Goal: Task Accomplishment & Management: Manage account settings

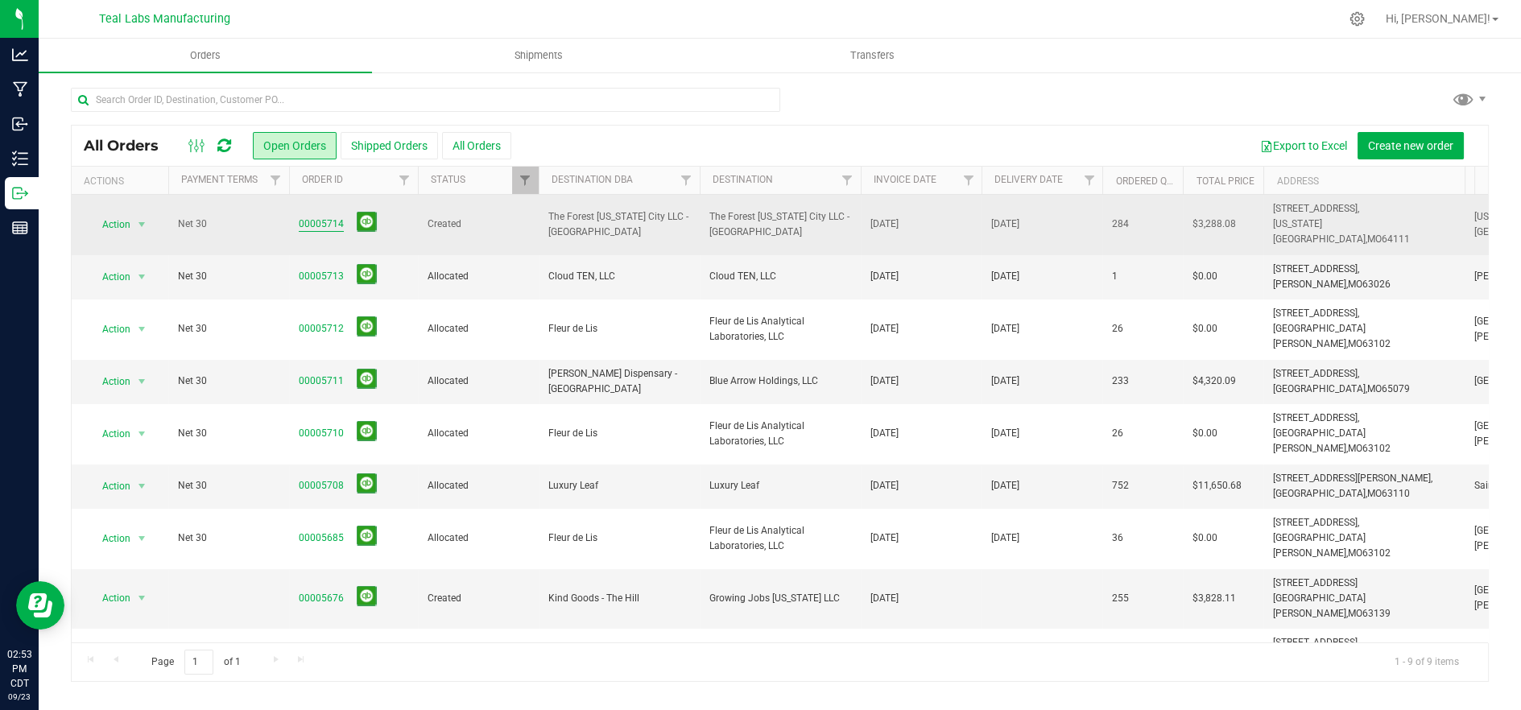
click at [304, 217] on link "00005714" at bounding box center [321, 224] width 45 height 15
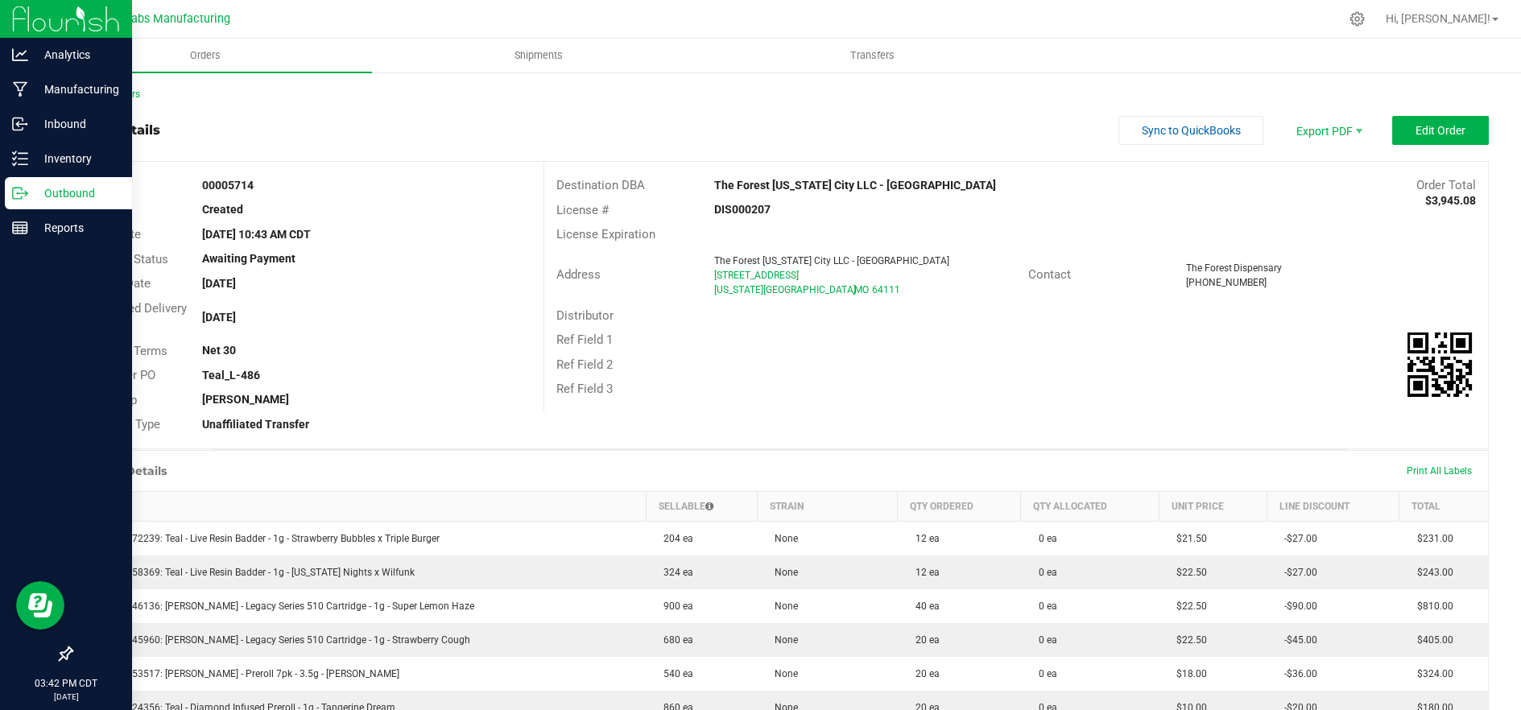
click at [37, 188] on p "Outbound" at bounding box center [76, 193] width 97 height 19
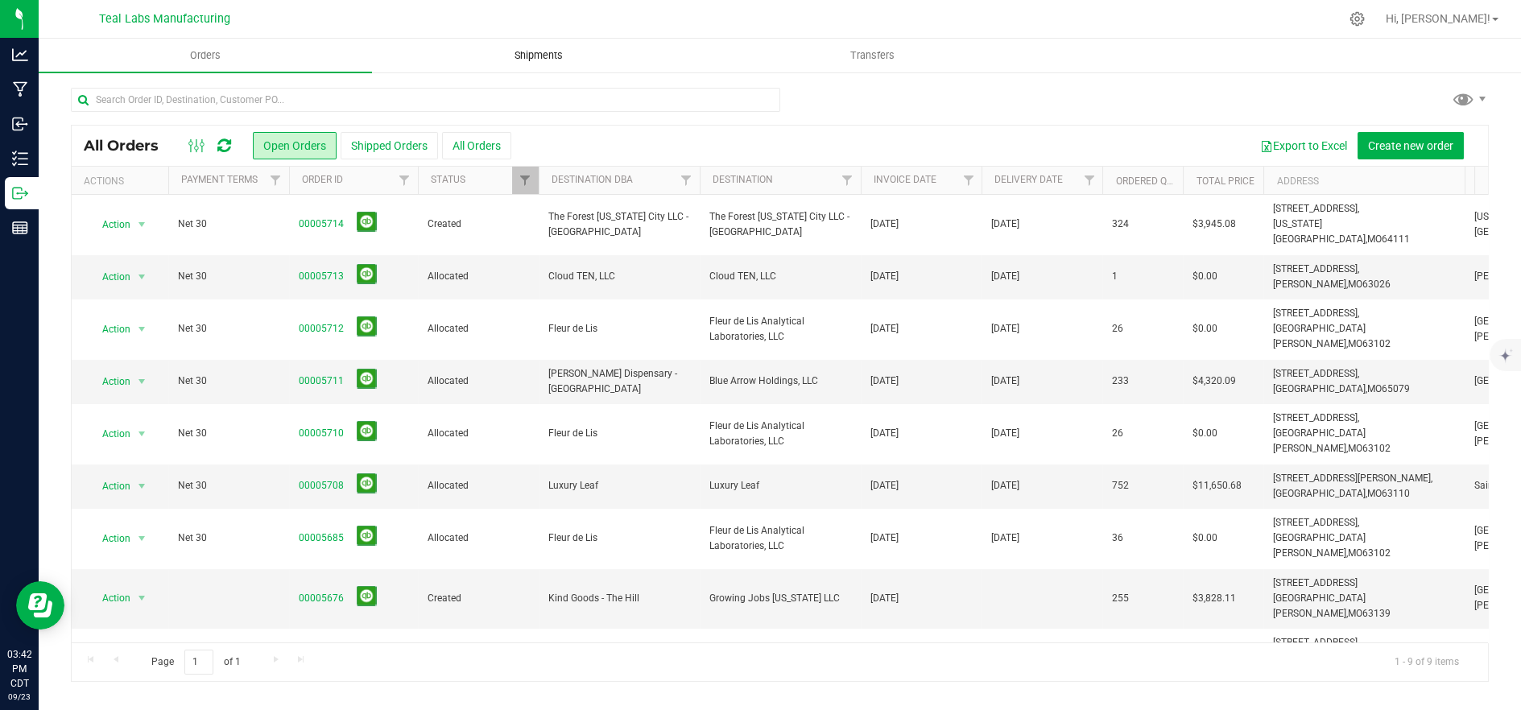
click at [544, 64] on uib-tab-heading "Shipments" at bounding box center [539, 55] width 332 height 32
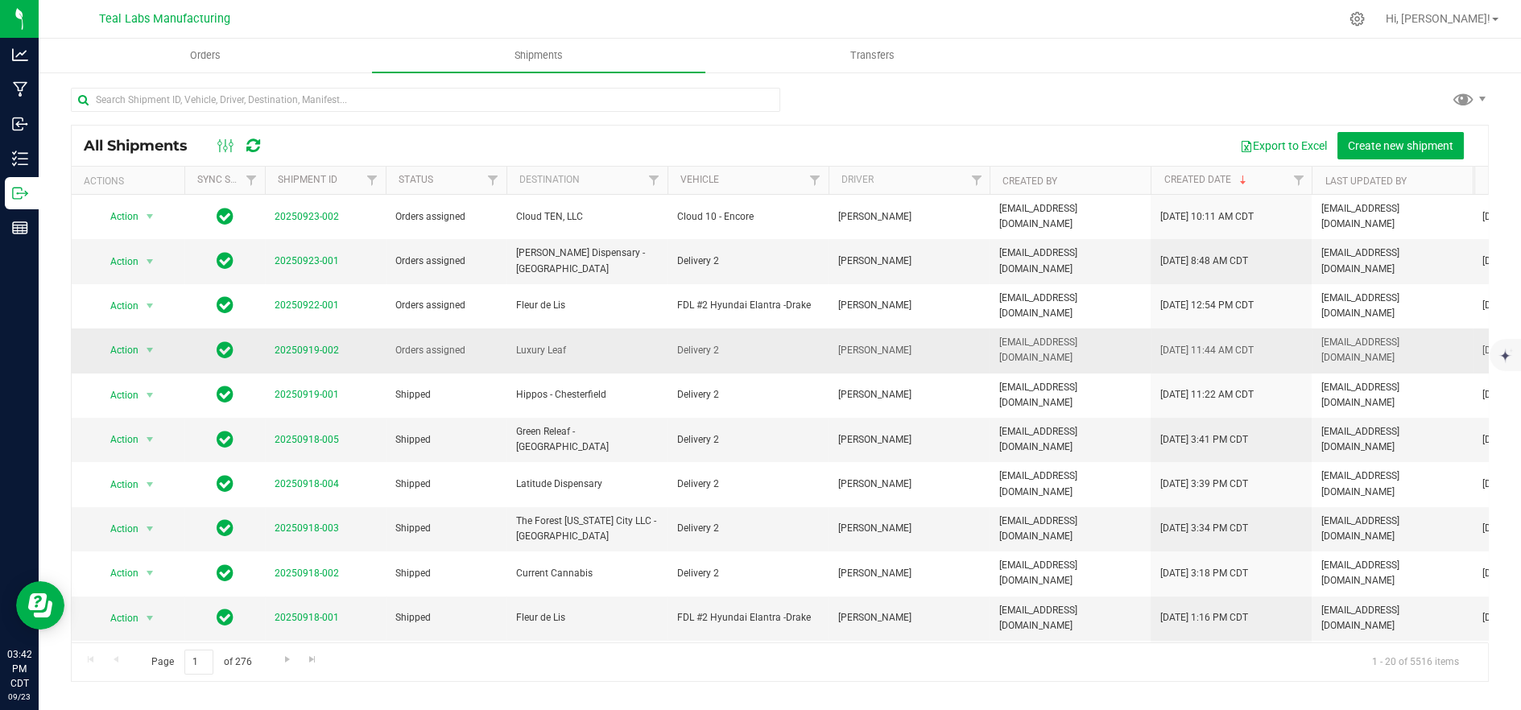
drag, startPoint x: 89, startPoint y: 321, endPoint x: 112, endPoint y: 317, distance: 22.9
click at [92, 339] on div "Action Action Cancel shipment Edit shipment Manifest by lot Manifest by package…" at bounding box center [127, 350] width 93 height 23
click at [119, 339] on span "Action" at bounding box center [117, 350] width 43 height 23
click at [163, 476] on li "Ship shipment" at bounding box center [157, 488] width 120 height 24
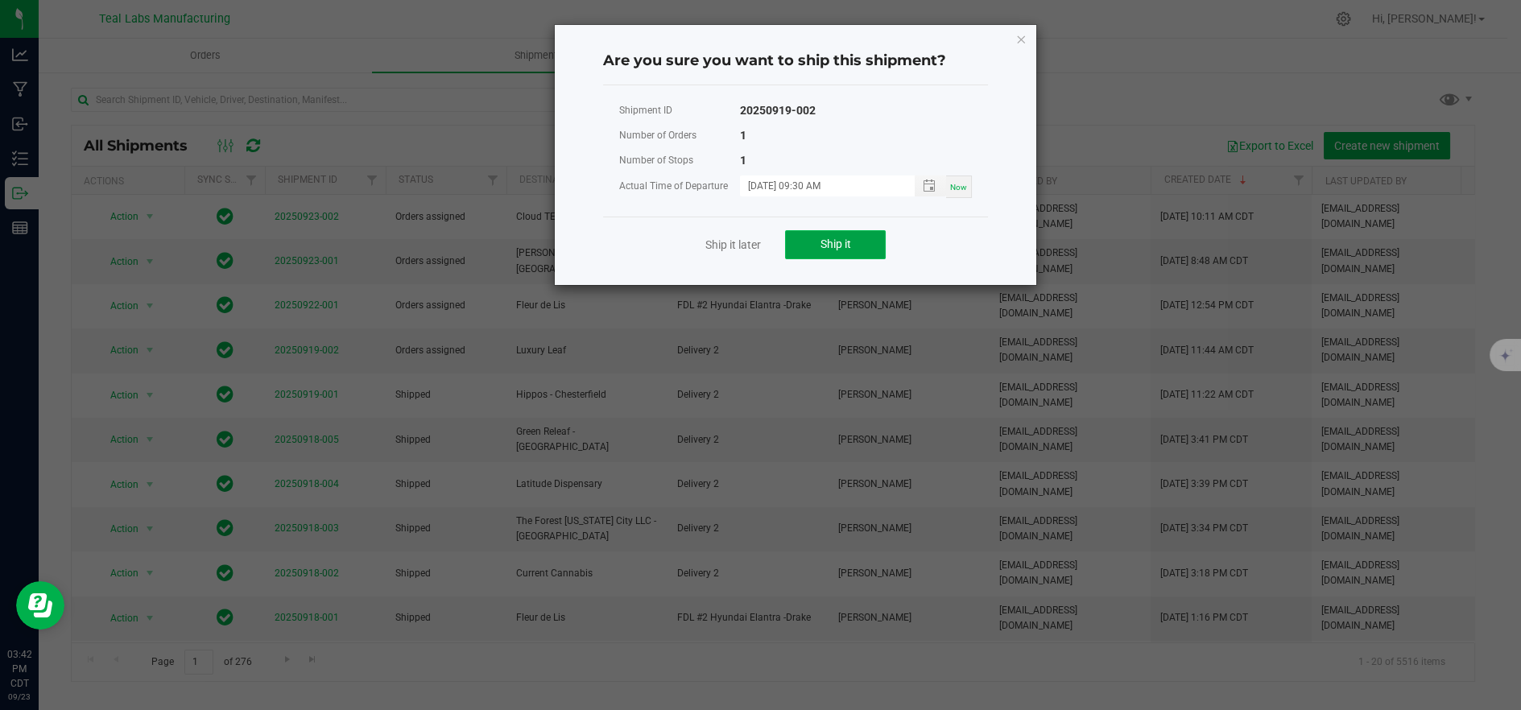
click at [807, 250] on button "Ship it" at bounding box center [835, 244] width 101 height 29
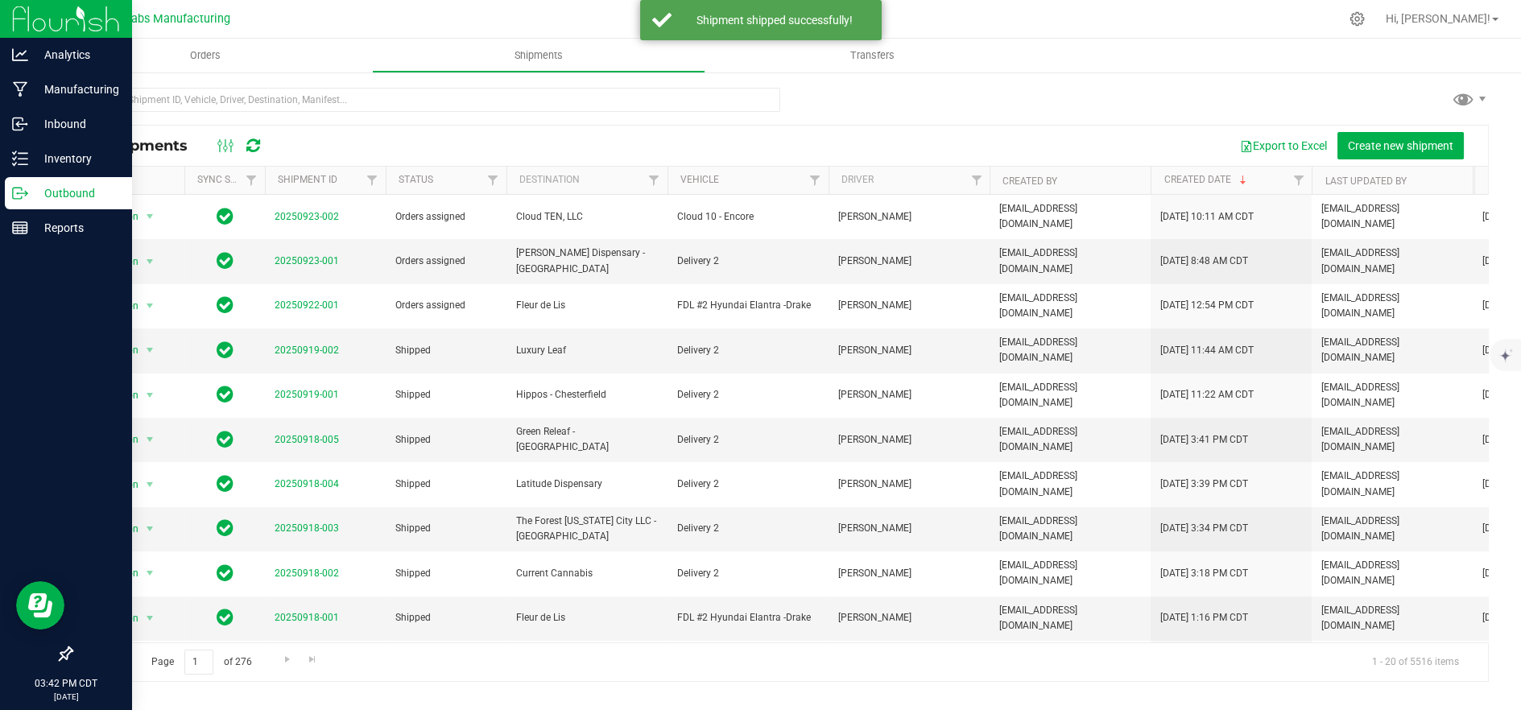
click at [30, 196] on p "Outbound" at bounding box center [76, 193] width 97 height 19
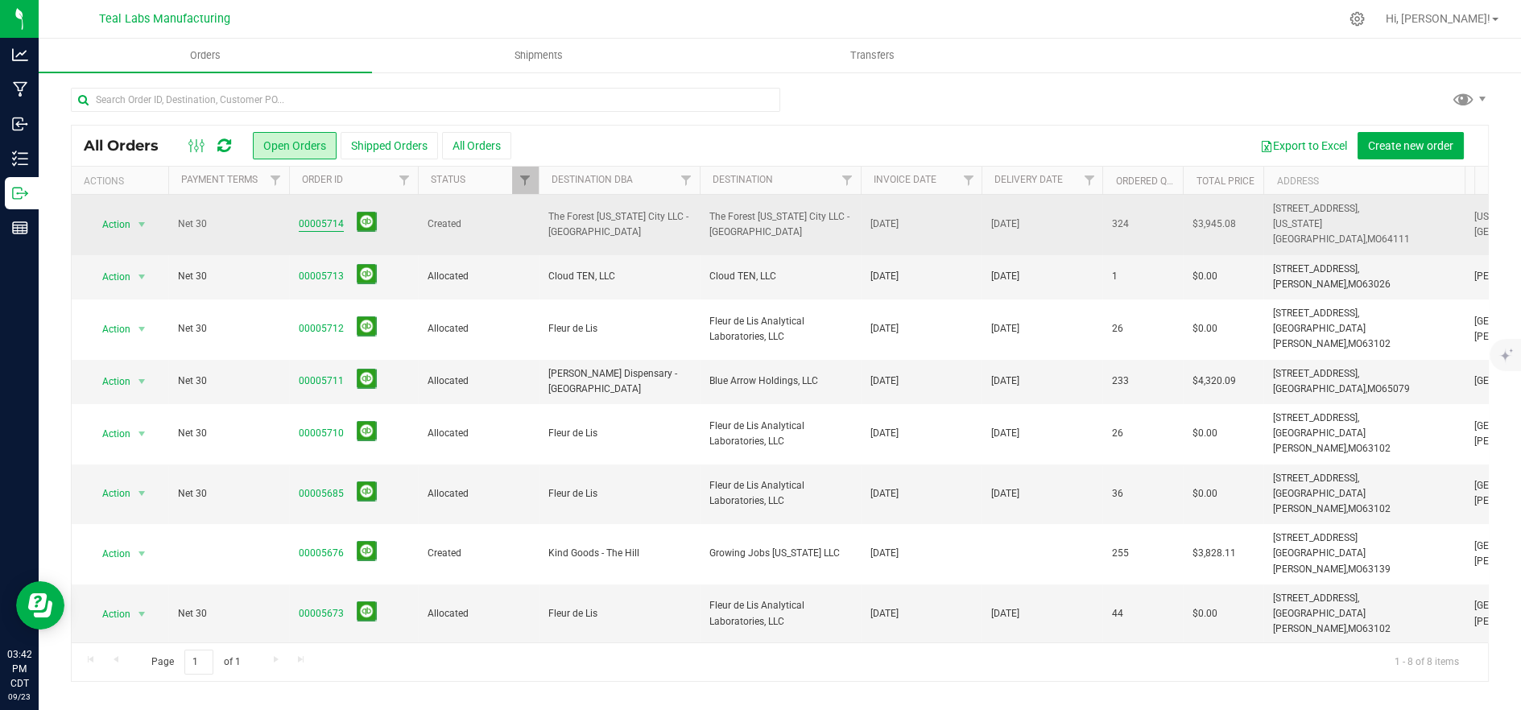
click at [324, 217] on link "00005714" at bounding box center [321, 224] width 45 height 15
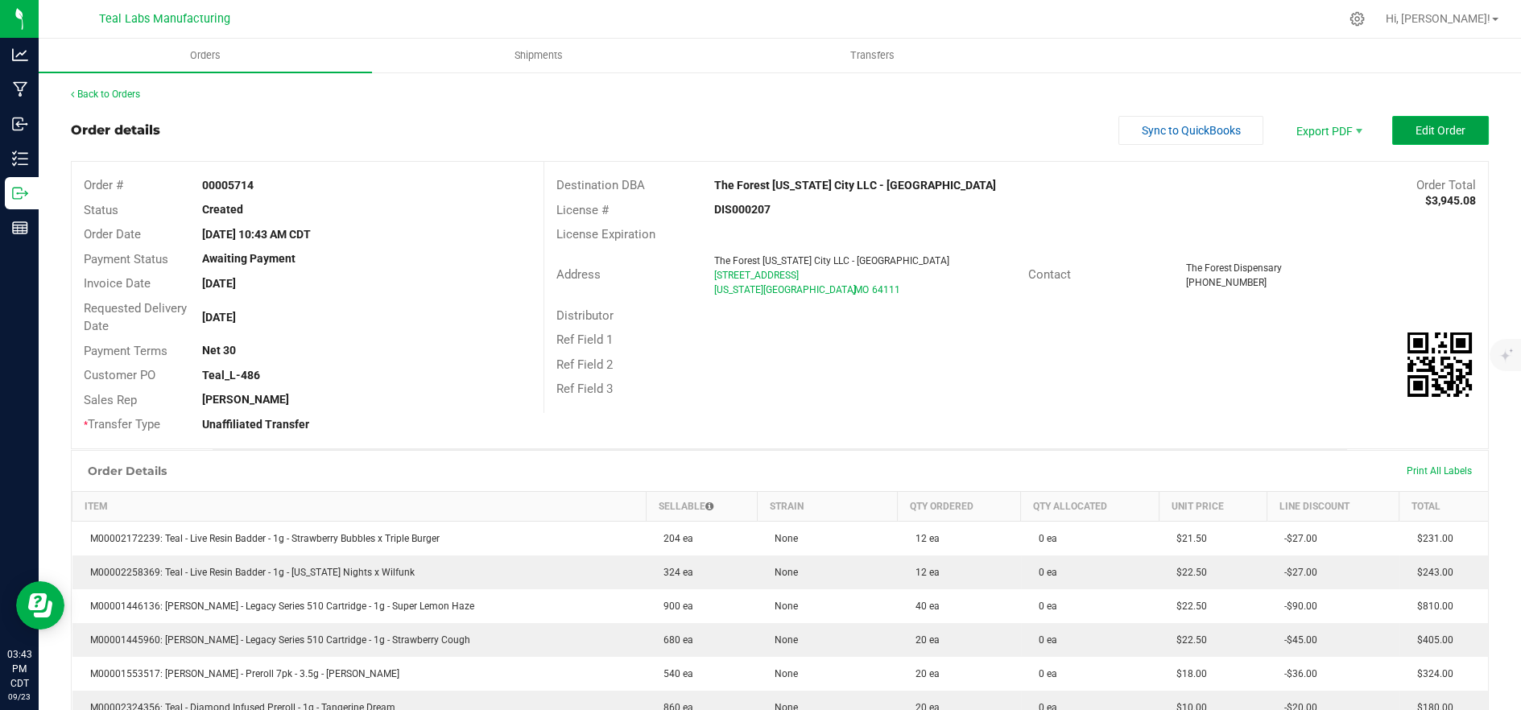
click at [1397, 138] on button "Edit Order" at bounding box center [1440, 130] width 97 height 29
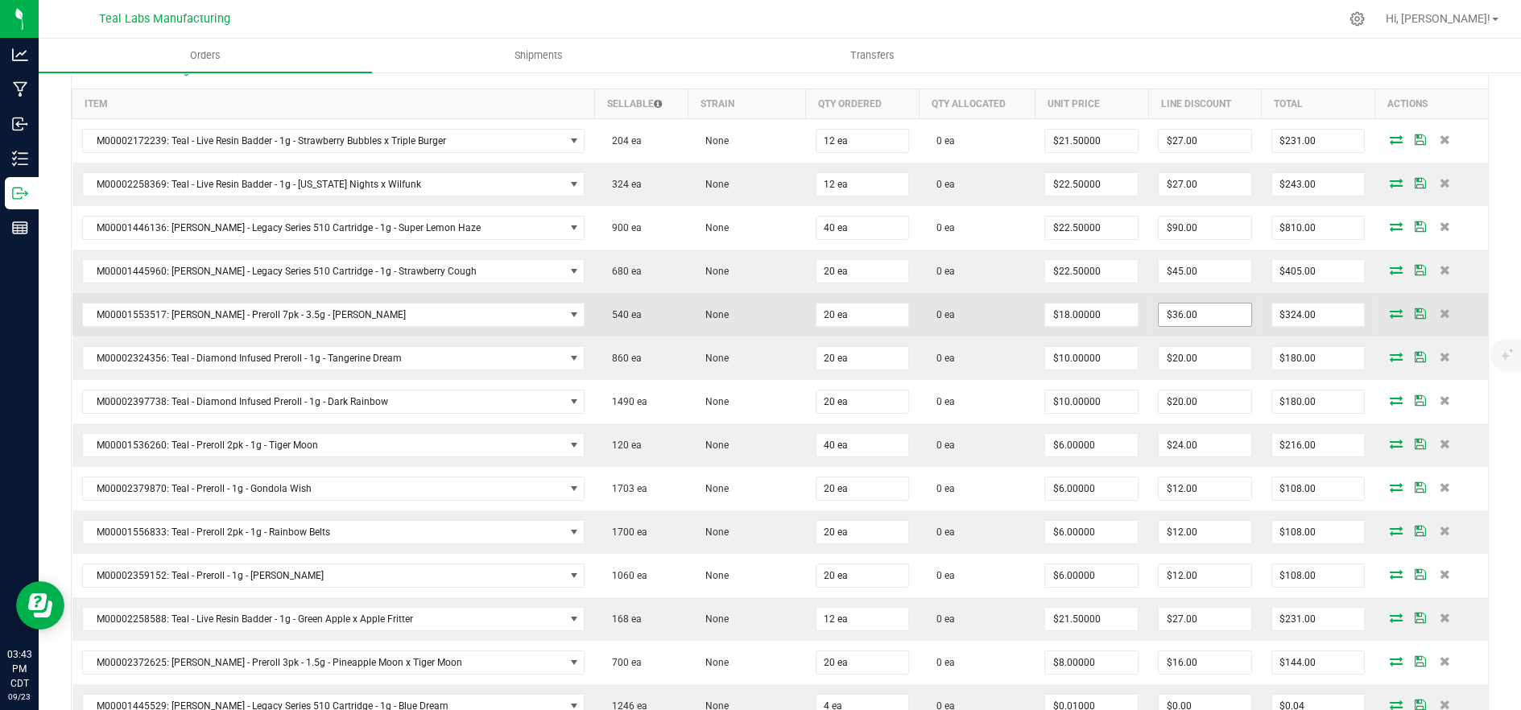
scroll to position [920, 0]
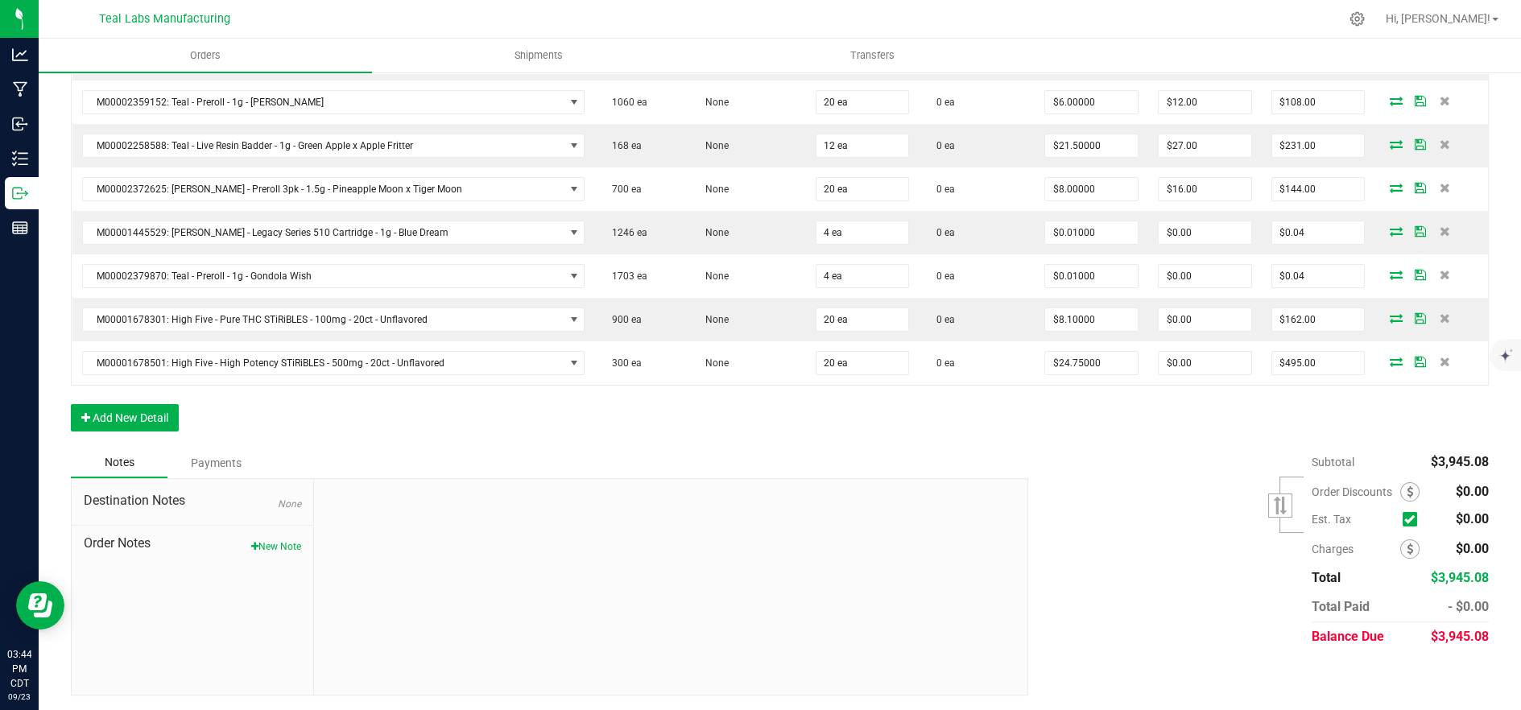
click at [349, 438] on div "Order Details Print All Labels Item Sellable Strain Qty Ordered Qty Allocated U…" at bounding box center [780, 10] width 1418 height 873
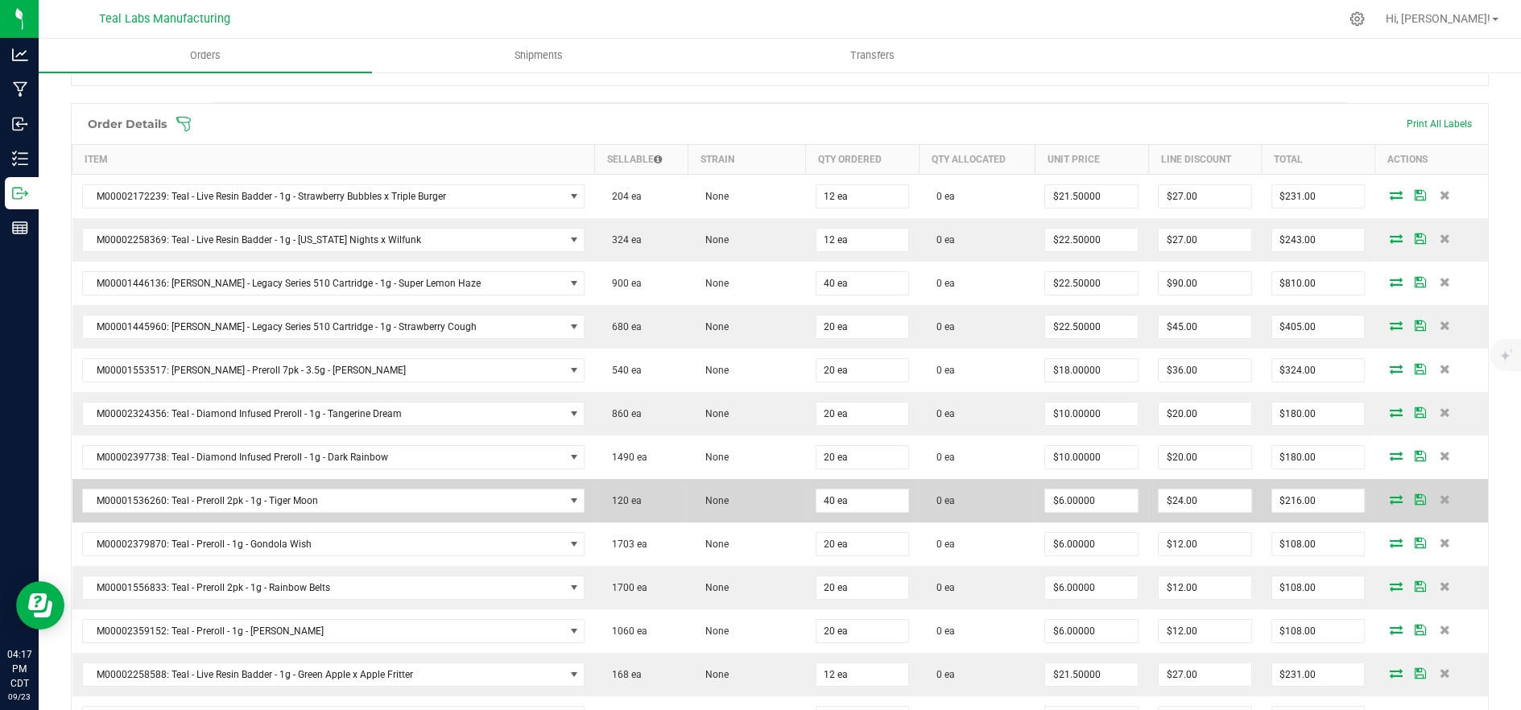
scroll to position [0, 0]
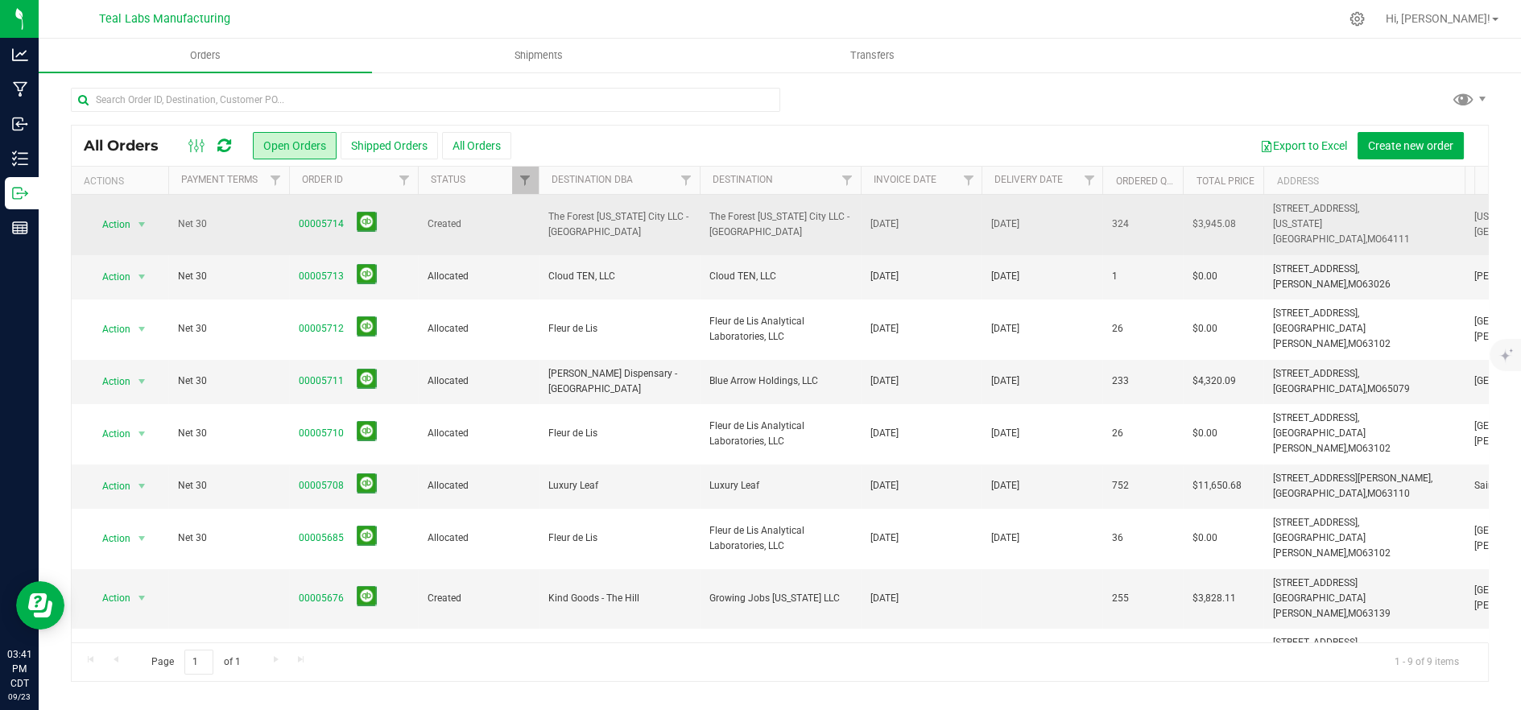
click at [296, 218] on td "00005714" at bounding box center [353, 225] width 129 height 60
click at [304, 218] on link "00005714" at bounding box center [321, 224] width 45 height 15
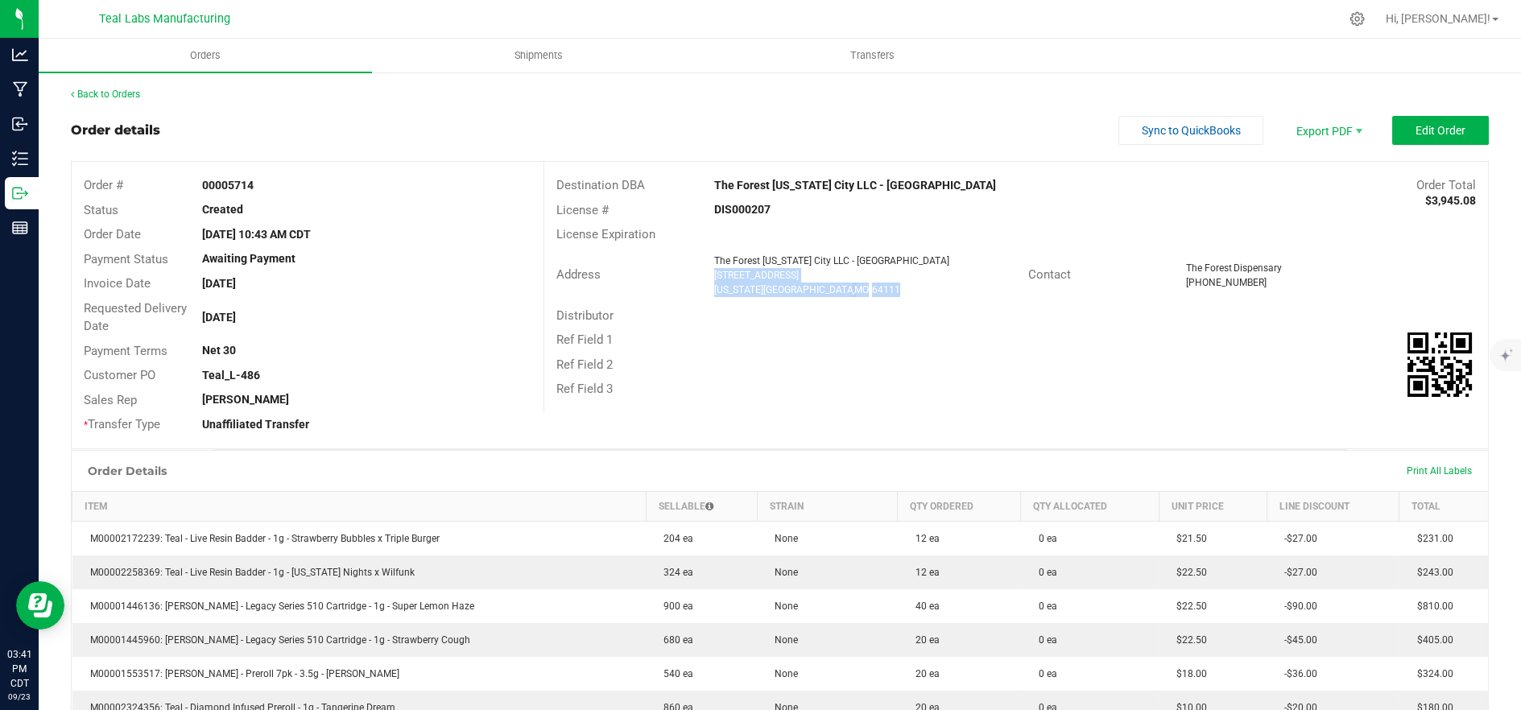
drag, startPoint x: 812, startPoint y: 290, endPoint x: 708, endPoint y: 279, distance: 104.5
click at [714, 279] on ngx-name-and-address "The Forest Kansas City LLC - Westport 706 Westport Road Kansas City , MO 64111" at bounding box center [865, 275] width 303 height 43
copy ngx-name-and-address "706 Westport Road Kansas City , MO 64111"
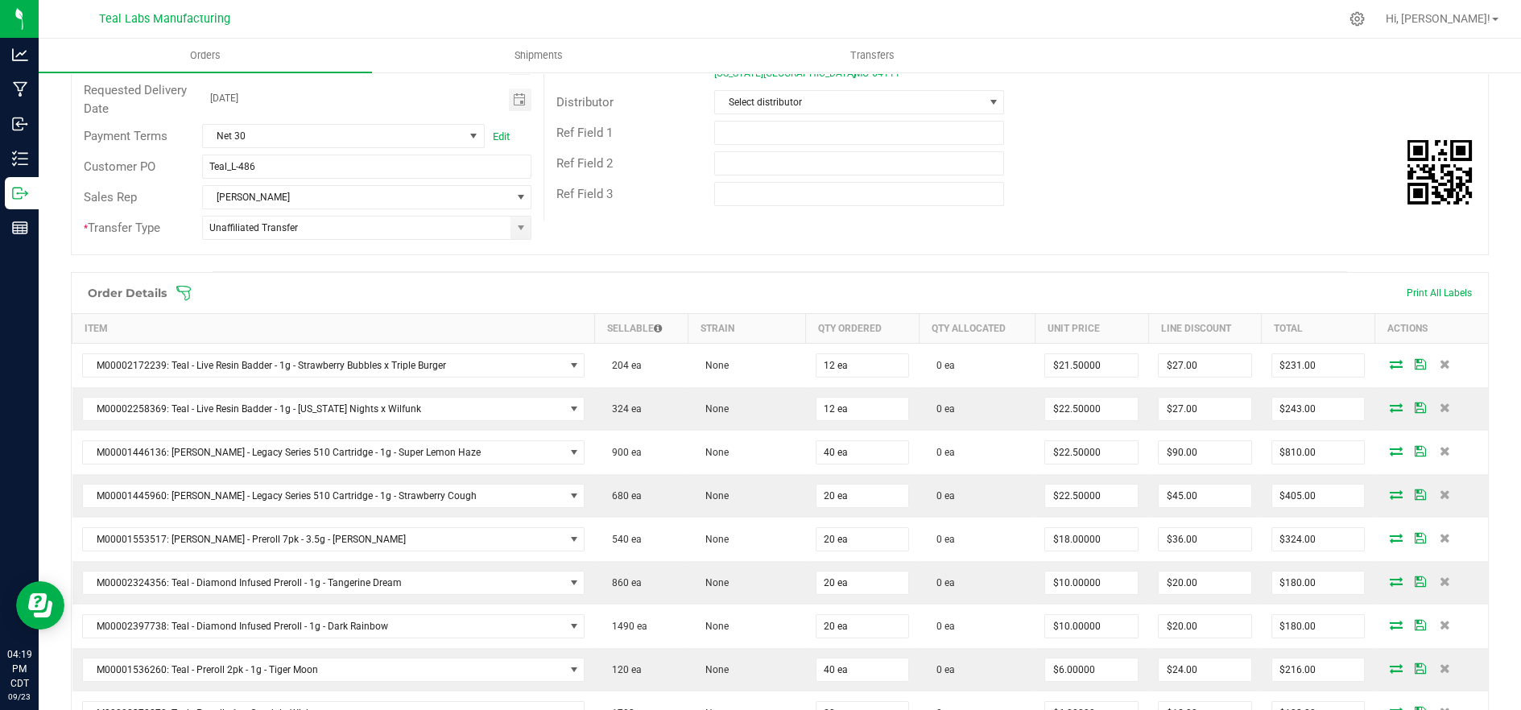
scroll to position [268, 0]
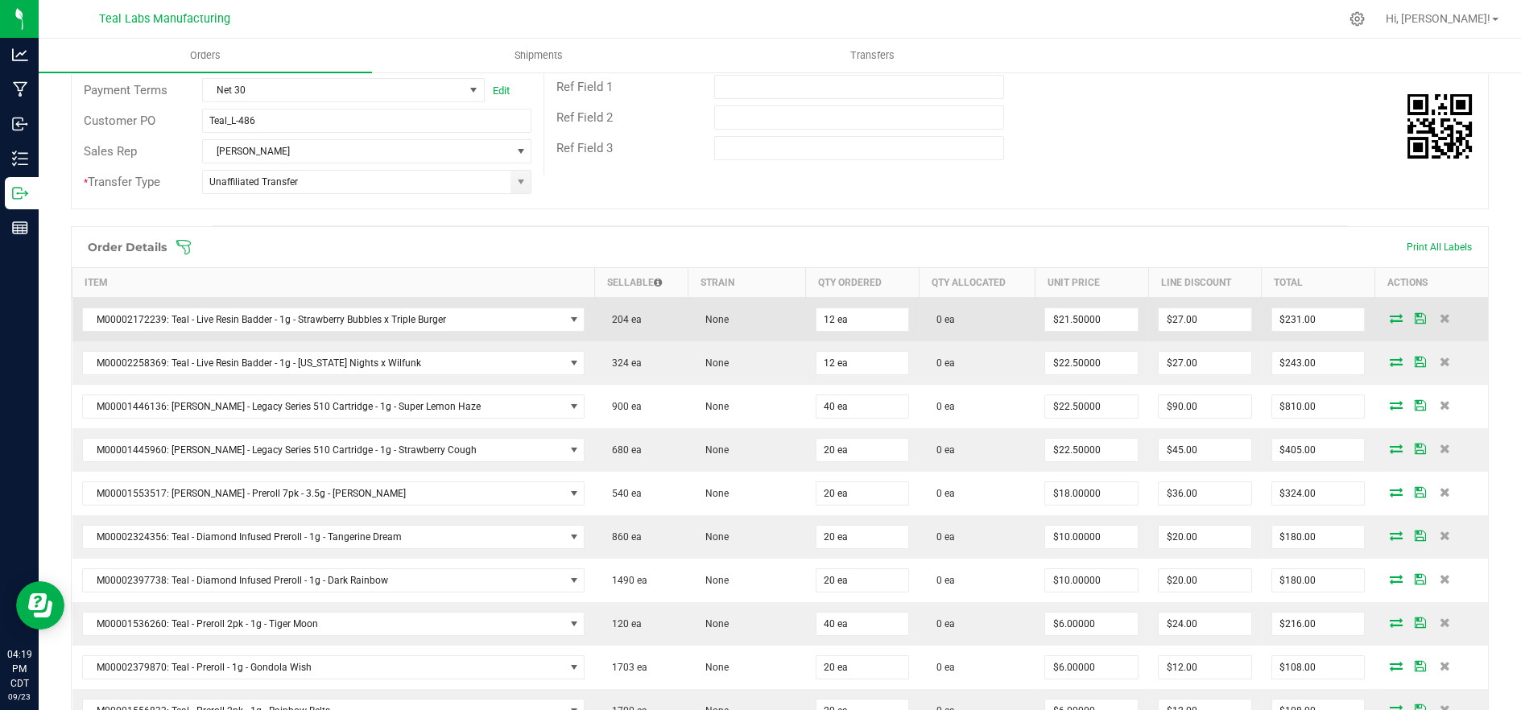
click at [1389, 320] on icon at bounding box center [1395, 318] width 13 height 10
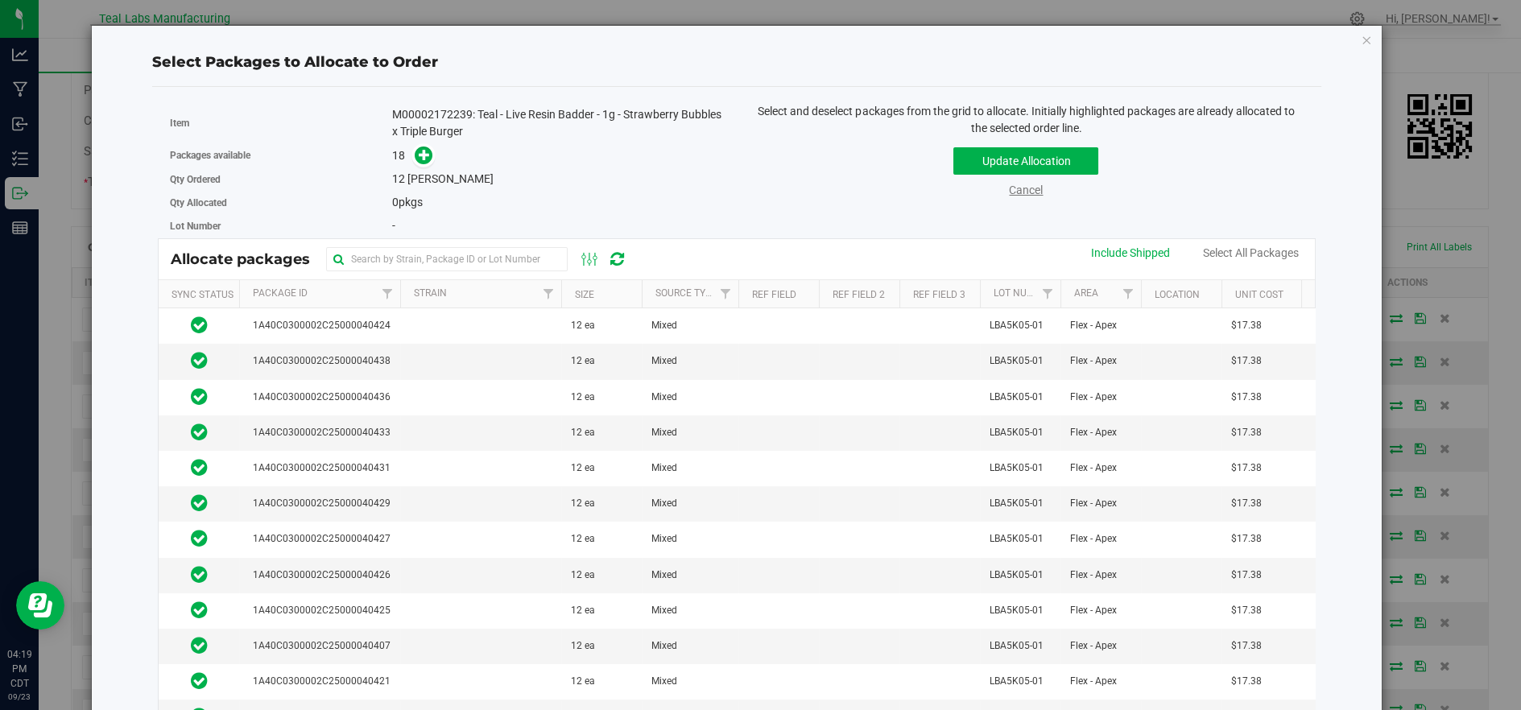
click at [1014, 193] on link "Cancel" at bounding box center [1026, 190] width 34 height 13
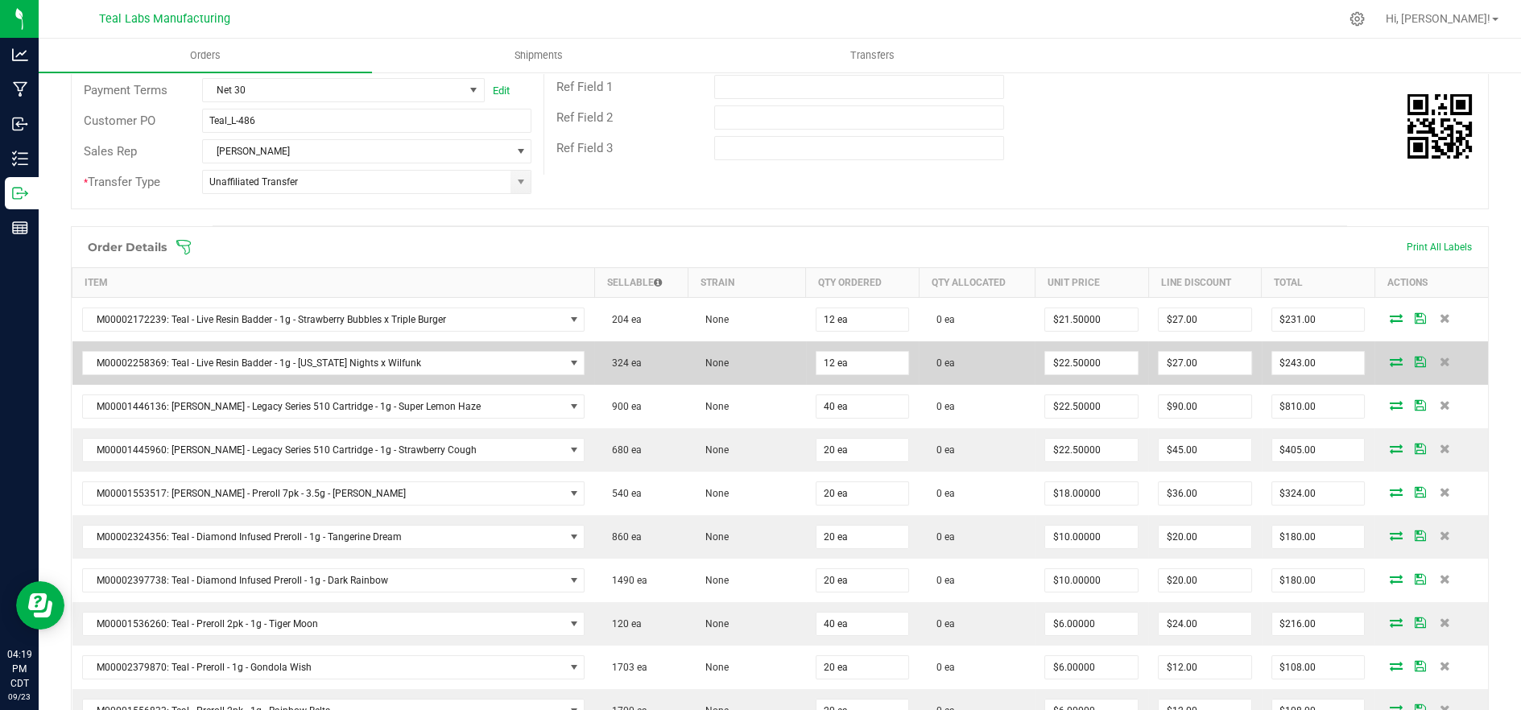
click at [1389, 360] on icon at bounding box center [1395, 362] width 13 height 10
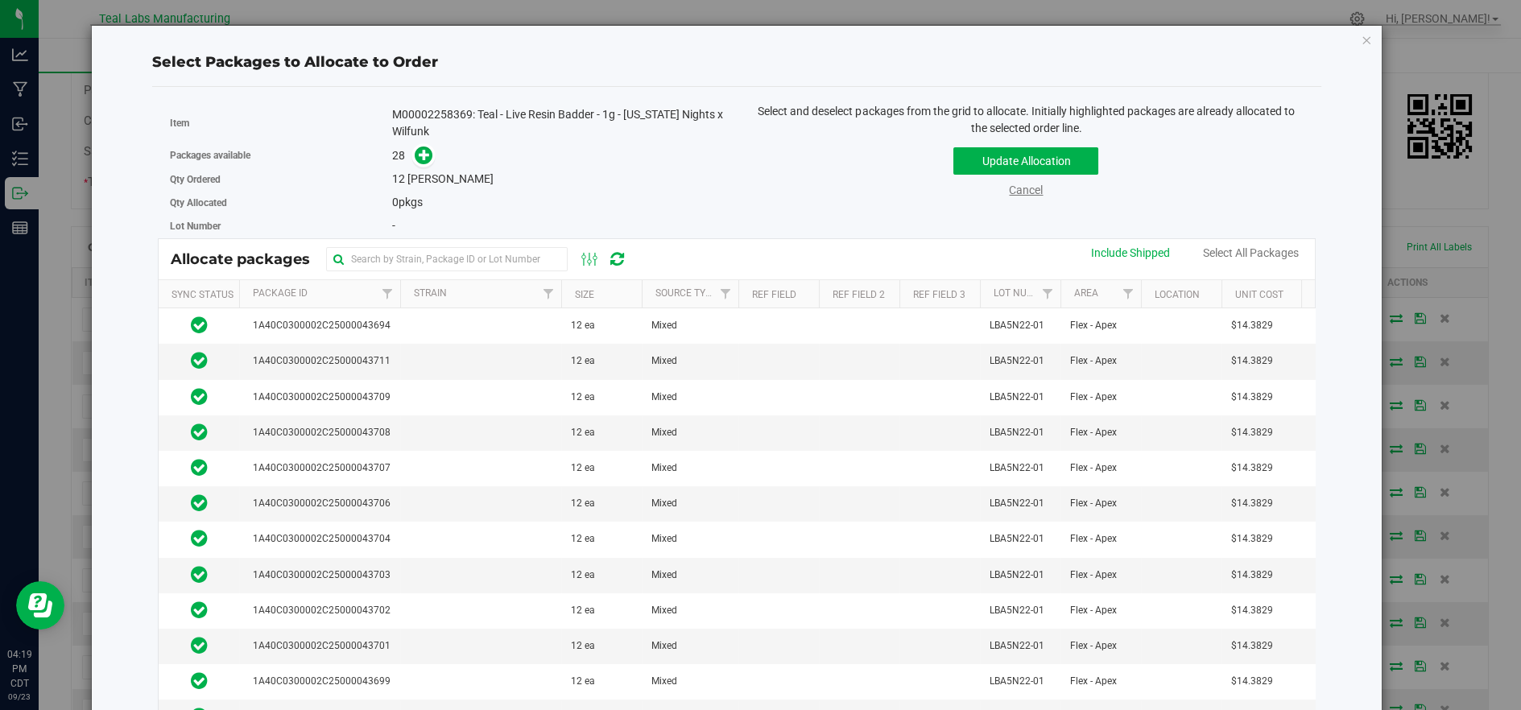
click at [1009, 196] on link "Cancel" at bounding box center [1026, 190] width 34 height 13
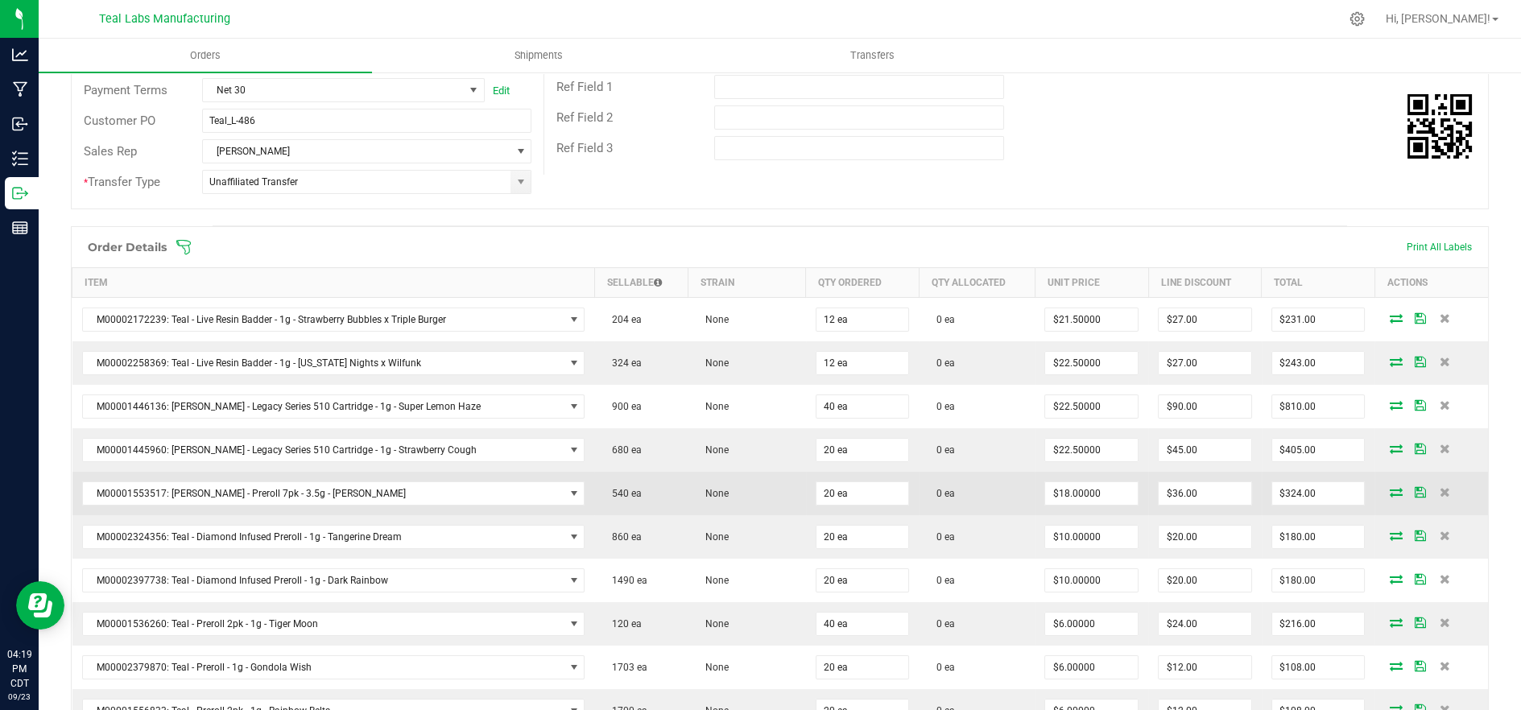
click at [1389, 492] on icon at bounding box center [1395, 492] width 13 height 10
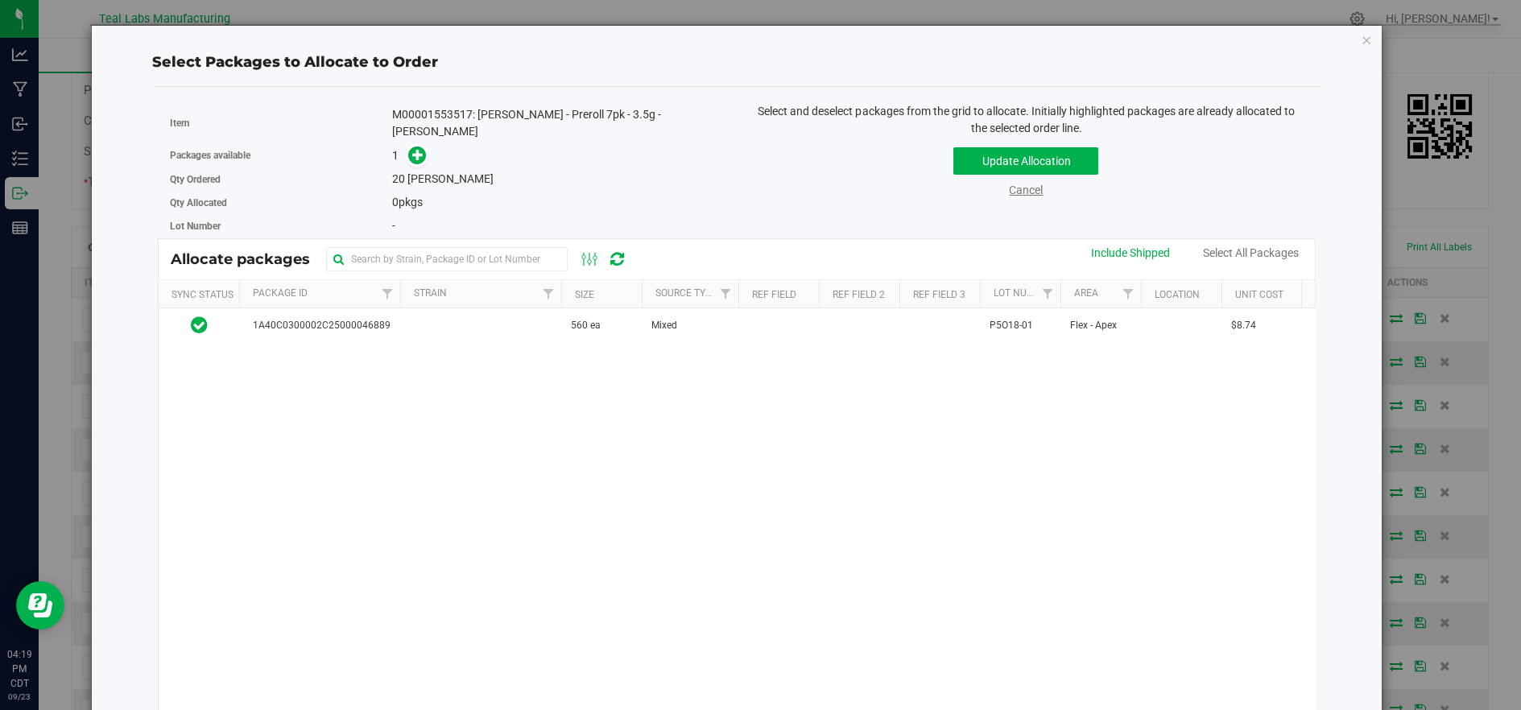
click at [1023, 188] on link "Cancel" at bounding box center [1026, 190] width 34 height 13
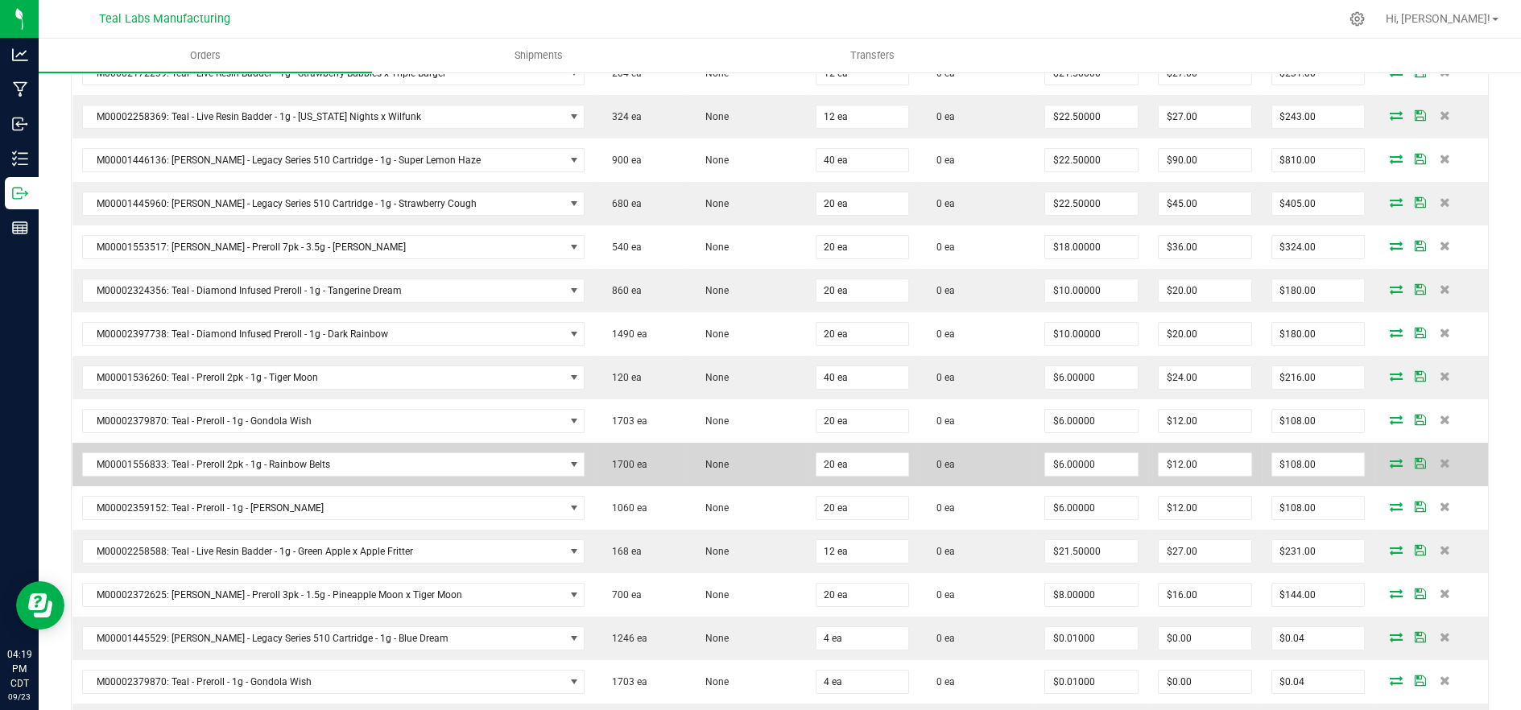
scroll to position [625, 0]
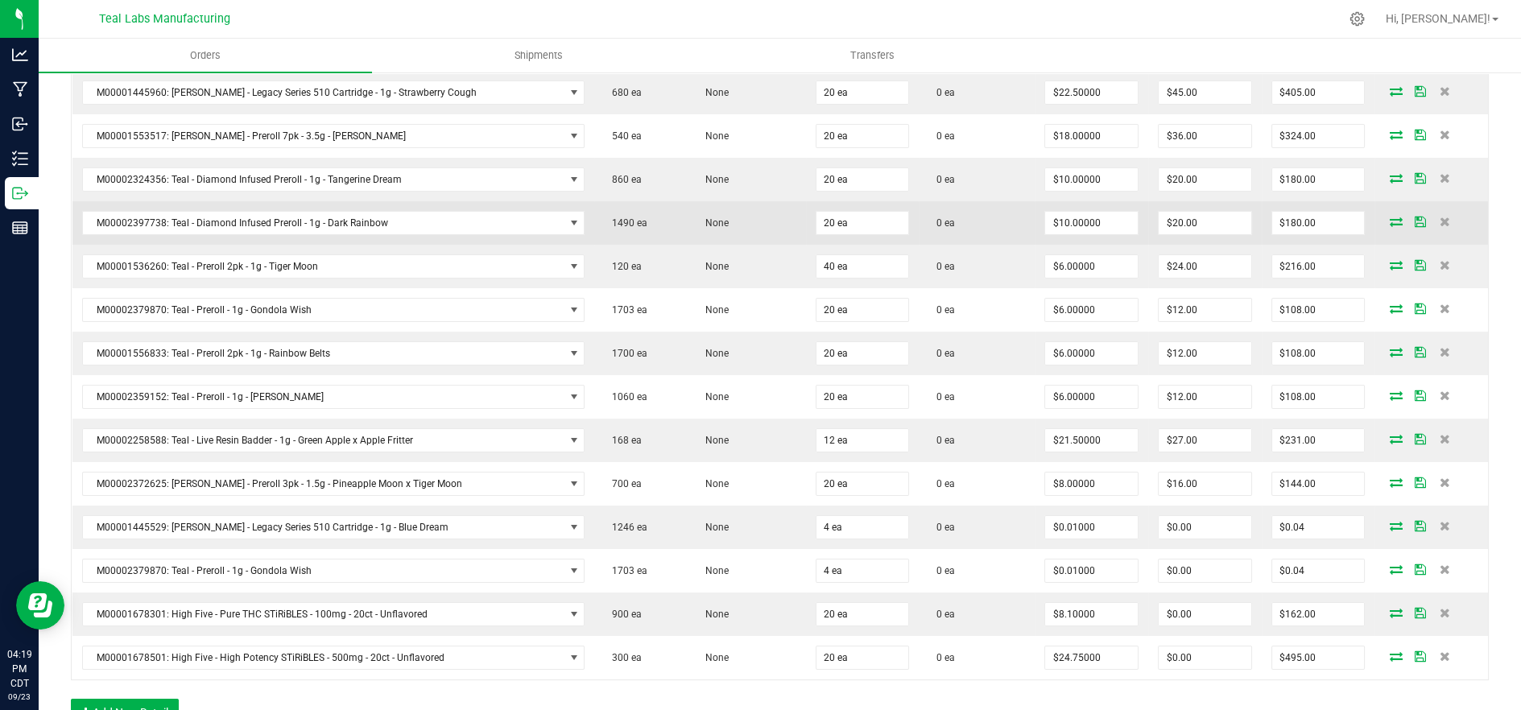
click at [1384, 217] on span at bounding box center [1396, 222] width 24 height 10
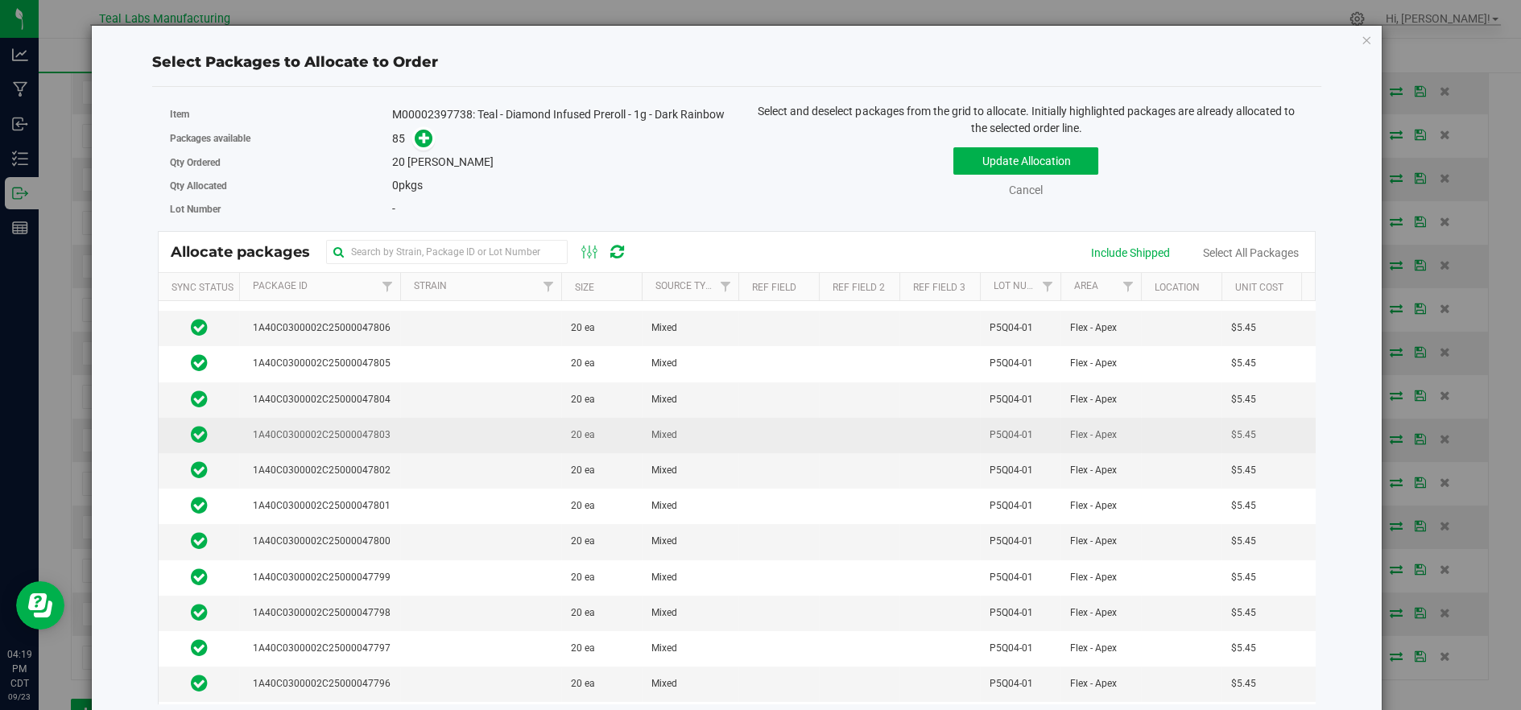
scroll to position [536, 0]
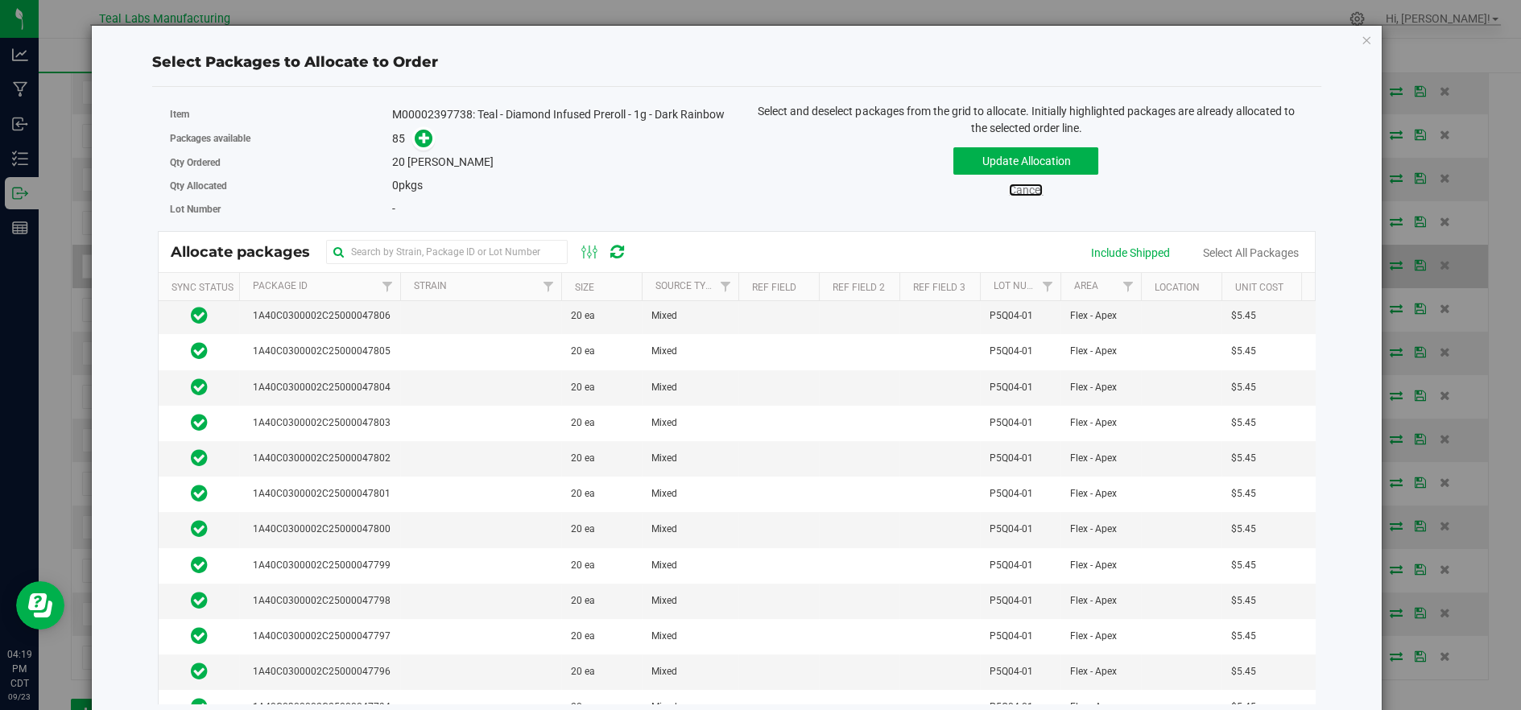
drag, startPoint x: 1002, startPoint y: 185, endPoint x: 1186, endPoint y: 271, distance: 202.7
click at [1009, 185] on link "Cancel" at bounding box center [1026, 190] width 34 height 13
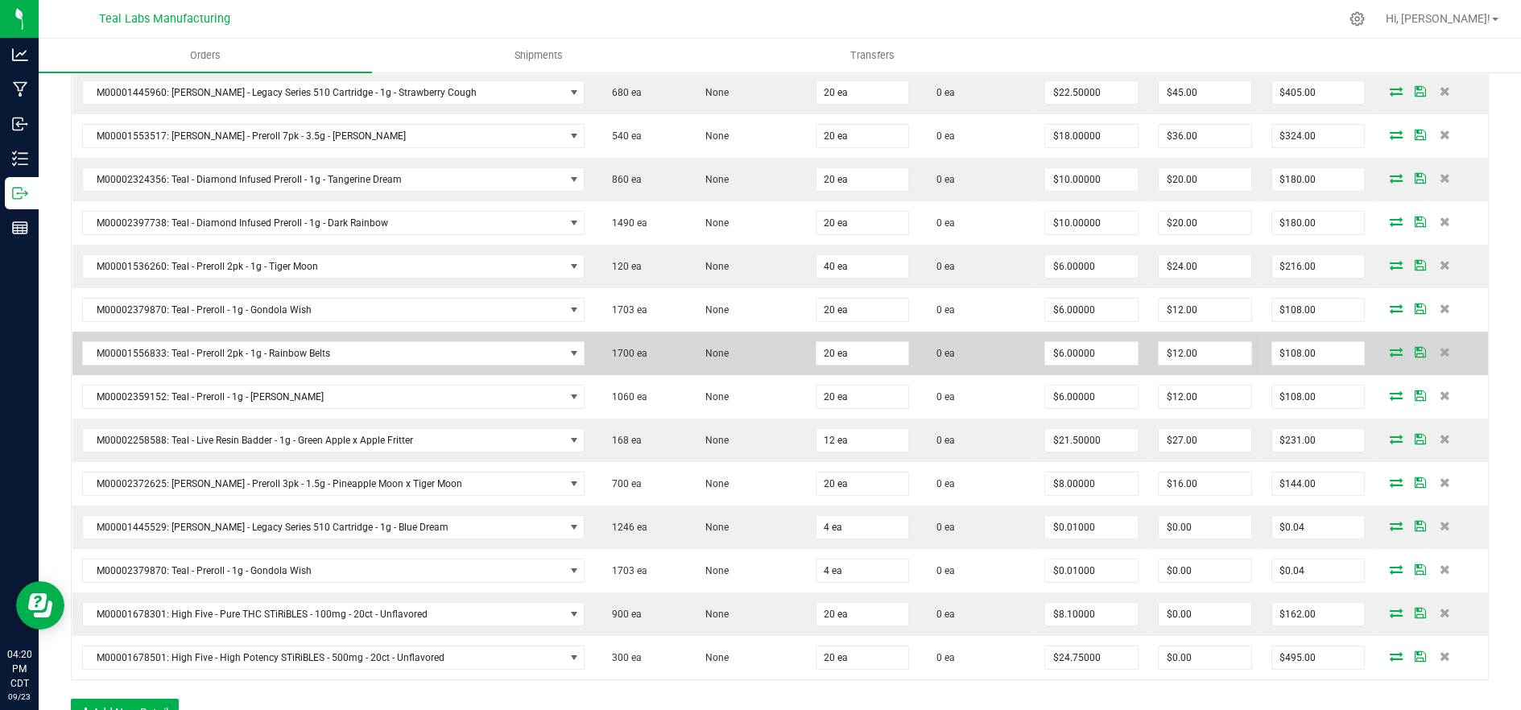
click at [1389, 350] on icon at bounding box center [1395, 352] width 13 height 10
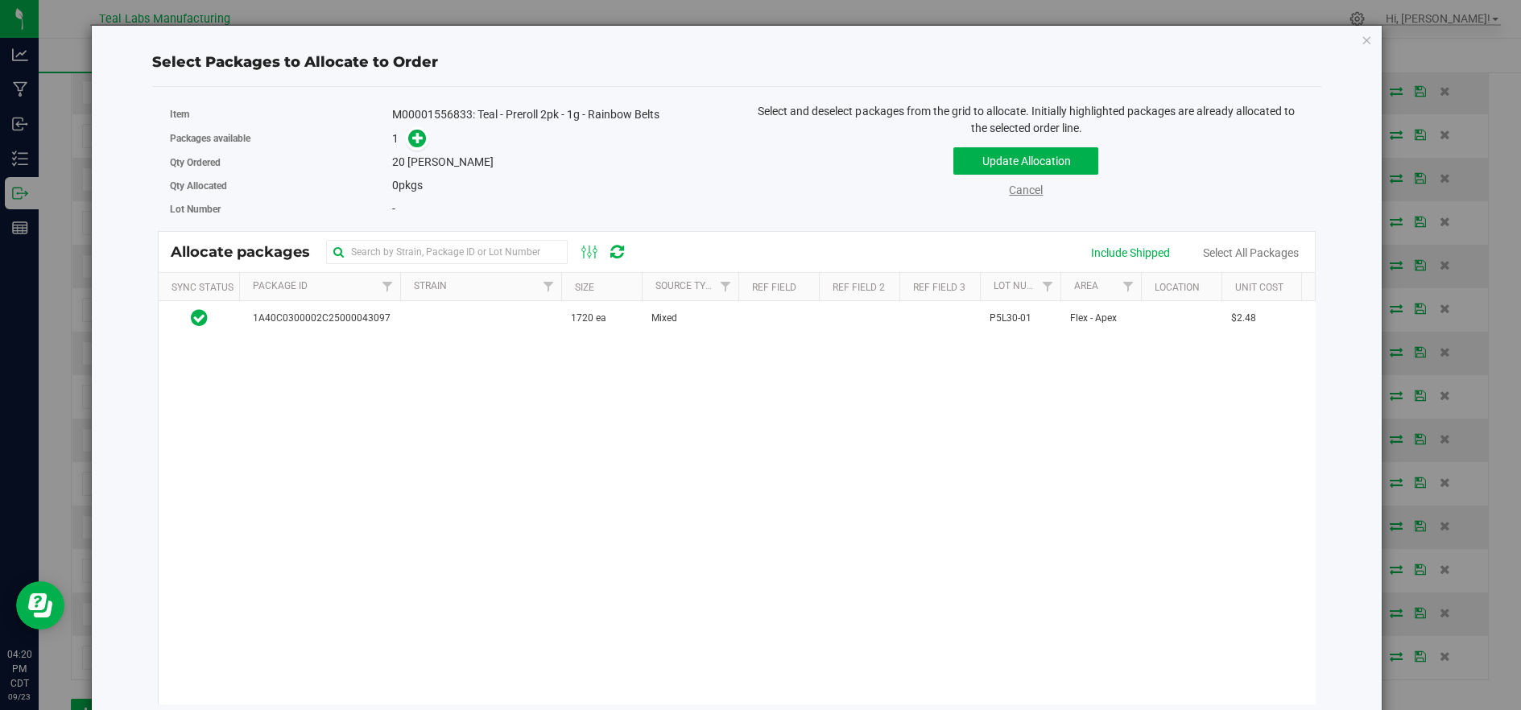
click at [1024, 191] on link "Cancel" at bounding box center [1026, 190] width 34 height 13
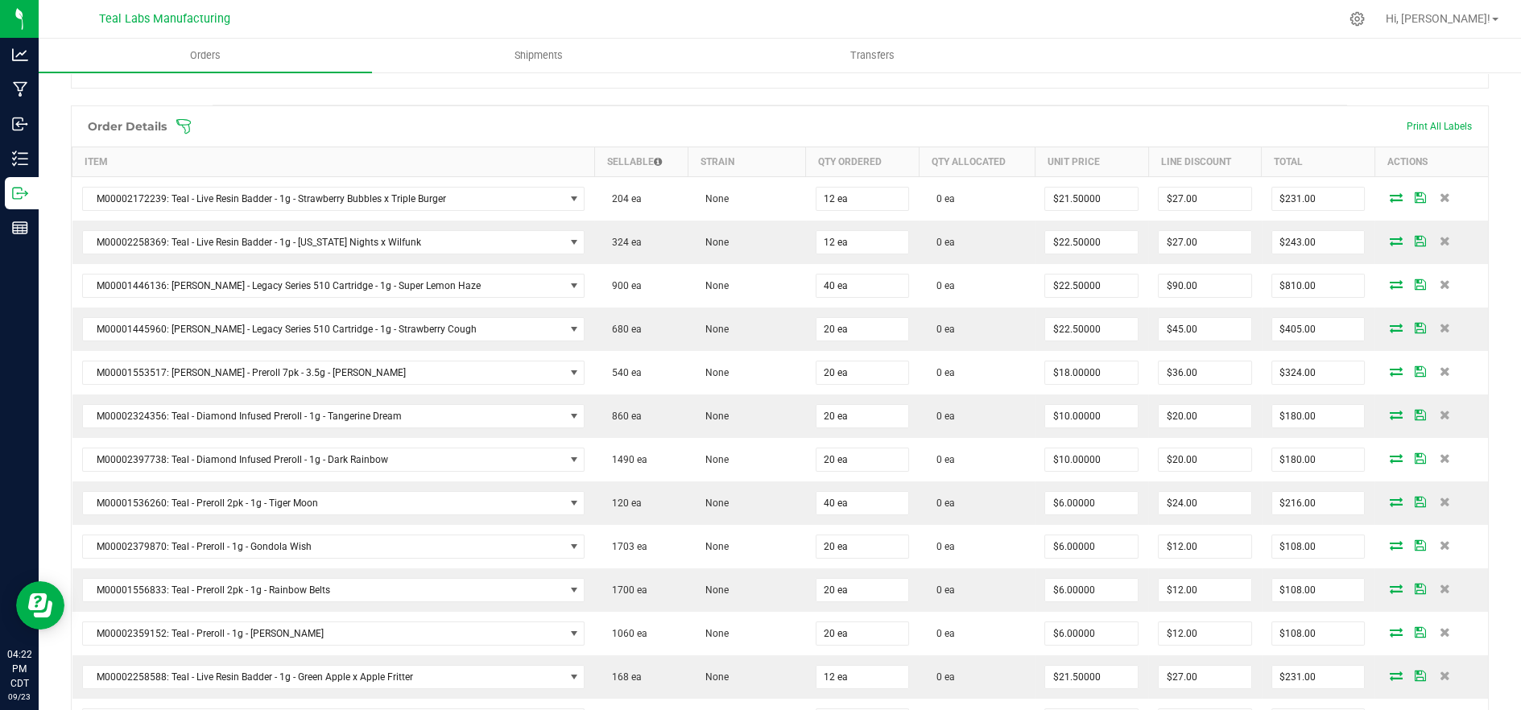
scroll to position [357, 0]
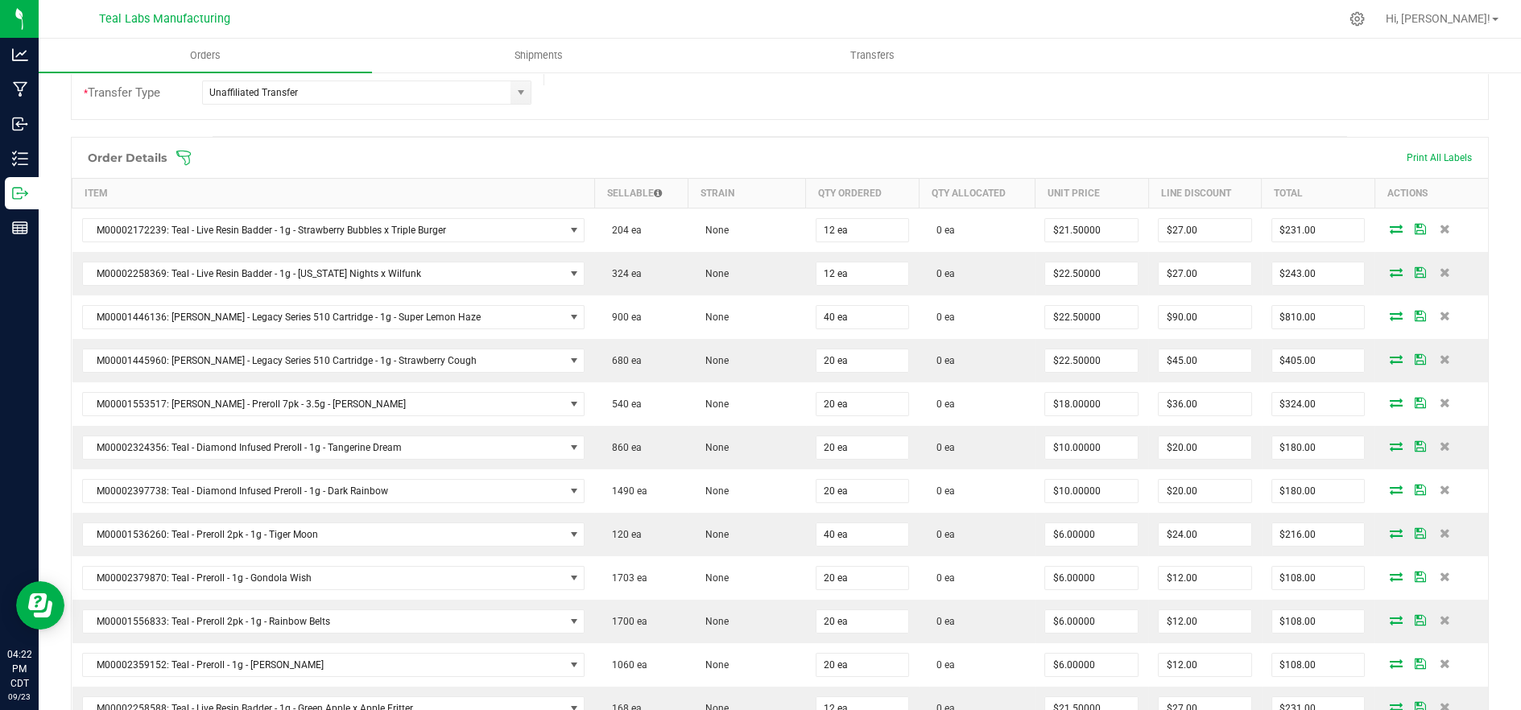
click at [704, 152] on span at bounding box center [884, 158] width 1418 height 16
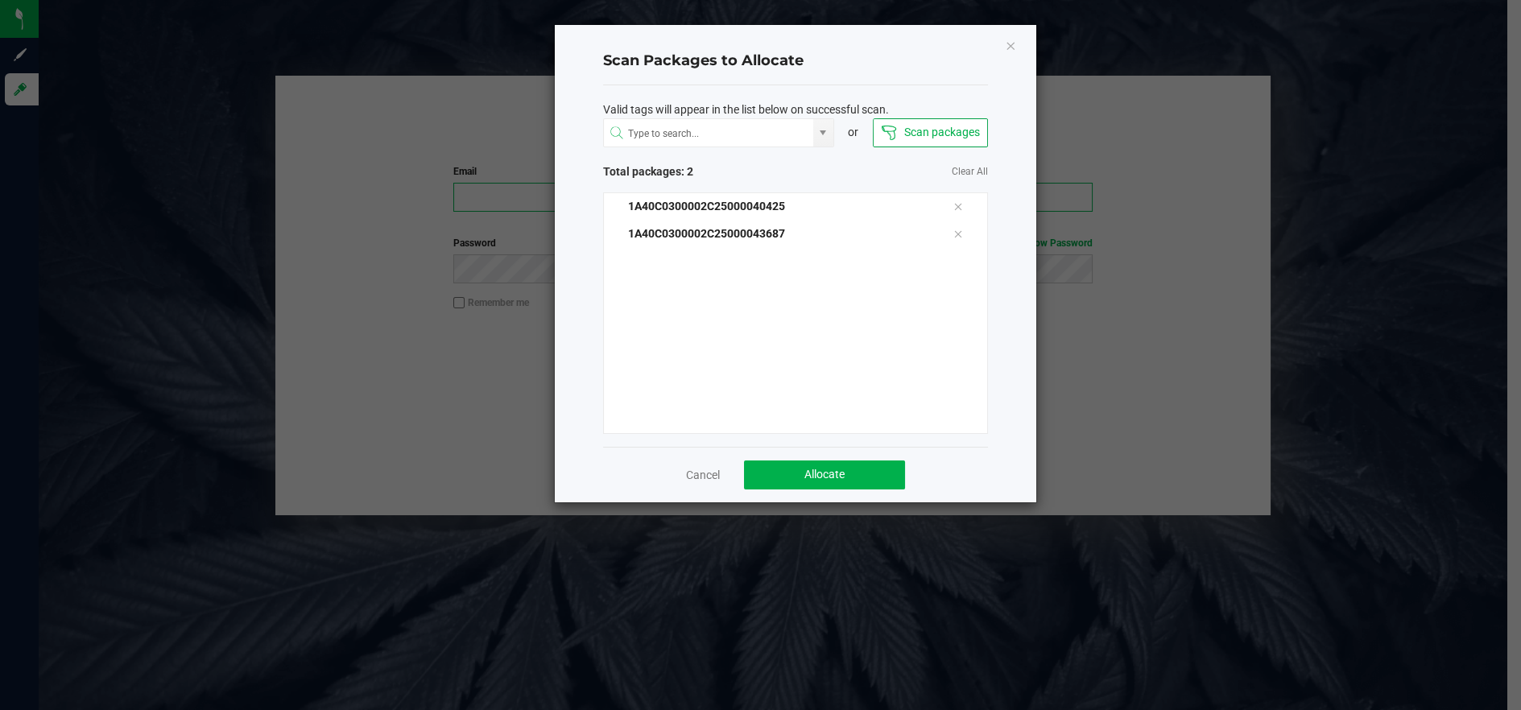
type input "[EMAIL_ADDRESS][DOMAIN_NAME]"
click at [815, 480] on span "Allocate" at bounding box center [824, 474] width 40 height 13
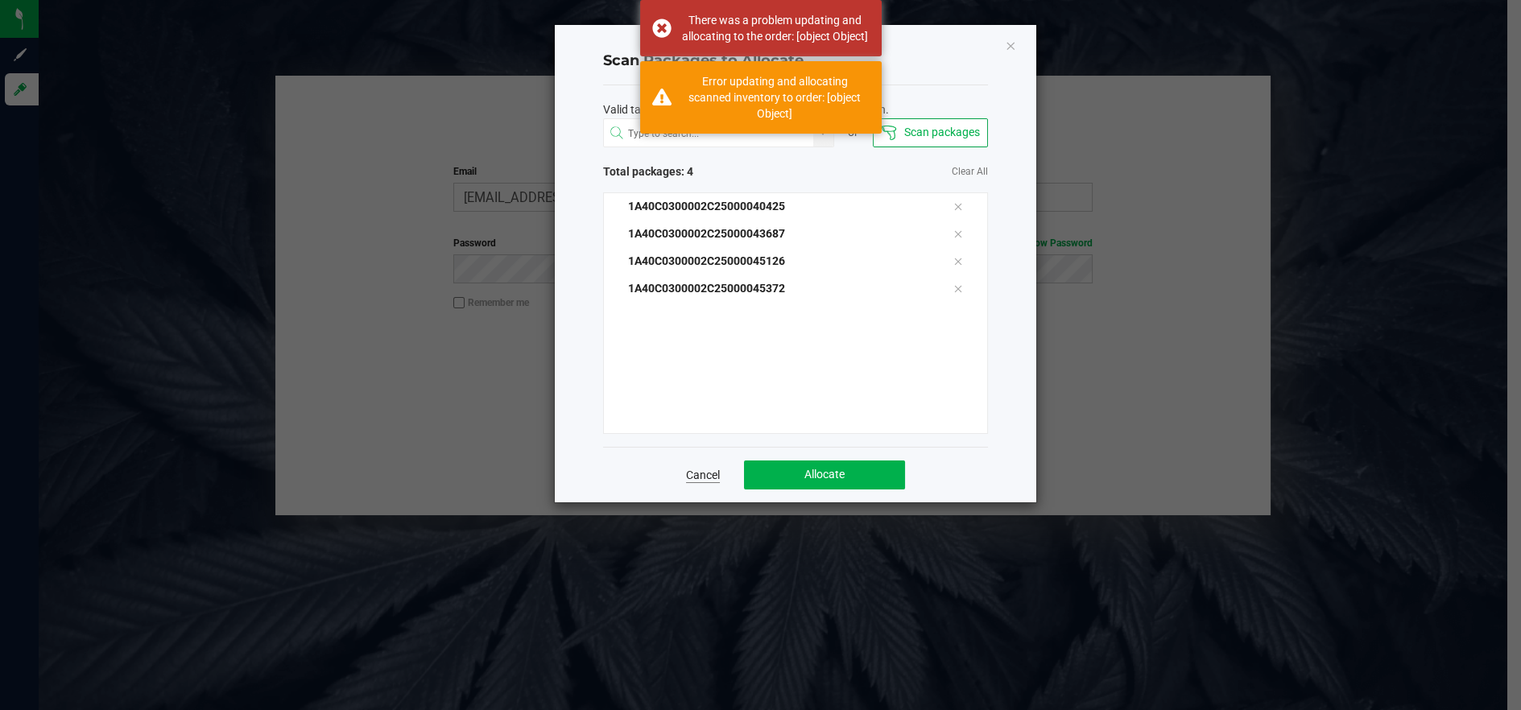
click at [695, 473] on link "Cancel" at bounding box center [703, 475] width 34 height 16
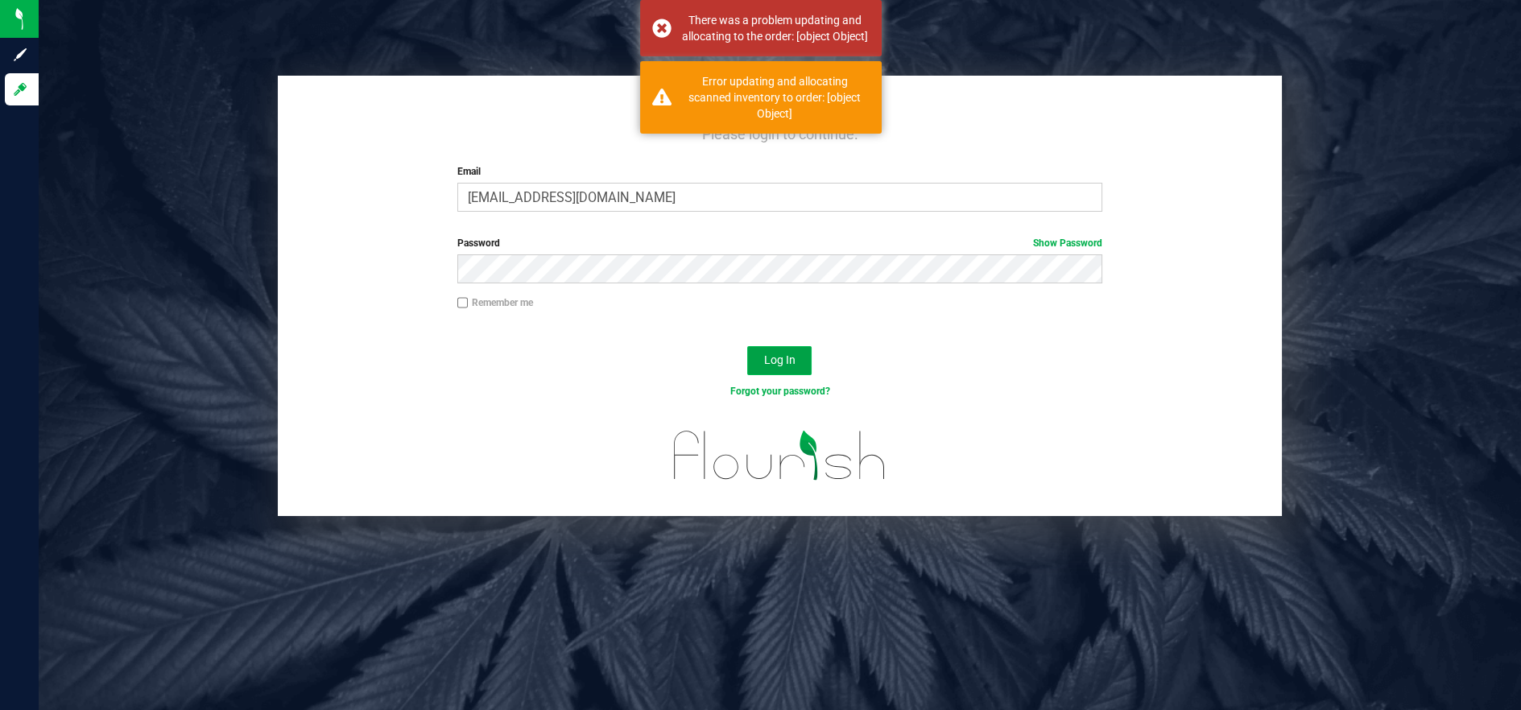
drag, startPoint x: 780, startPoint y: 366, endPoint x: 774, endPoint y: 361, distance: 8.6
click at [778, 365] on span "Log In" at bounding box center [779, 359] width 31 height 13
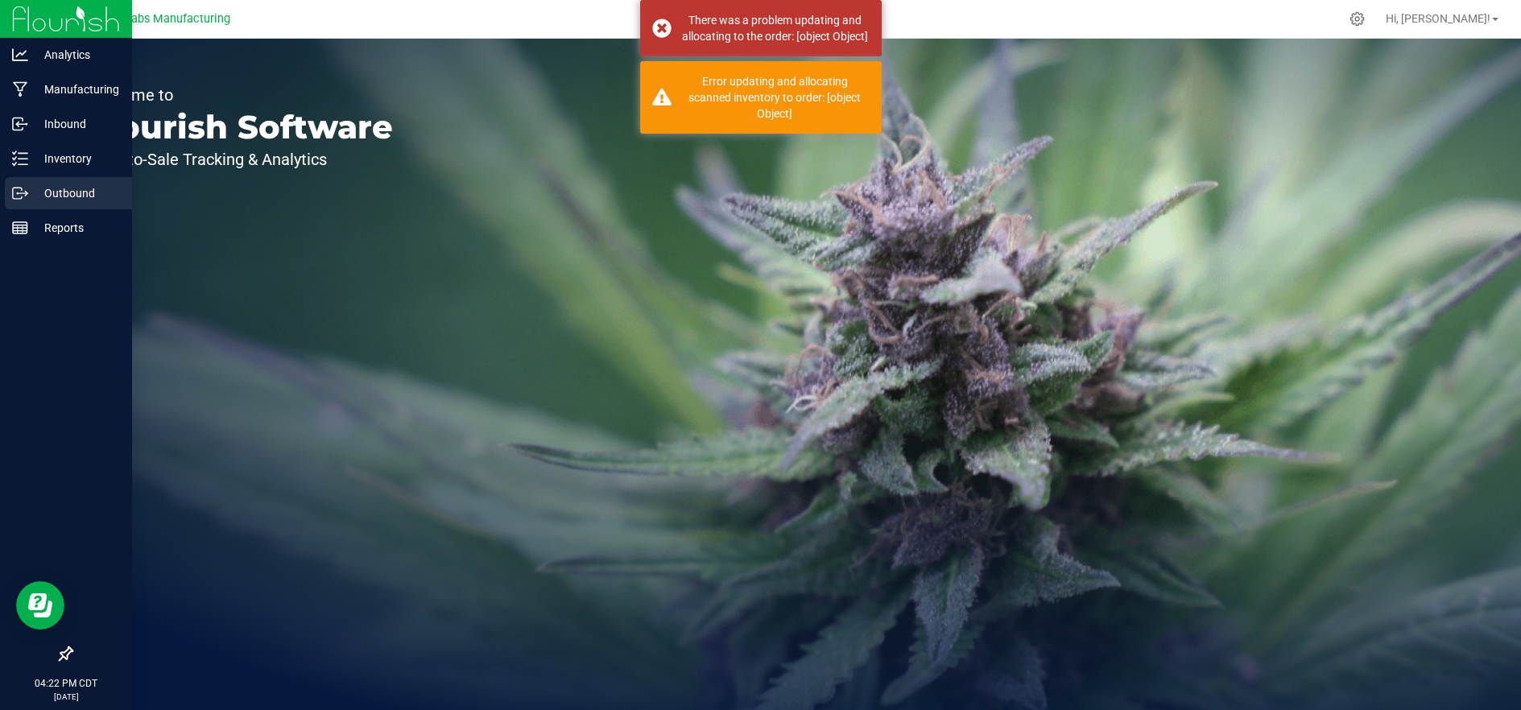
drag, startPoint x: 25, startPoint y: 184, endPoint x: 43, endPoint y: 182, distance: 17.9
click at [25, 184] on div "Outbound" at bounding box center [68, 193] width 127 height 32
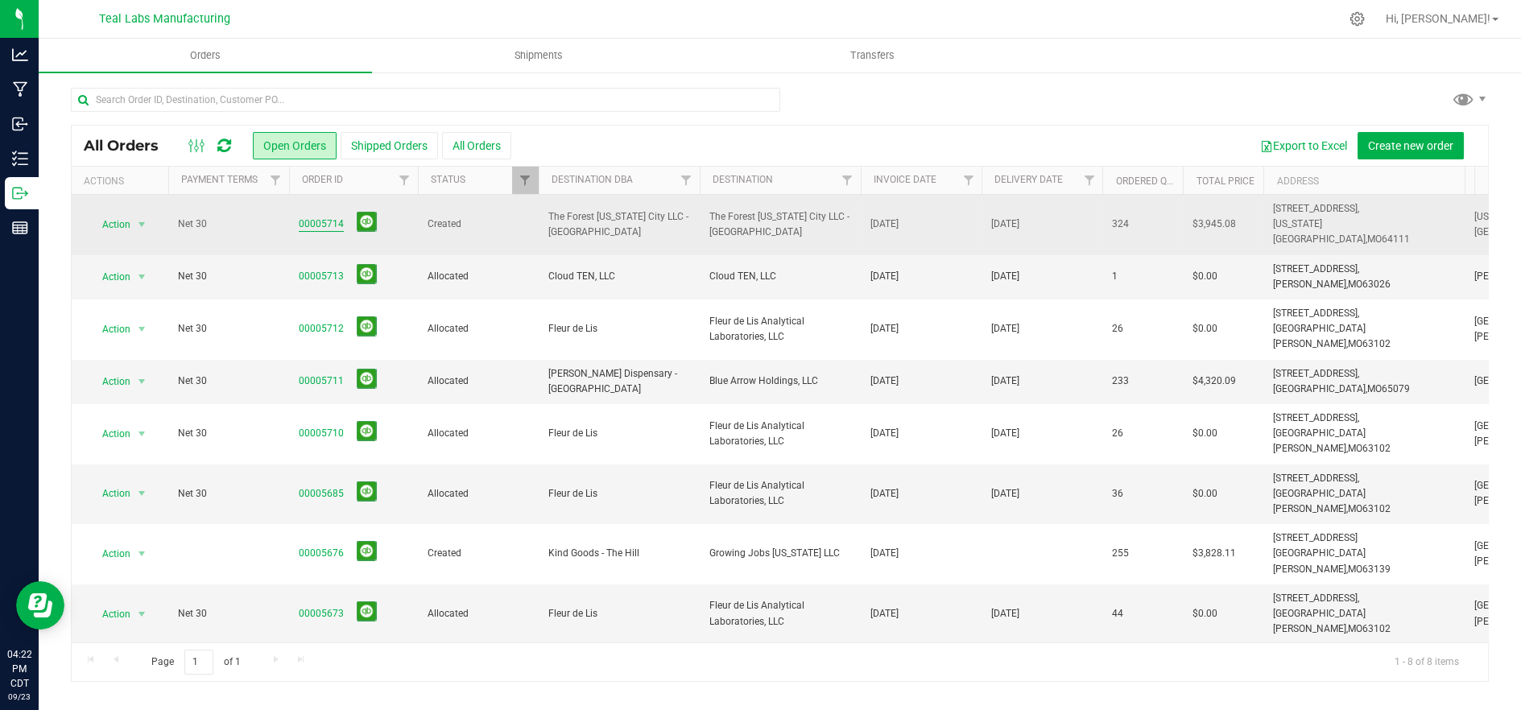
click at [316, 218] on link "00005714" at bounding box center [321, 224] width 45 height 15
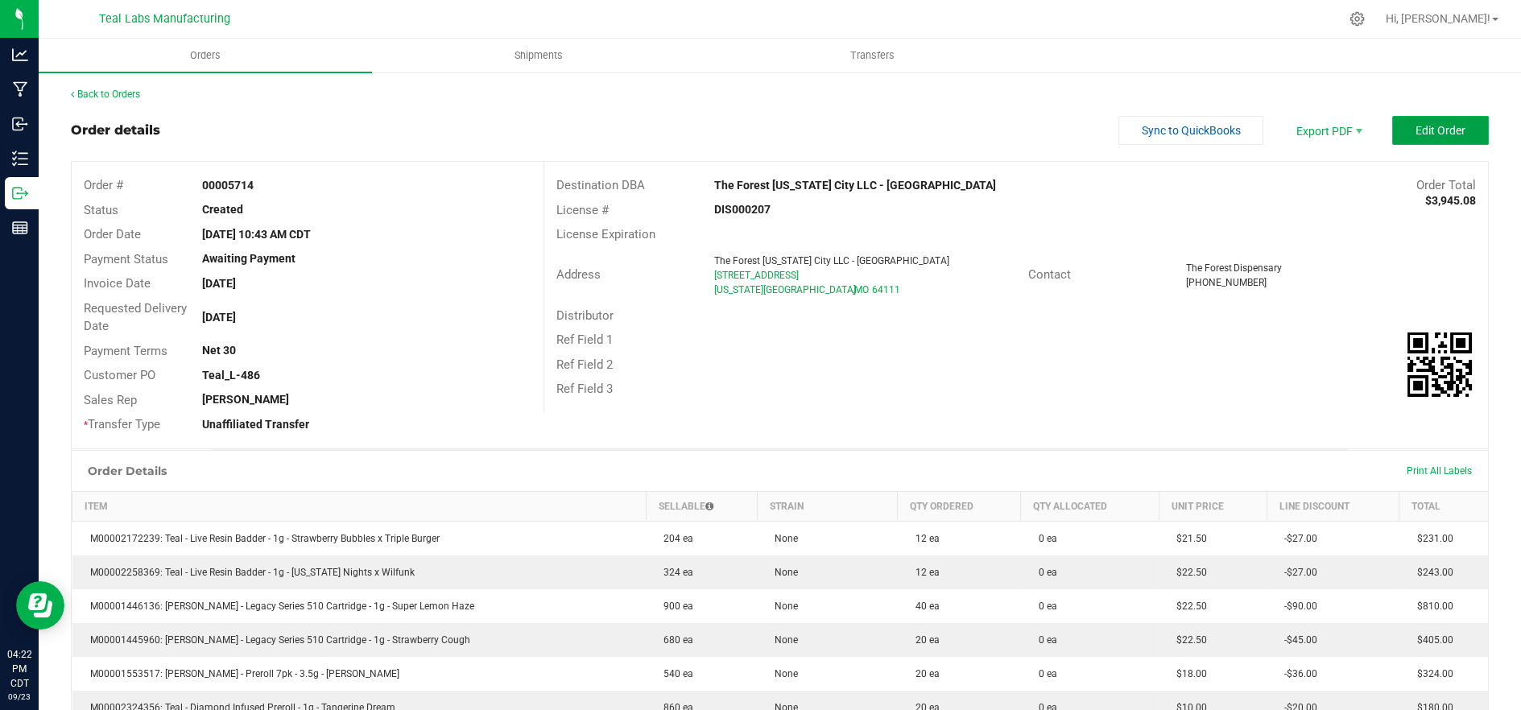
click at [1435, 132] on span "Edit Order" at bounding box center [1440, 130] width 50 height 13
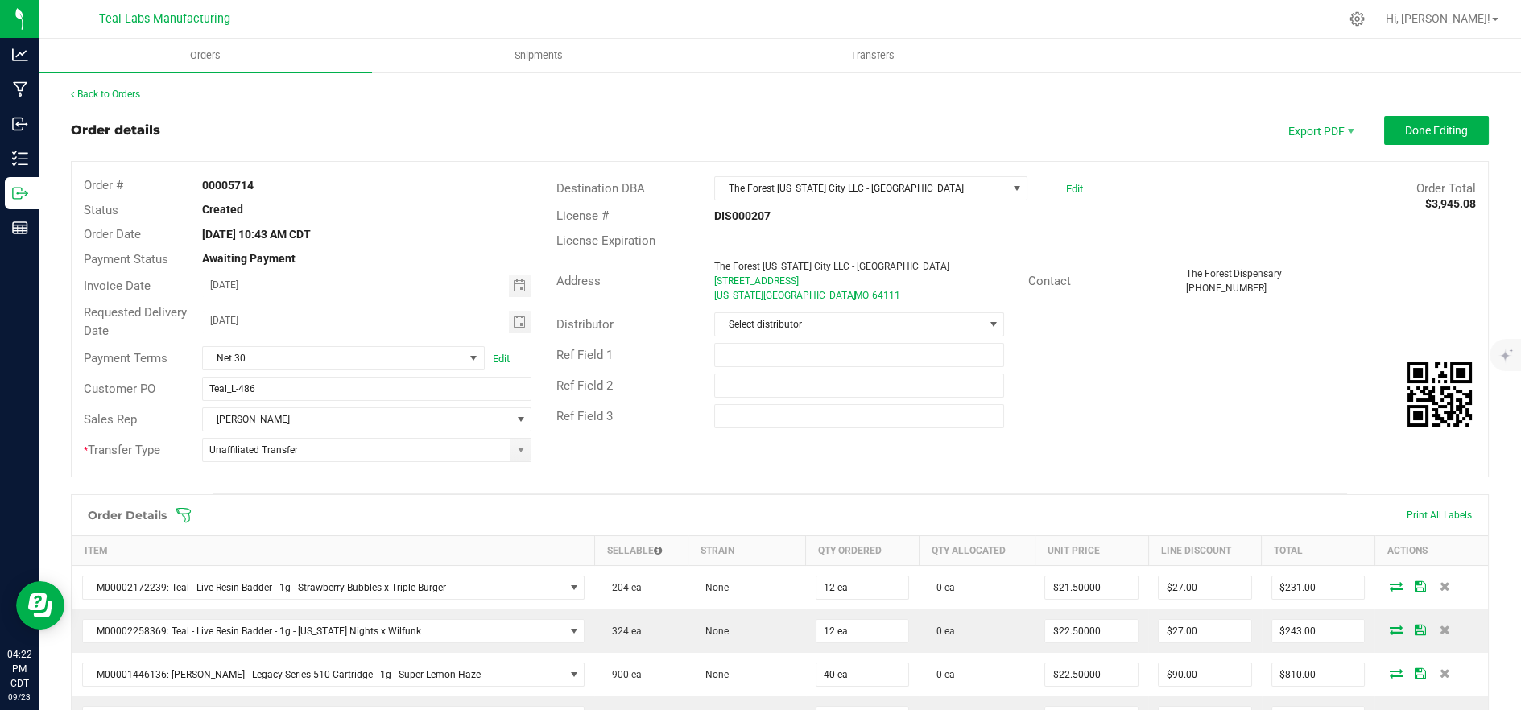
click at [441, 504] on div "Order Details Print All Labels" at bounding box center [780, 515] width 1416 height 40
click at [432, 520] on span at bounding box center [884, 515] width 1418 height 16
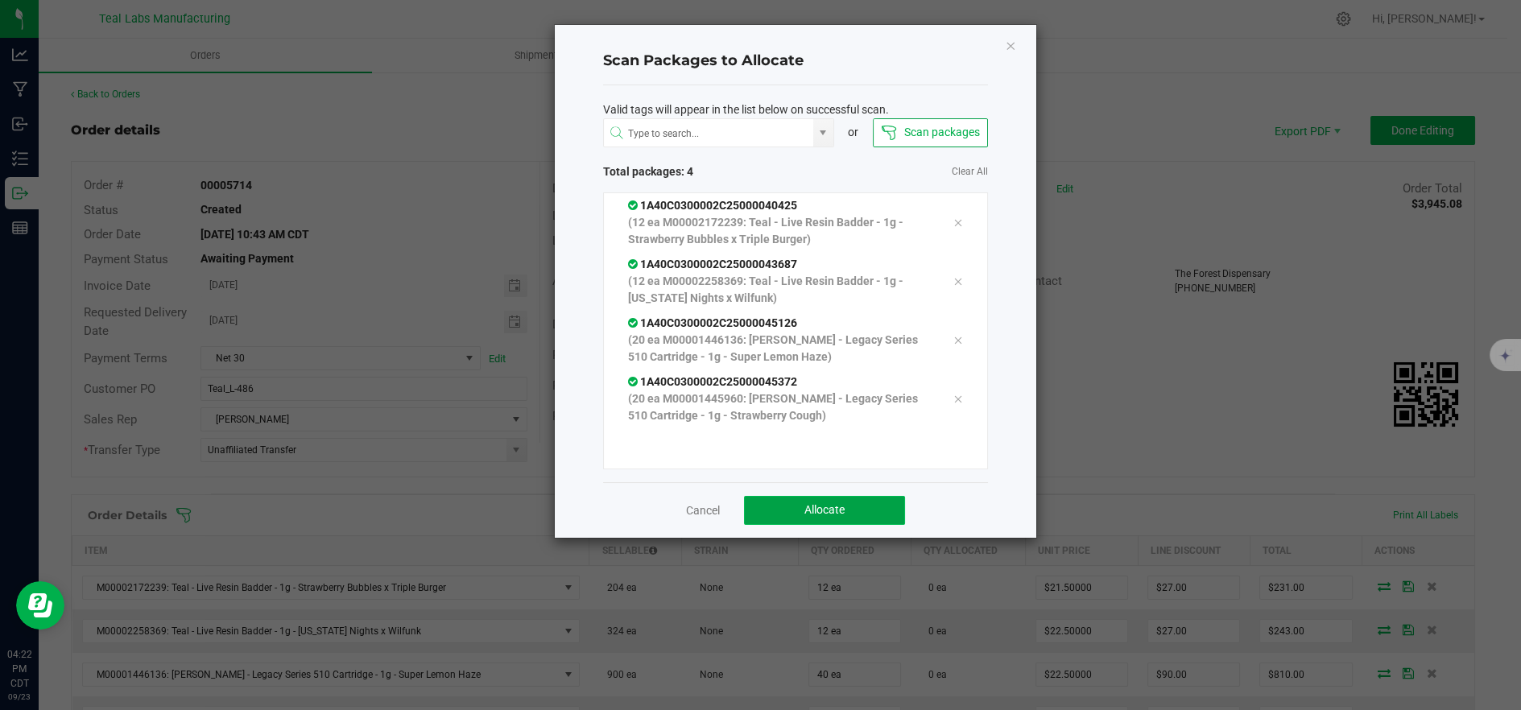
click at [900, 510] on button "Allocate" at bounding box center [824, 510] width 161 height 29
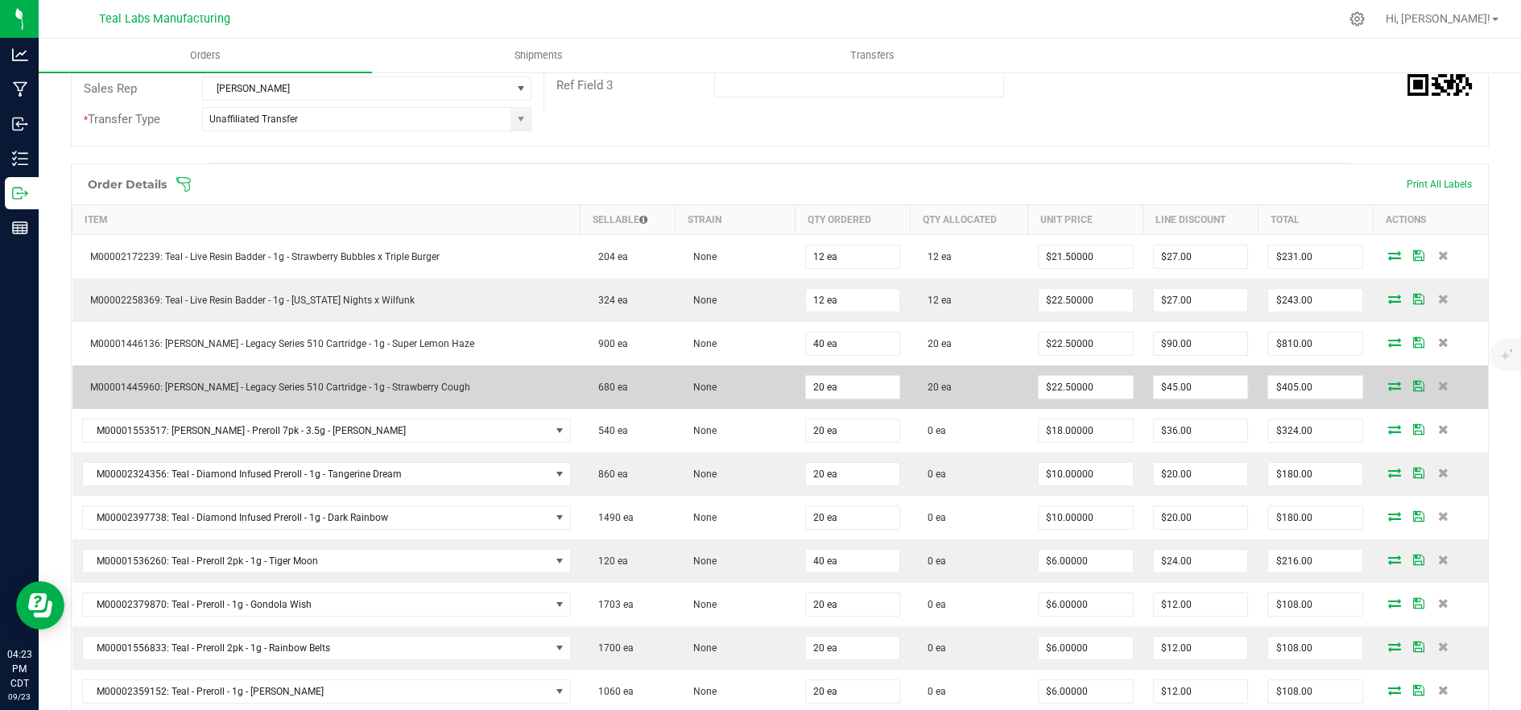
scroll to position [357, 0]
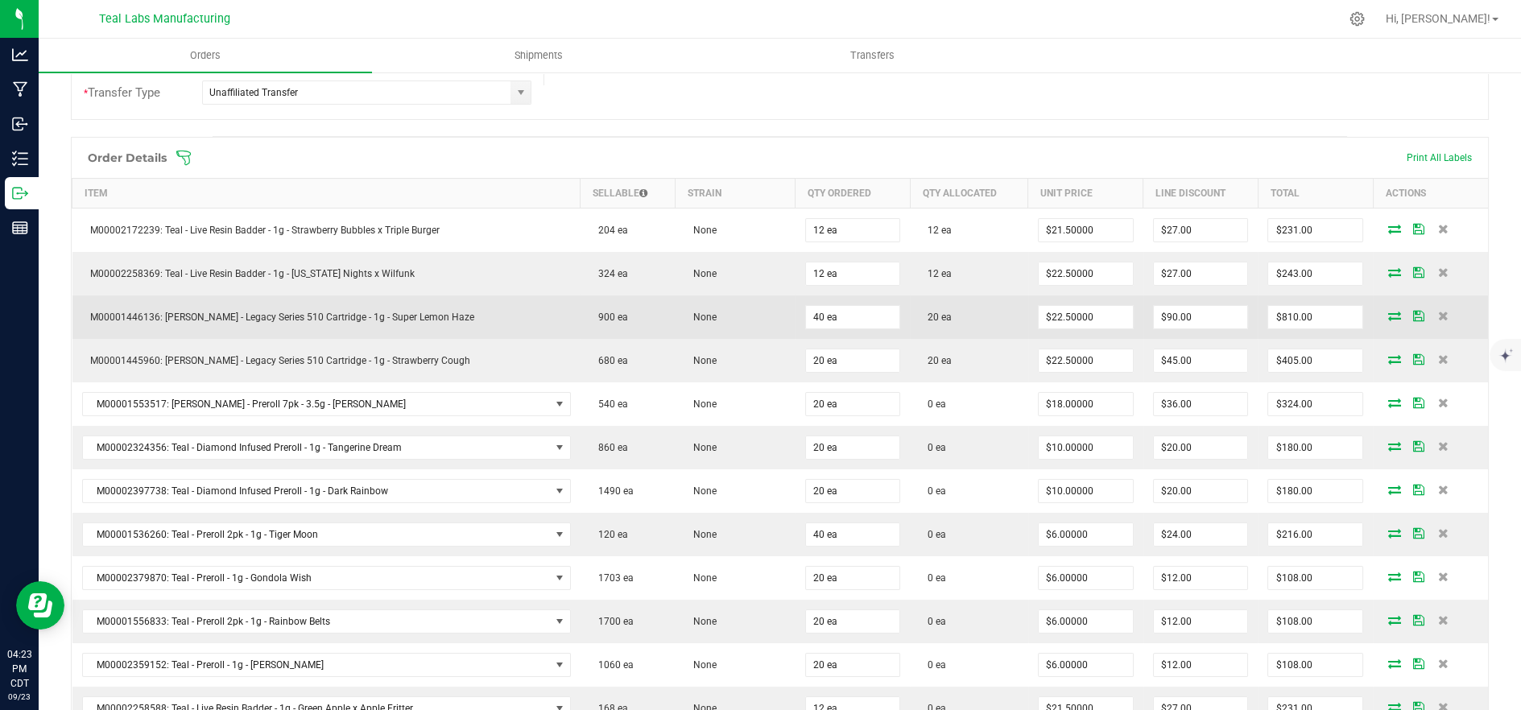
click at [1388, 320] on icon at bounding box center [1394, 316] width 13 height 10
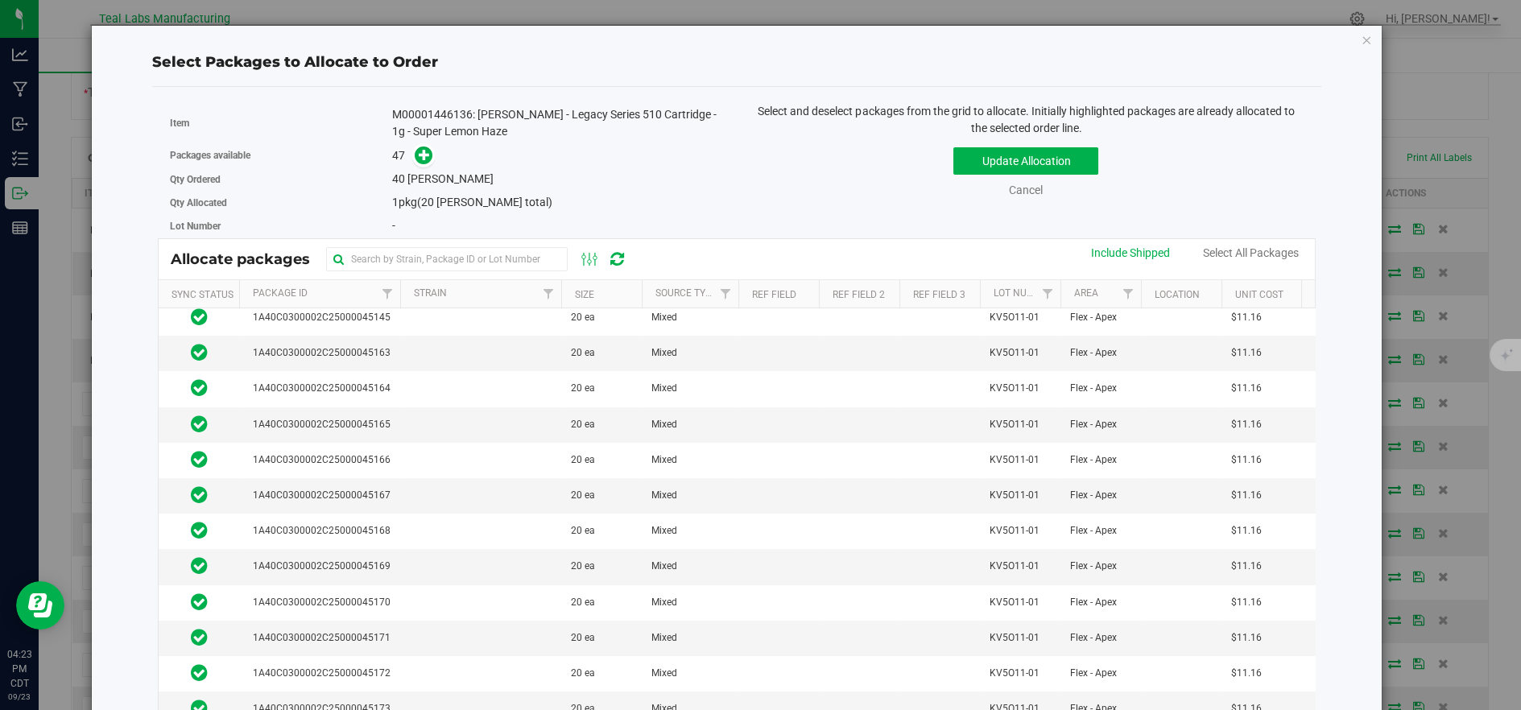
scroll to position [715, 0]
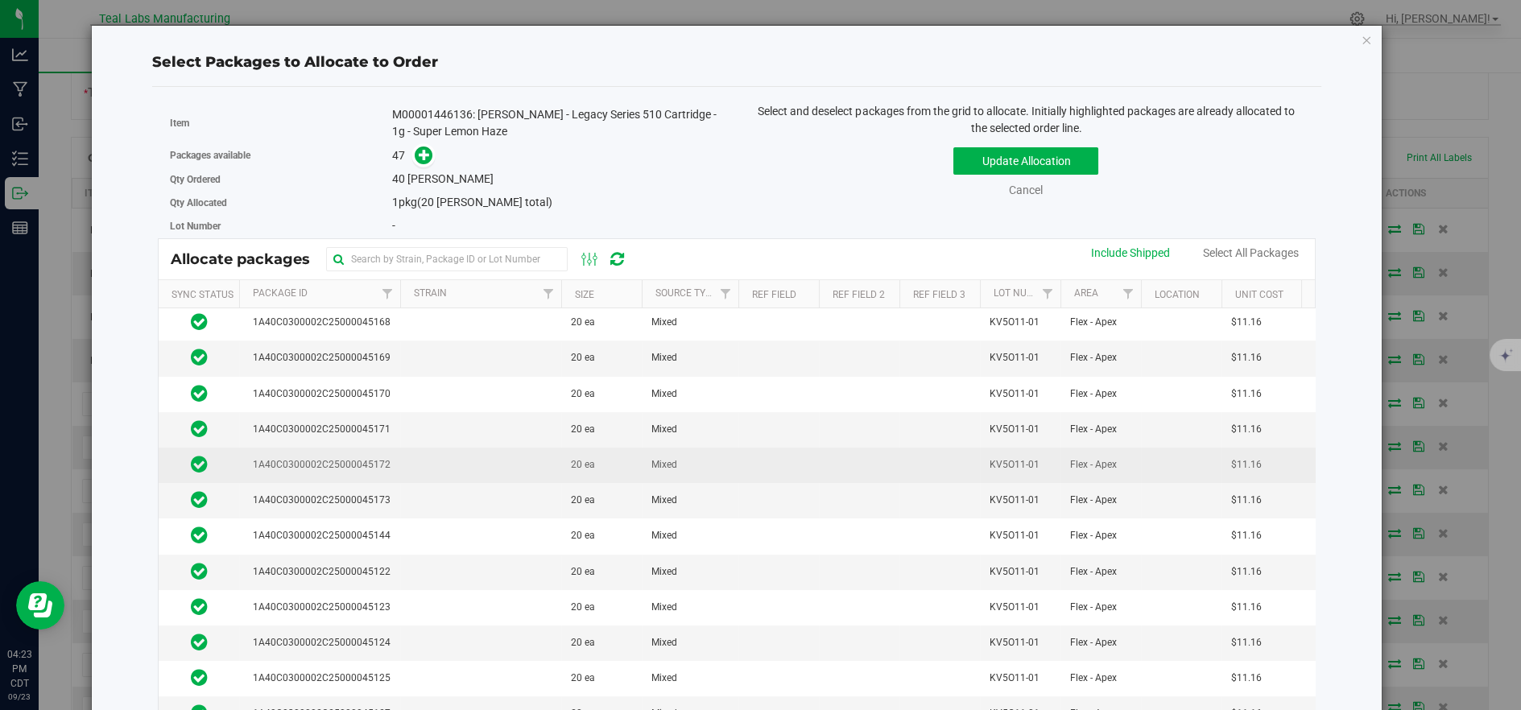
click at [451, 448] on td at bounding box center [480, 465] width 161 height 35
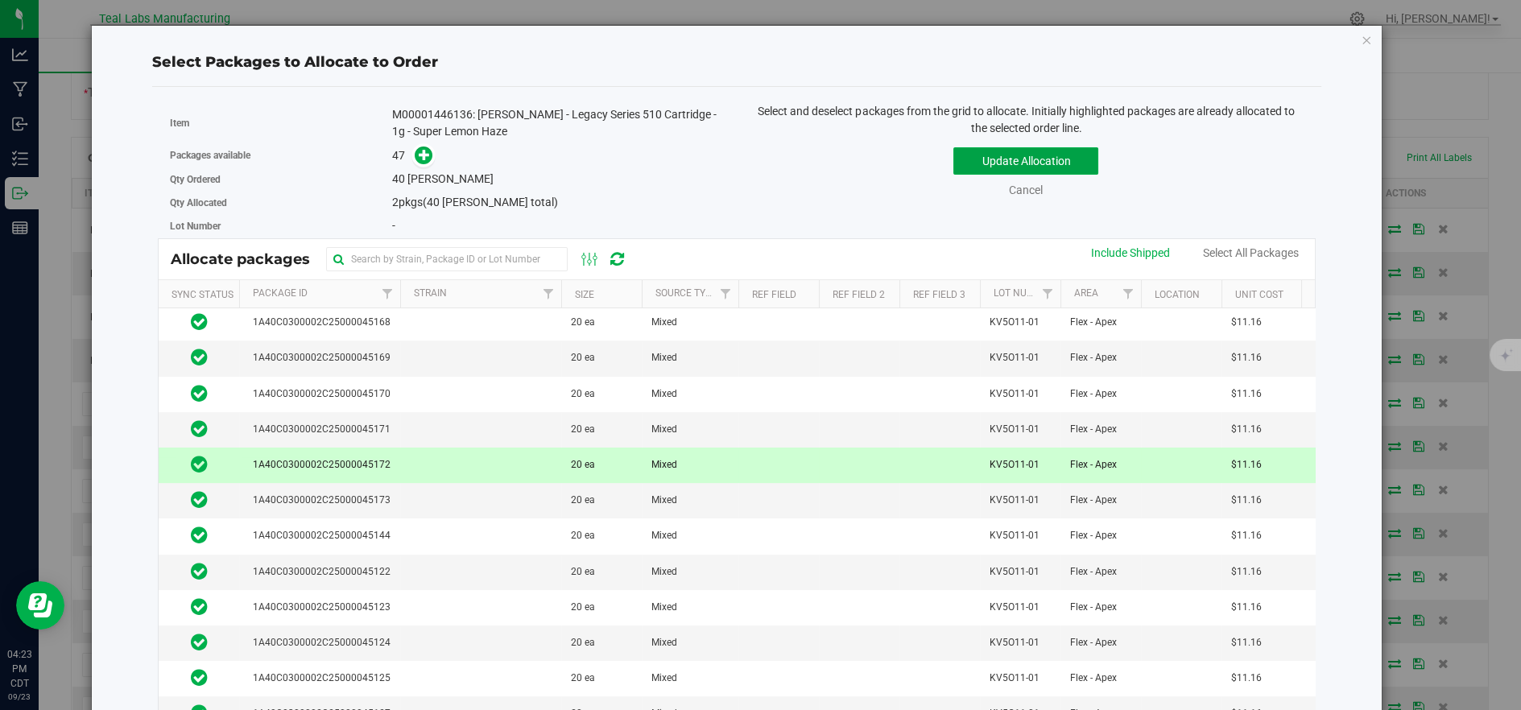
drag, startPoint x: 976, startPoint y: 163, endPoint x: 970, endPoint y: 171, distance: 9.7
click at [976, 165] on button "Update Allocation" at bounding box center [1025, 160] width 145 height 27
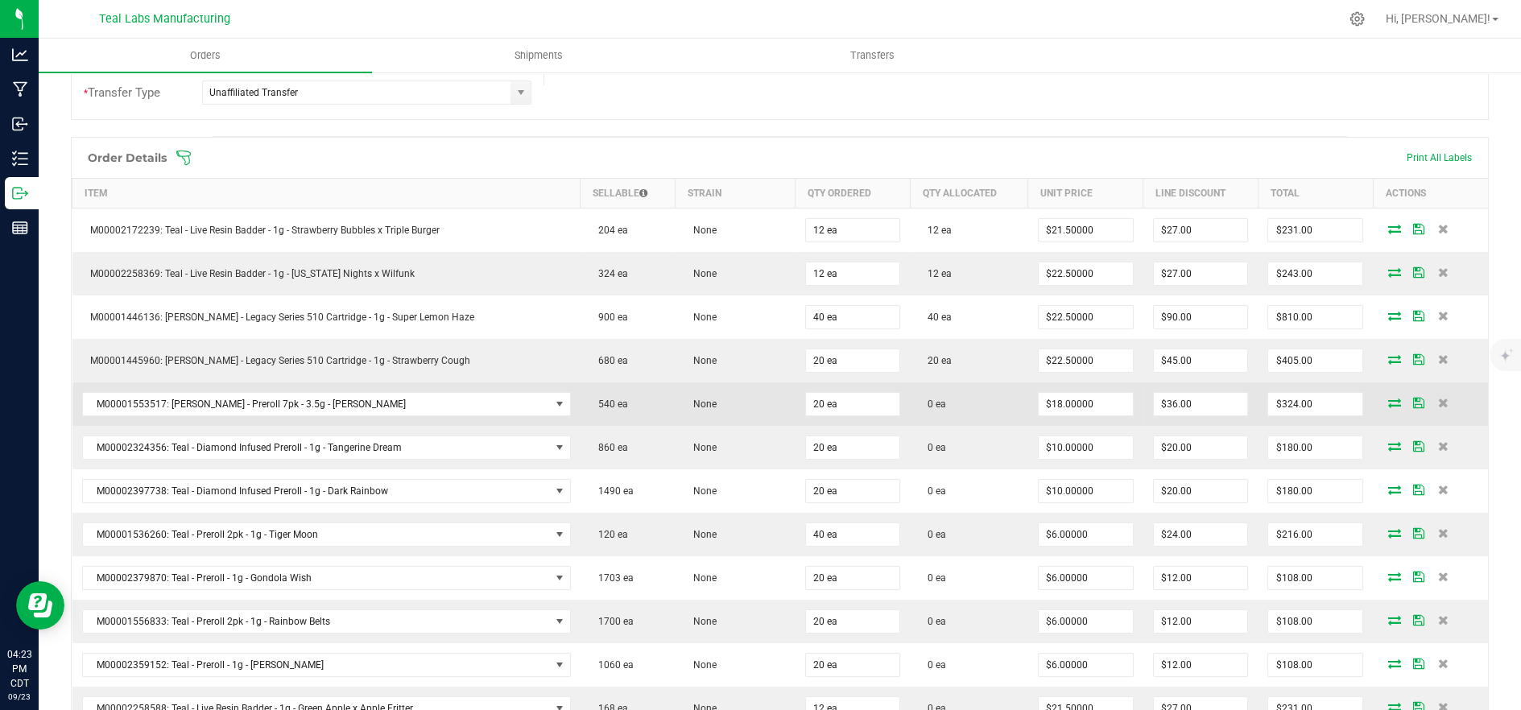
click at [1388, 401] on icon at bounding box center [1394, 403] width 13 height 10
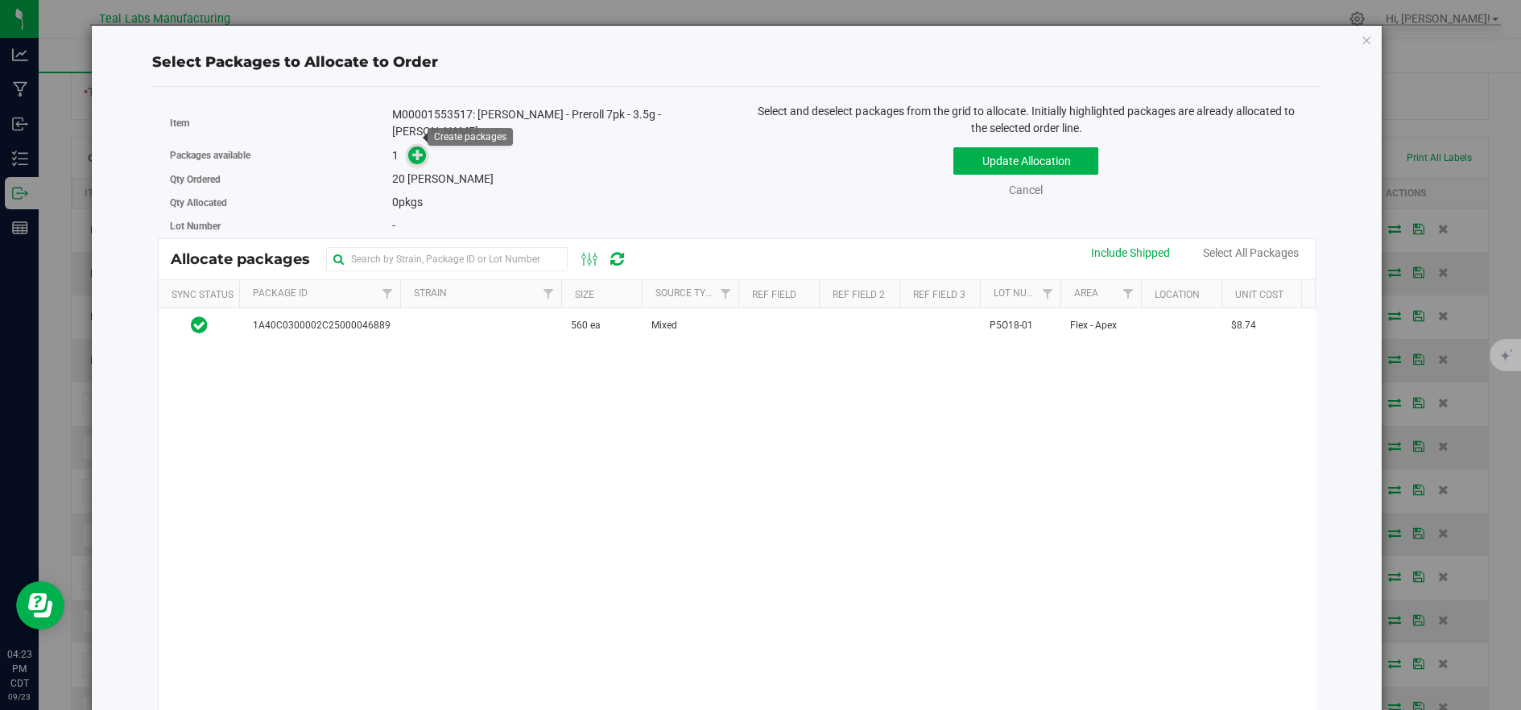
click at [413, 147] on span at bounding box center [417, 156] width 19 height 19
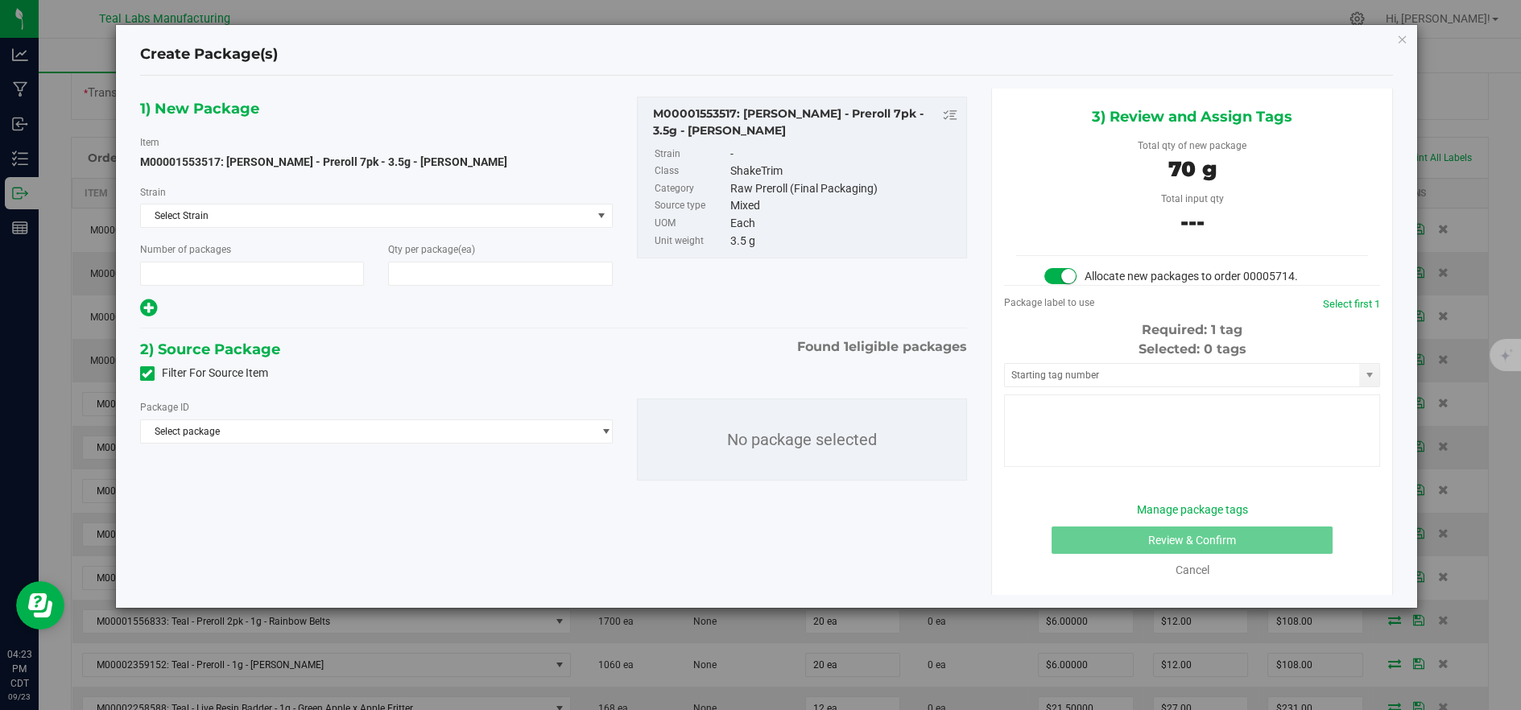
type input "1"
type input "20"
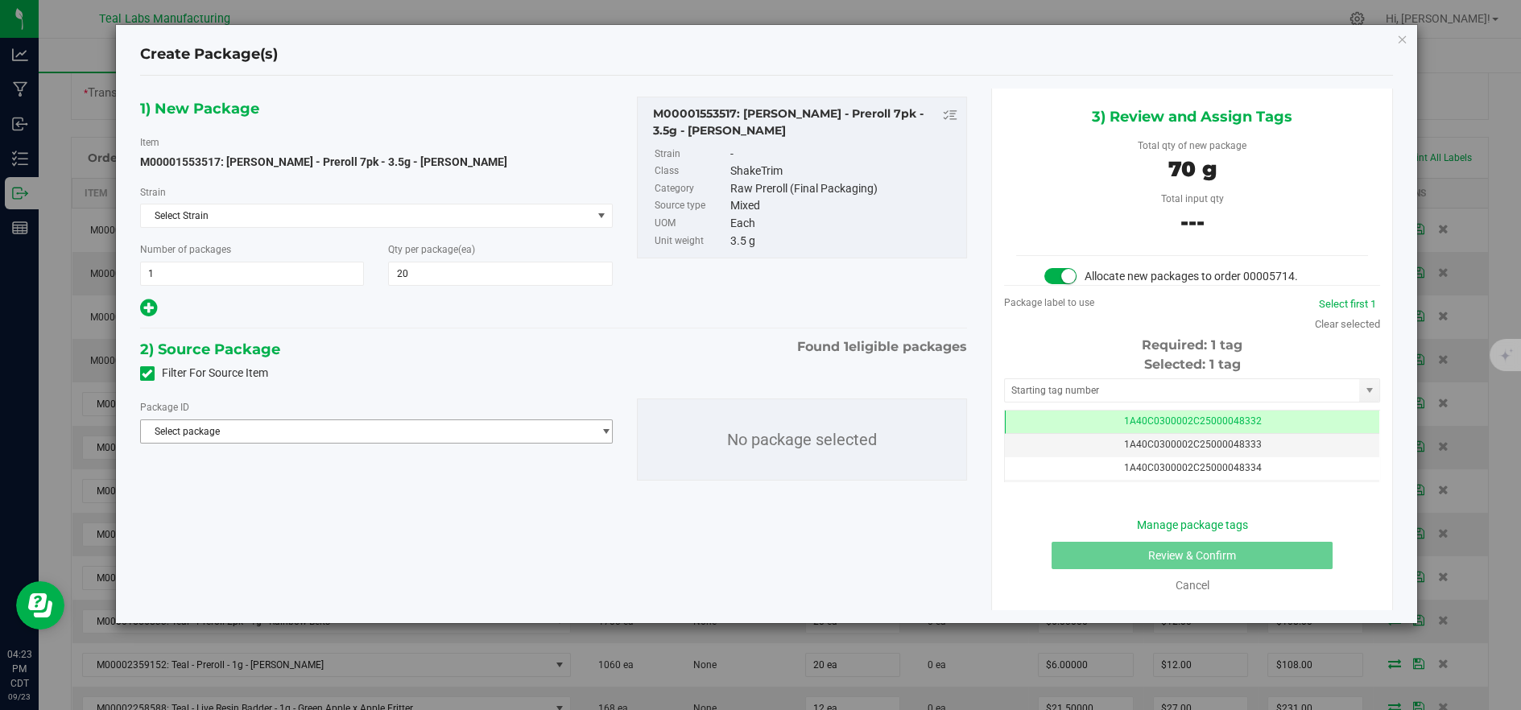
click at [508, 429] on span "Select package" at bounding box center [366, 431] width 451 height 23
drag, startPoint x: 474, startPoint y: 499, endPoint x: 470, endPoint y: 511, distance: 12.7
click at [473, 499] on span "( M00001553517: Kusch - Preroll 7pk - 3.5g - King Louie )" at bounding box center [451, 497] width 320 height 11
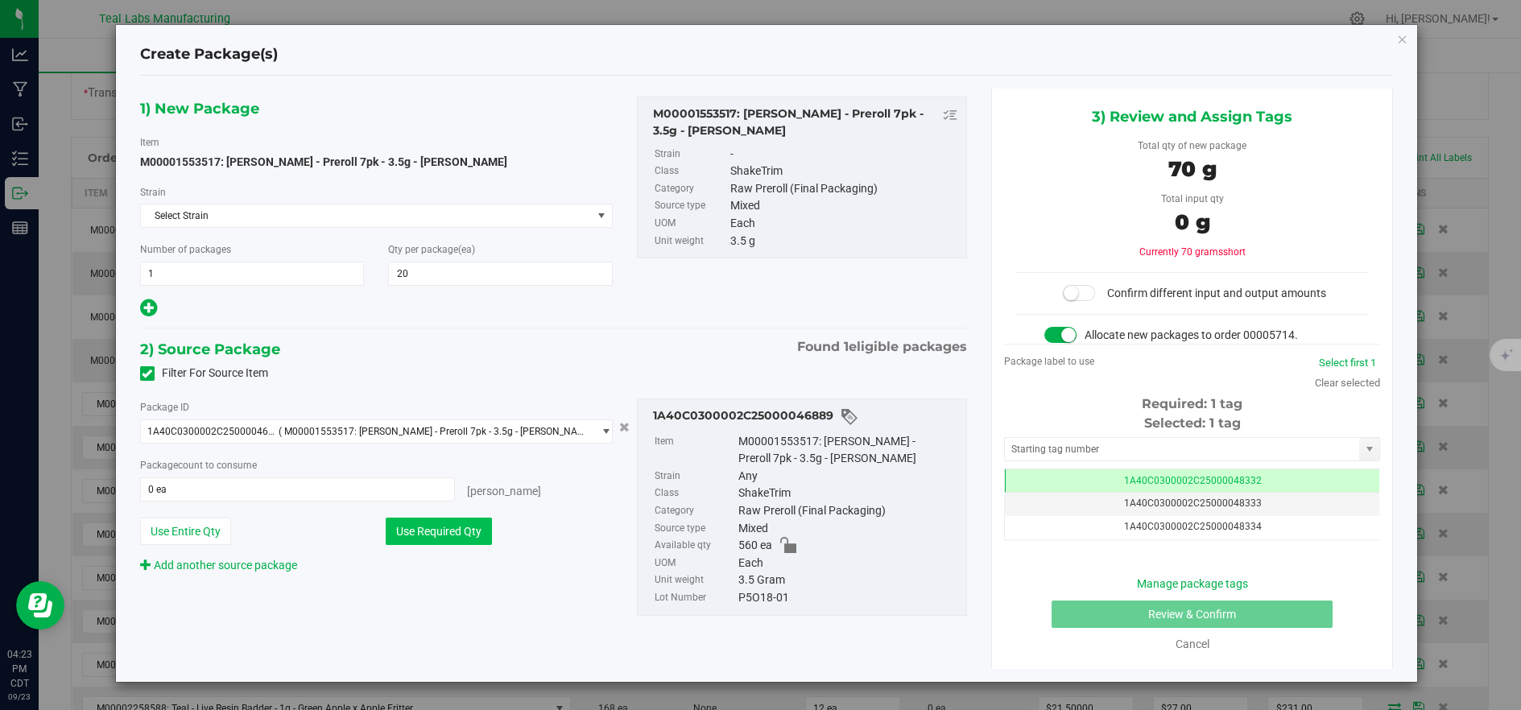
click at [456, 528] on button "Use Required Qty" at bounding box center [439, 531] width 106 height 27
type input "20 ea"
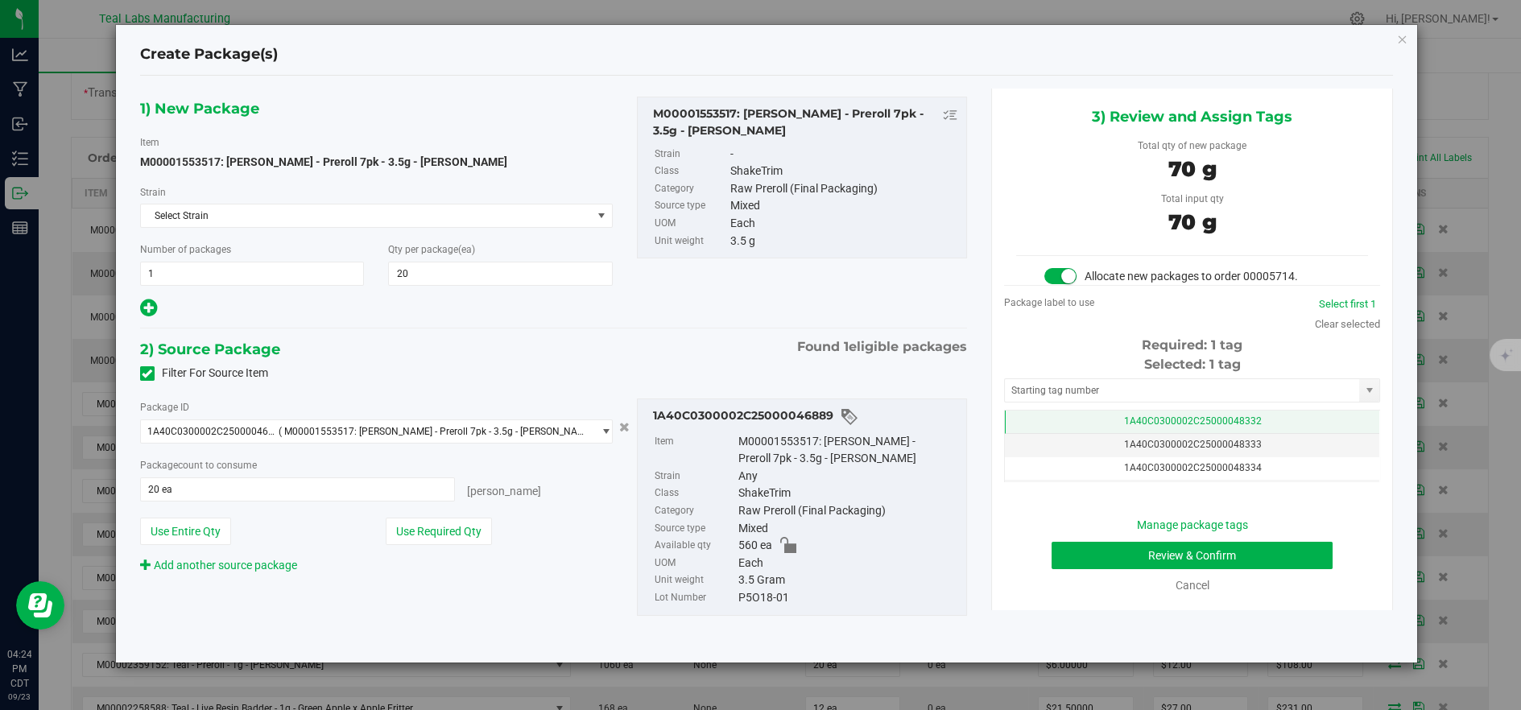
click at [1210, 419] on span "1A40C0300002C25000048332" at bounding box center [1193, 420] width 138 height 11
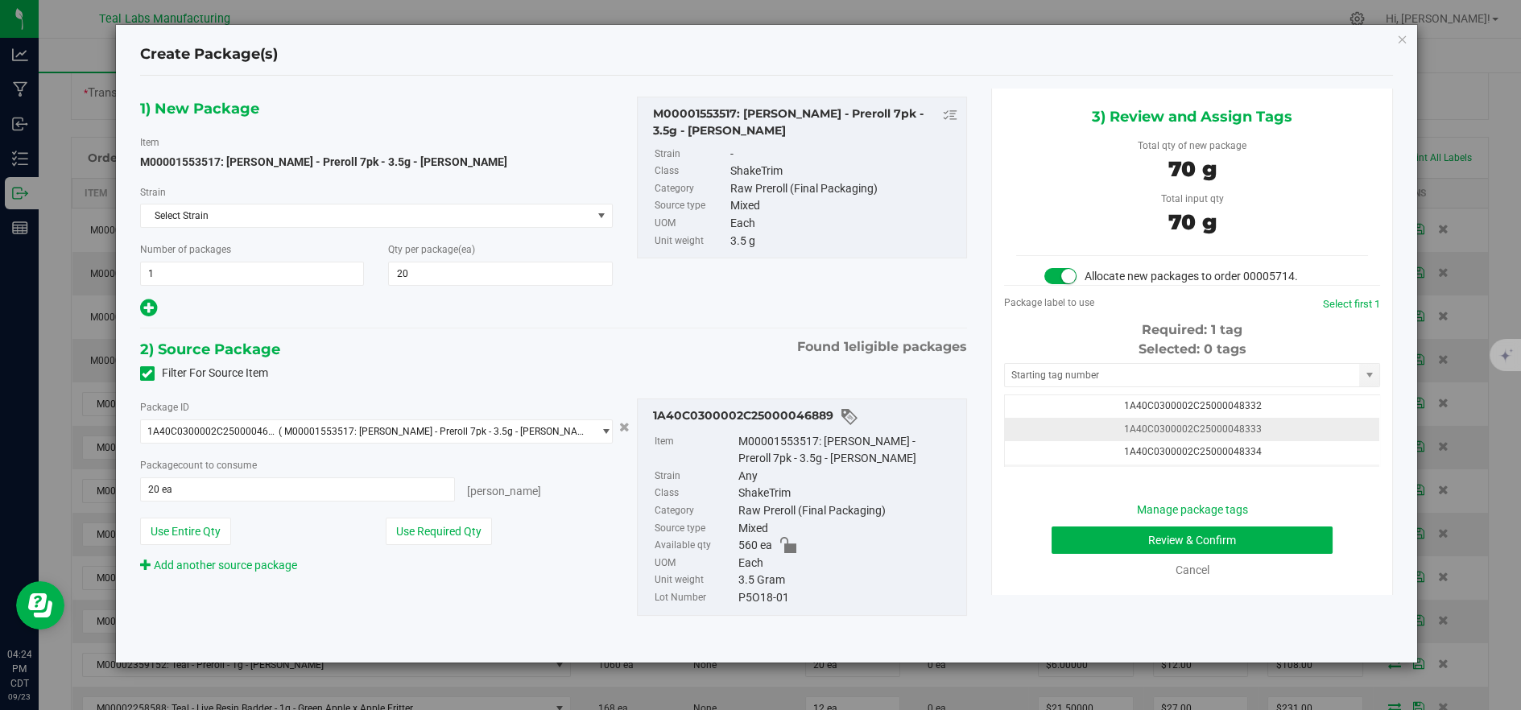
click at [1194, 429] on span "1A40C0300002C25000048333" at bounding box center [1193, 428] width 138 height 11
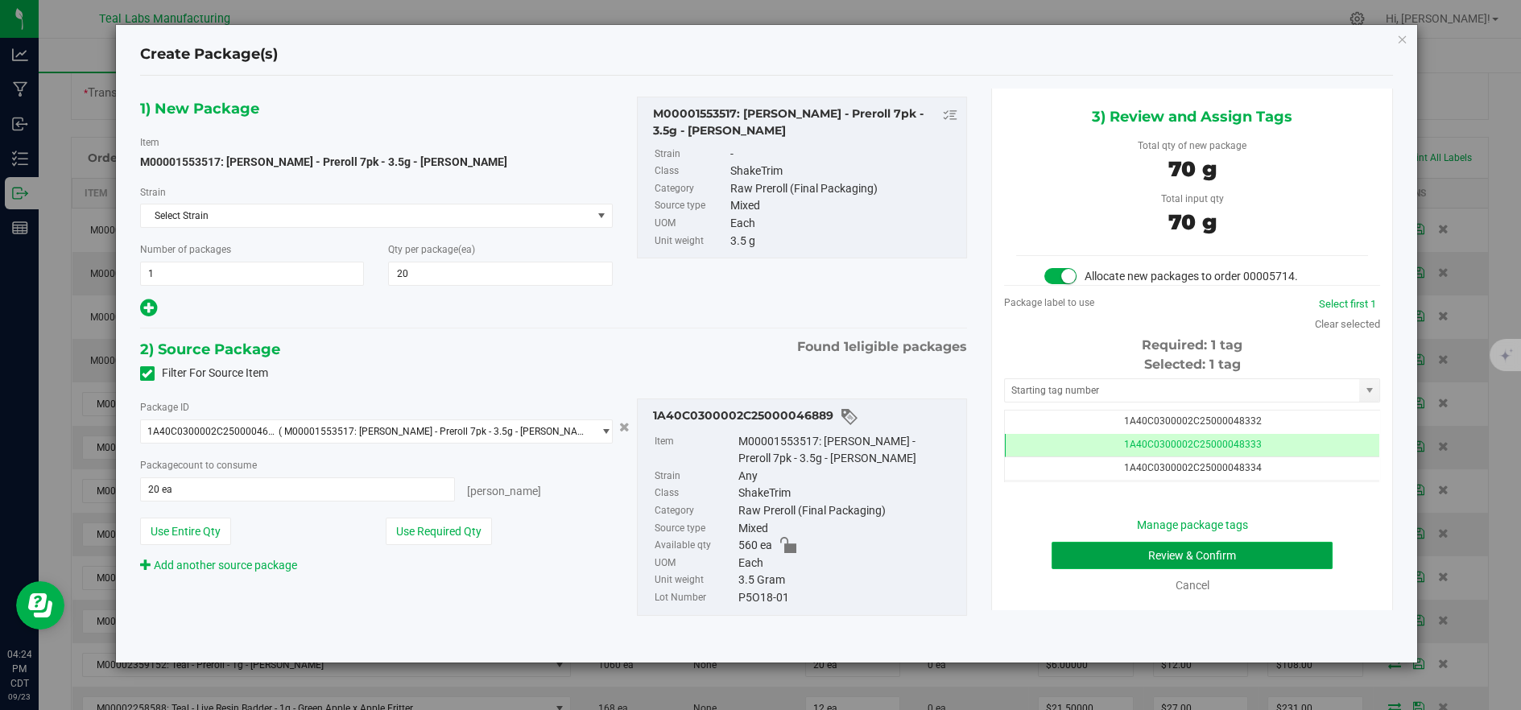
click at [1108, 551] on button "Review & Confirm" at bounding box center [1191, 555] width 281 height 27
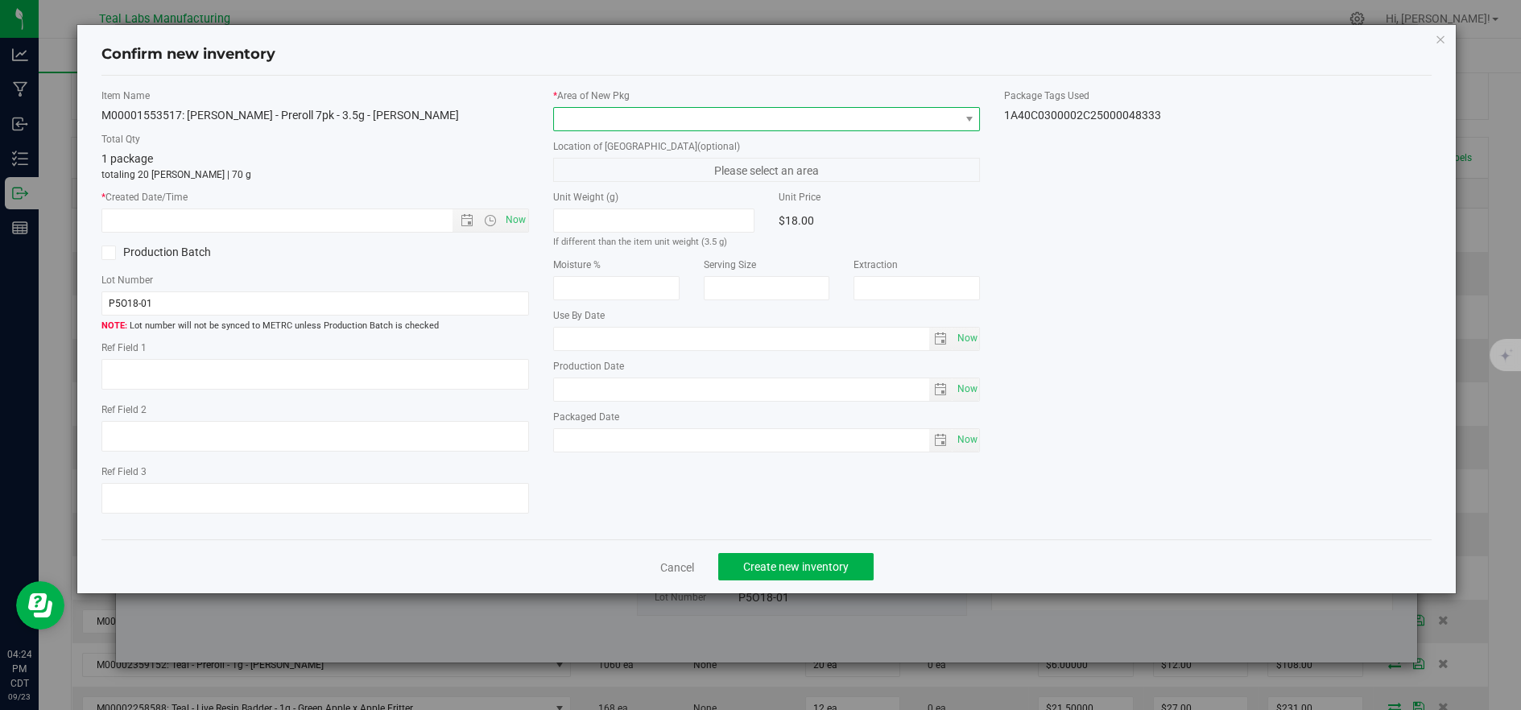
click at [596, 124] on span at bounding box center [757, 119] width 406 height 23
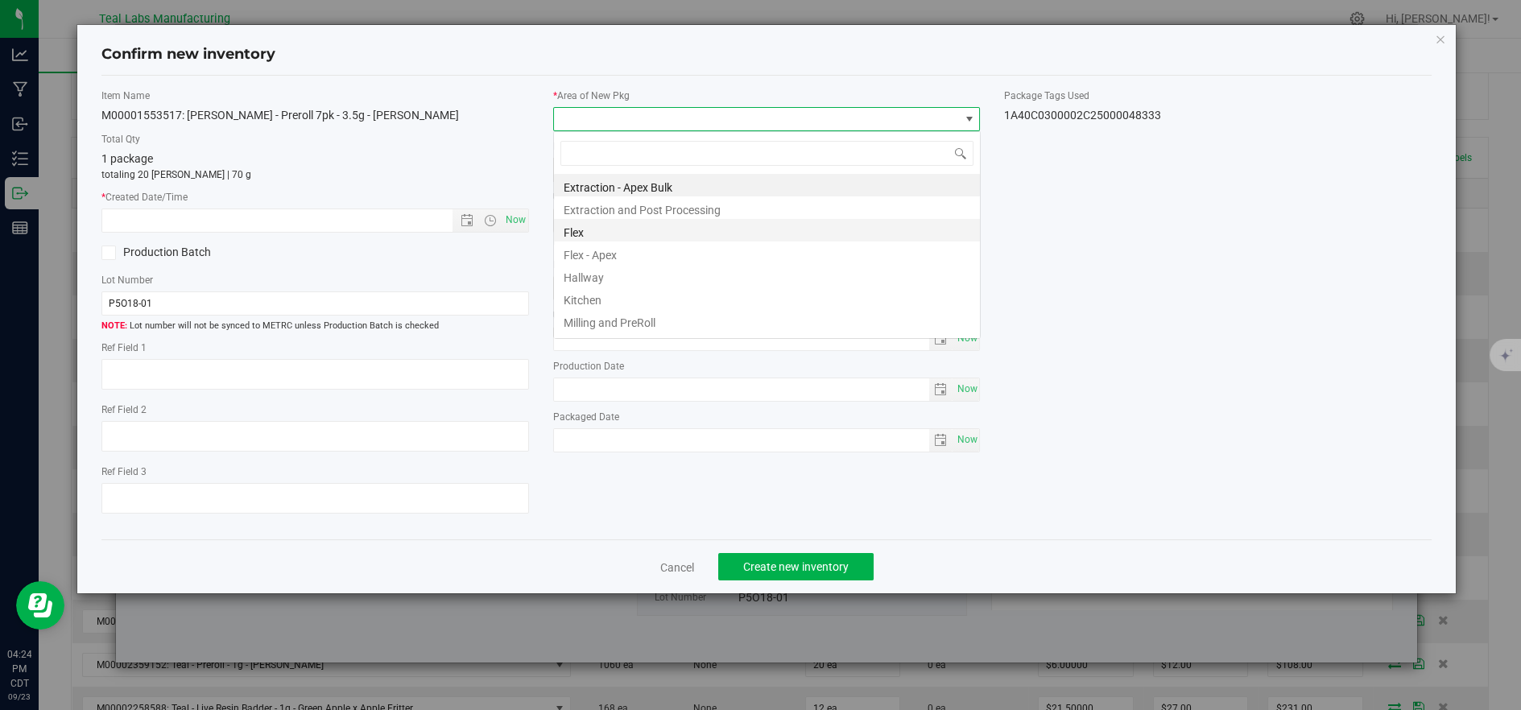
scroll to position [24, 426]
drag, startPoint x: 565, startPoint y: 232, endPoint x: 521, endPoint y: 229, distance: 44.3
click at [565, 234] on li "Flex" at bounding box center [767, 230] width 426 height 23
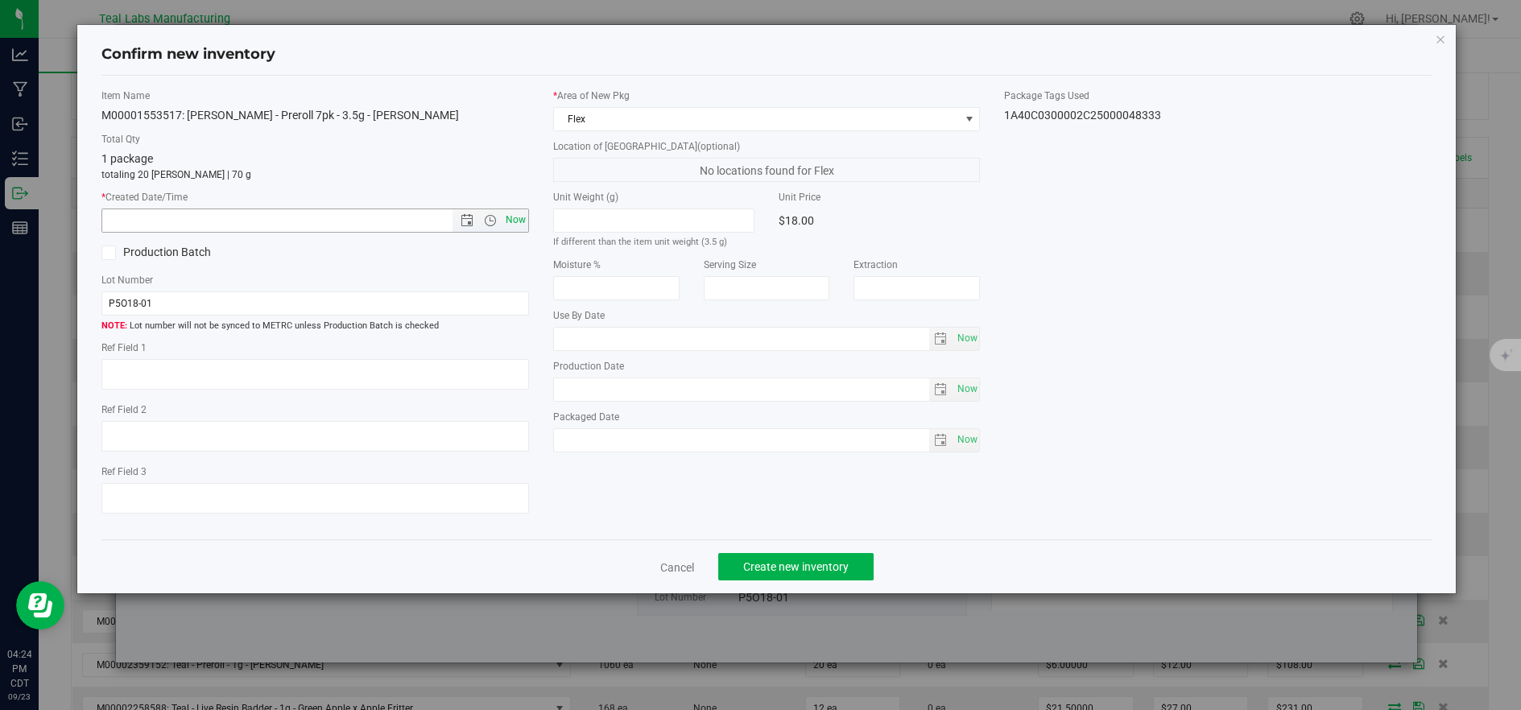
click at [519, 225] on span "Now" at bounding box center [515, 219] width 27 height 23
type input "9/23/2025 4:24 PM"
click at [797, 571] on span "Create new inventory" at bounding box center [795, 566] width 105 height 13
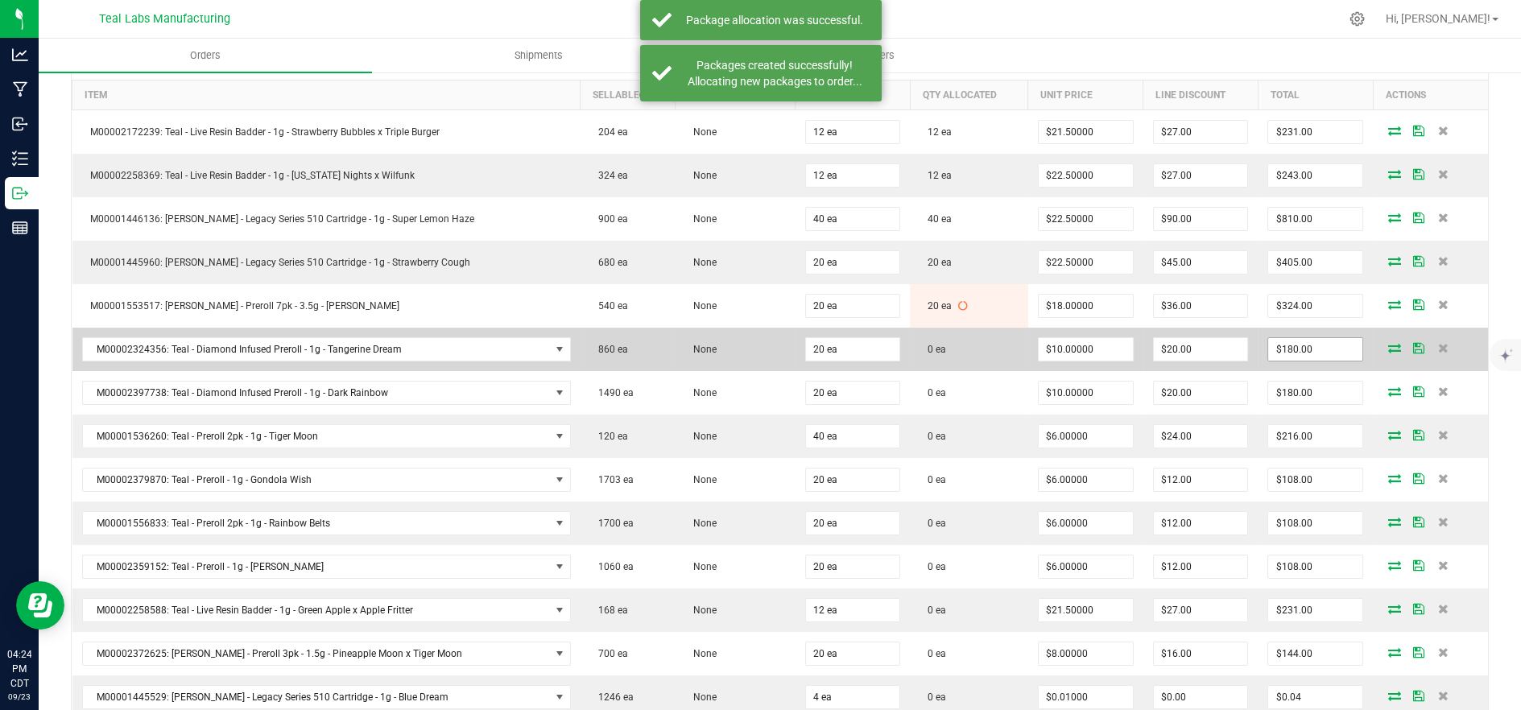
scroll to position [536, 0]
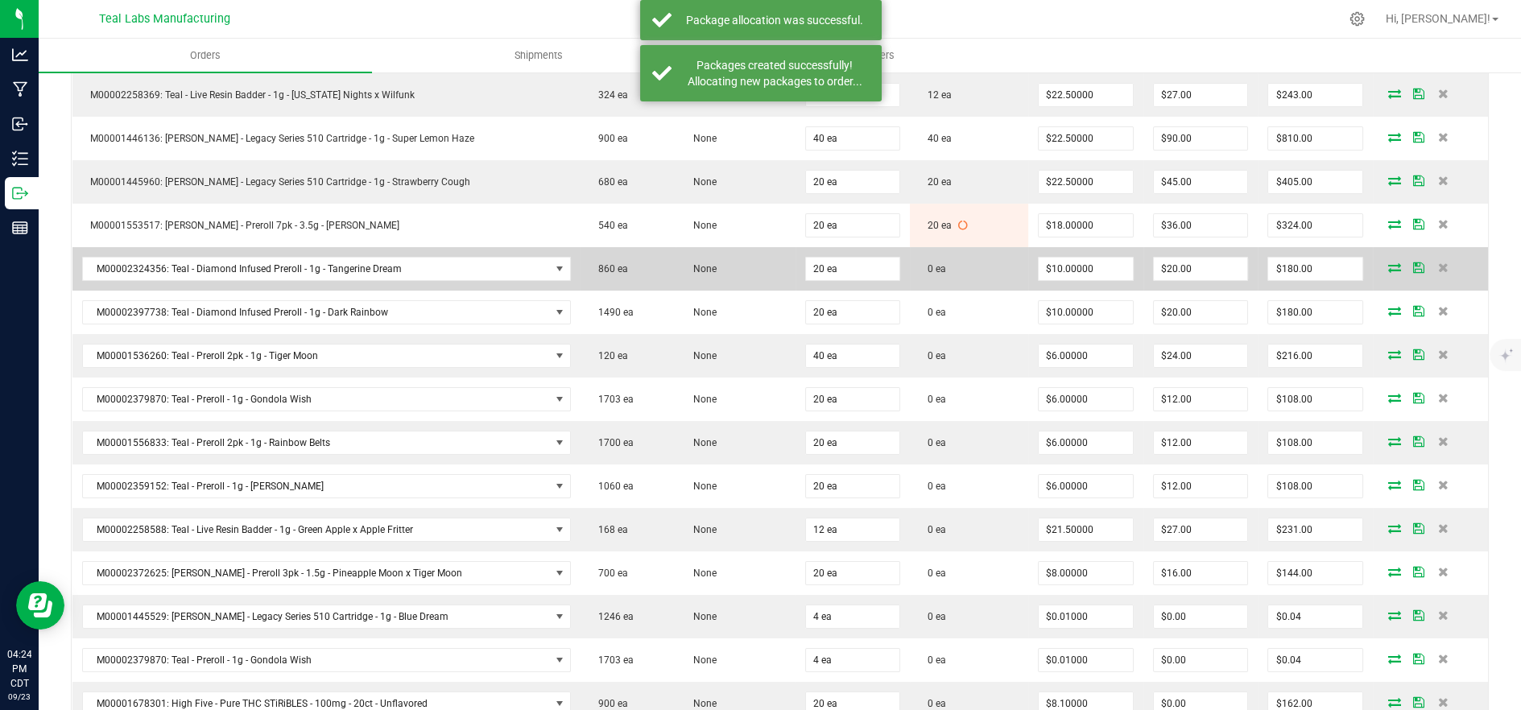
click at [1388, 262] on icon at bounding box center [1394, 267] width 13 height 10
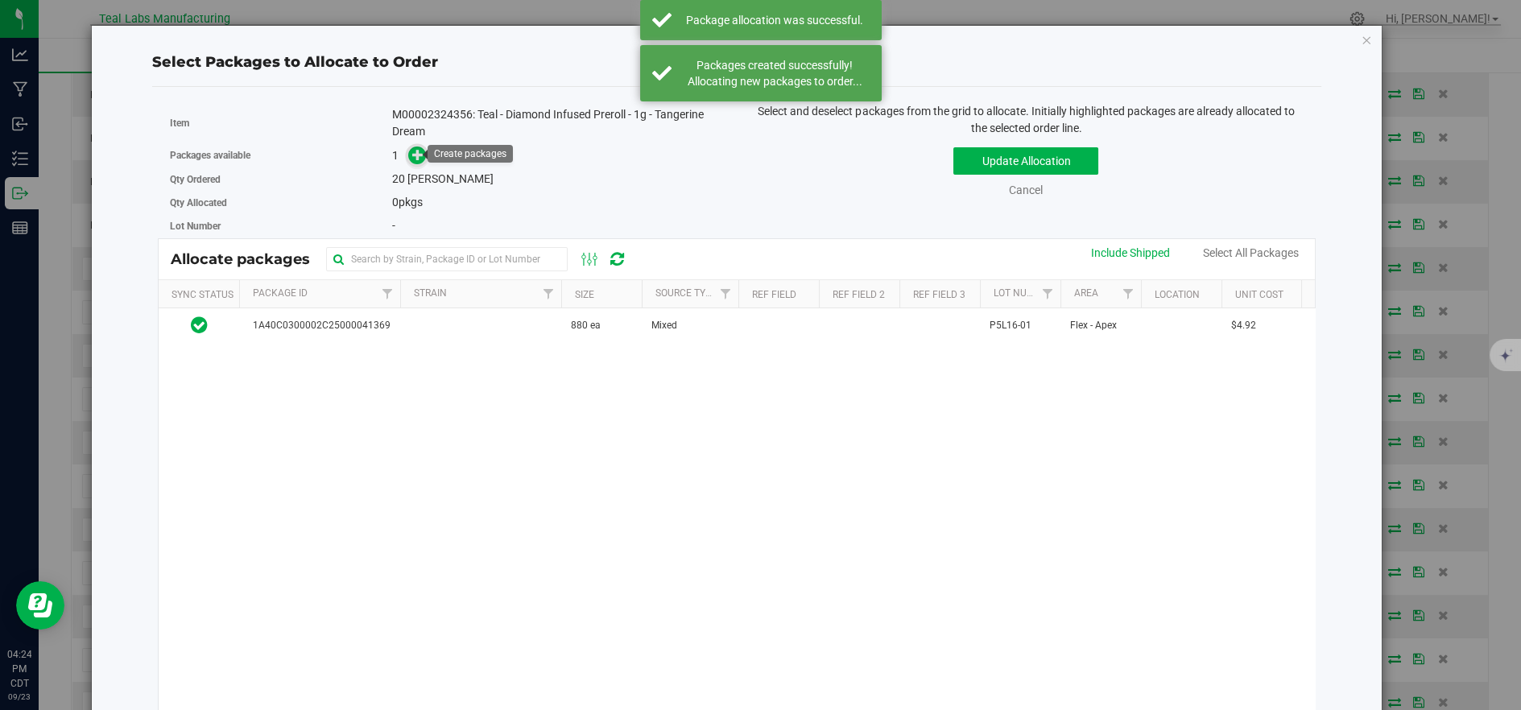
click at [412, 159] on icon at bounding box center [417, 154] width 11 height 11
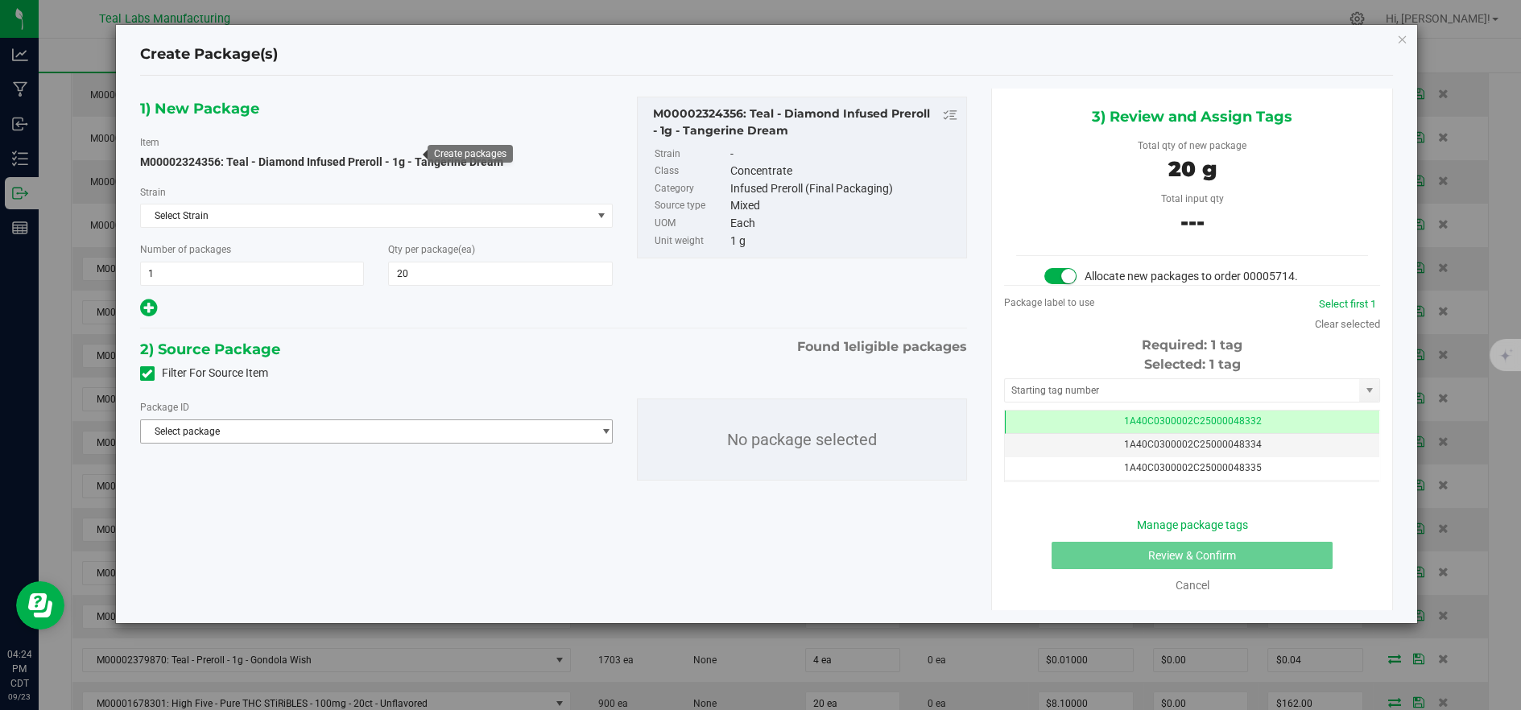
click at [517, 423] on span "Select package" at bounding box center [366, 431] width 451 height 23
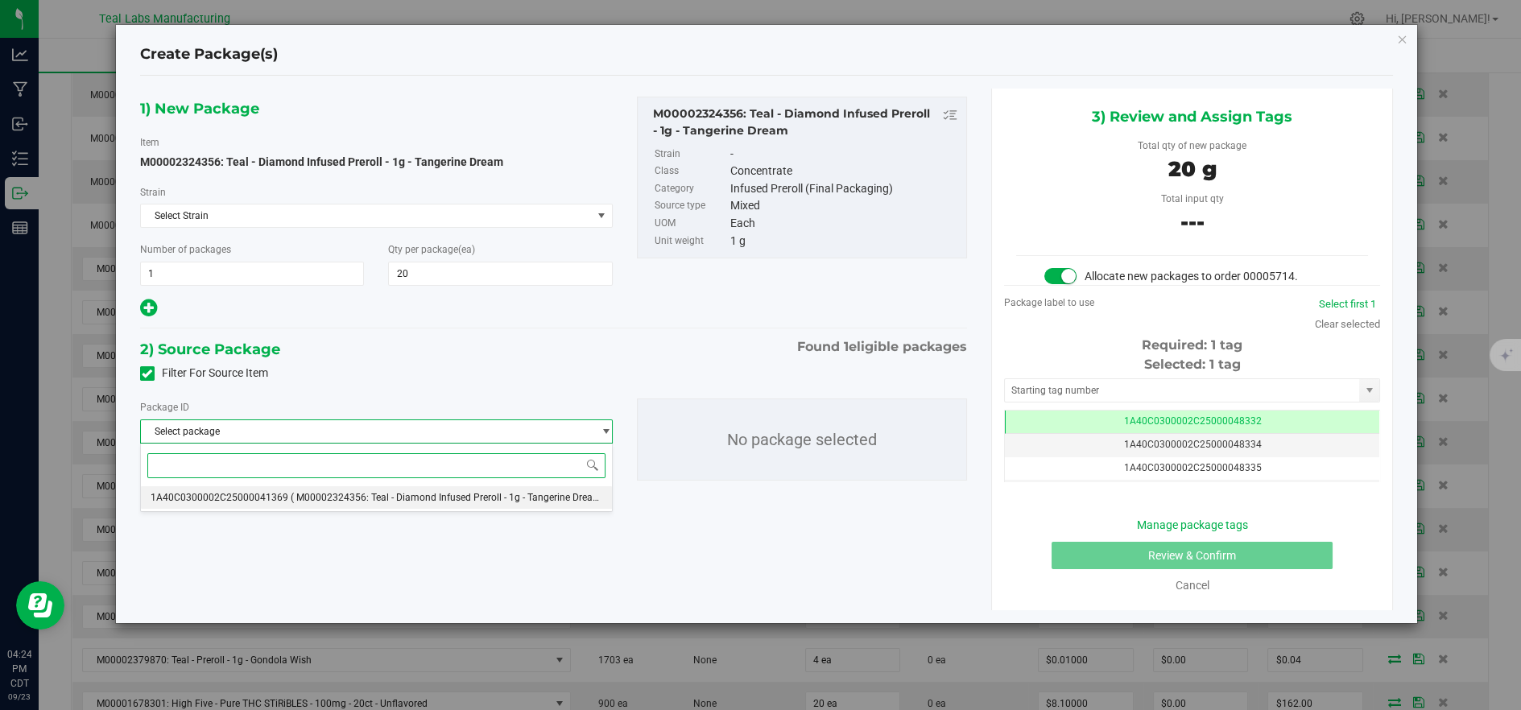
drag, startPoint x: 498, startPoint y: 502, endPoint x: 469, endPoint y: 546, distance: 52.9
click at [498, 502] on span "( M00002324356: Teal - Diamond Infused Preroll - 1g - Tangerine Dream )" at bounding box center [449, 497] width 316 height 11
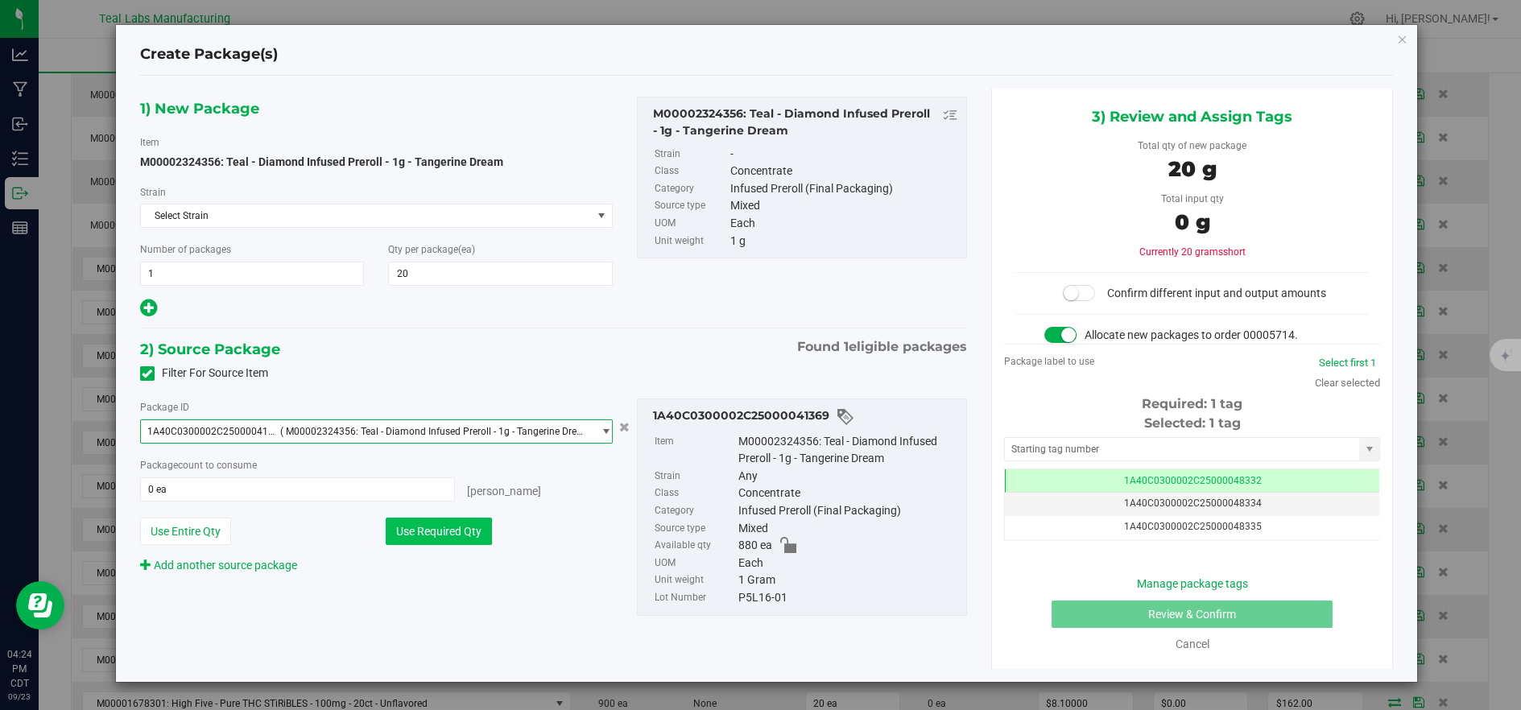
click at [458, 532] on button "Use Required Qty" at bounding box center [439, 531] width 106 height 27
type input "20 ea"
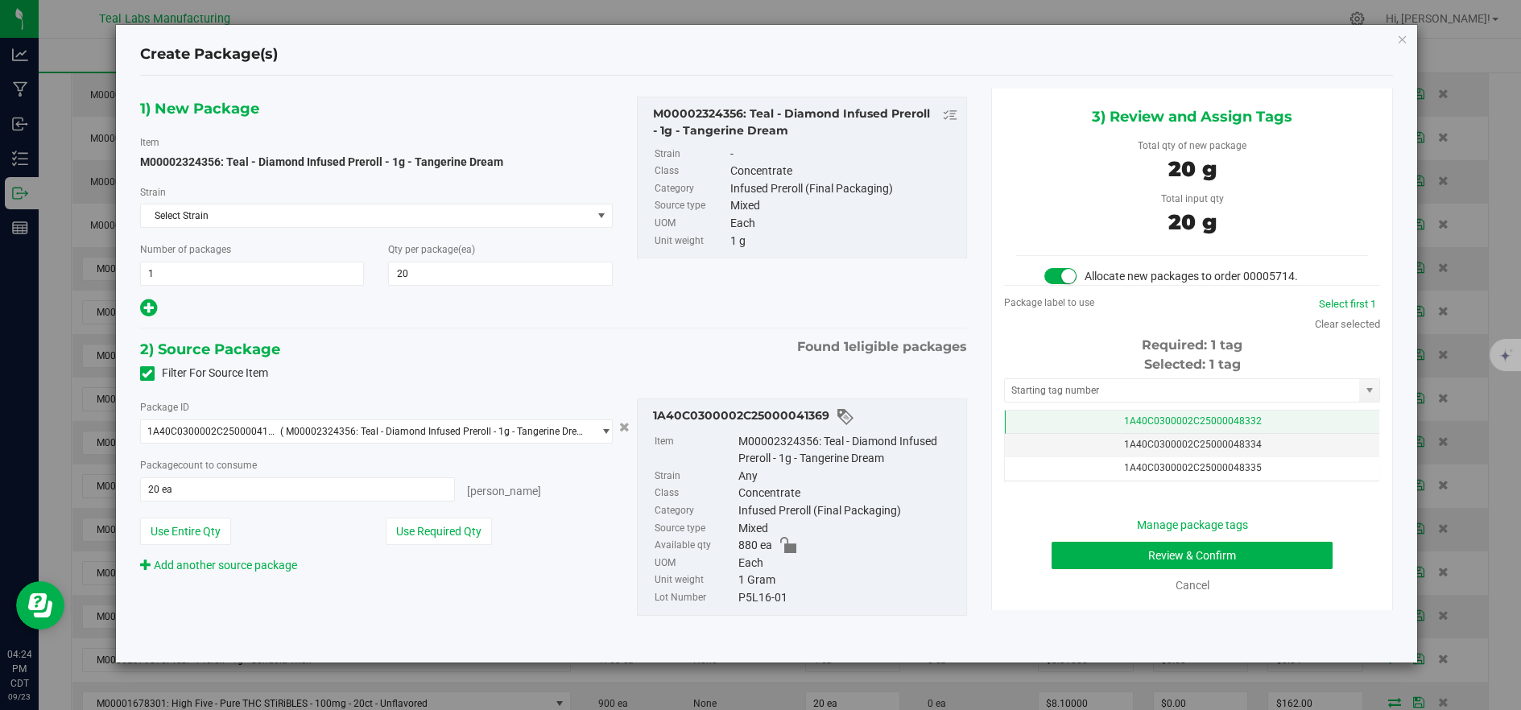
click at [1261, 414] on td "1A40C0300002C25000048332" at bounding box center [1192, 422] width 374 height 23
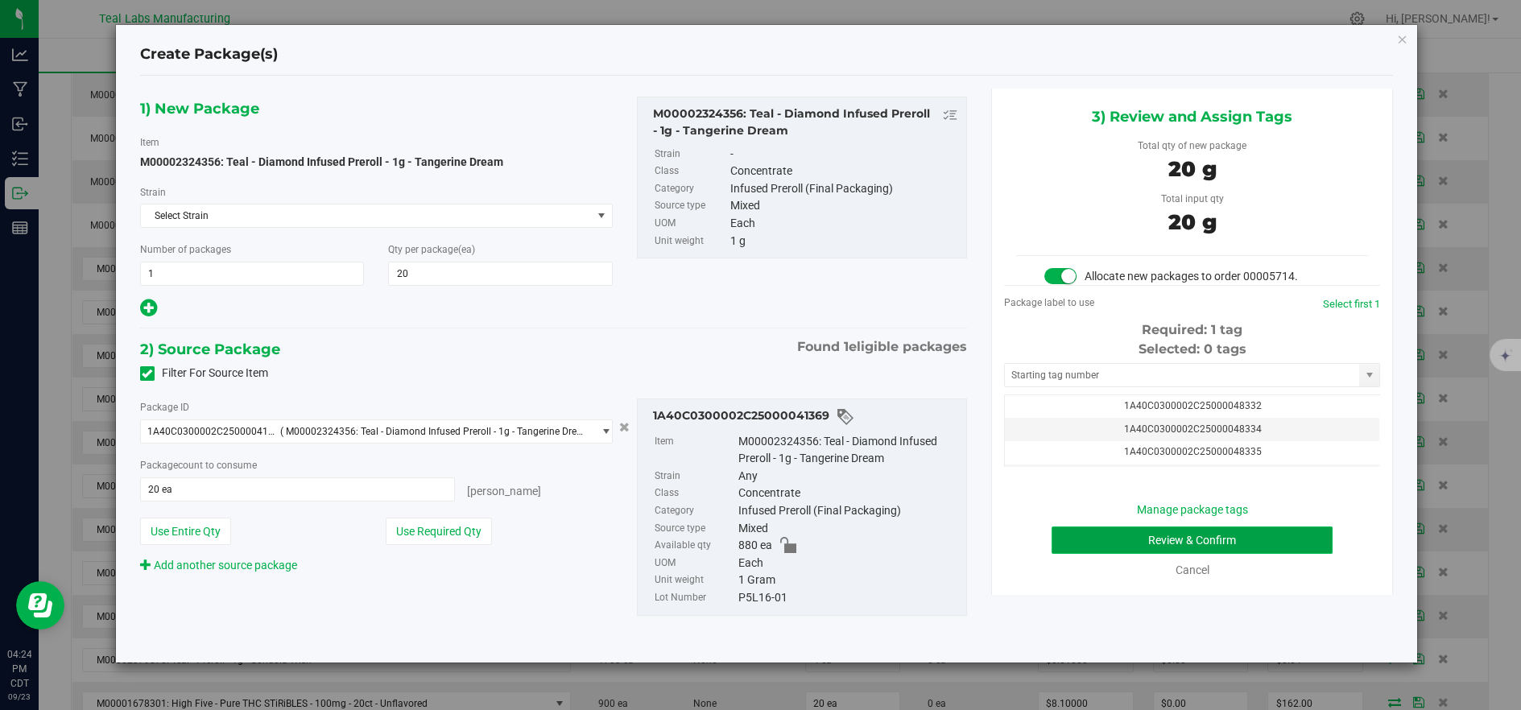
click at [1103, 539] on button "Review & Confirm" at bounding box center [1191, 539] width 281 height 27
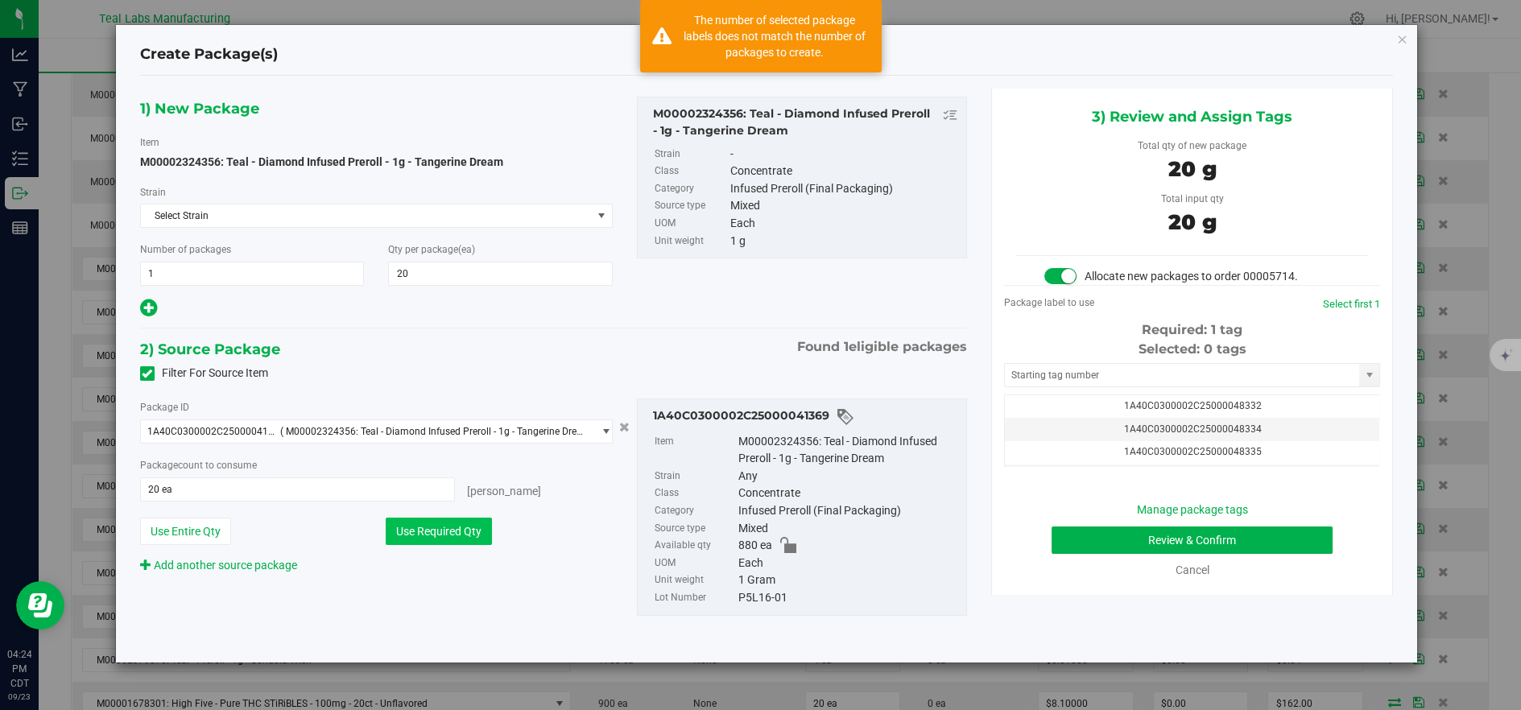
drag, startPoint x: 458, startPoint y: 524, endPoint x: 474, endPoint y: 522, distance: 16.2
click at [459, 524] on button "Use Required Qty" at bounding box center [439, 531] width 106 height 27
click at [1071, 425] on td "1A40C0300002C25000048334" at bounding box center [1192, 429] width 374 height 23
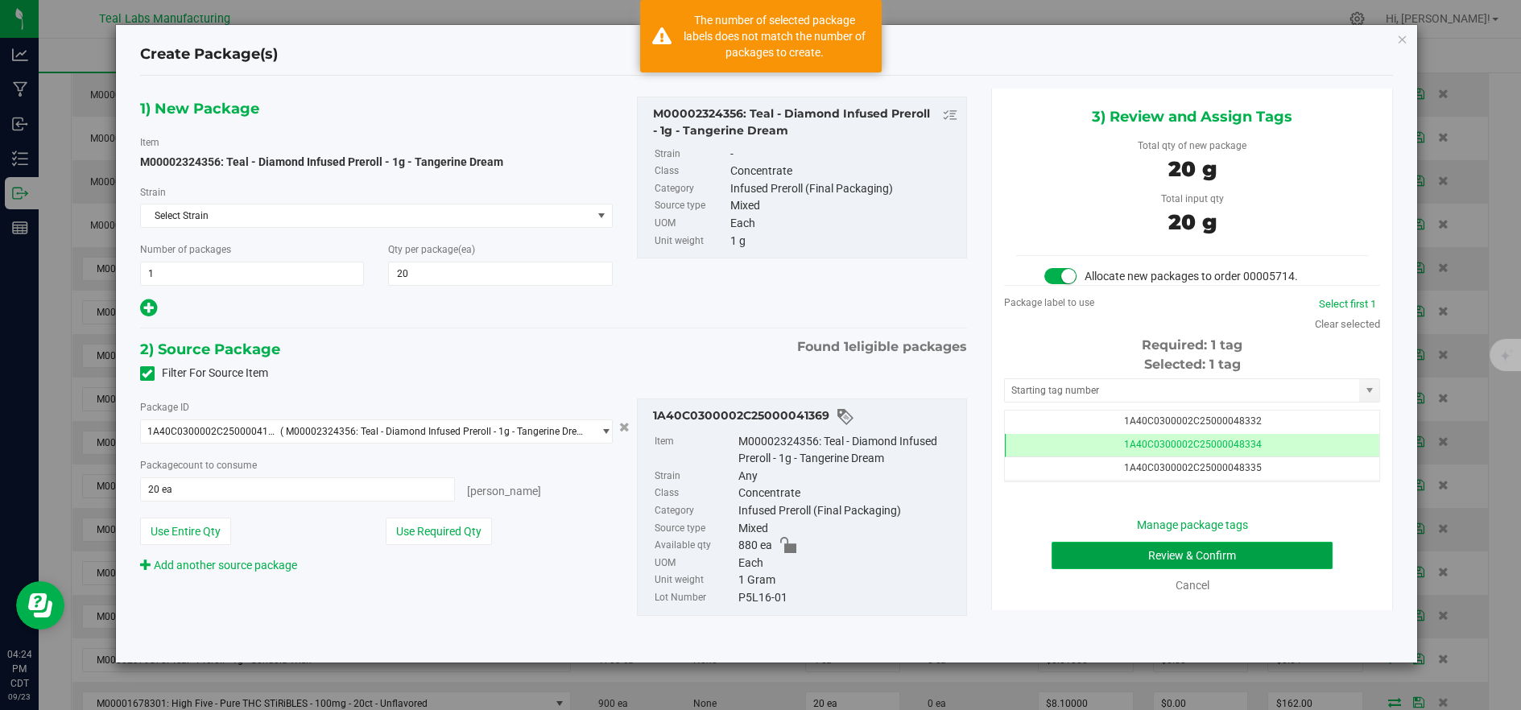
click at [1108, 568] on button "Review & Confirm" at bounding box center [1191, 555] width 281 height 27
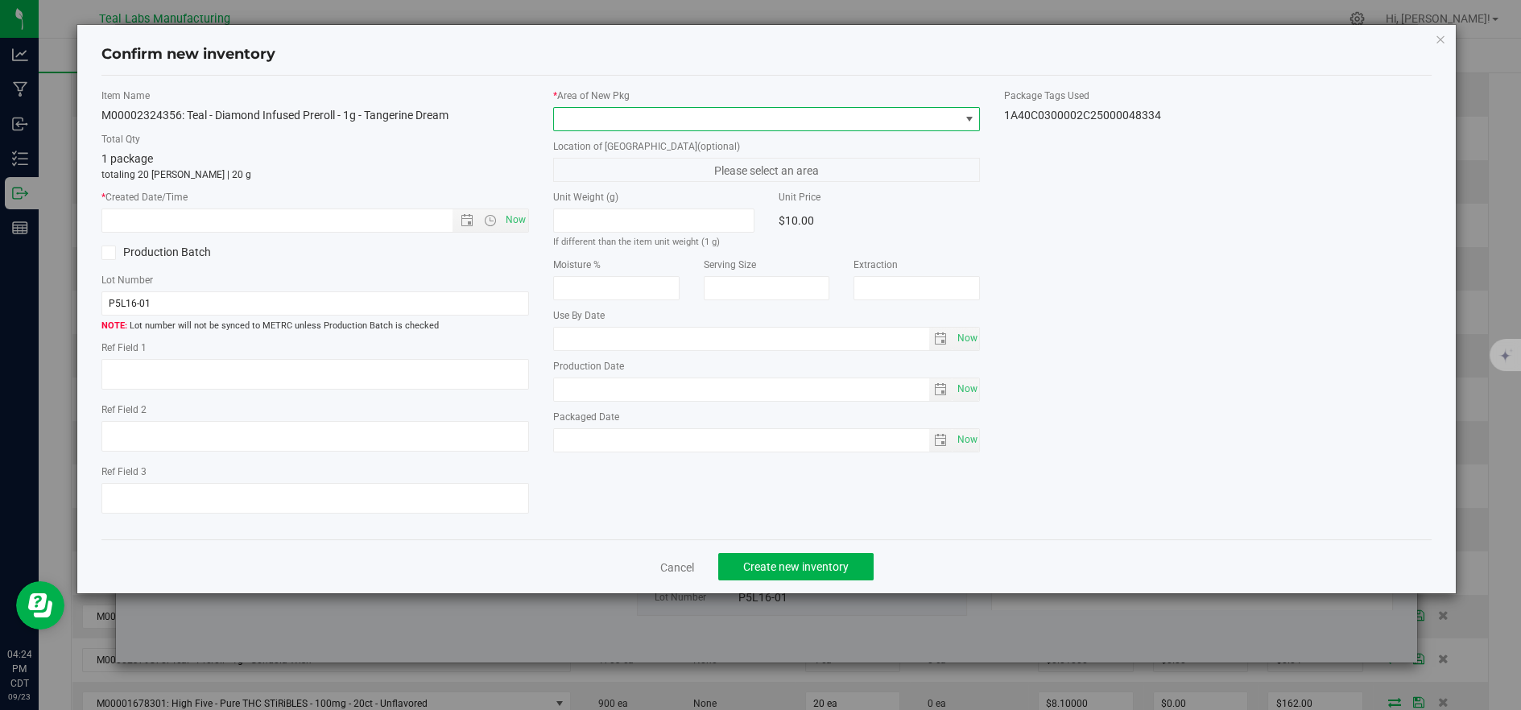
drag, startPoint x: 606, startPoint y: 122, endPoint x: 599, endPoint y: 129, distance: 9.7
click at [605, 122] on span at bounding box center [757, 119] width 406 height 23
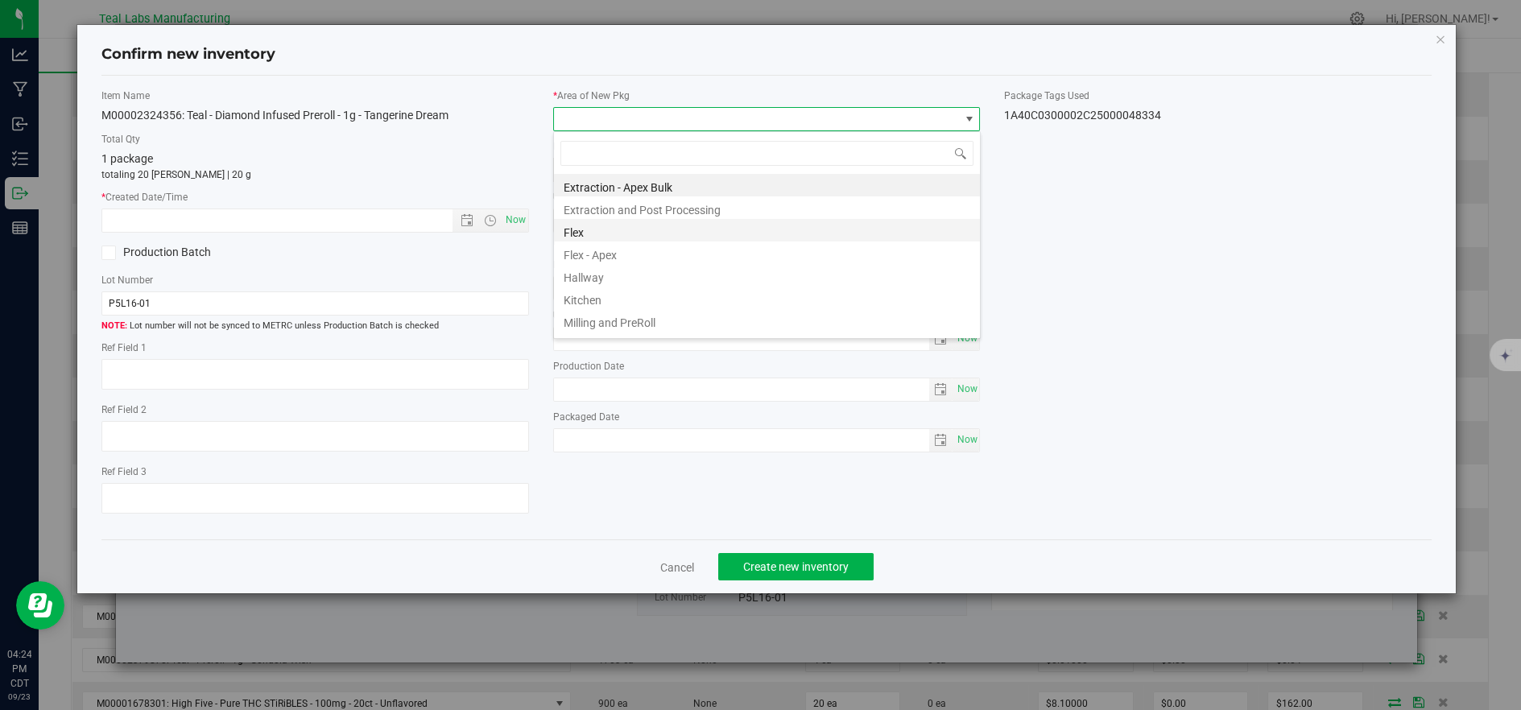
click at [574, 230] on li "Flex" at bounding box center [767, 230] width 426 height 23
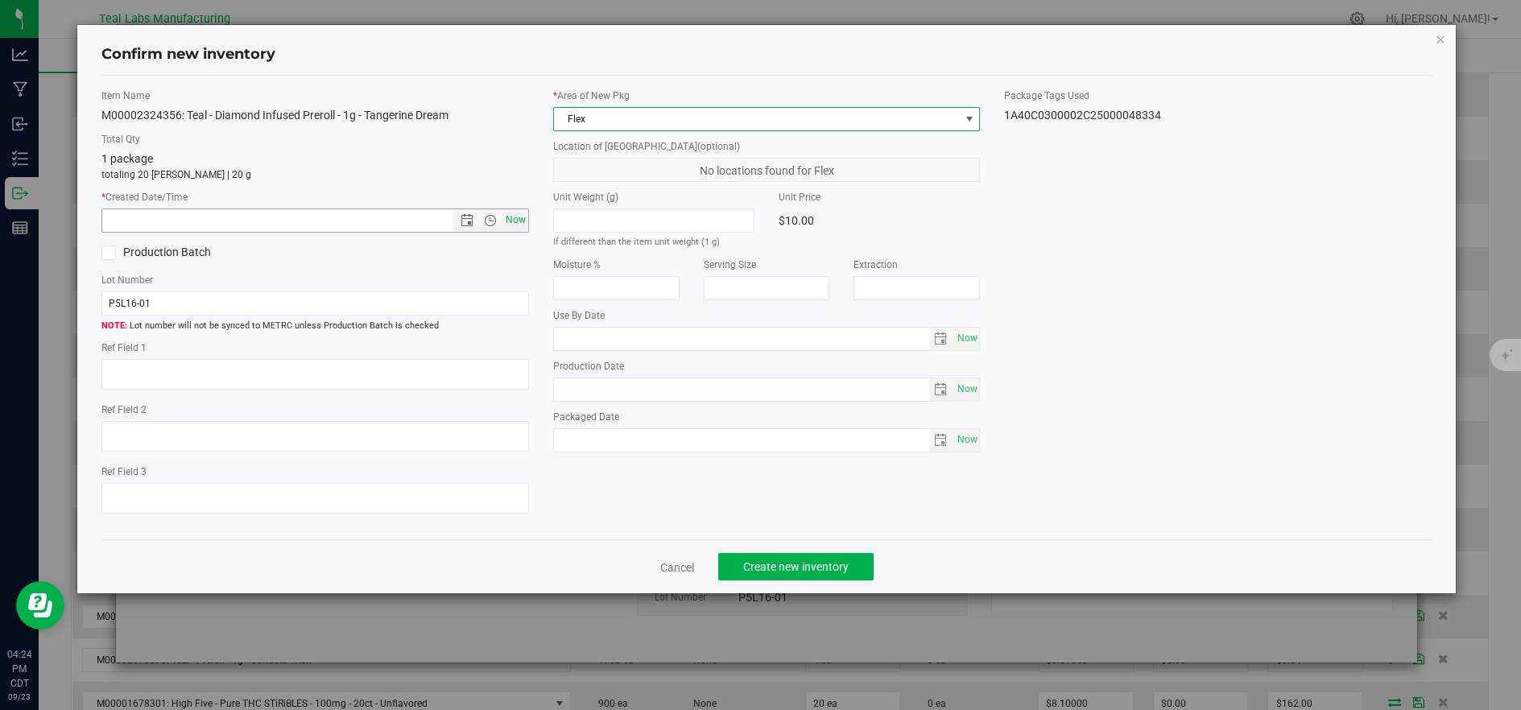
click at [513, 221] on span "Now" at bounding box center [515, 219] width 27 height 23
type input "9/23/2025 4:24 PM"
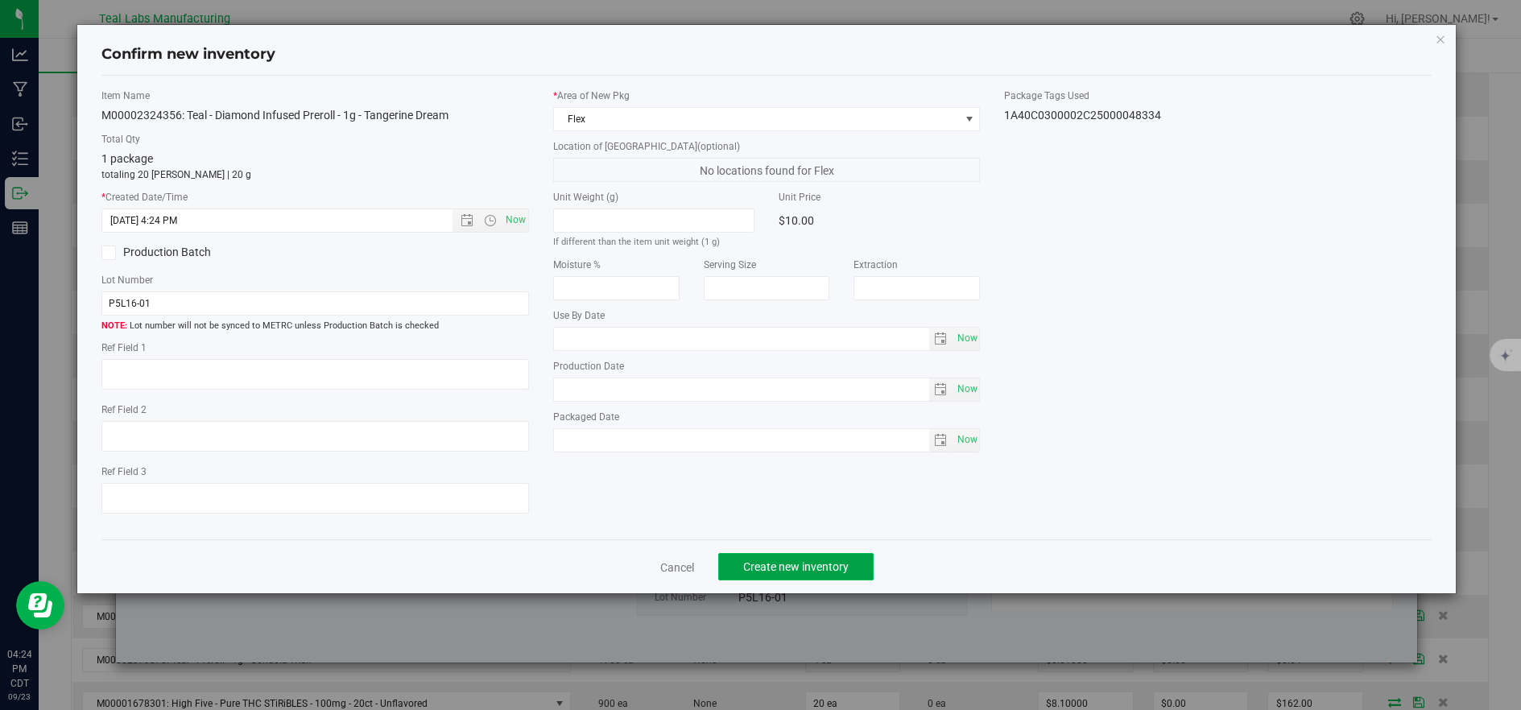
click at [777, 572] on span "Create new inventory" at bounding box center [795, 566] width 105 height 13
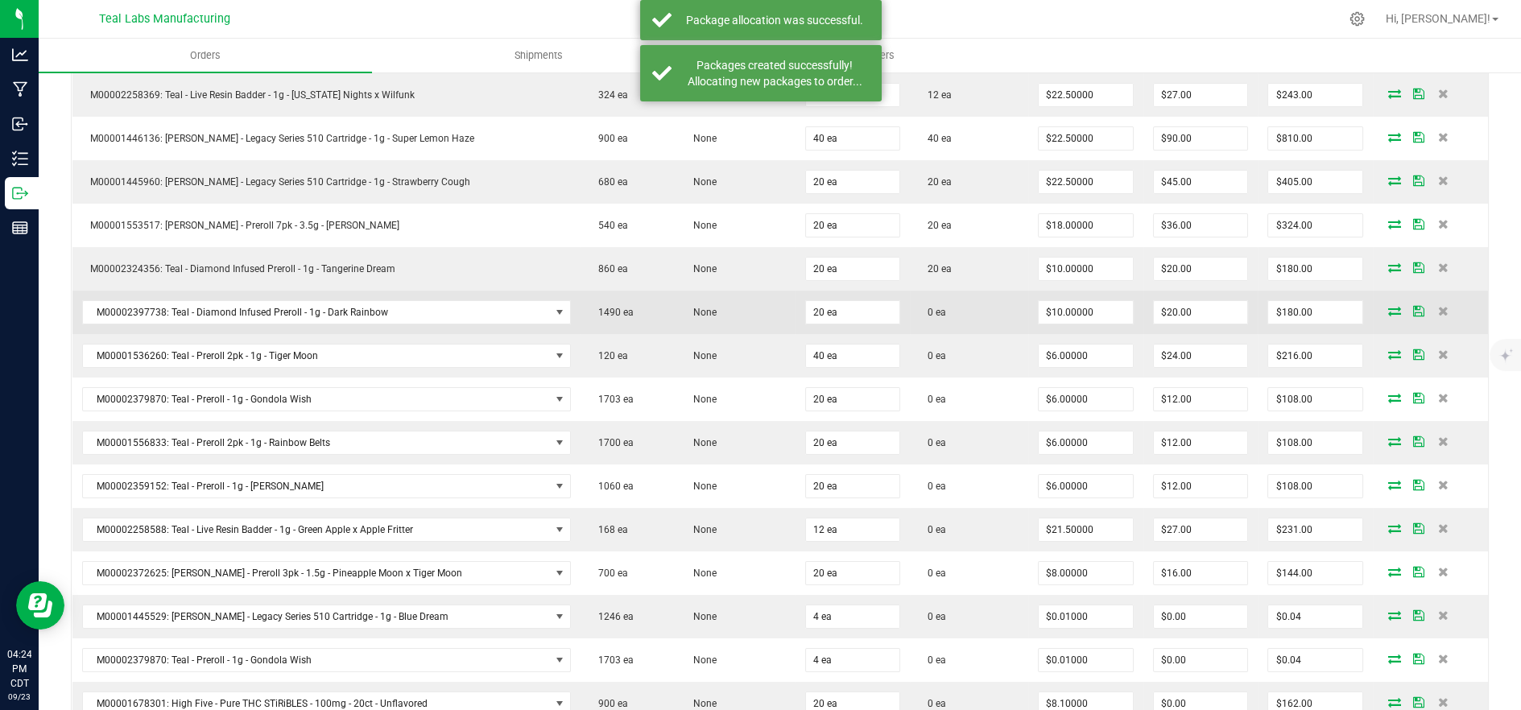
click at [1388, 308] on icon at bounding box center [1394, 311] width 13 height 10
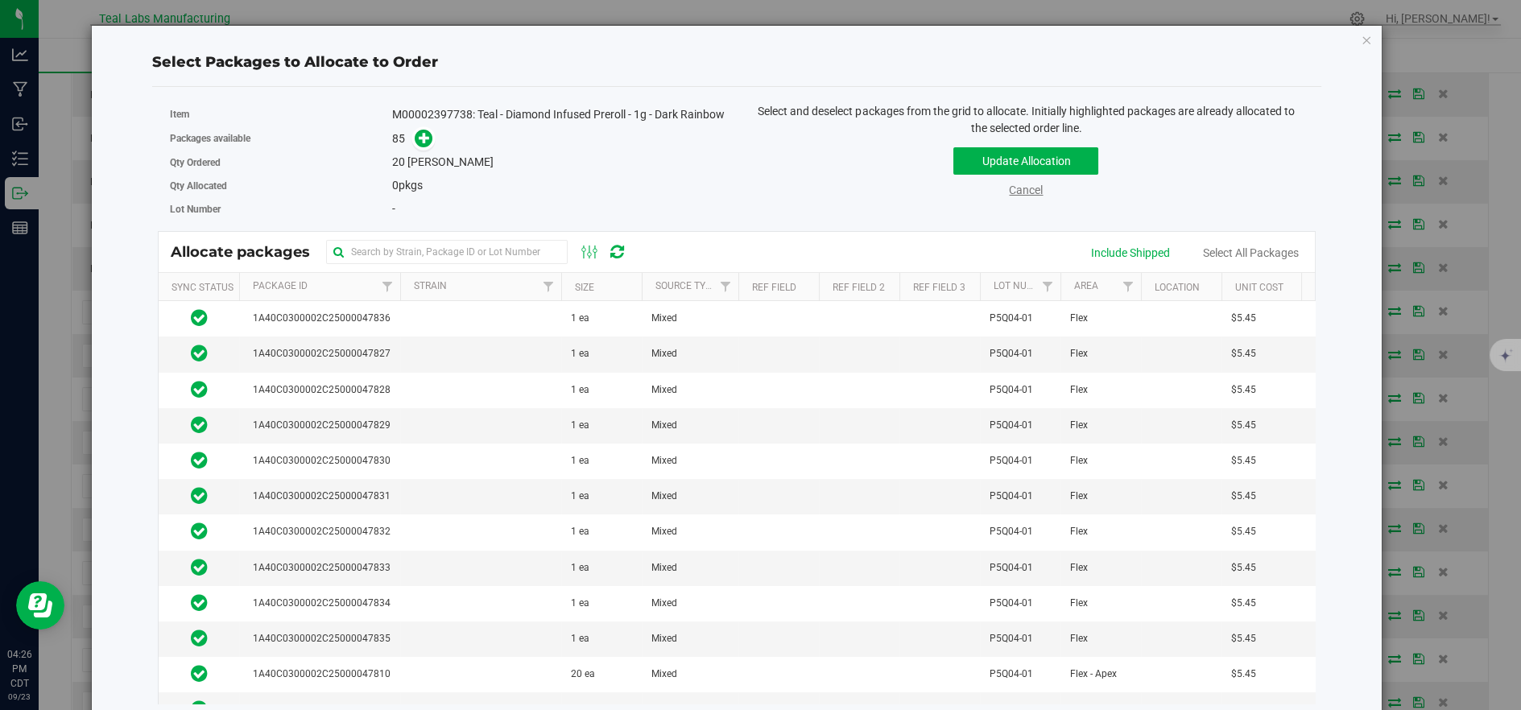
click at [1023, 189] on link "Cancel" at bounding box center [1026, 190] width 34 height 13
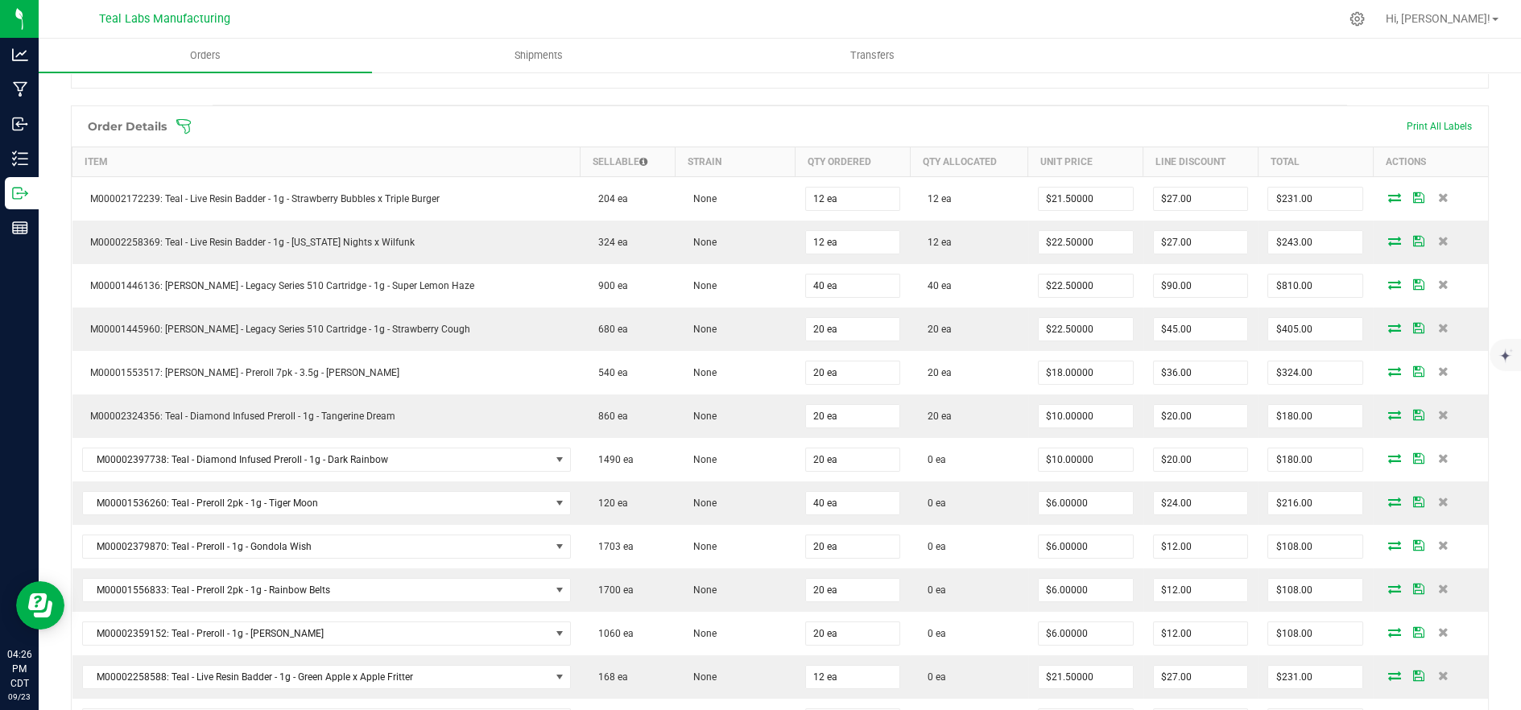
scroll to position [357, 0]
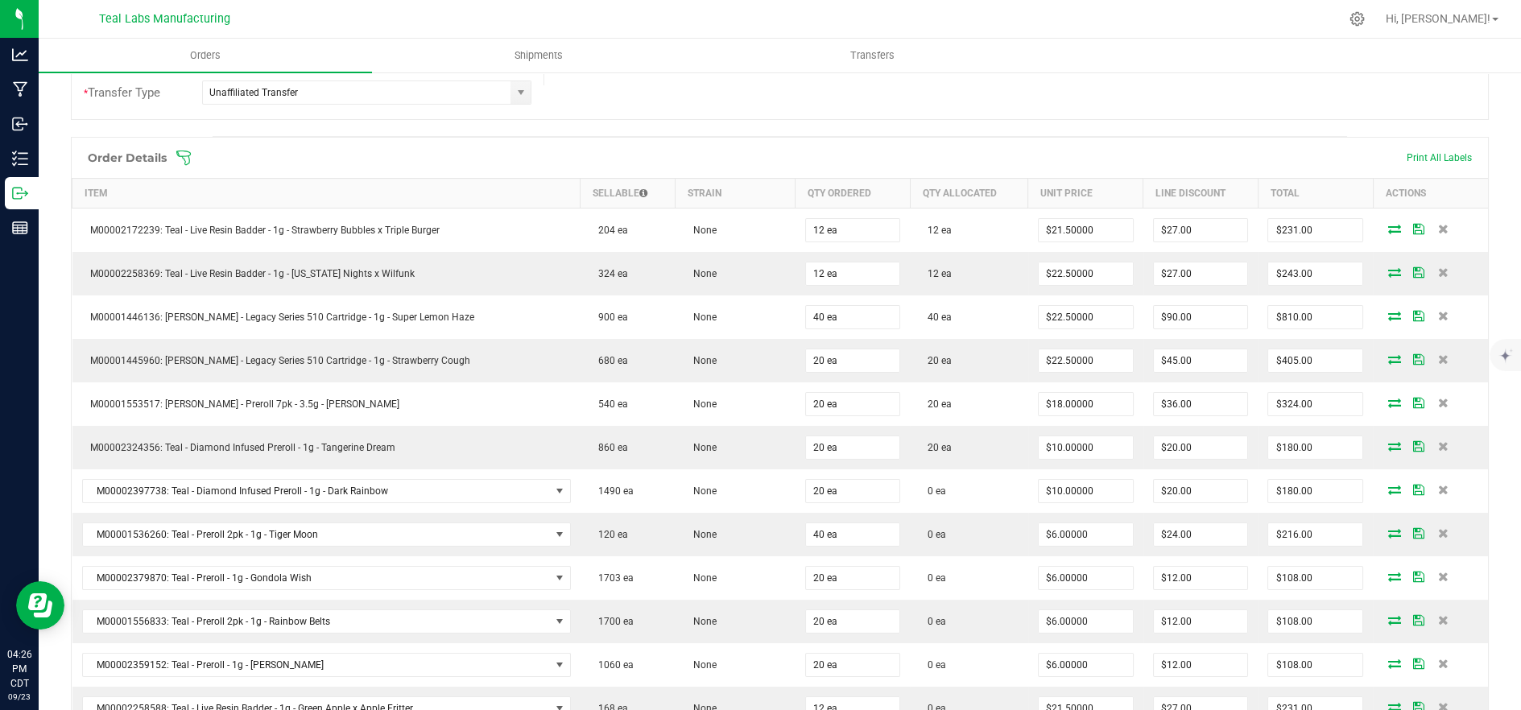
click at [467, 151] on span at bounding box center [884, 158] width 1418 height 16
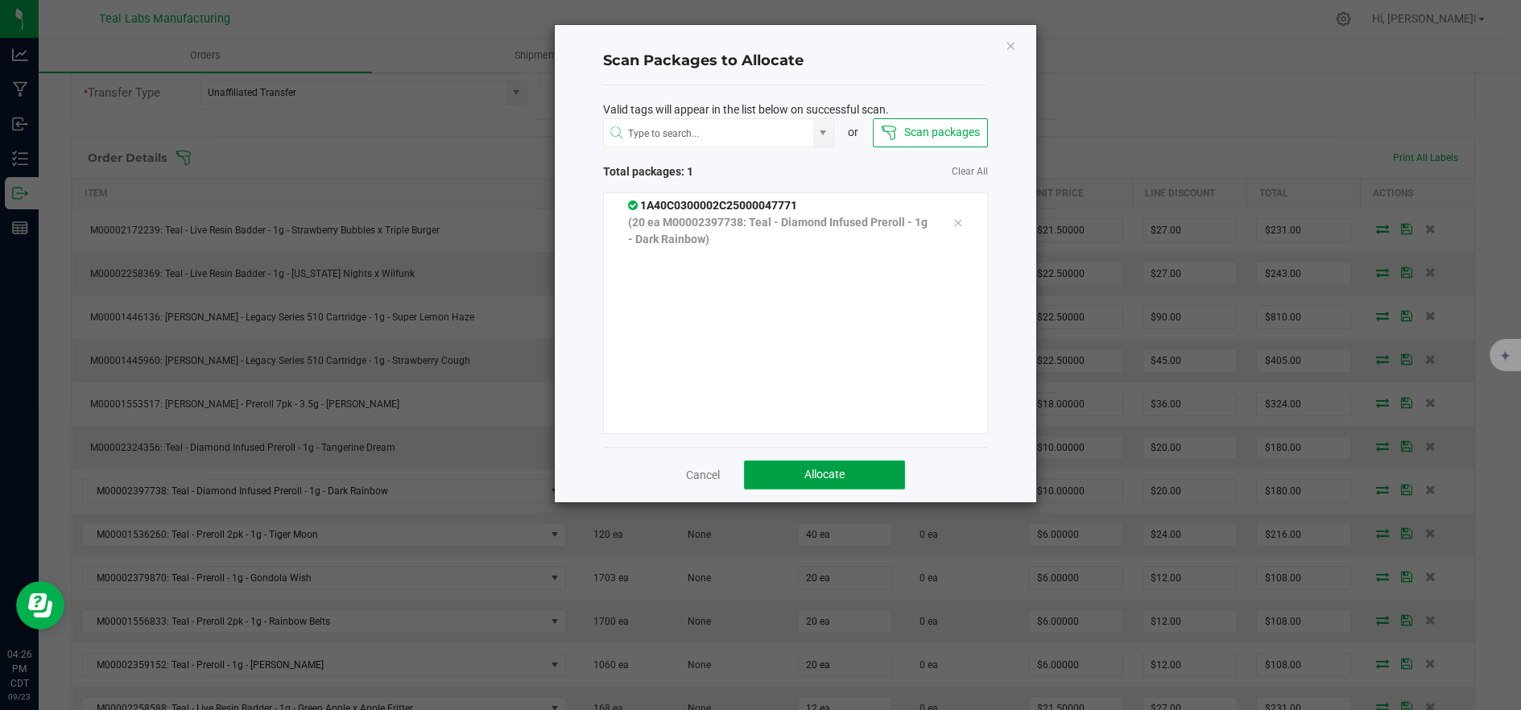
click at [877, 466] on button "Allocate" at bounding box center [824, 474] width 161 height 29
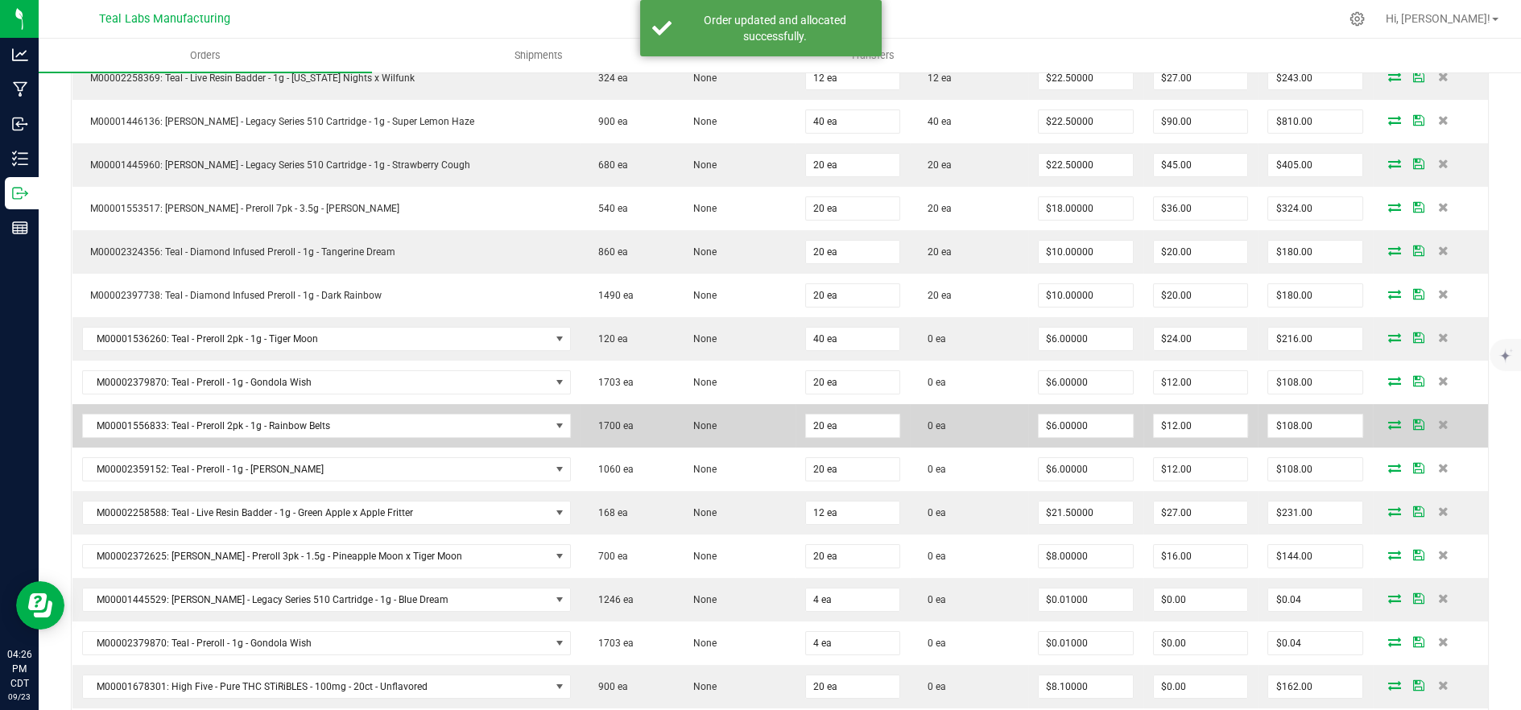
scroll to position [625, 0]
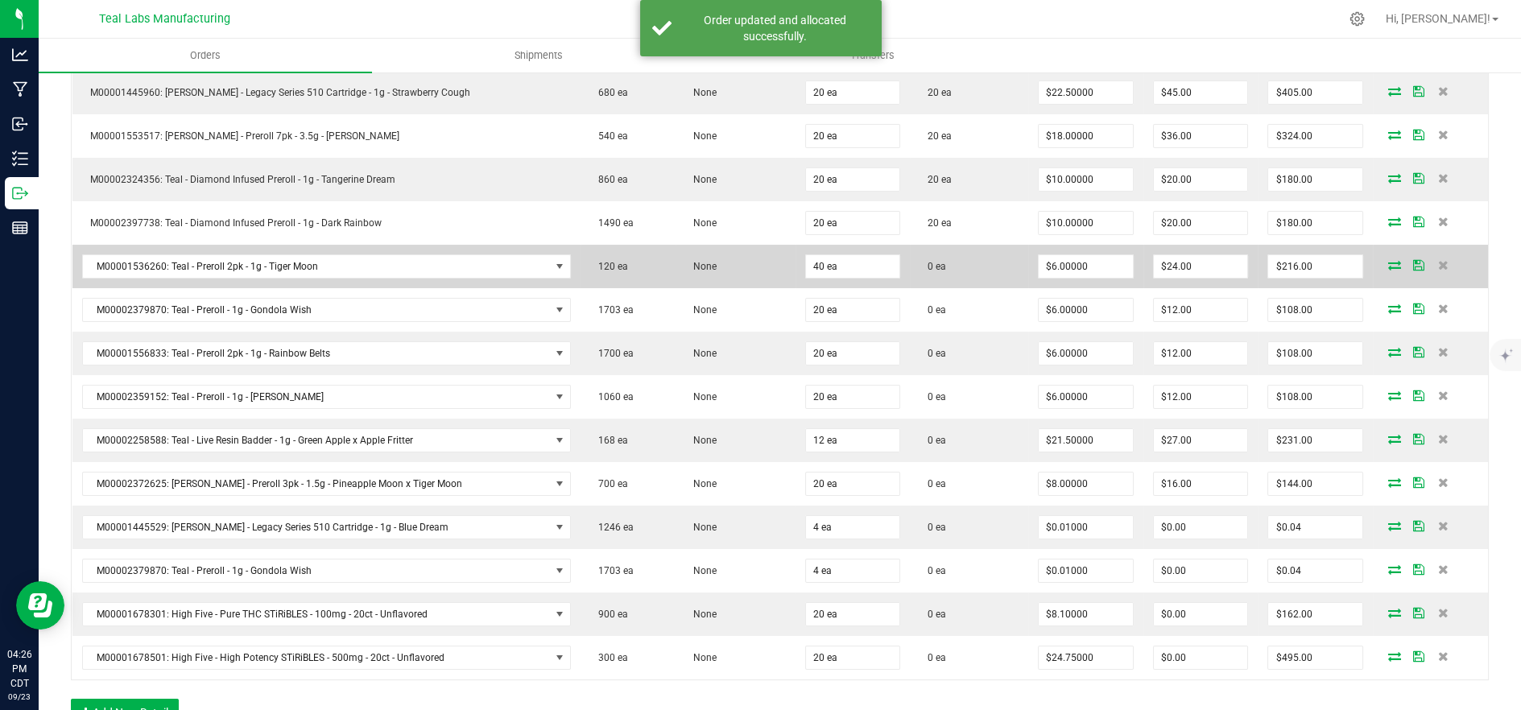
click at [1388, 261] on icon at bounding box center [1394, 265] width 13 height 10
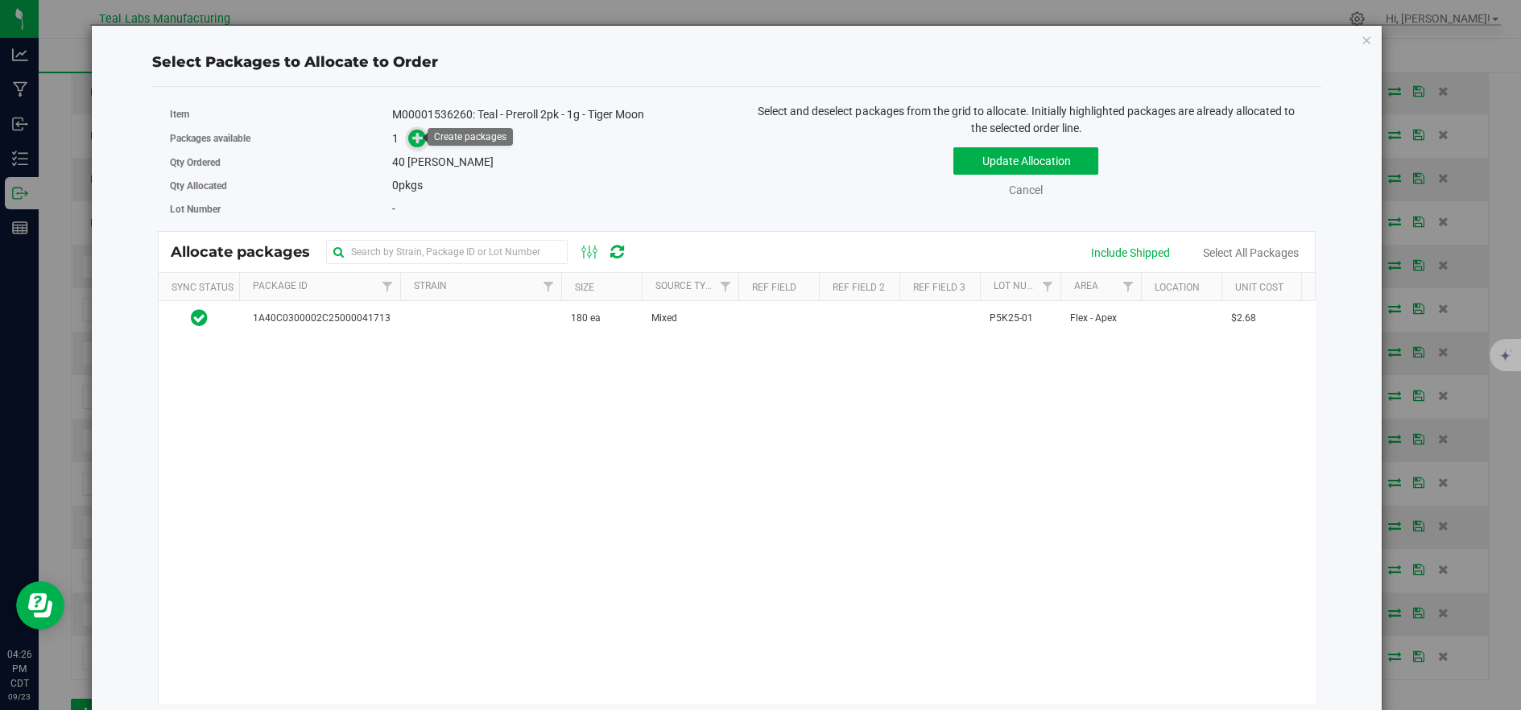
click at [416, 142] on icon at bounding box center [417, 137] width 11 height 11
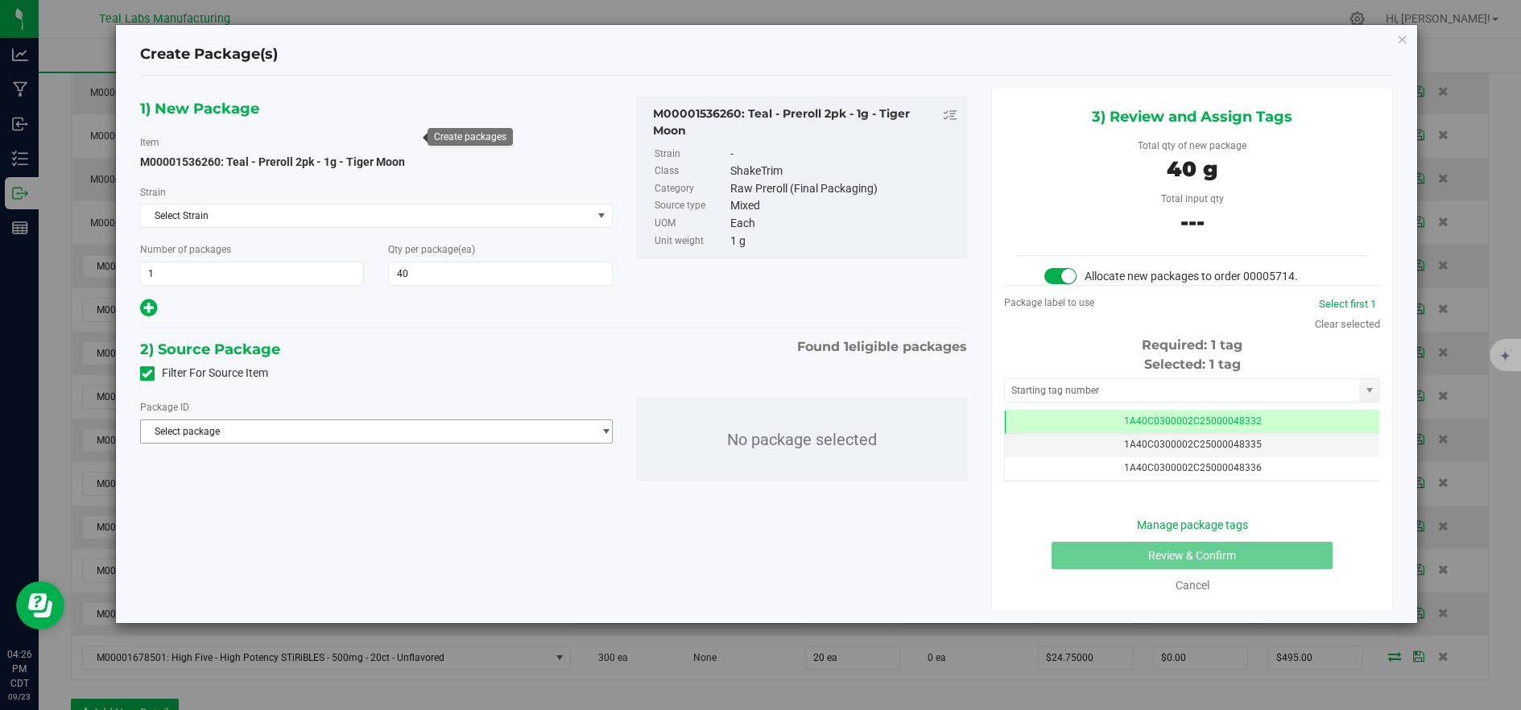
click at [506, 420] on span "Select package" at bounding box center [366, 431] width 451 height 23
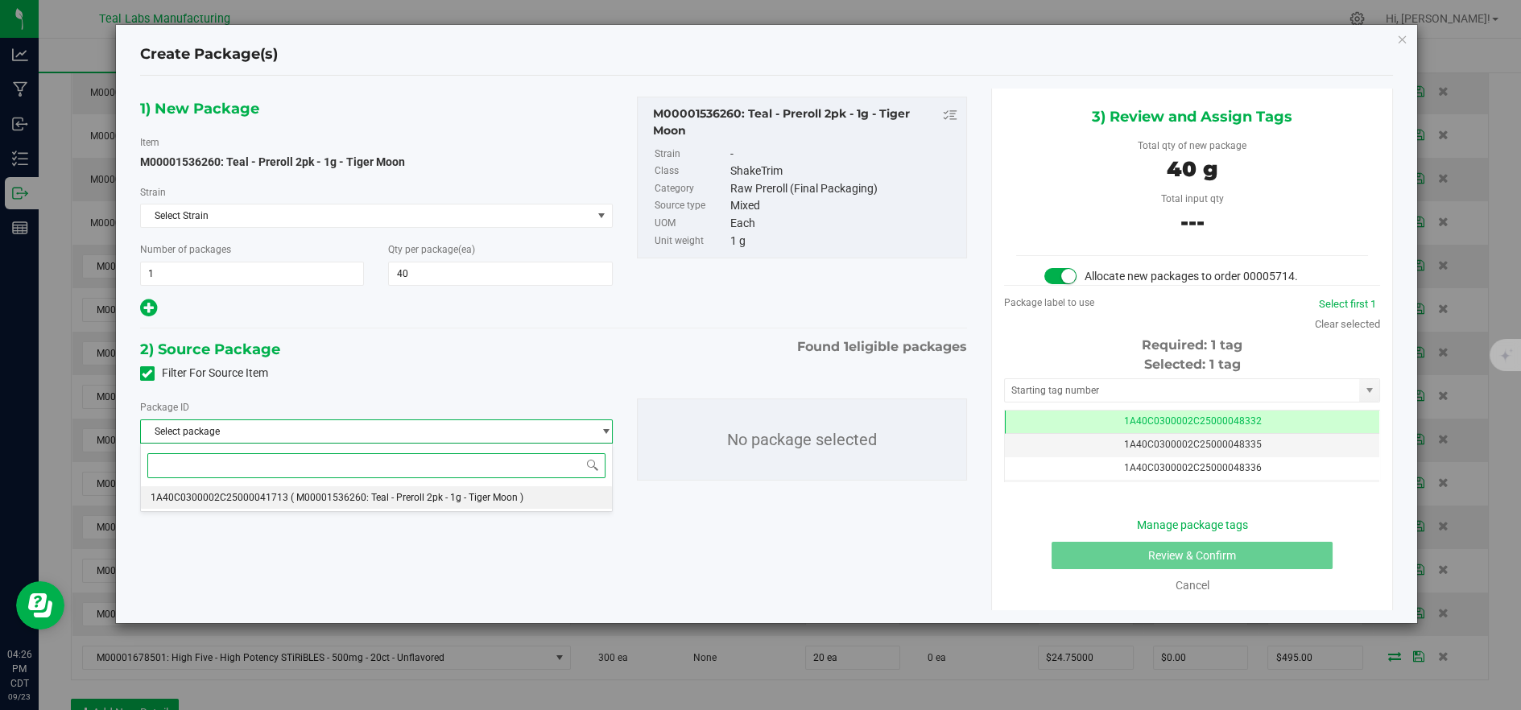
click at [496, 502] on span "( M00001536260: Teal - Preroll 2pk - 1g - Tiger Moon )" at bounding box center [407, 497] width 233 height 11
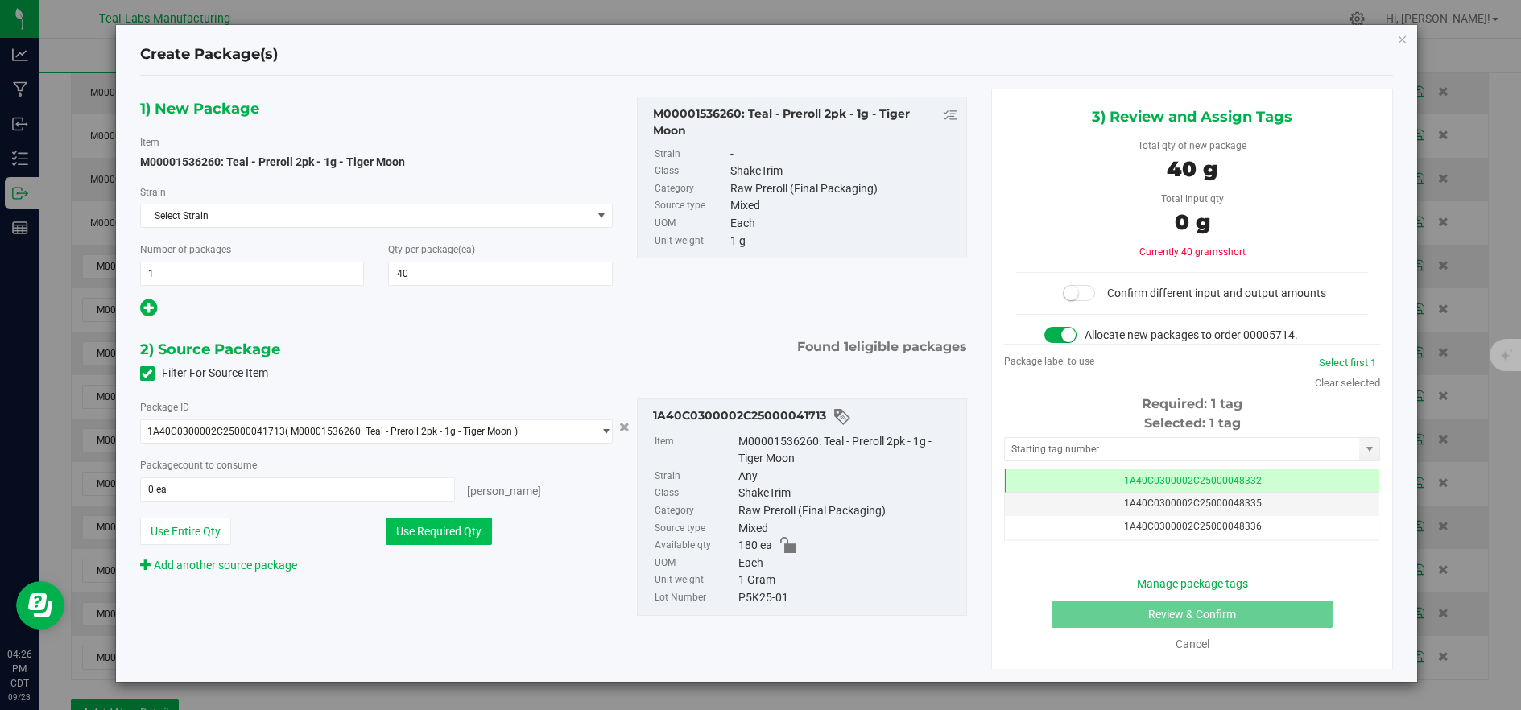
click at [473, 524] on button "Use Required Qty" at bounding box center [439, 531] width 106 height 27
type input "40 ea"
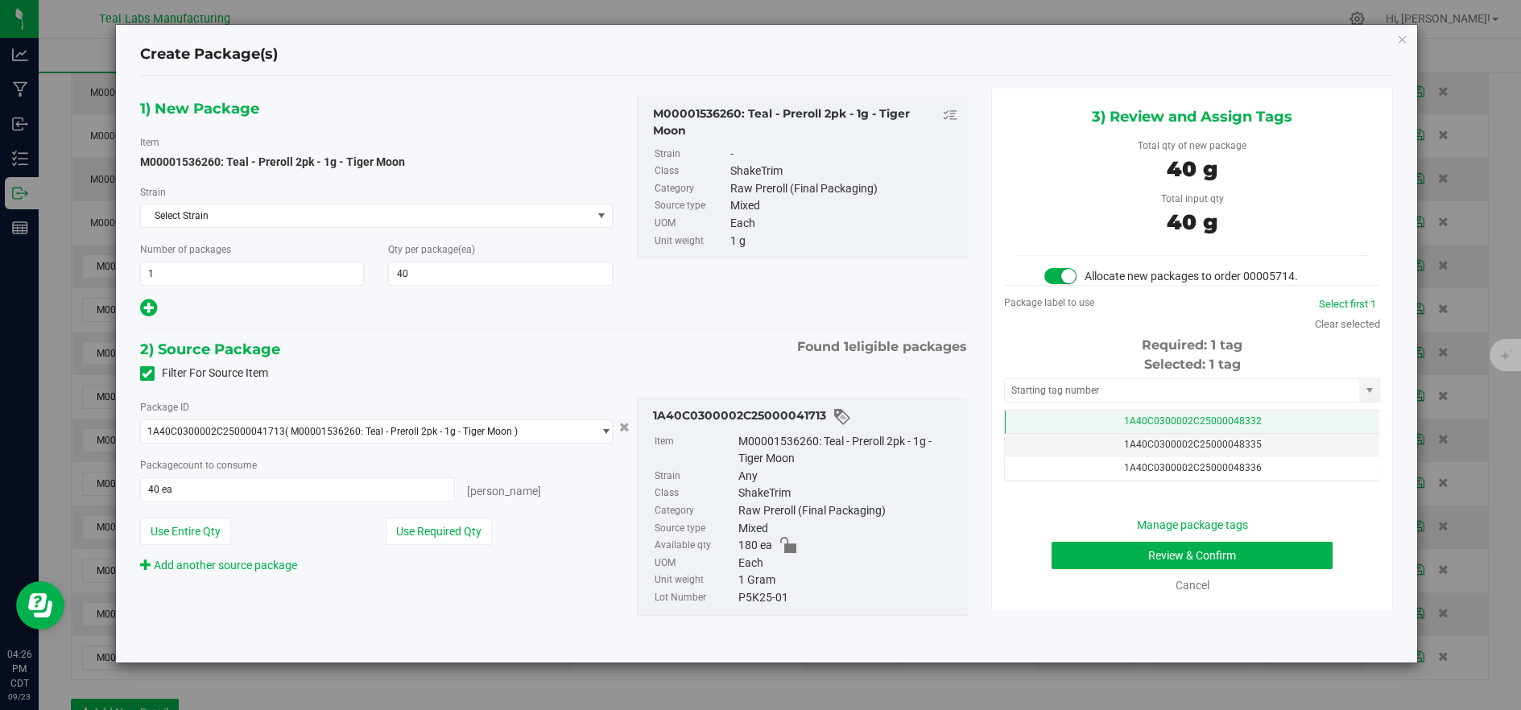
click at [1059, 420] on td "1A40C0300002C25000048332" at bounding box center [1192, 422] width 374 height 23
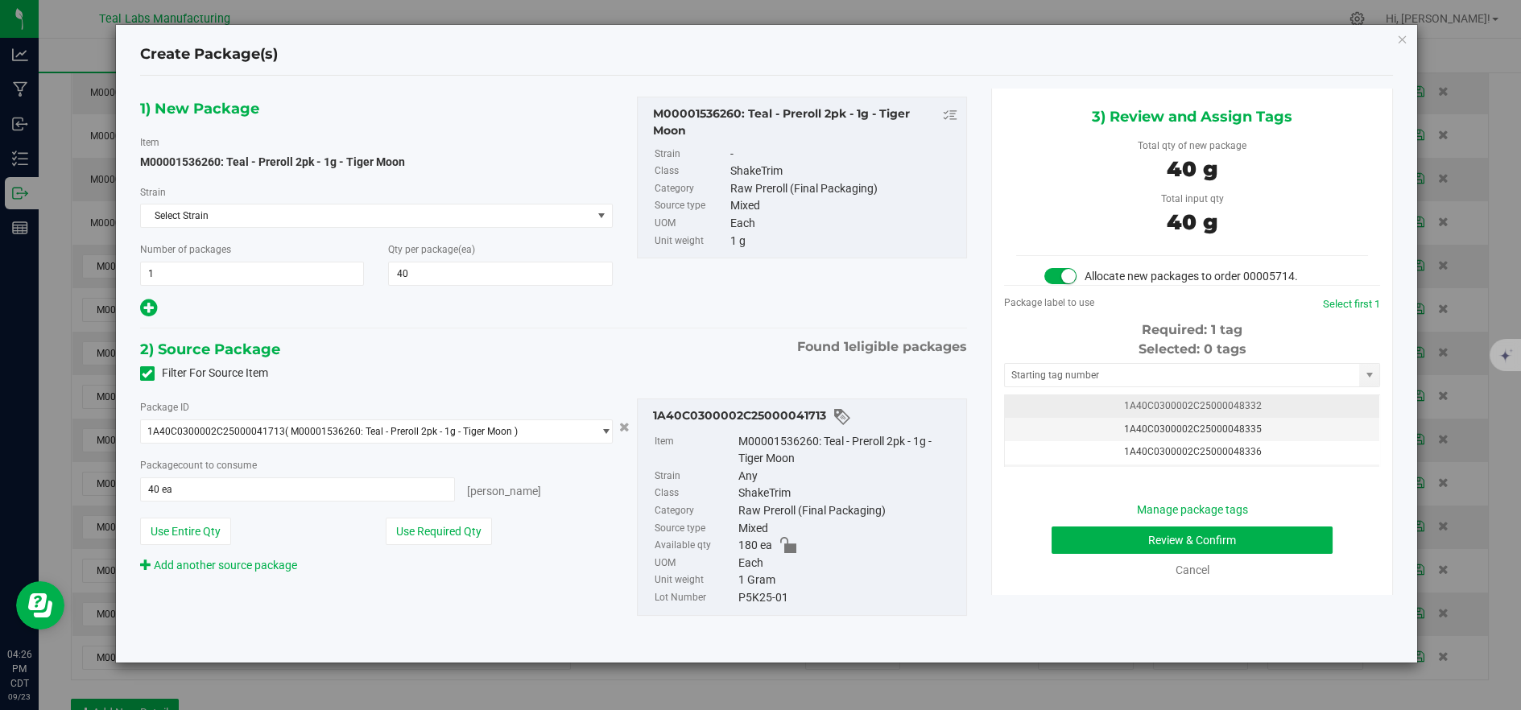
click at [1059, 420] on td "1A40C0300002C25000048335" at bounding box center [1192, 429] width 374 height 23
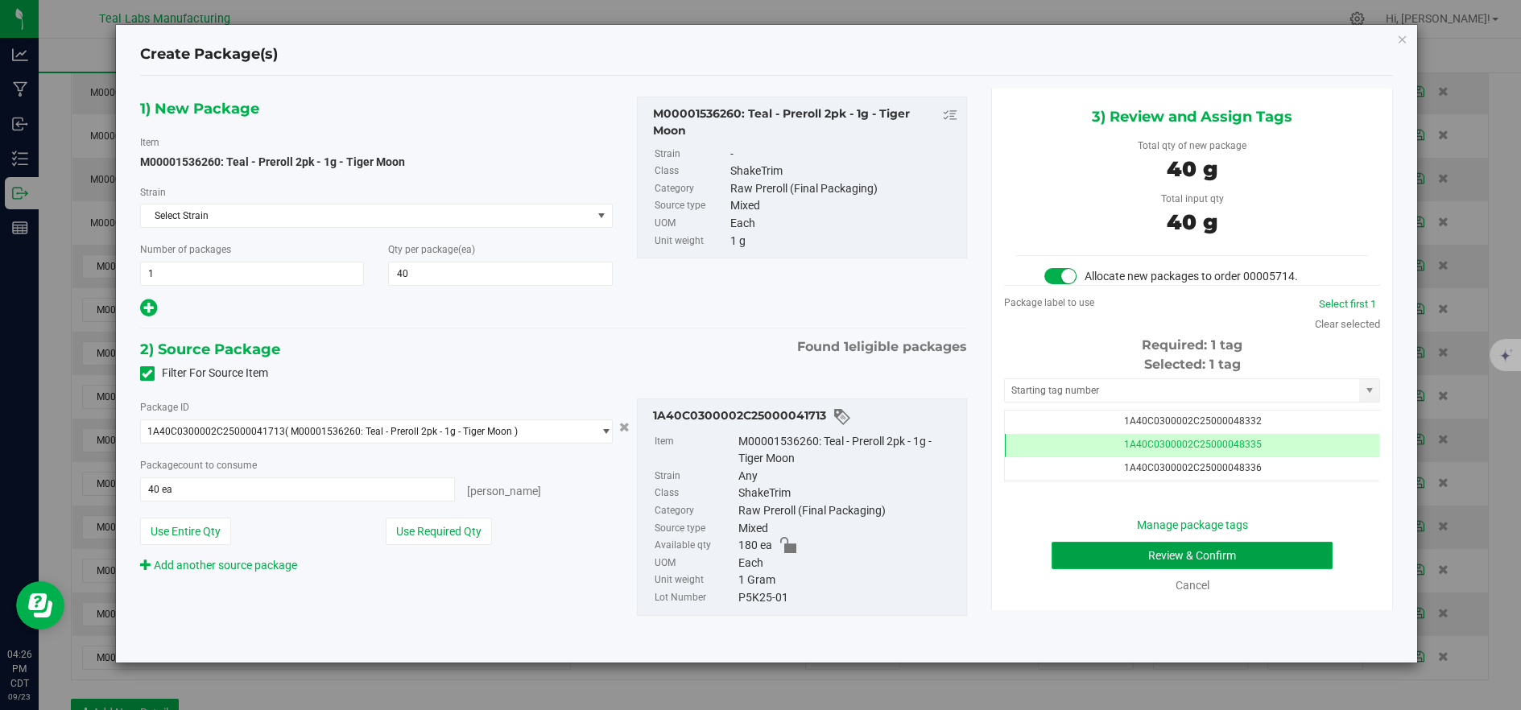
click at [1096, 551] on button "Review & Confirm" at bounding box center [1191, 555] width 281 height 27
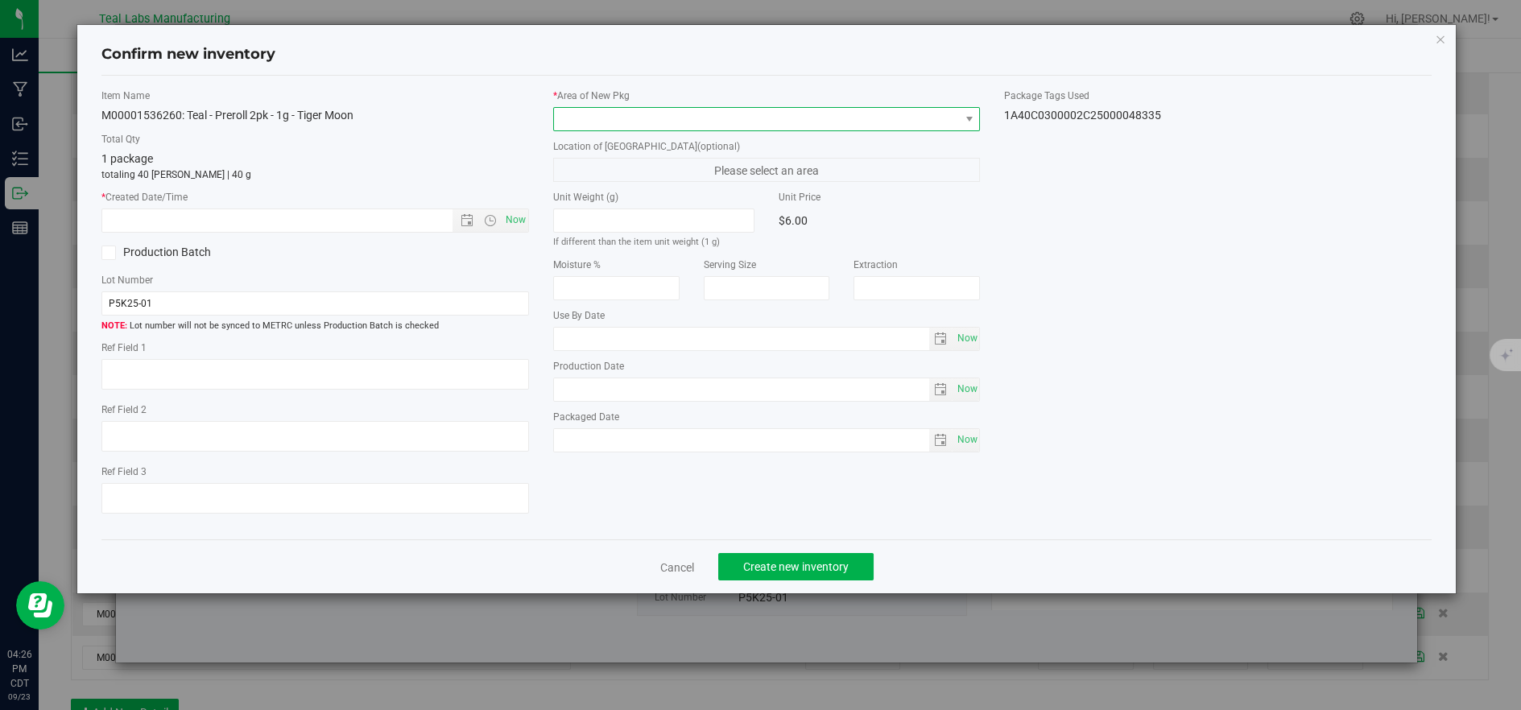
click at [578, 127] on span at bounding box center [757, 119] width 406 height 23
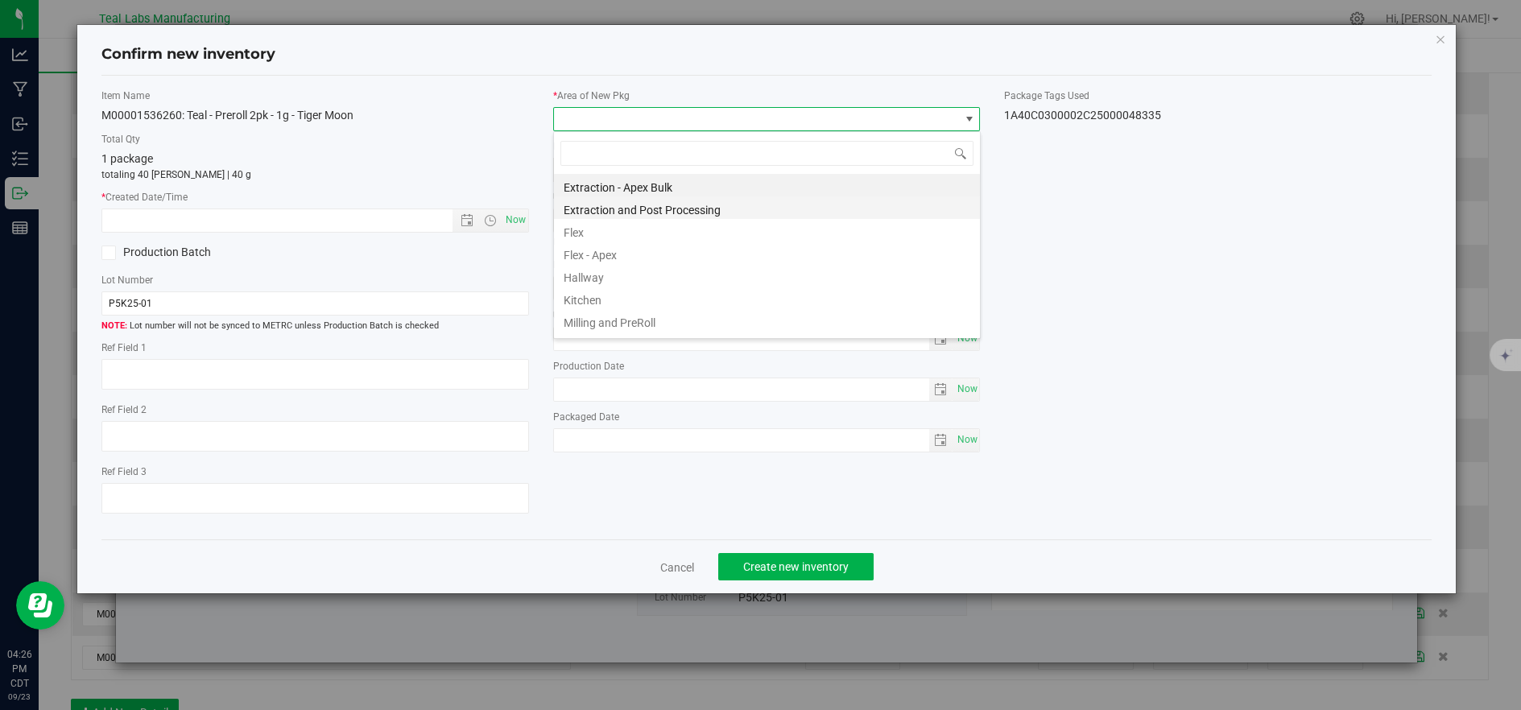
scroll to position [24, 426]
click at [592, 232] on li "Flex" at bounding box center [767, 230] width 426 height 23
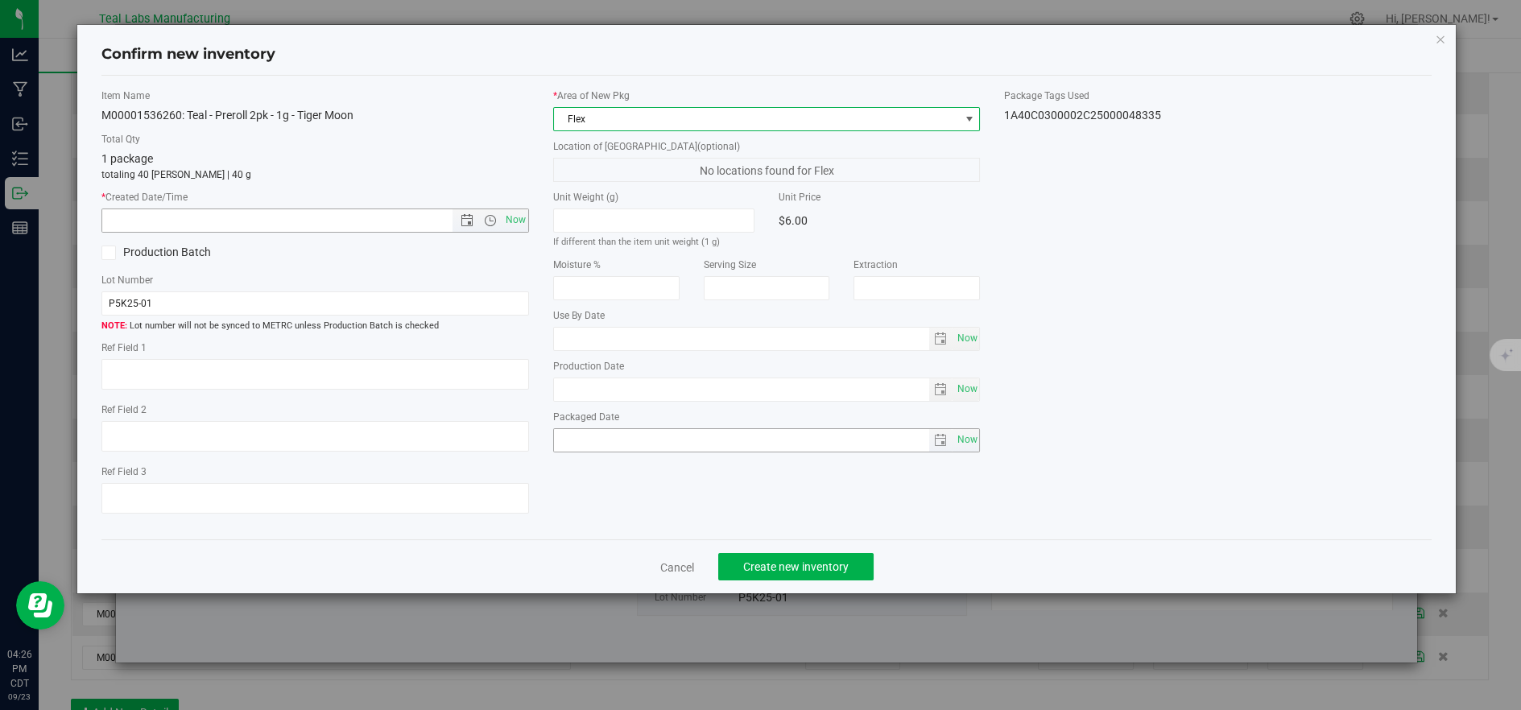
drag, startPoint x: 514, startPoint y: 222, endPoint x: 693, endPoint y: 430, distance: 274.0
click at [518, 226] on span "Now" at bounding box center [515, 219] width 27 height 23
type input "9/23/2025 4:26 PM"
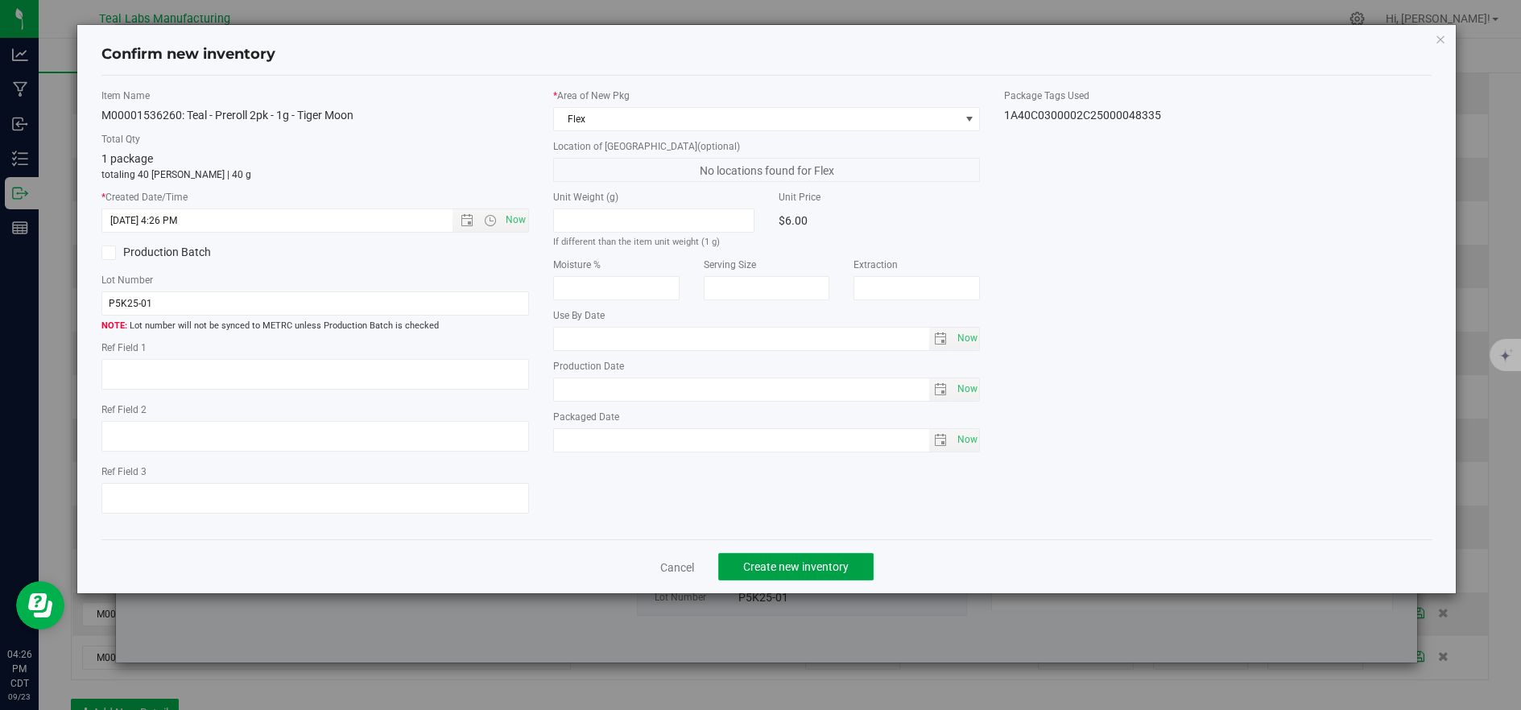
click at [776, 580] on button "Create new inventory" at bounding box center [795, 566] width 155 height 27
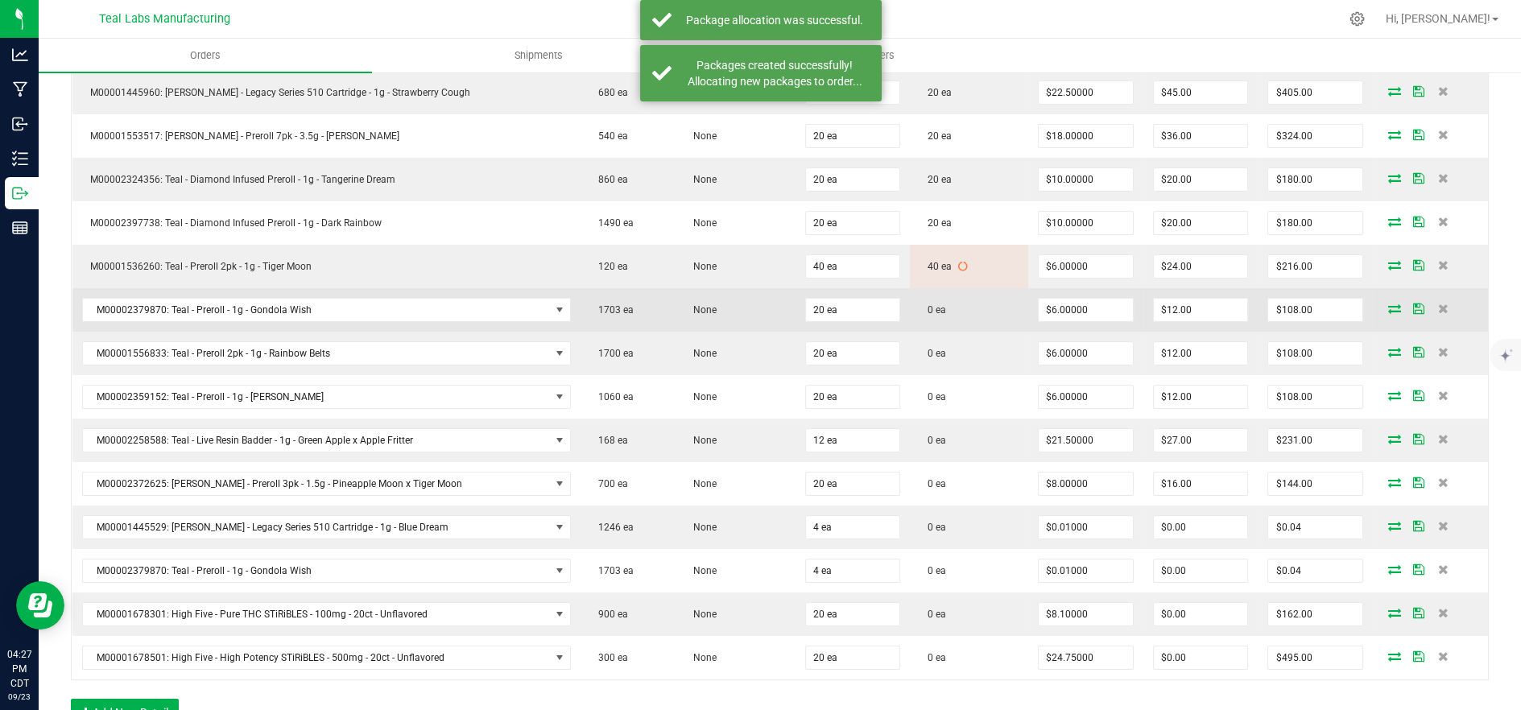
click at [1388, 304] on icon at bounding box center [1394, 308] width 13 height 10
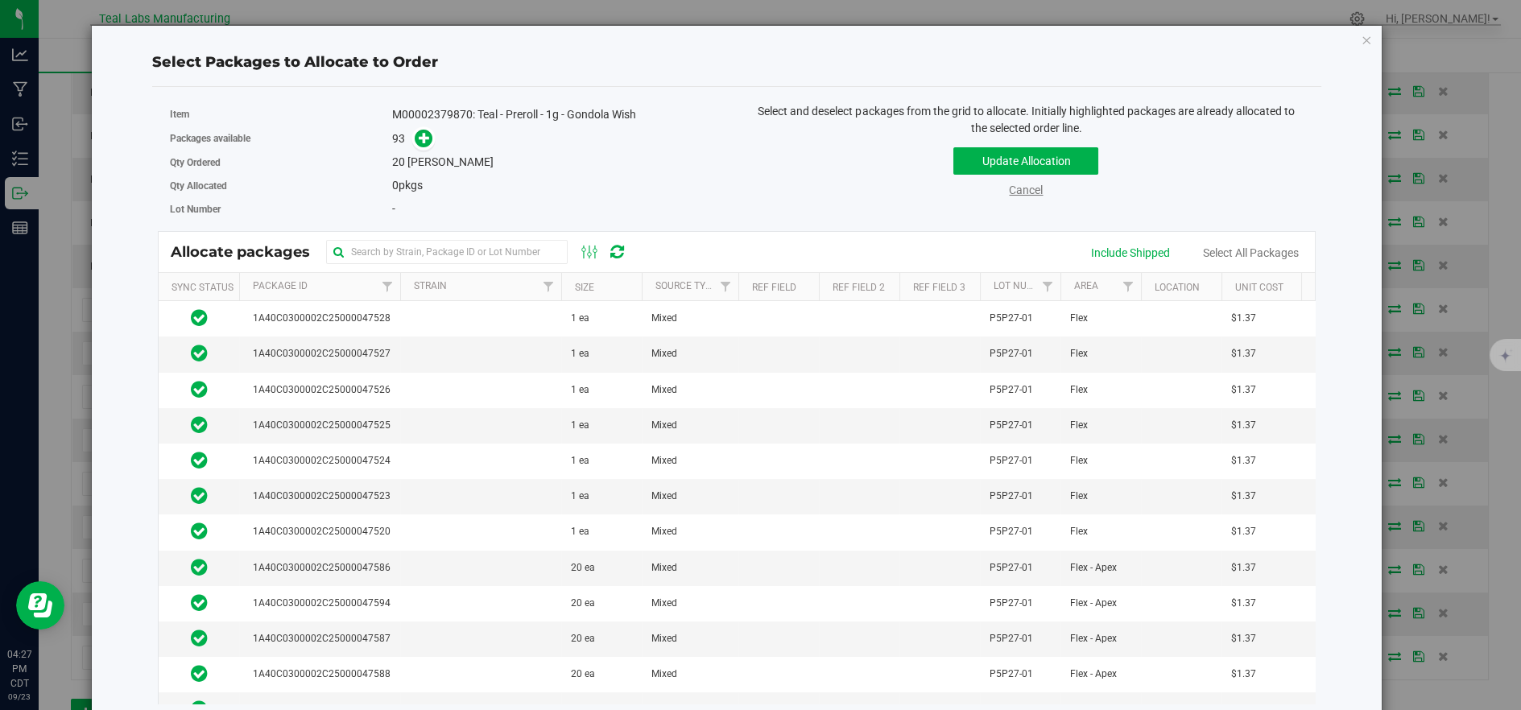
click at [1012, 195] on link "Cancel" at bounding box center [1026, 190] width 34 height 13
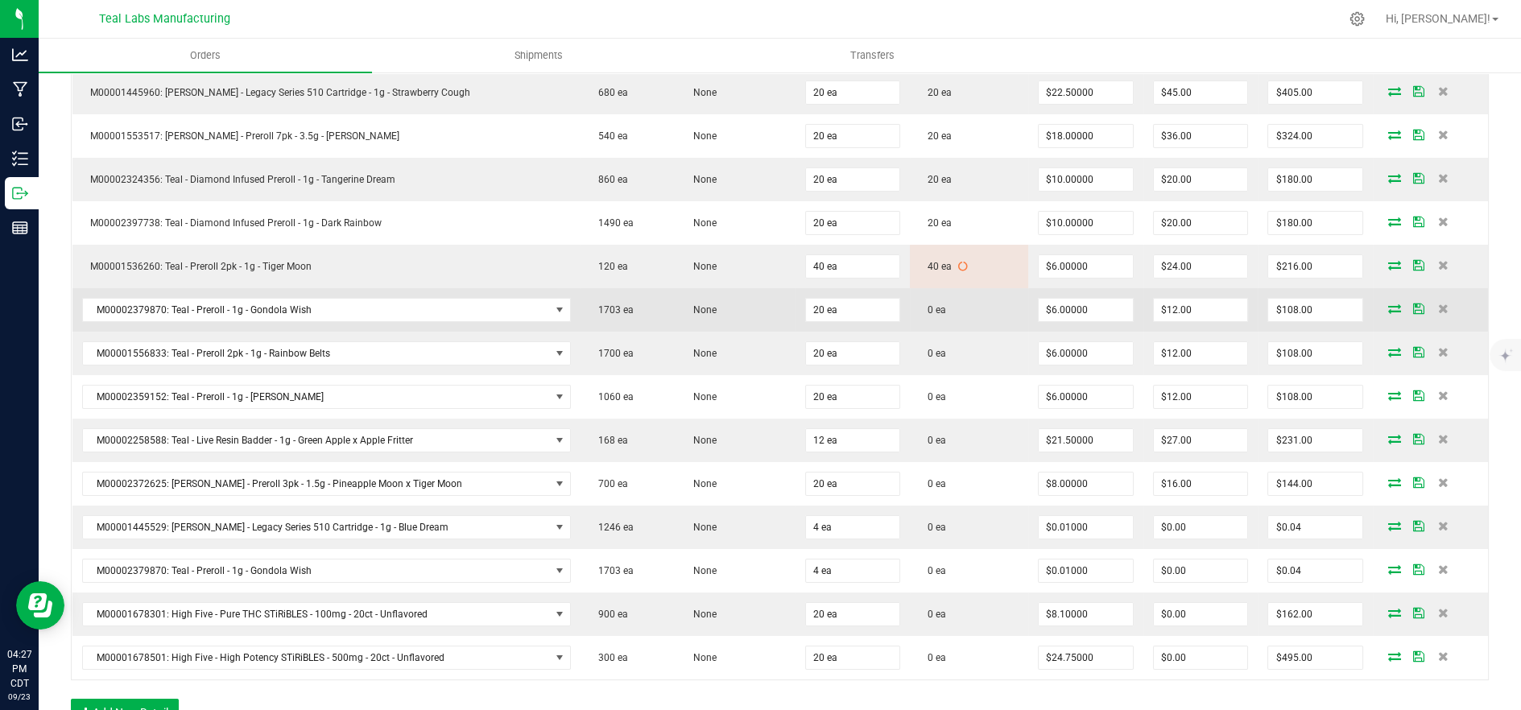
click at [1388, 305] on icon at bounding box center [1394, 308] width 13 height 10
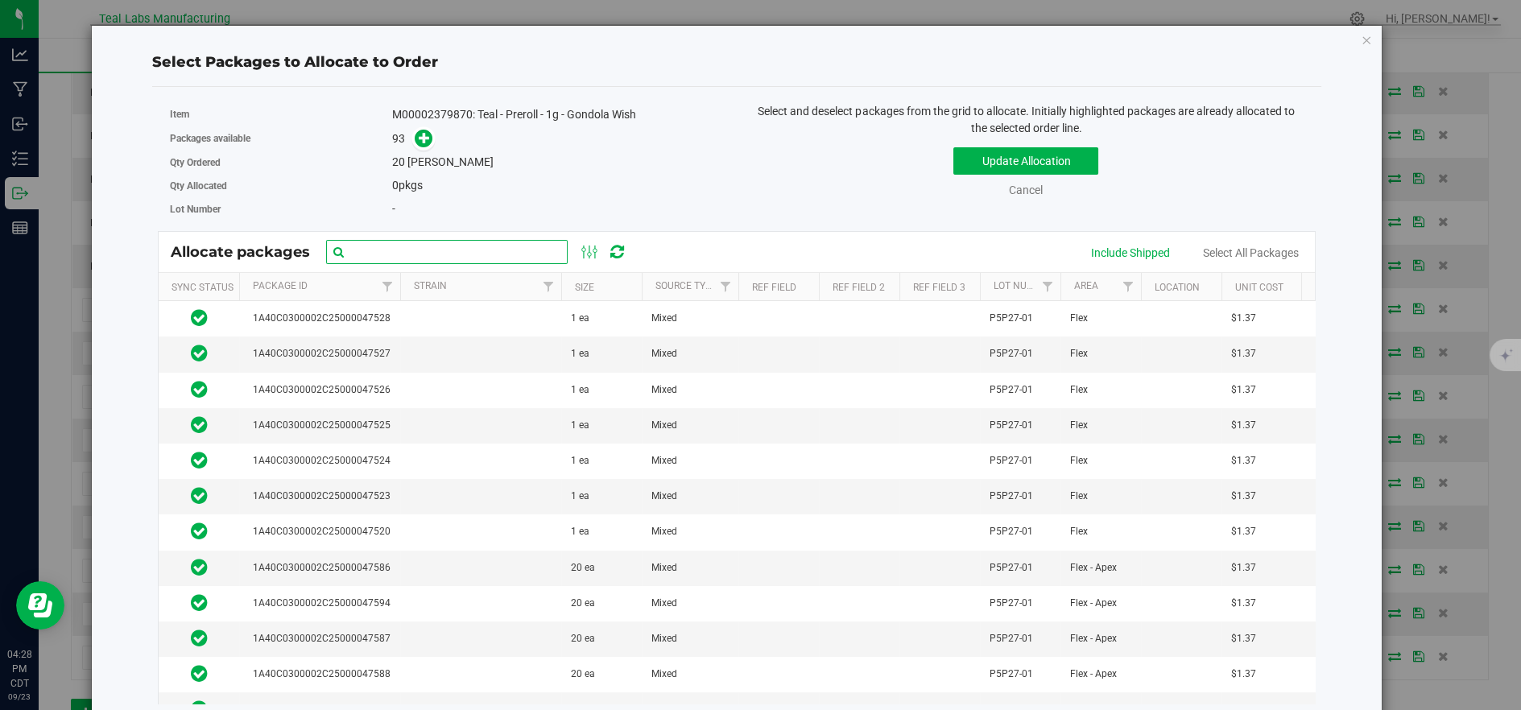
click at [422, 246] on input "text" at bounding box center [447, 252] width 242 height 24
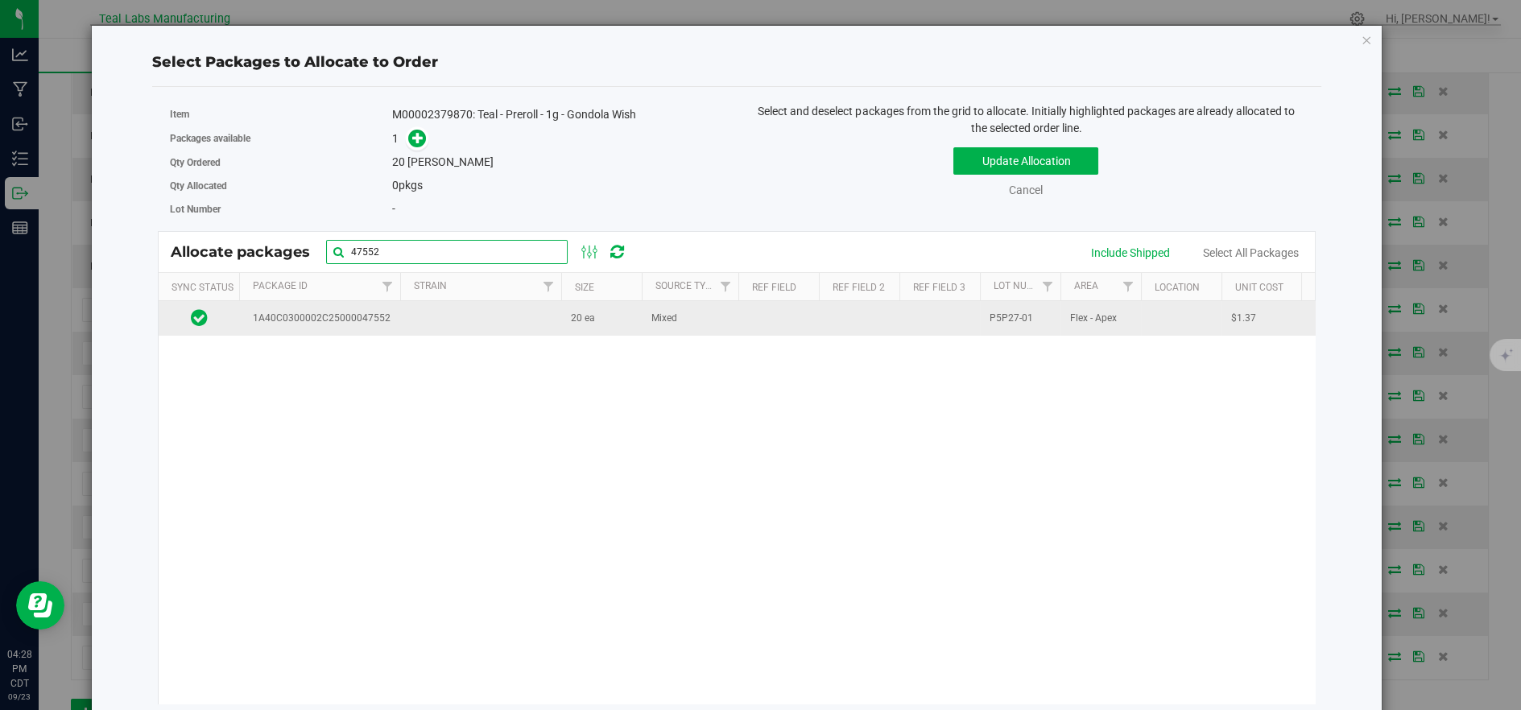
type input "47552"
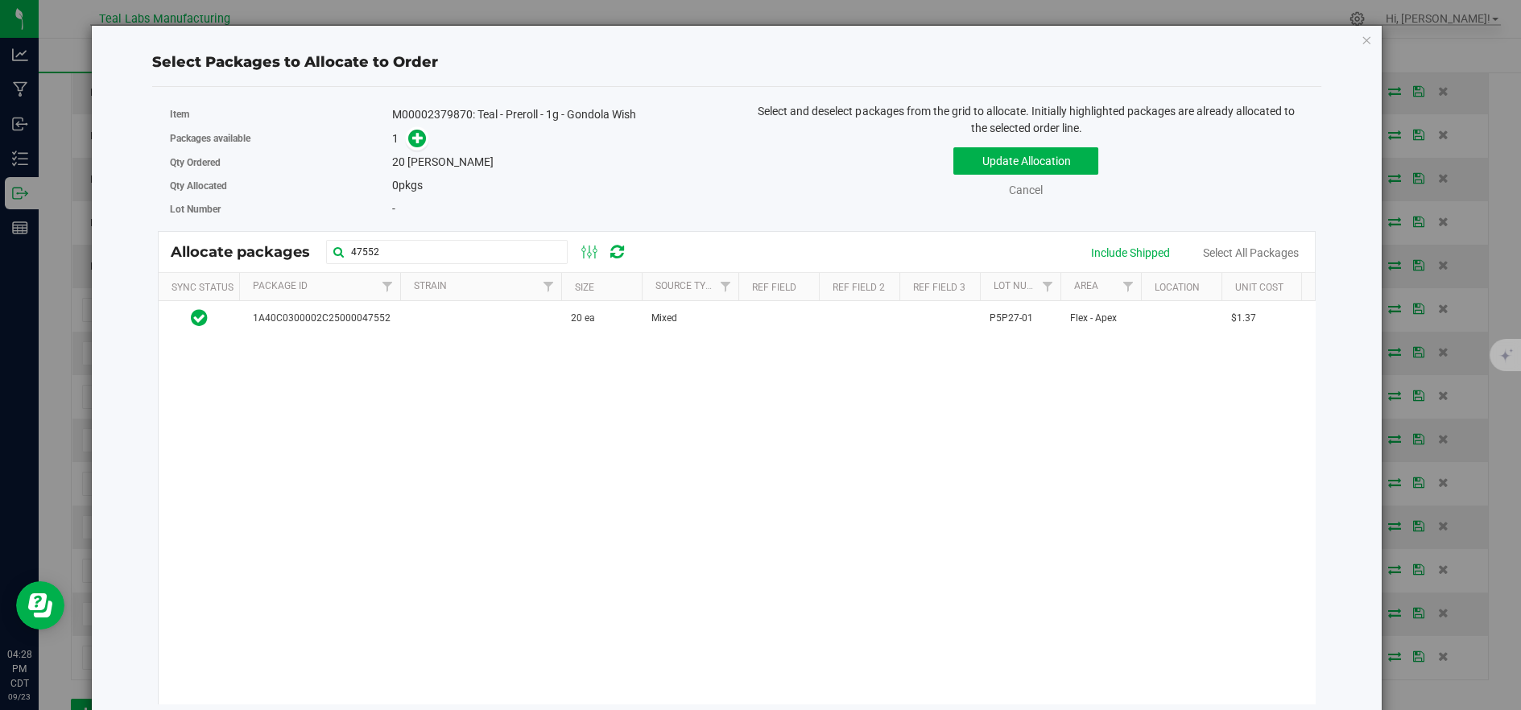
drag, startPoint x: 439, startPoint y: 325, endPoint x: 566, endPoint y: 273, distance: 137.5
click at [440, 324] on td at bounding box center [480, 318] width 161 height 35
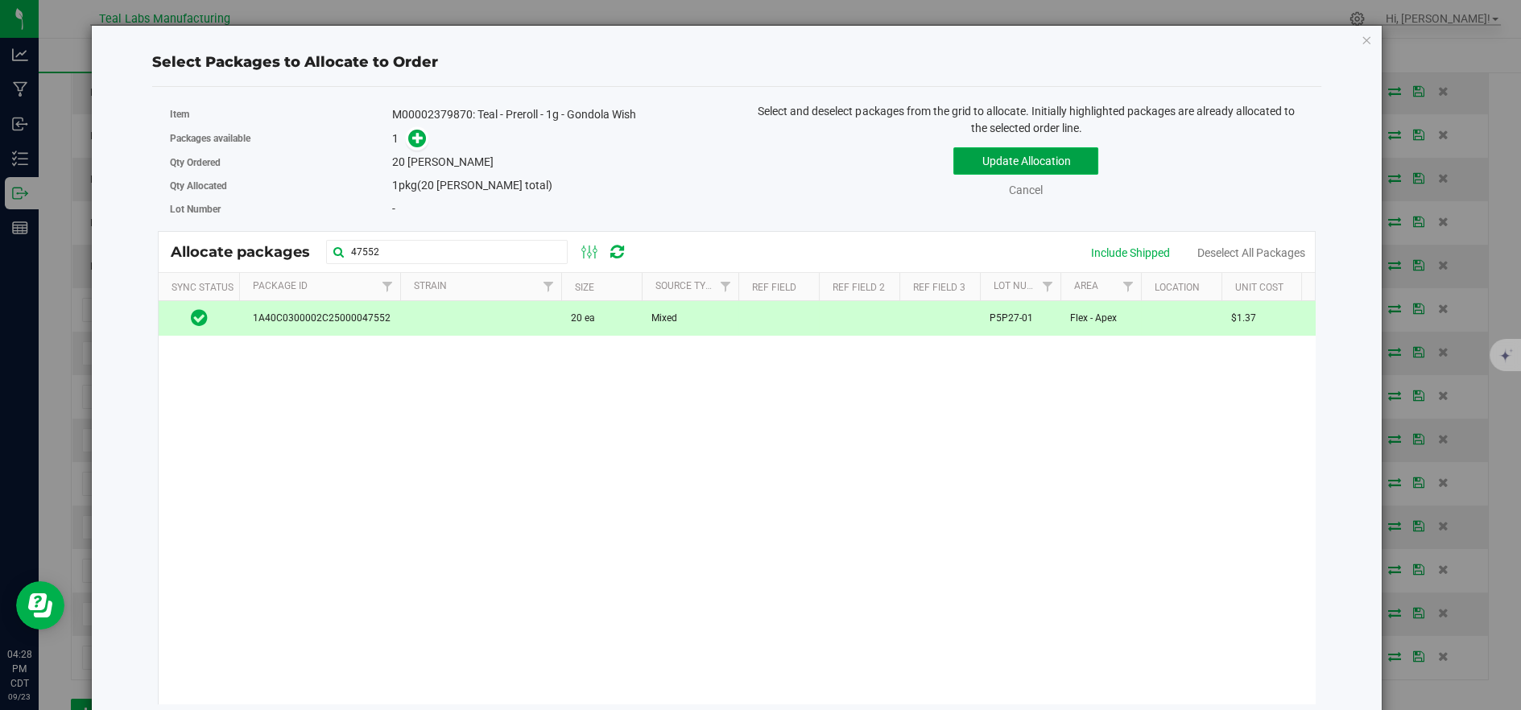
click at [1037, 158] on button "Update Allocation" at bounding box center [1025, 160] width 145 height 27
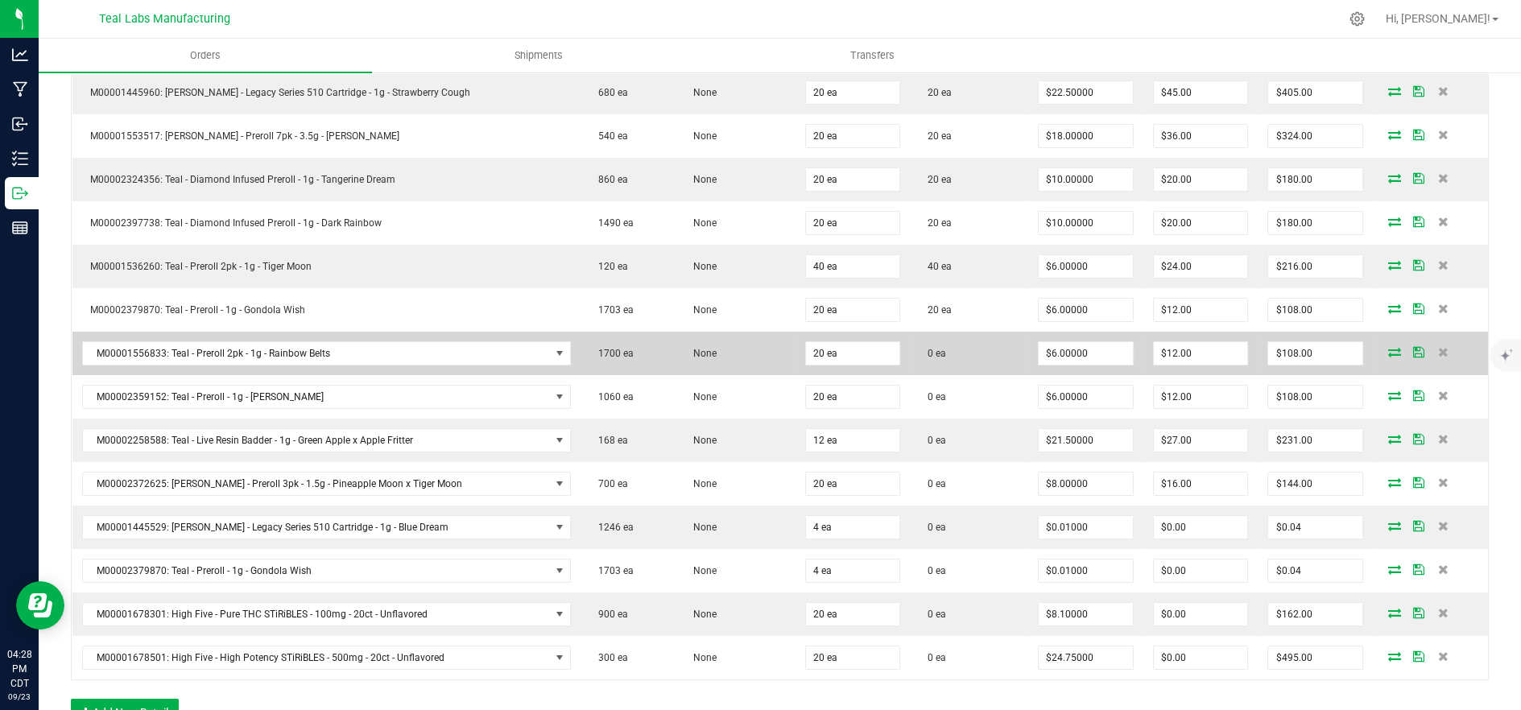
click at [1388, 347] on icon at bounding box center [1394, 352] width 13 height 10
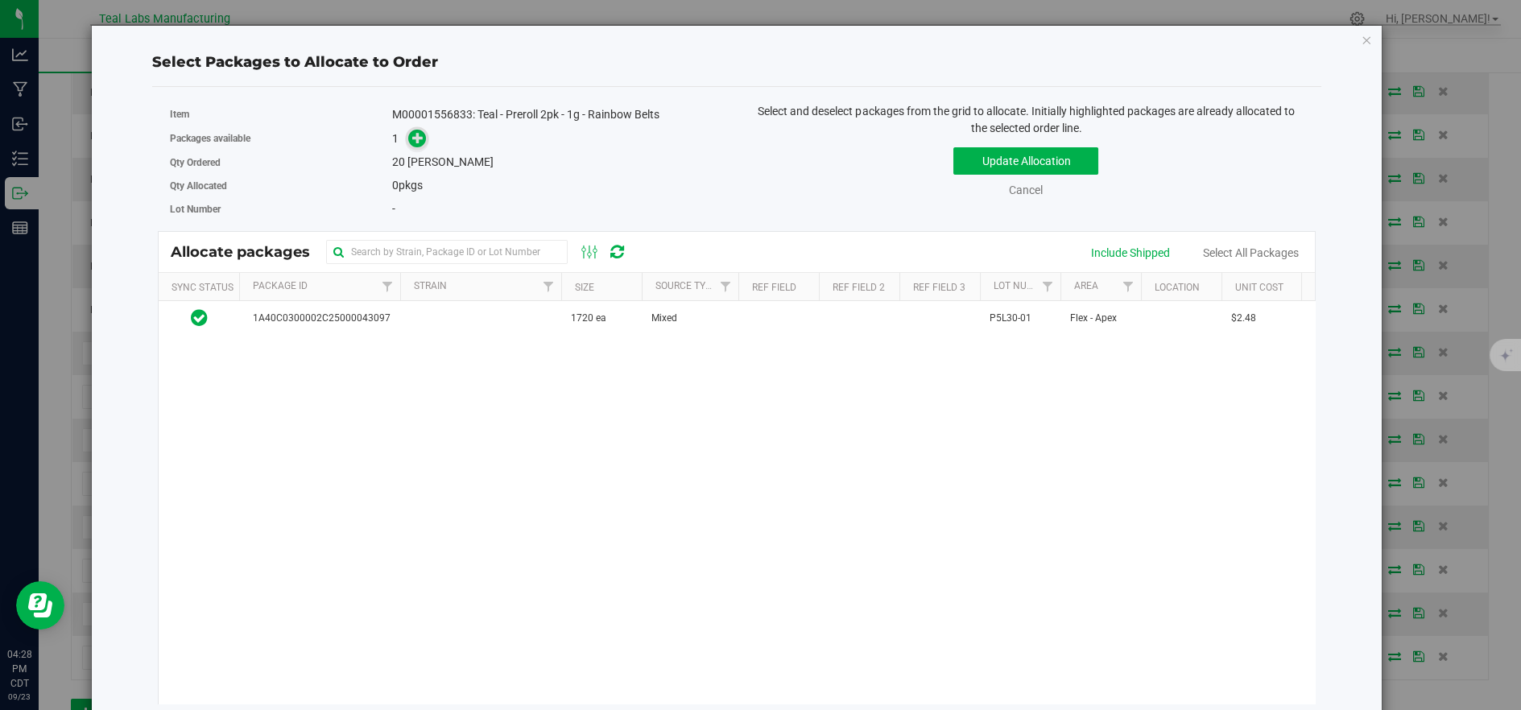
click at [404, 136] on span at bounding box center [414, 139] width 26 height 19
click at [408, 142] on span at bounding box center [417, 139] width 19 height 19
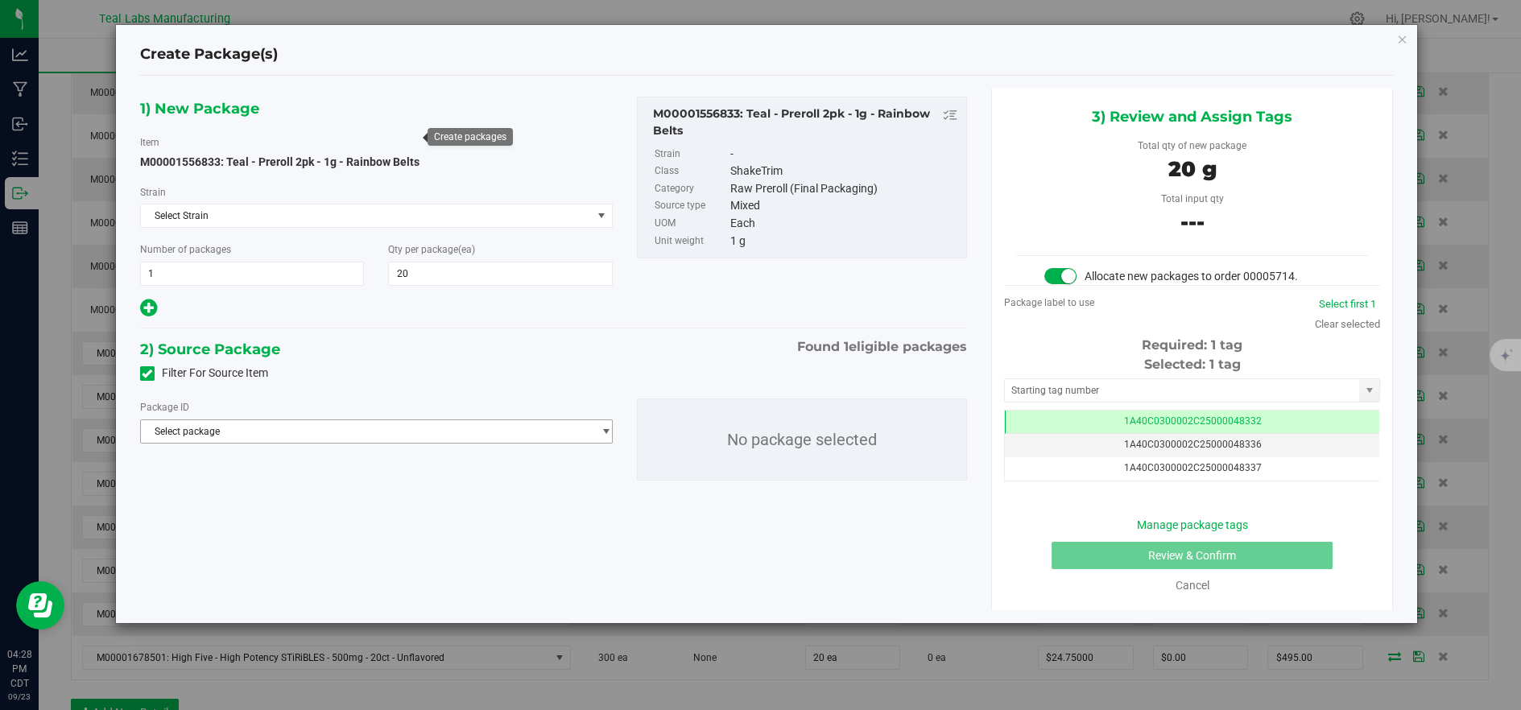
click at [568, 437] on span "Select package" at bounding box center [366, 431] width 451 height 23
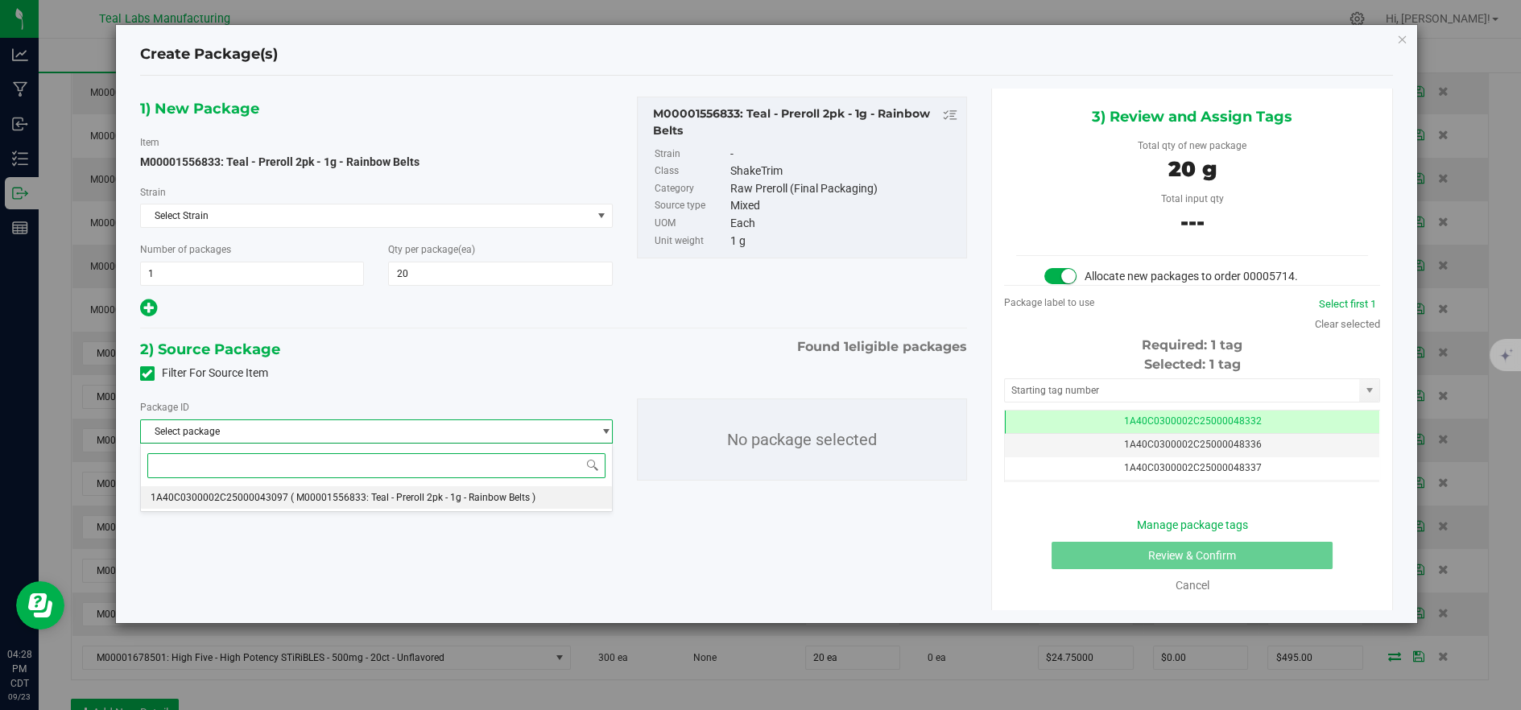
drag, startPoint x: 522, startPoint y: 498, endPoint x: 509, endPoint y: 513, distance: 19.9
click at [522, 502] on span "( M00001556833: Teal - Preroll 2pk - 1g - Rainbow Belts )" at bounding box center [413, 497] width 245 height 11
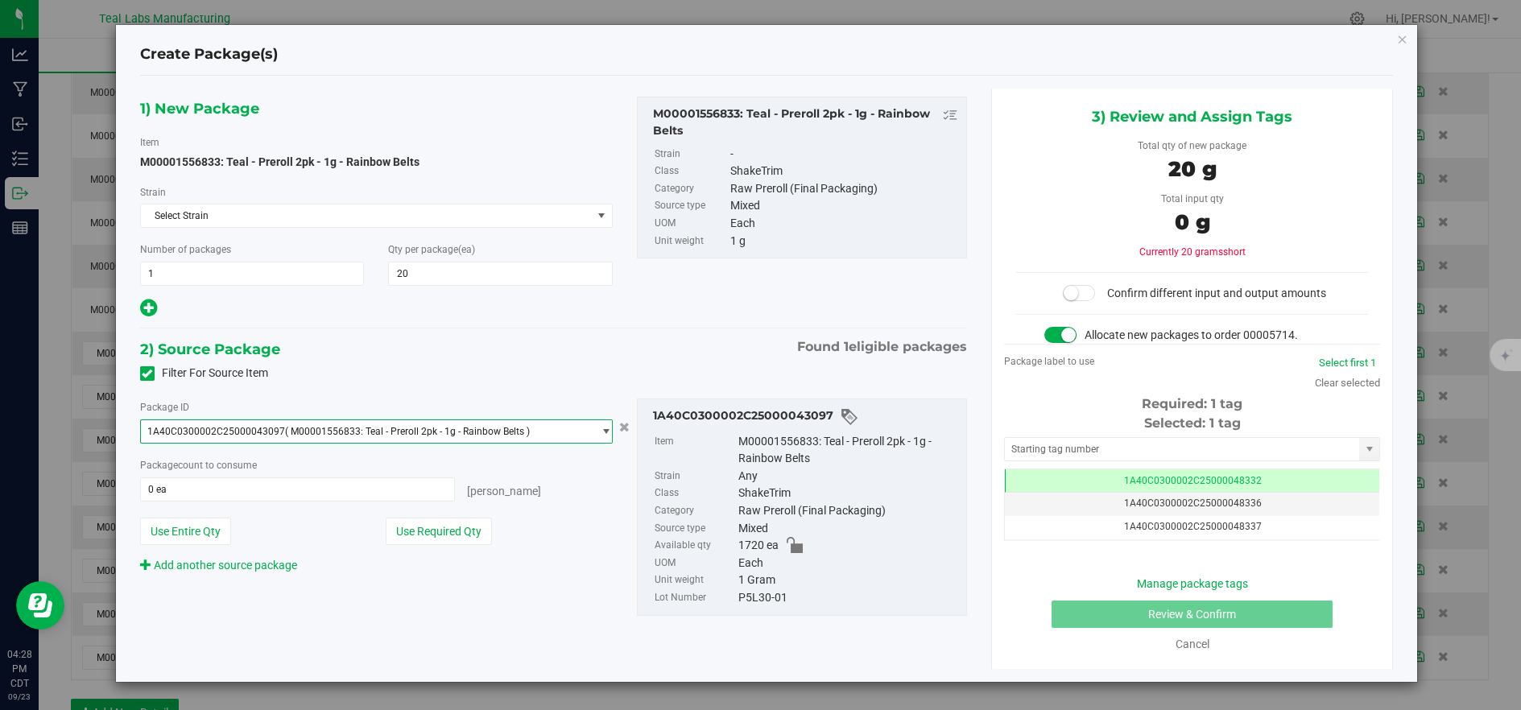
drag, startPoint x: 476, startPoint y: 530, endPoint x: 510, endPoint y: 529, distance: 34.6
click at [477, 530] on button "Use Required Qty" at bounding box center [439, 531] width 106 height 27
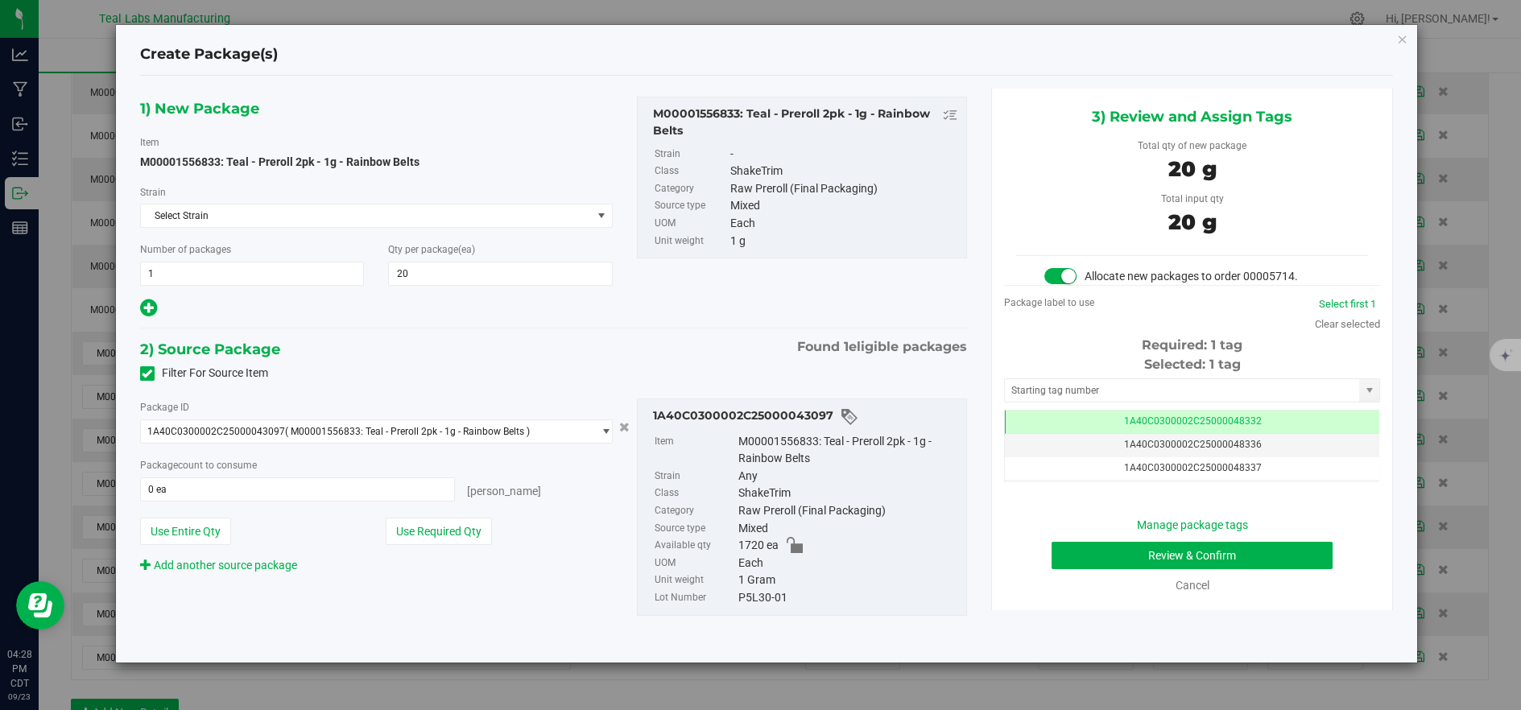
type input "20 ea"
click at [1096, 423] on td "1A40C0300002C25000048332" at bounding box center [1192, 422] width 374 height 23
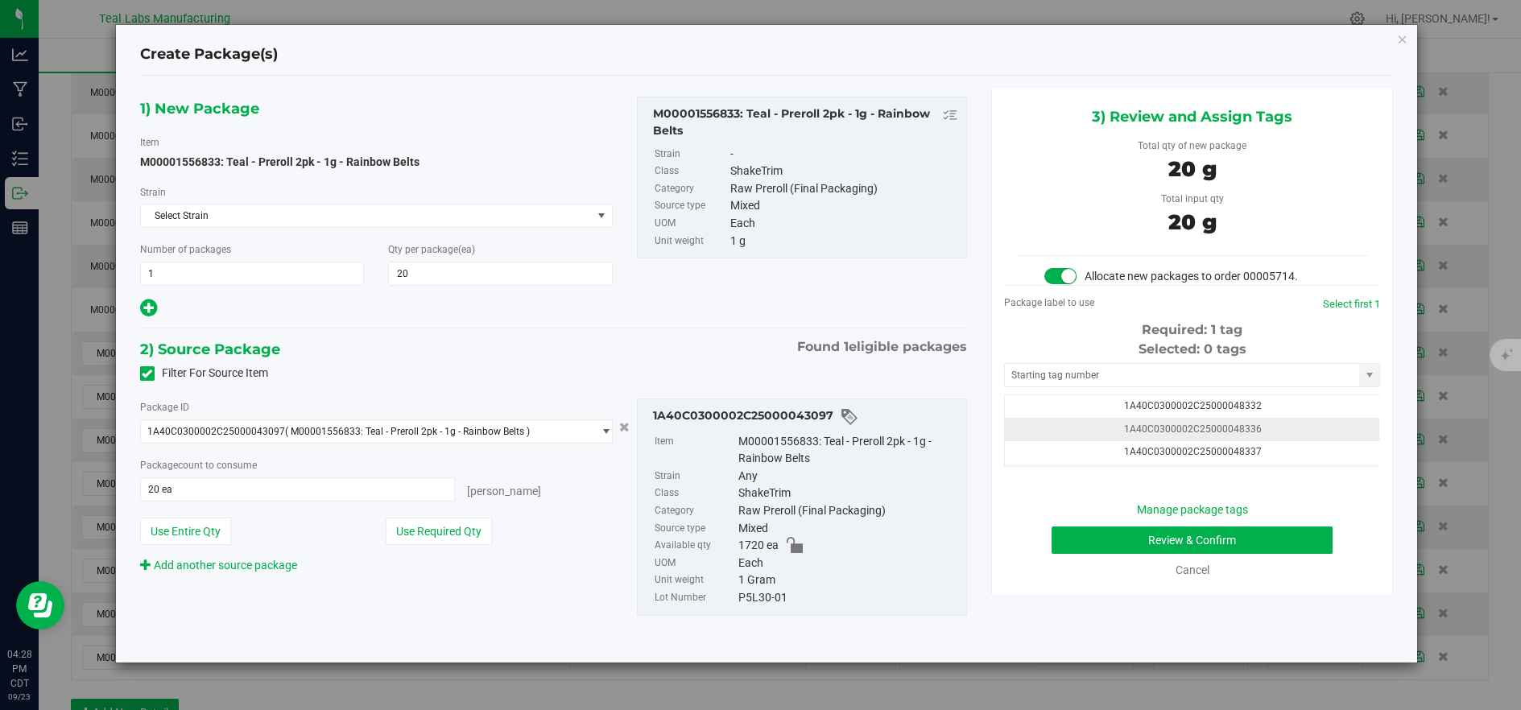
click at [1096, 434] on td "1A40C0300002C25000048336" at bounding box center [1192, 429] width 374 height 23
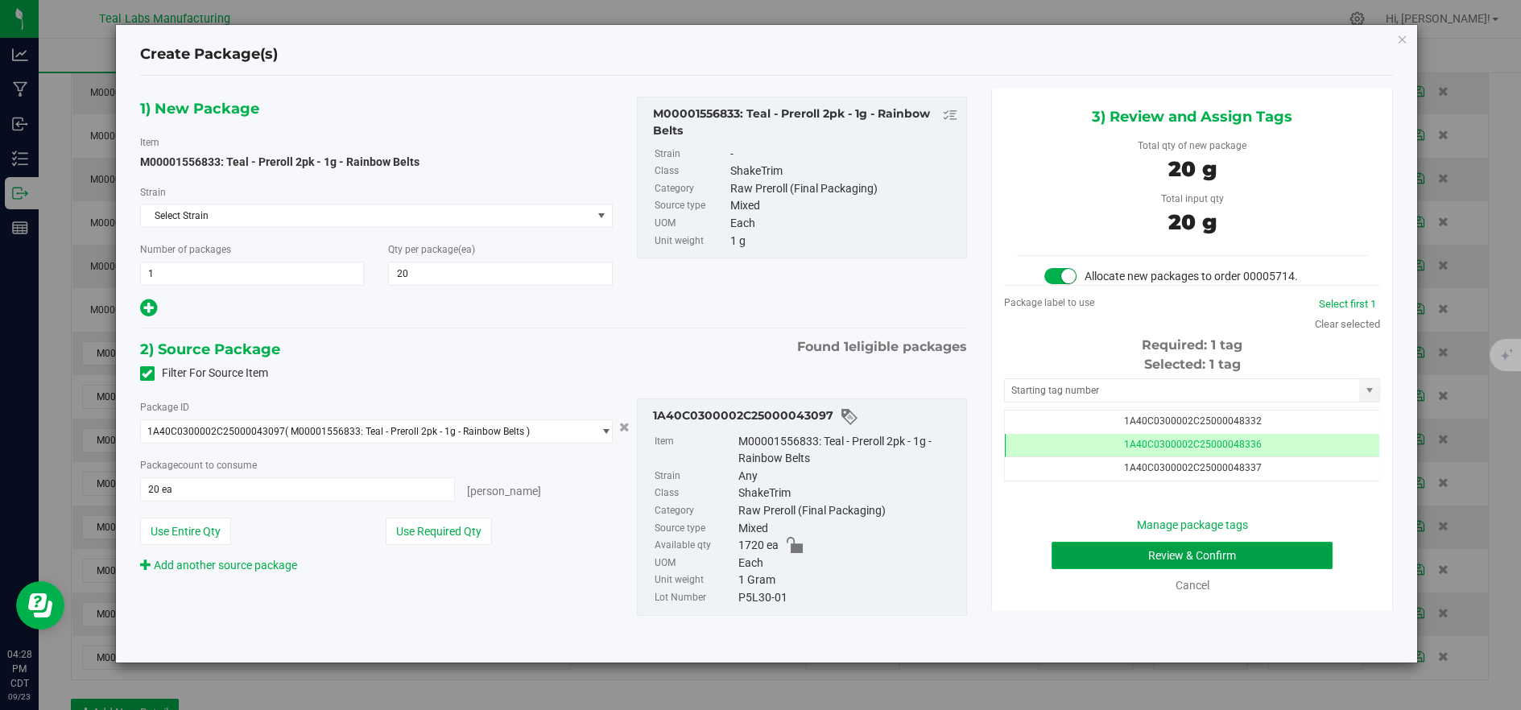
click at [1105, 566] on button "Review & Confirm" at bounding box center [1191, 555] width 281 height 27
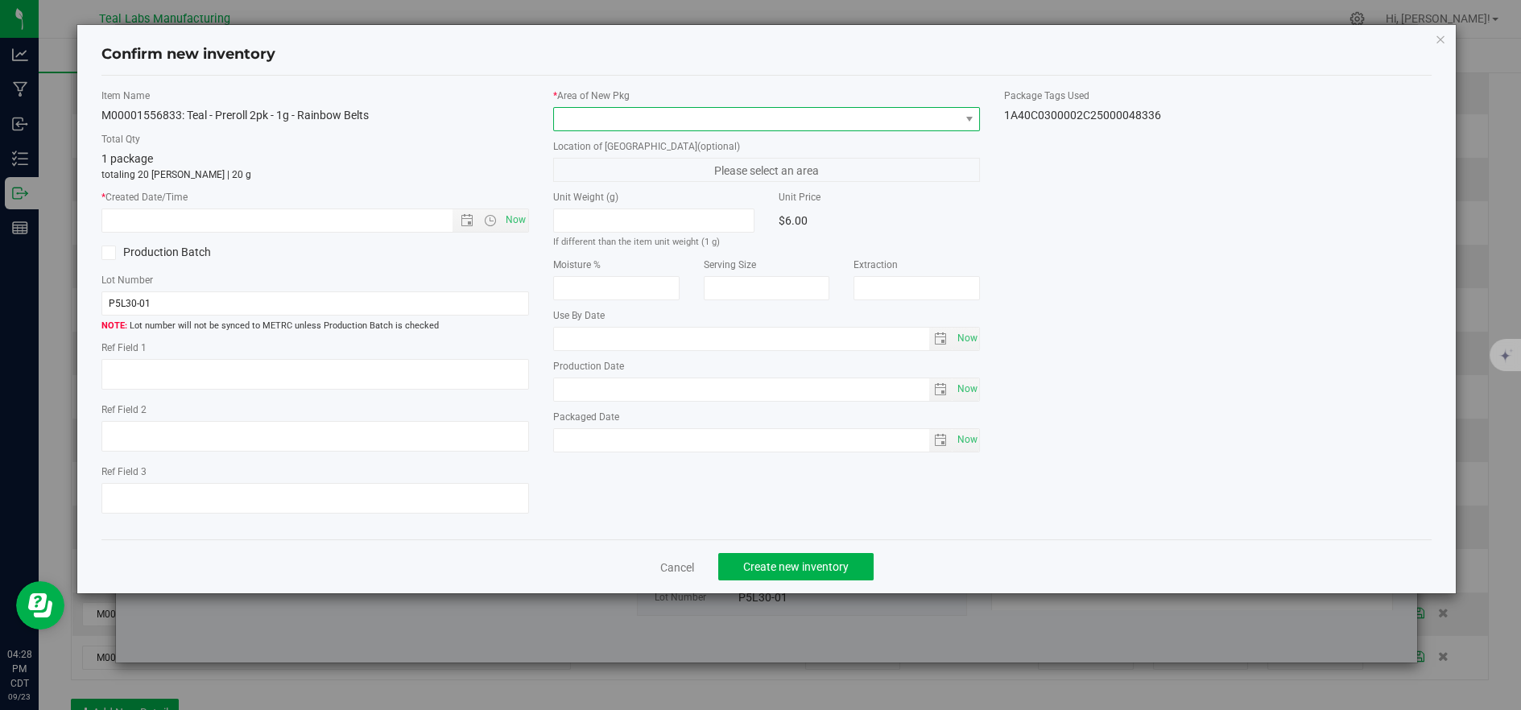
drag, startPoint x: 637, startPoint y: 118, endPoint x: 611, endPoint y: 126, distance: 27.2
click at [630, 120] on span at bounding box center [757, 119] width 406 height 23
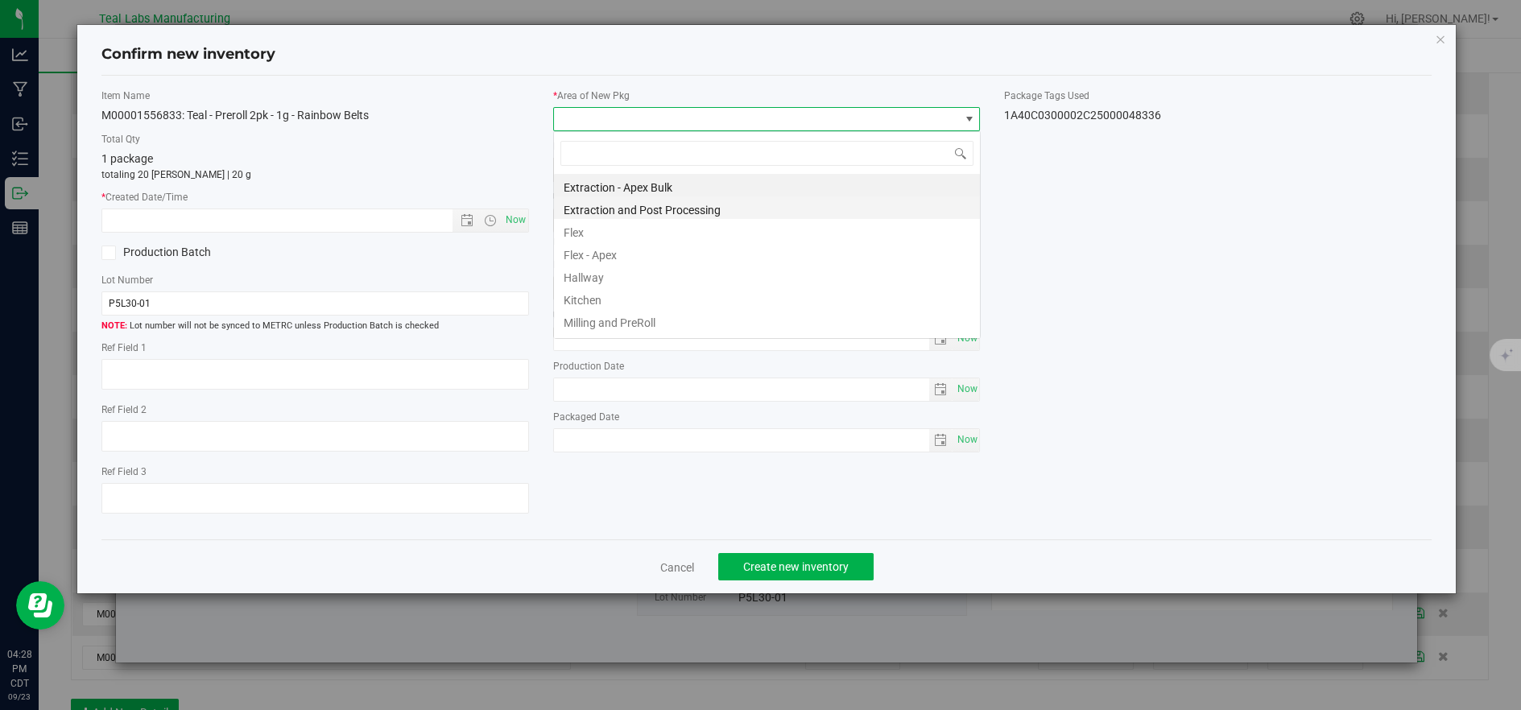
scroll to position [24, 426]
click at [564, 234] on li "Flex" at bounding box center [767, 230] width 426 height 23
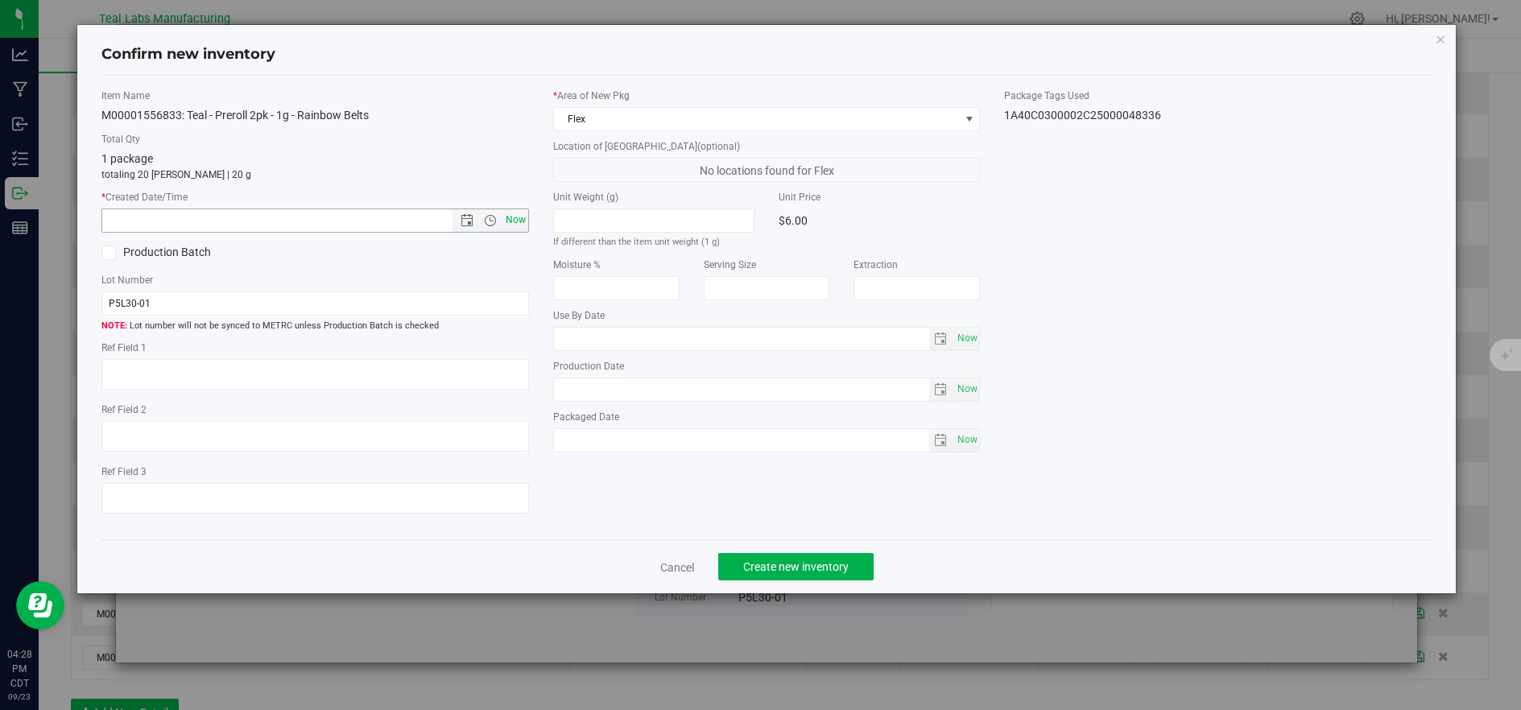
click at [523, 230] on span "Now" at bounding box center [515, 219] width 27 height 23
type input "9/23/2025 4:28 PM"
drag, startPoint x: 521, startPoint y: 228, endPoint x: 538, endPoint y: 252, distance: 29.5
click at [521, 230] on span "Now" at bounding box center [515, 219] width 27 height 23
click at [779, 580] on button "Create new inventory" at bounding box center [795, 566] width 155 height 27
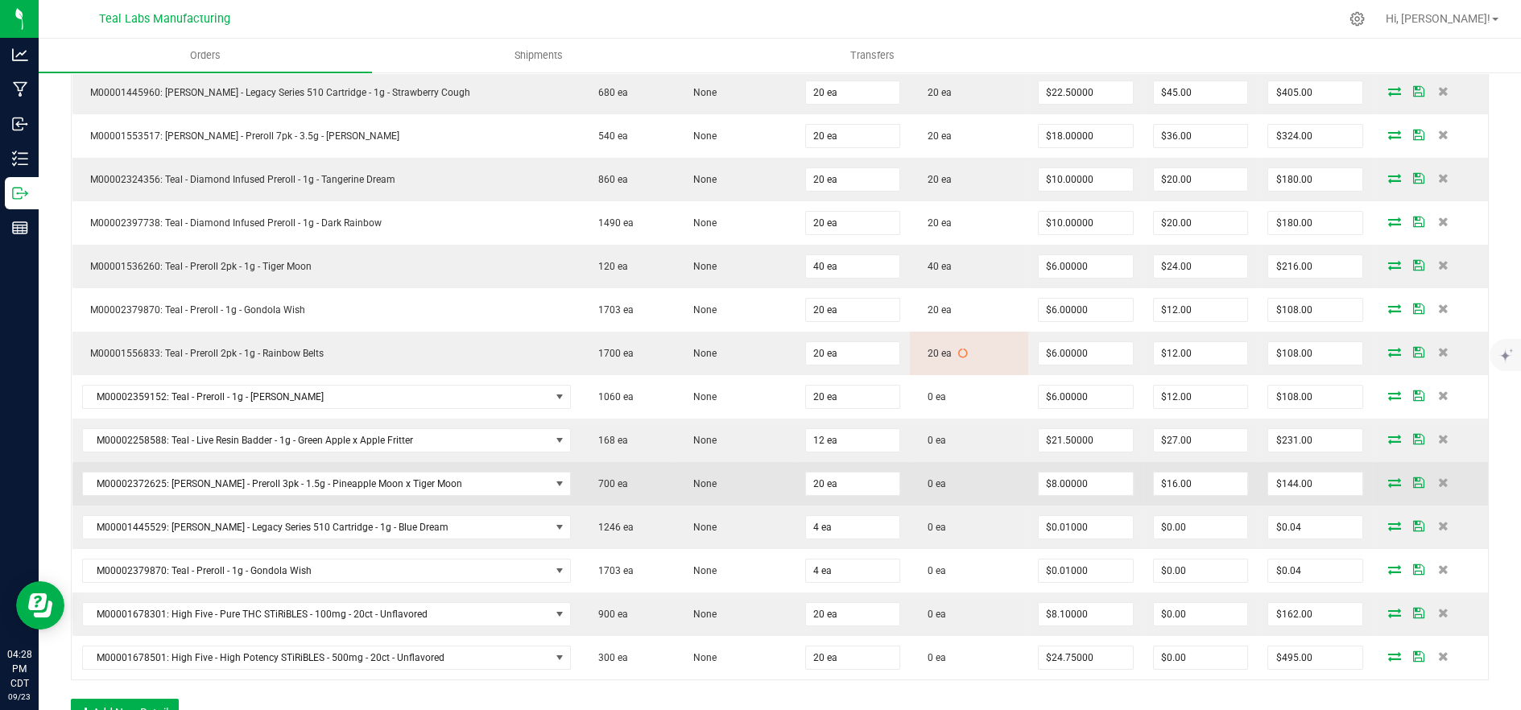
click at [1388, 479] on icon at bounding box center [1394, 482] width 13 height 10
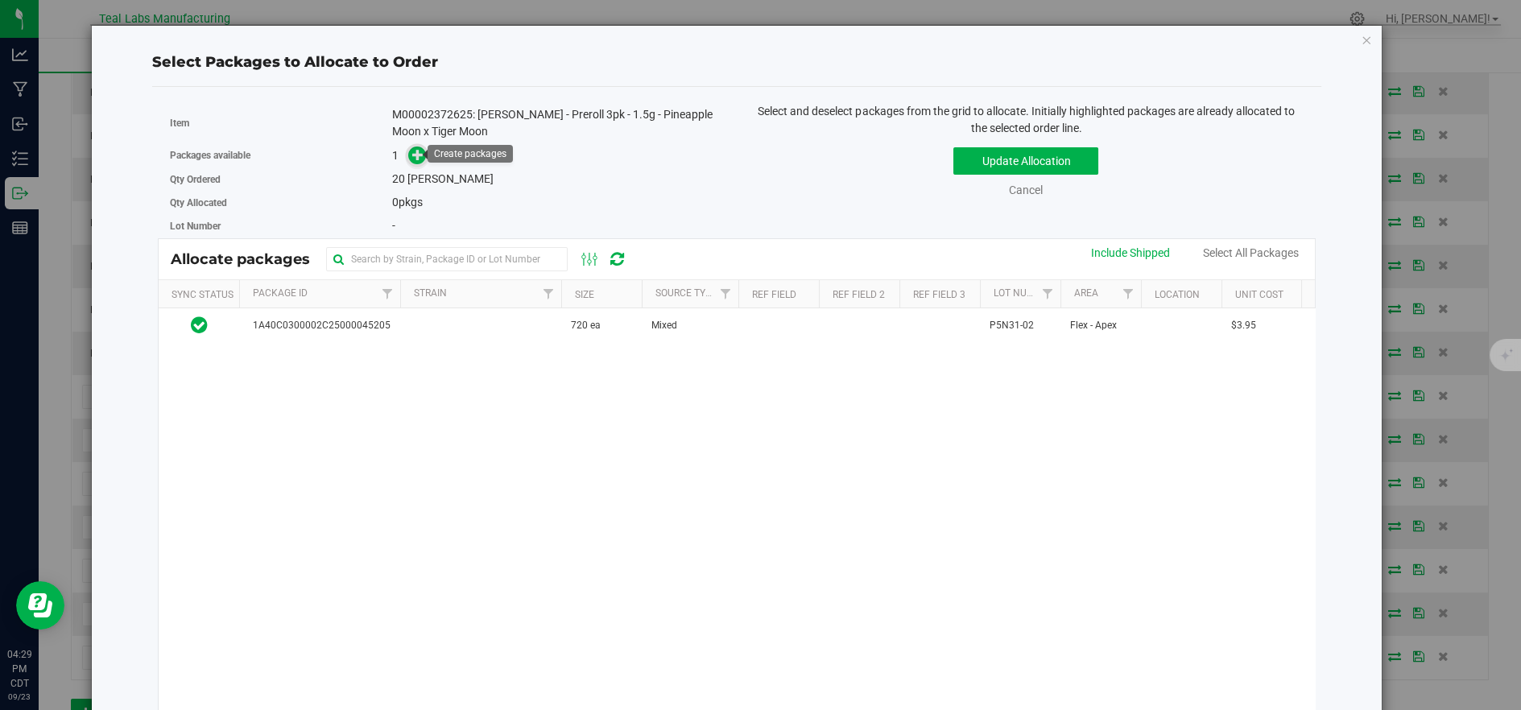
click at [415, 156] on icon at bounding box center [417, 154] width 11 height 11
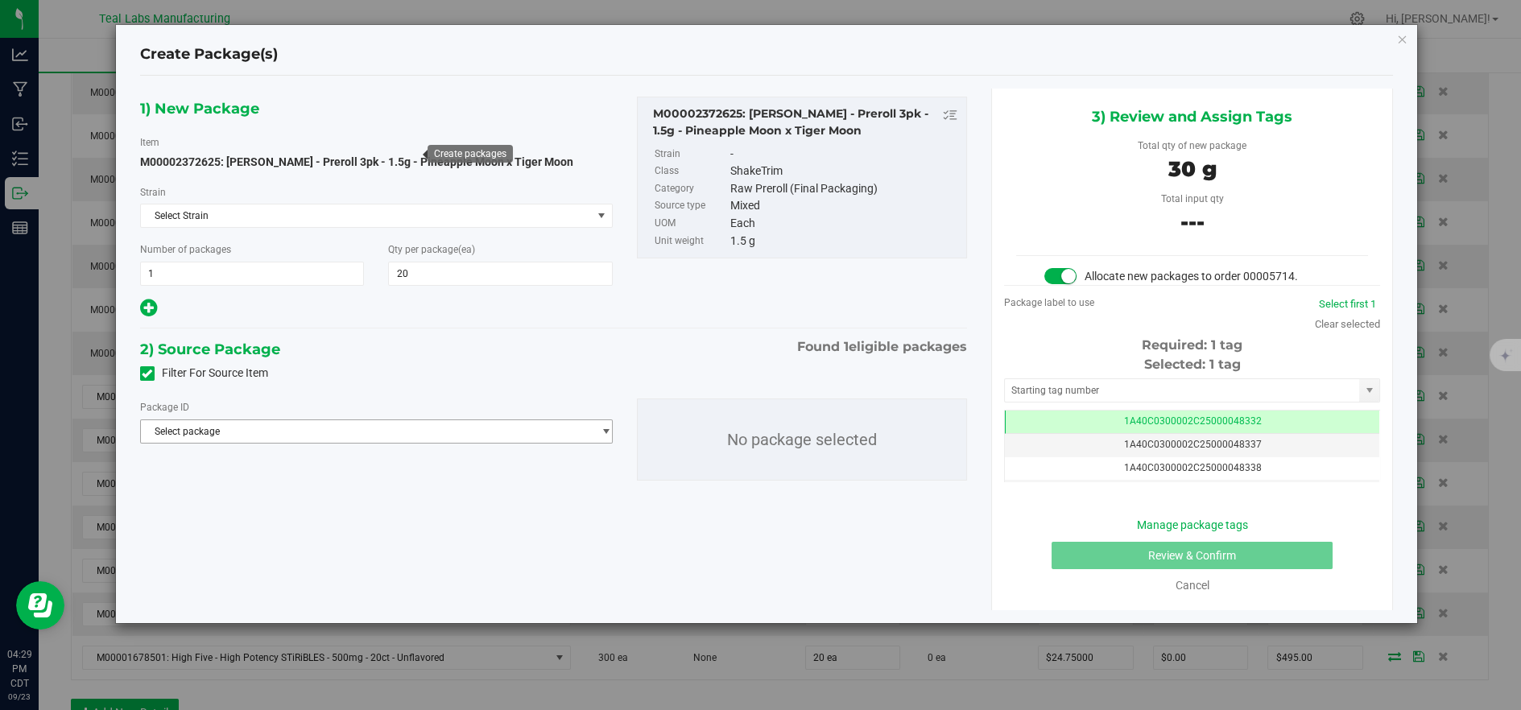
click at [537, 431] on span "Select package" at bounding box center [366, 431] width 451 height 23
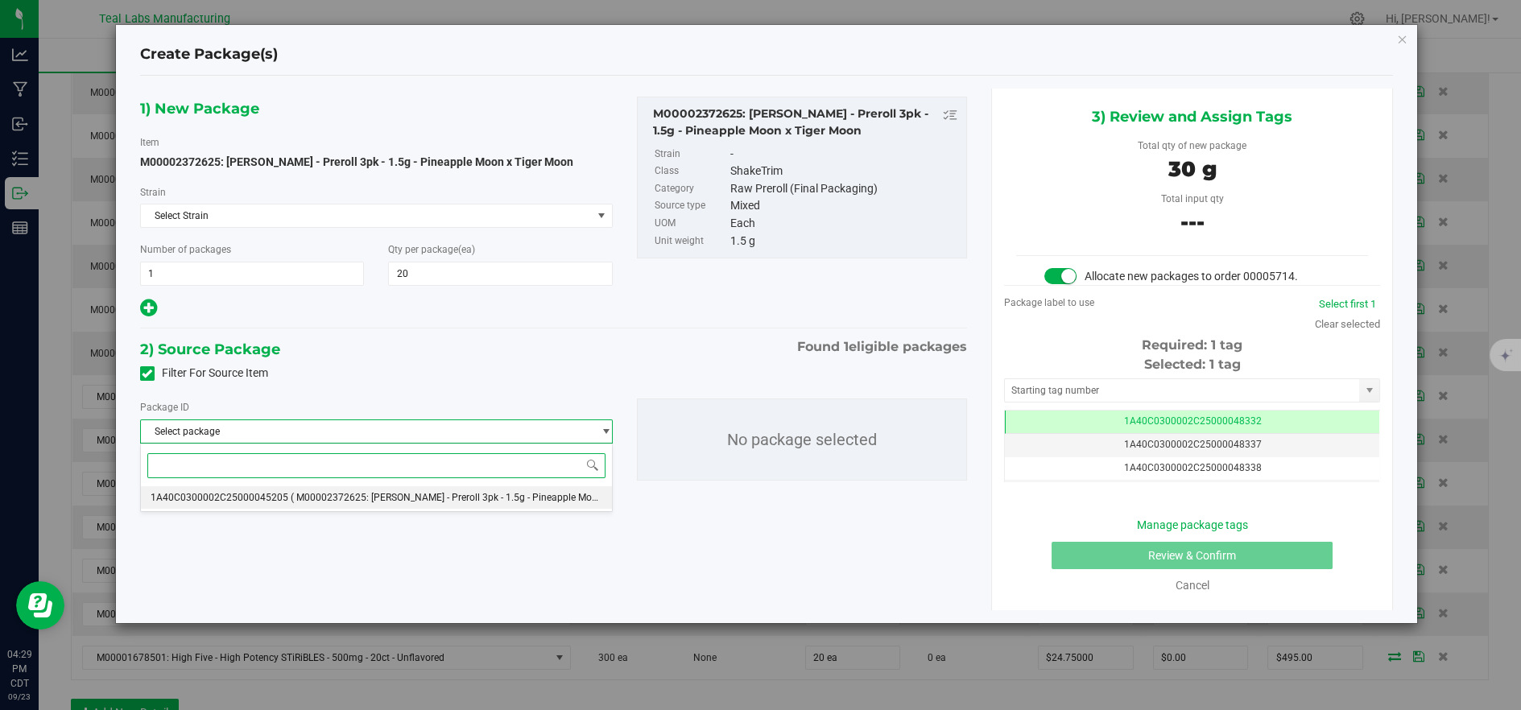
click at [512, 495] on span "( M00002372625: Kusch - Preroll 3pk - 1.5g - Pineapple Moon x Tiger Moon )" at bounding box center [479, 497] width 377 height 11
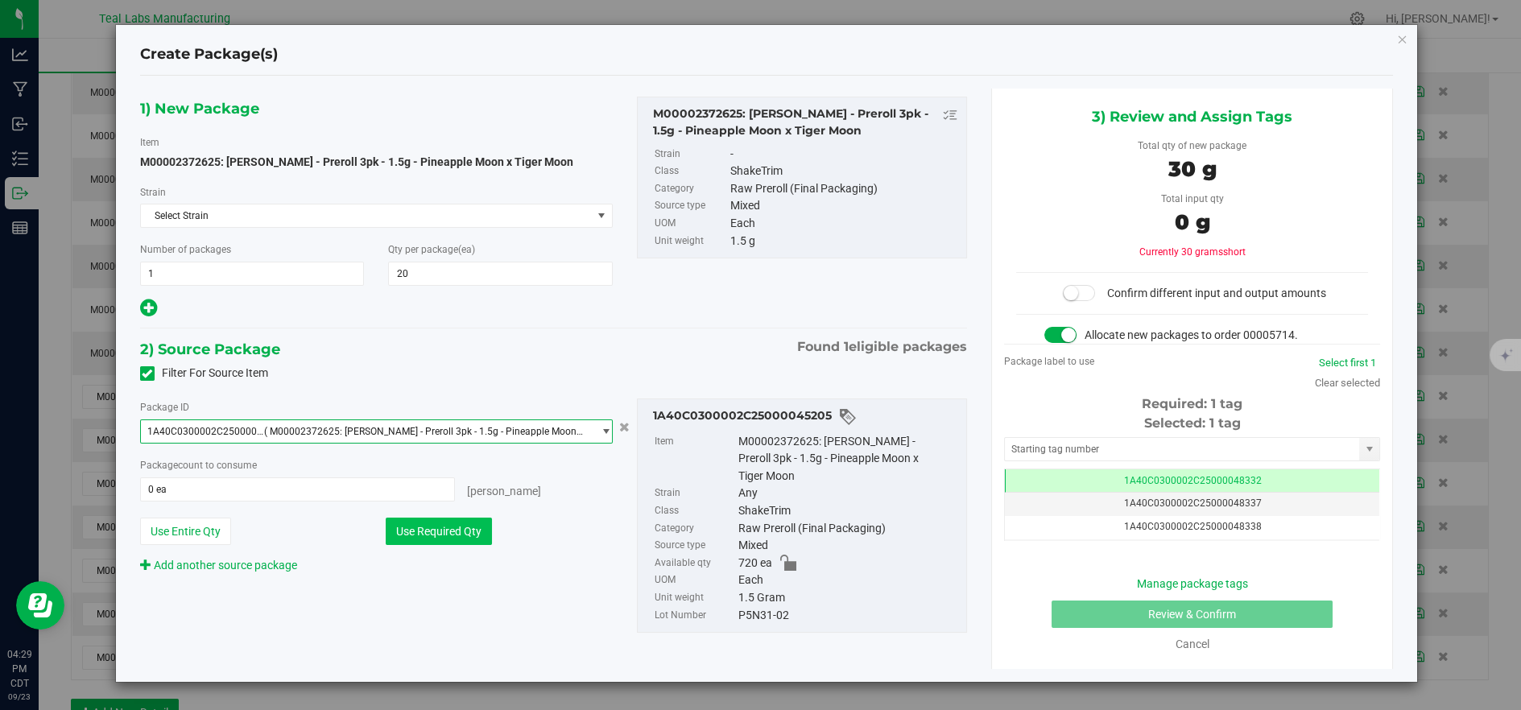
drag, startPoint x: 501, startPoint y: 516, endPoint x: 485, endPoint y: 529, distance: 20.0
click at [501, 518] on div "Use Required Qty" at bounding box center [499, 531] width 227 height 27
click at [485, 530] on button "Use Required Qty" at bounding box center [439, 531] width 106 height 27
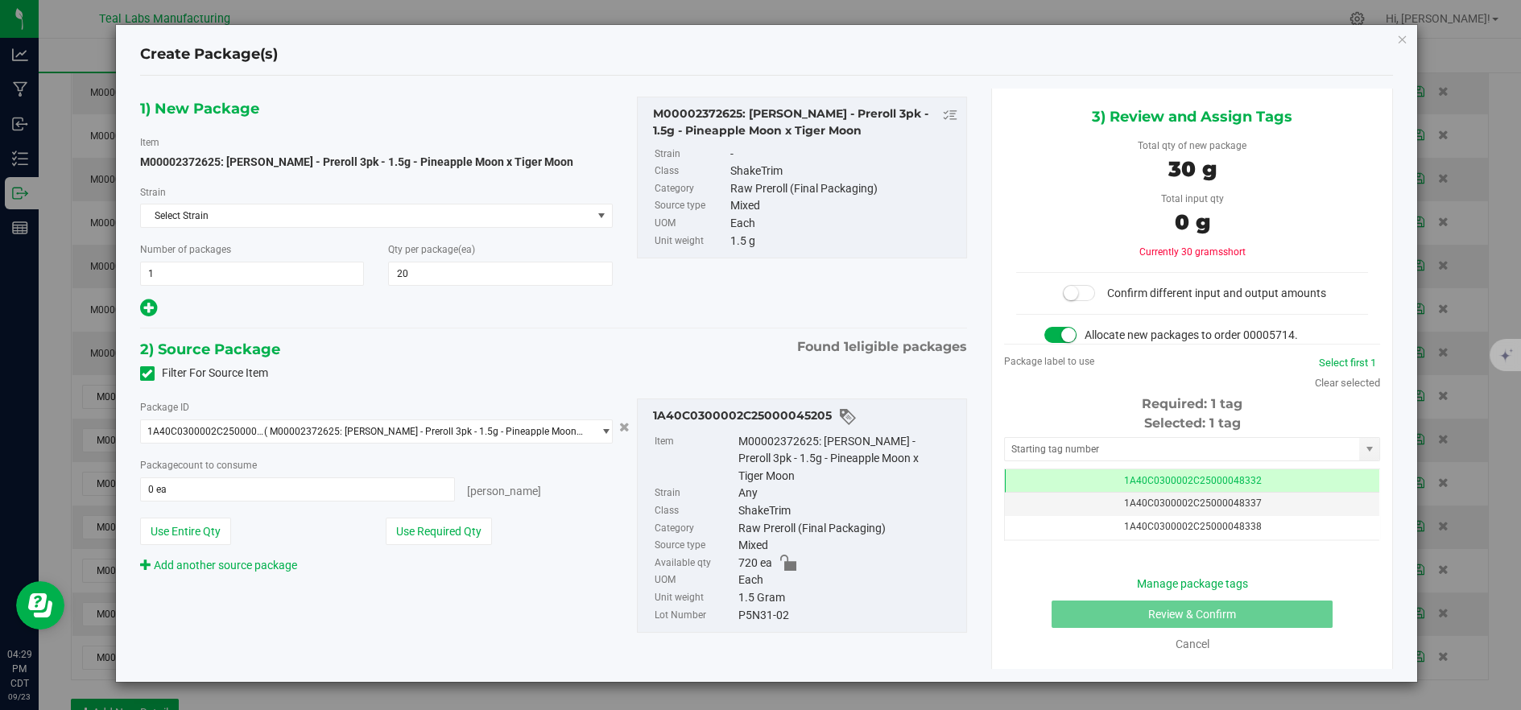
type input "20 ea"
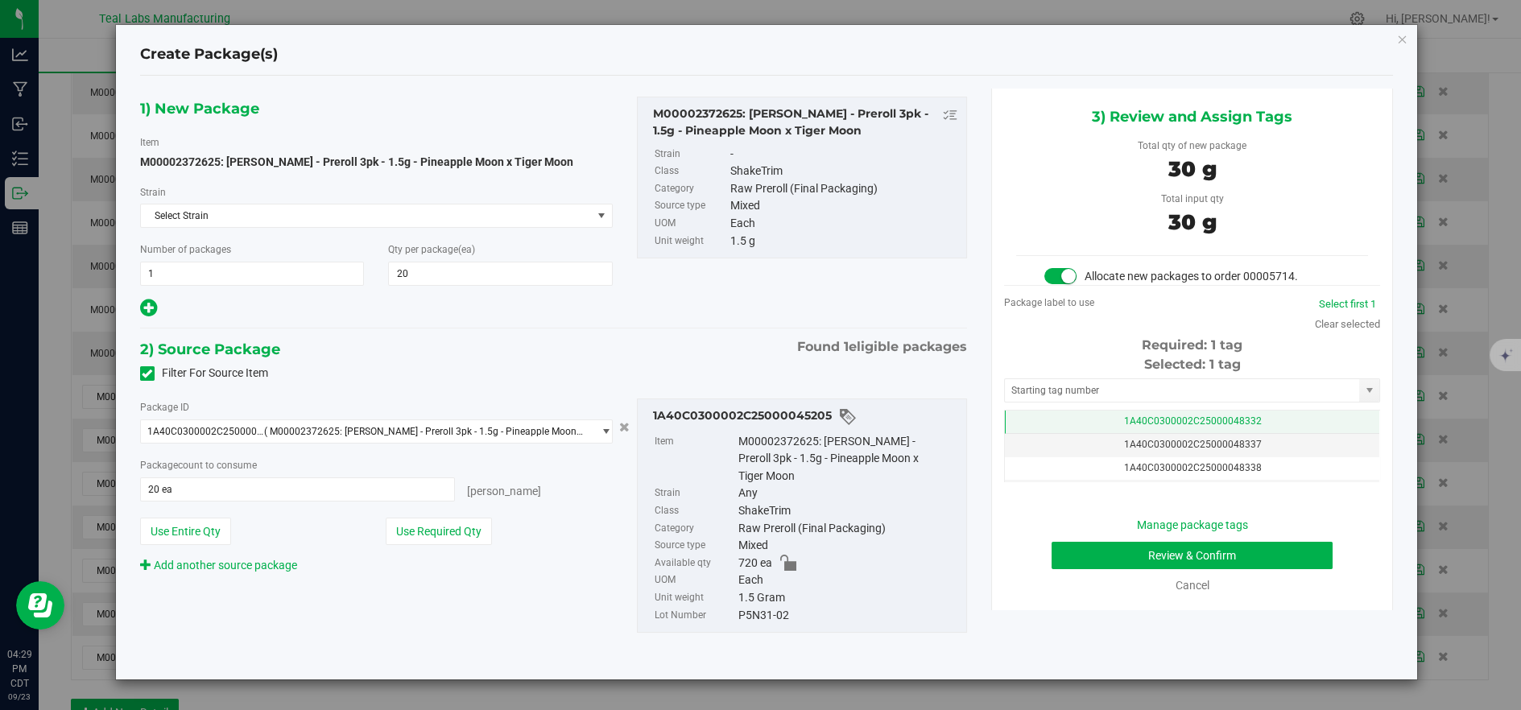
click at [1104, 424] on td "1A40C0300002C25000048332" at bounding box center [1192, 422] width 374 height 23
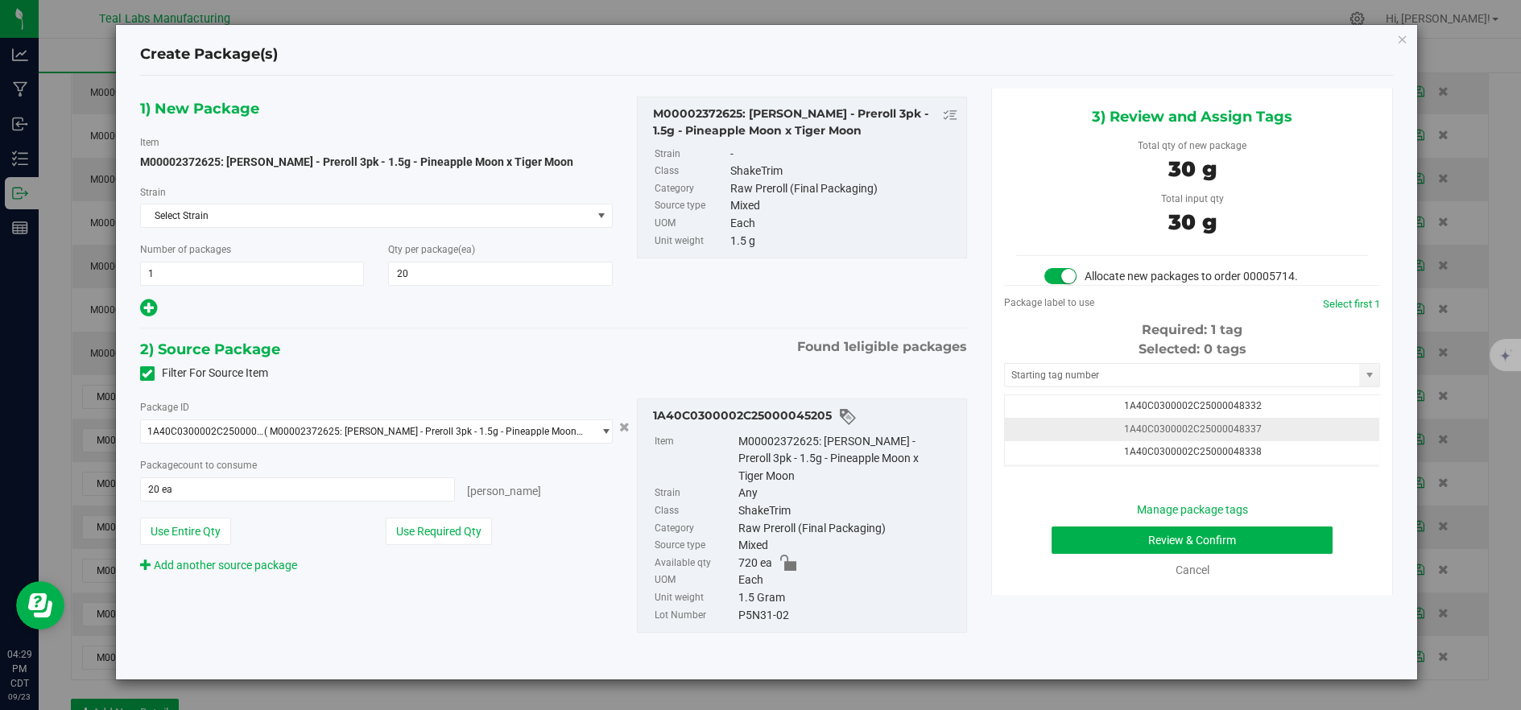
click at [1103, 430] on td "1A40C0300002C25000048337" at bounding box center [1192, 429] width 374 height 23
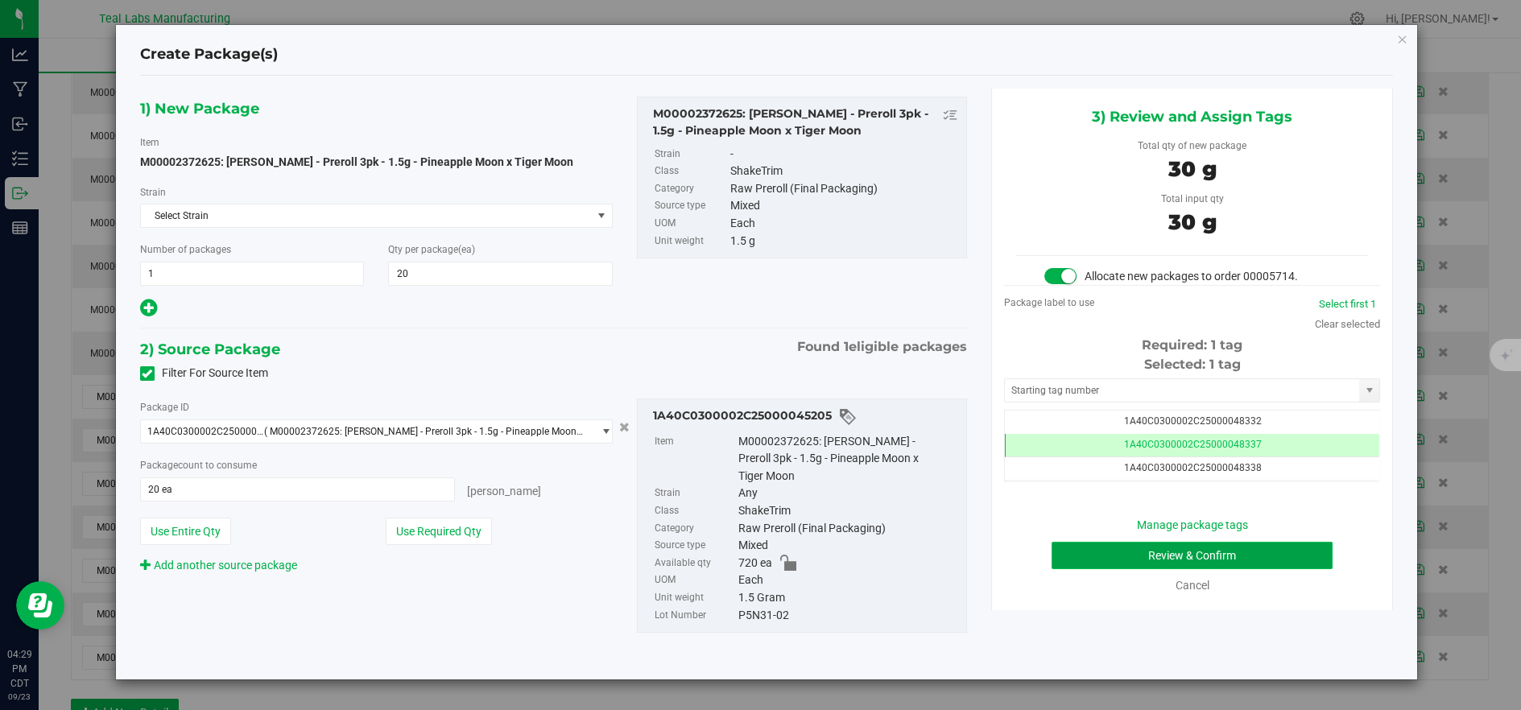
click at [1117, 550] on button "Review & Confirm" at bounding box center [1191, 555] width 281 height 27
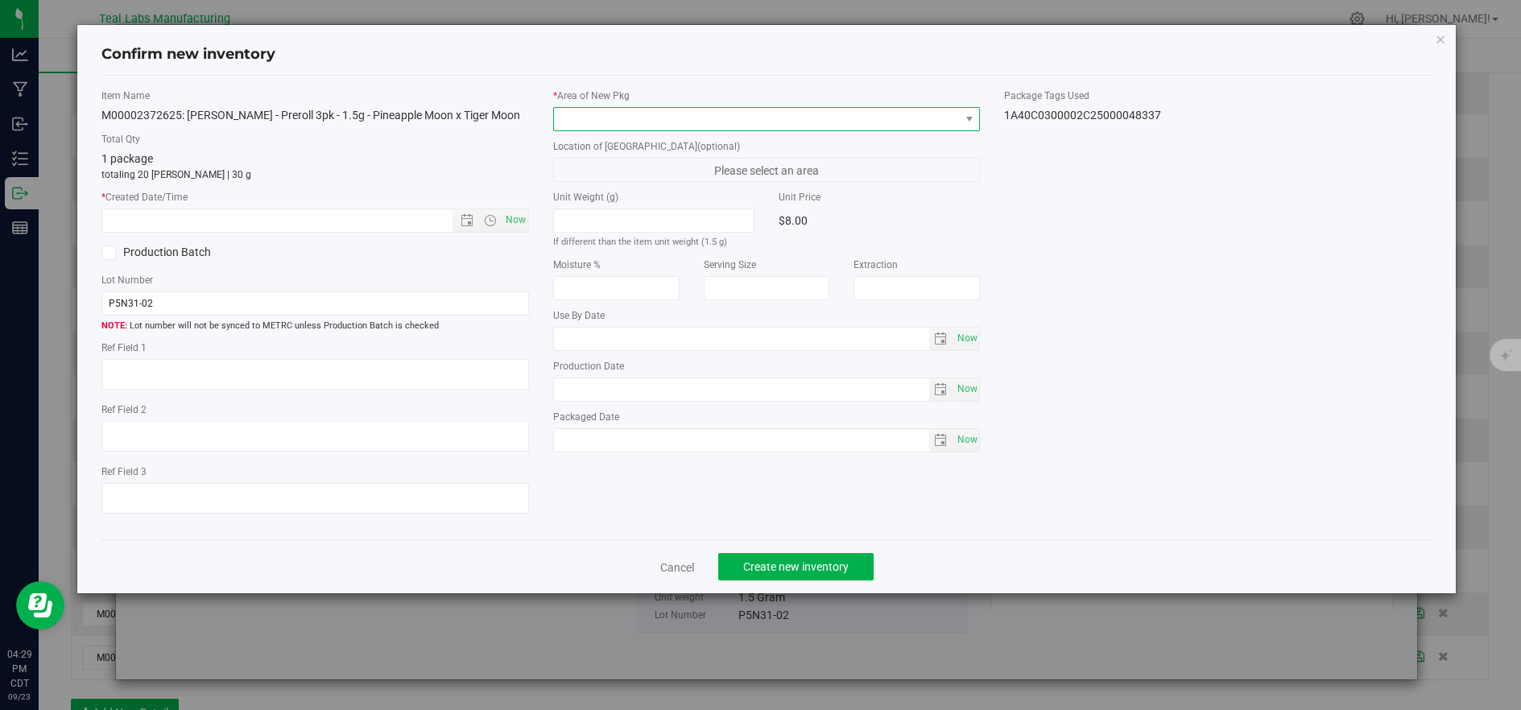
click at [654, 110] on span at bounding box center [757, 119] width 406 height 23
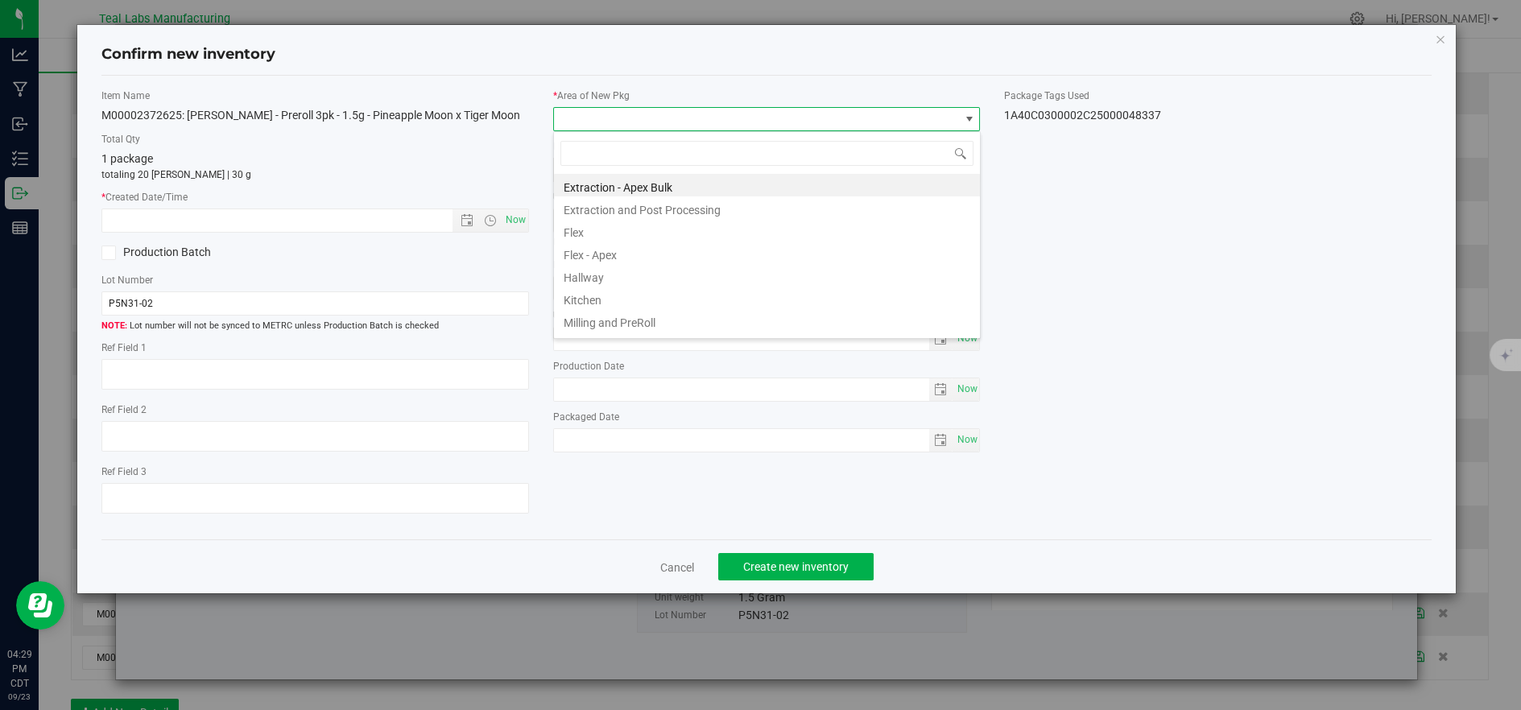
click at [576, 232] on li "Flex" at bounding box center [767, 230] width 426 height 23
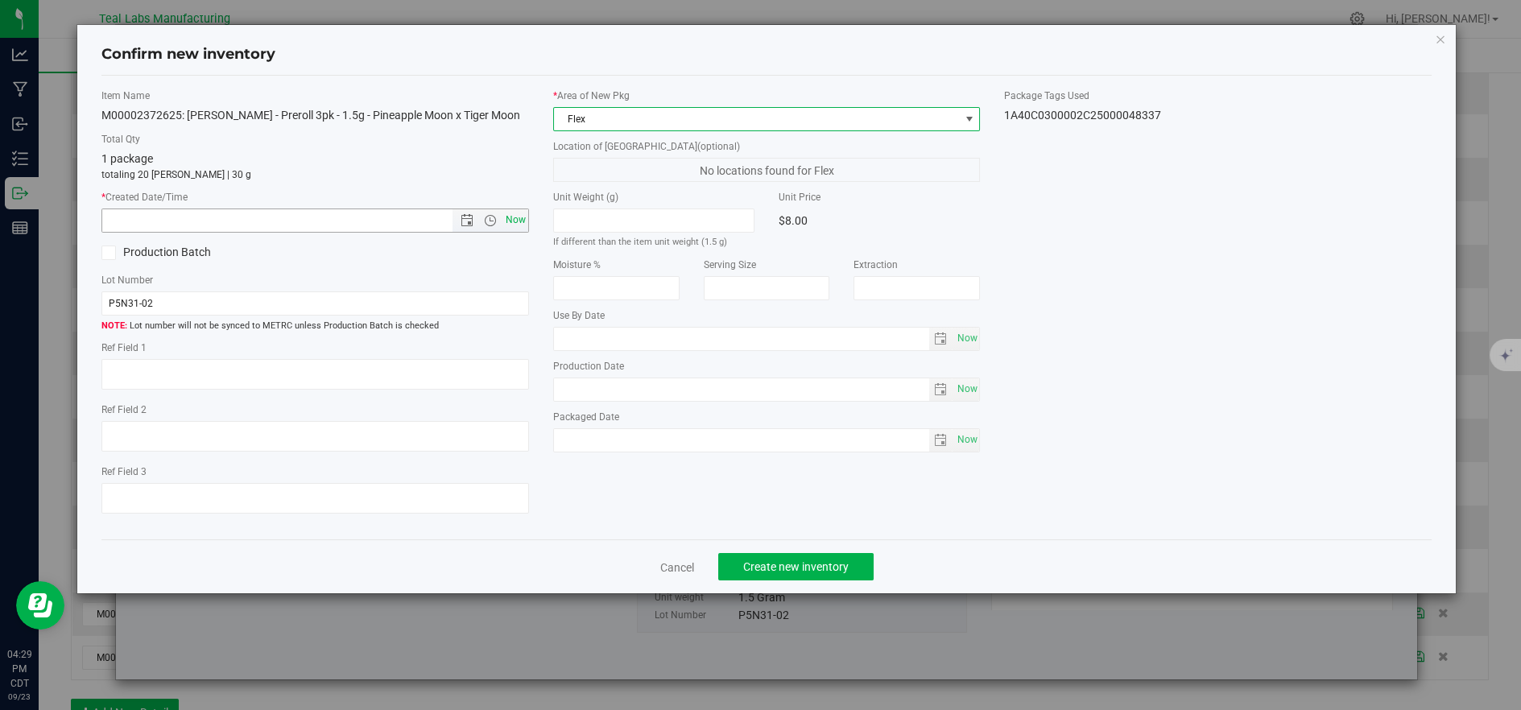
click at [506, 213] on span "Now" at bounding box center [515, 219] width 27 height 23
type input "9/23/2025 4:29 PM"
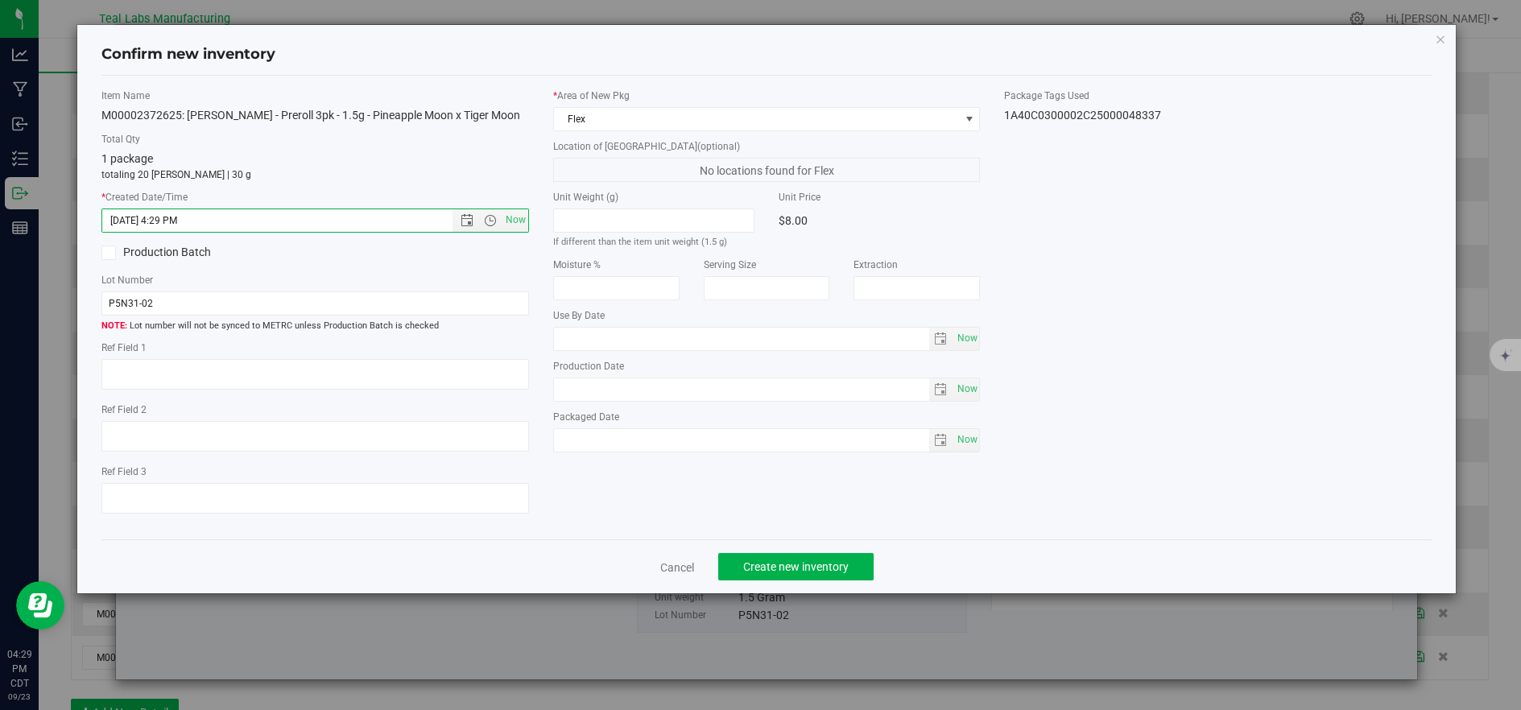
click at [815, 584] on div "Cancel Create new inventory" at bounding box center [766, 566] width 1330 height 54
click at [826, 573] on span "Create new inventory" at bounding box center [795, 566] width 105 height 13
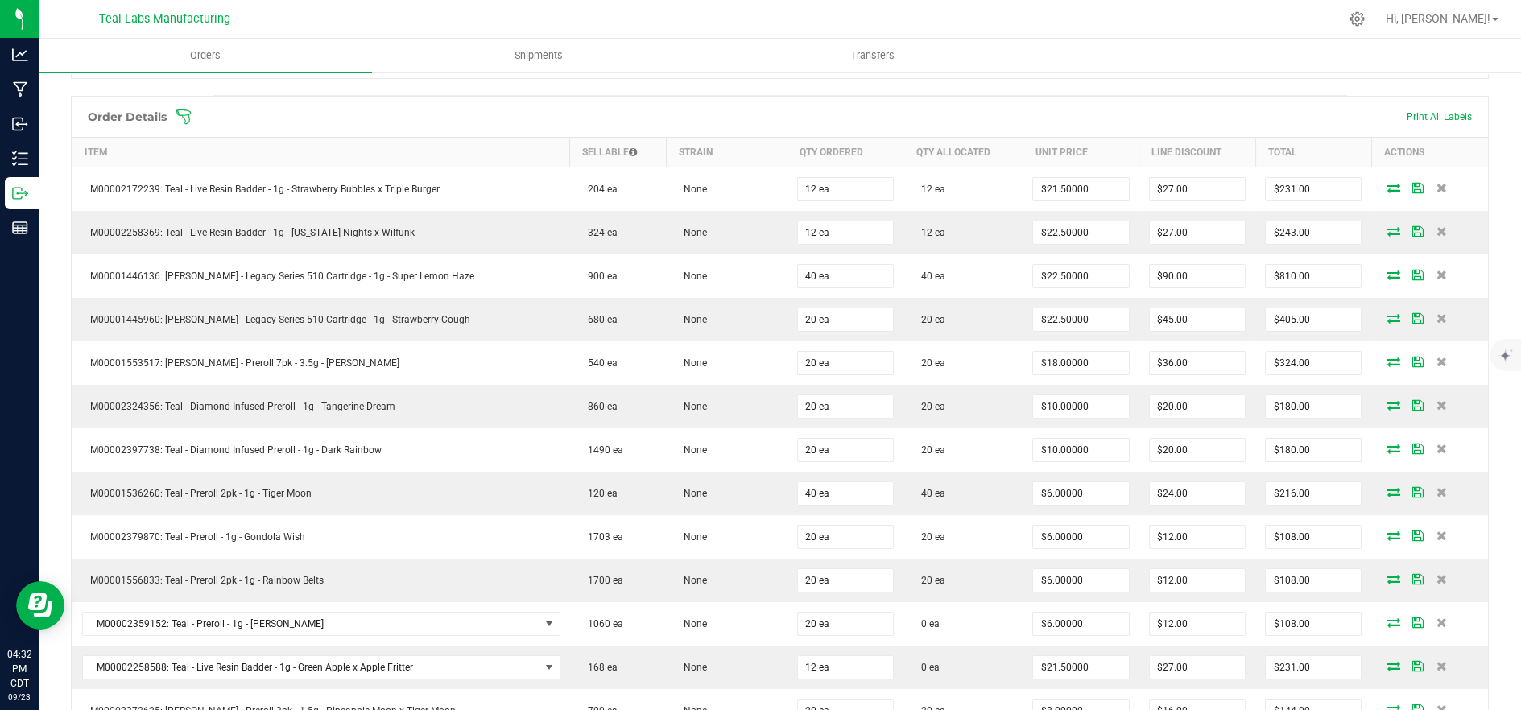
scroll to position [179, 0]
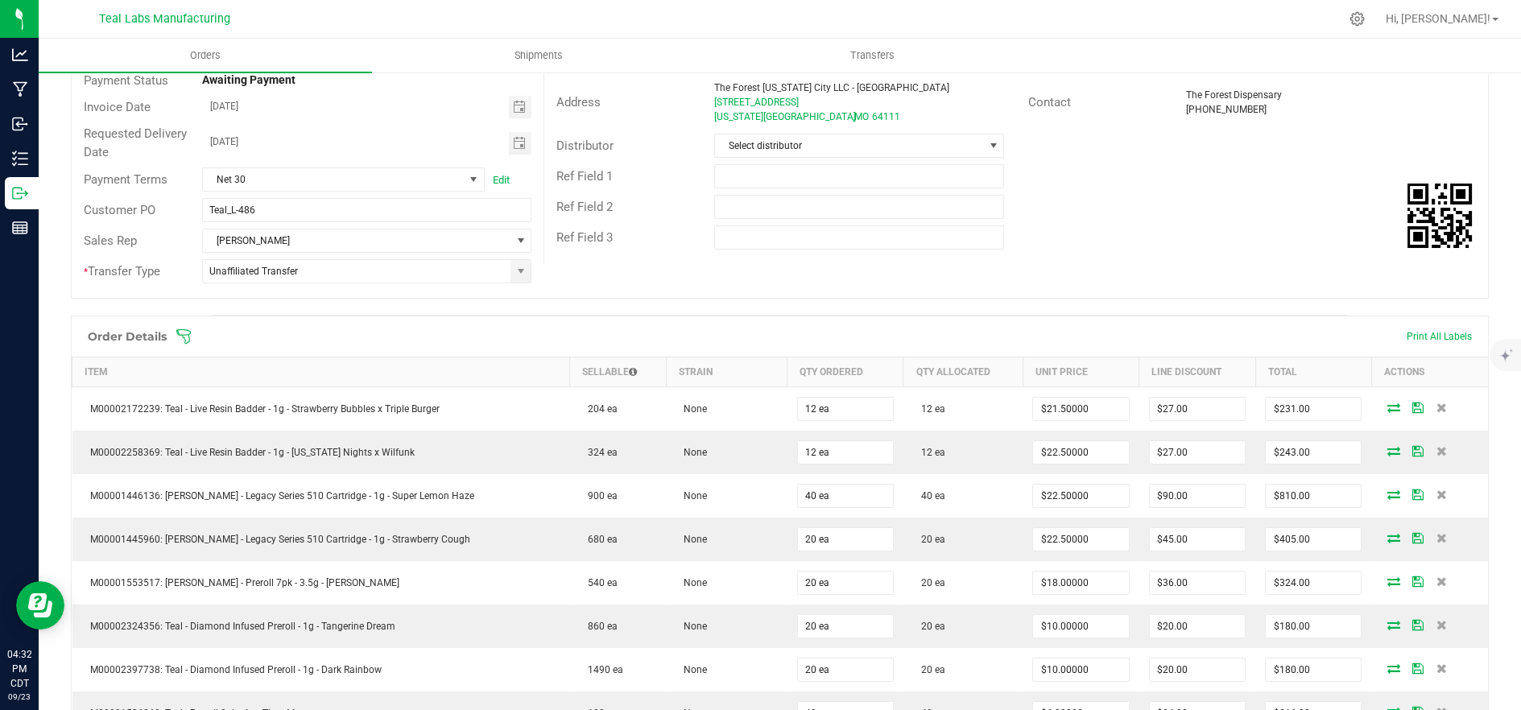
click at [353, 340] on span at bounding box center [884, 336] width 1418 height 16
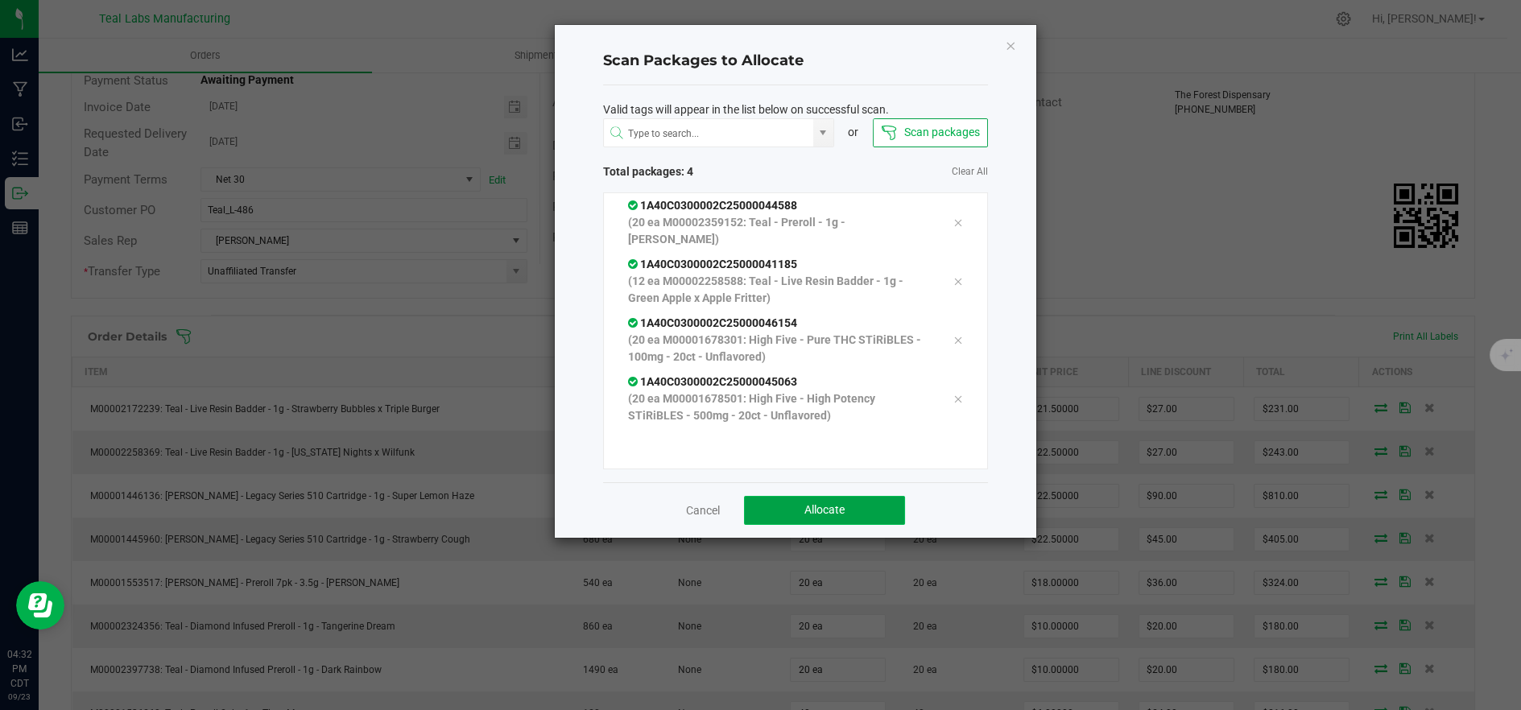
click at [800, 506] on button "Allocate" at bounding box center [824, 510] width 161 height 29
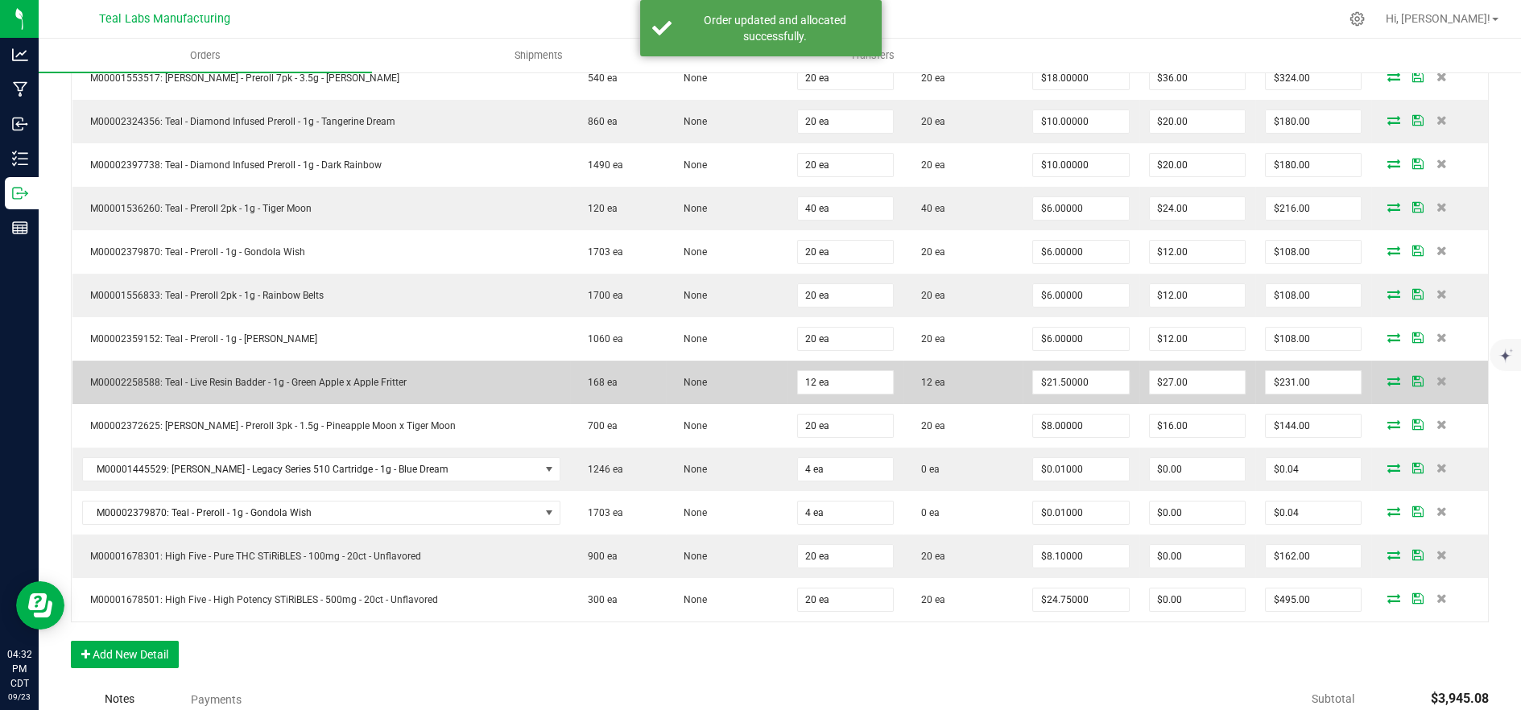
scroll to position [715, 0]
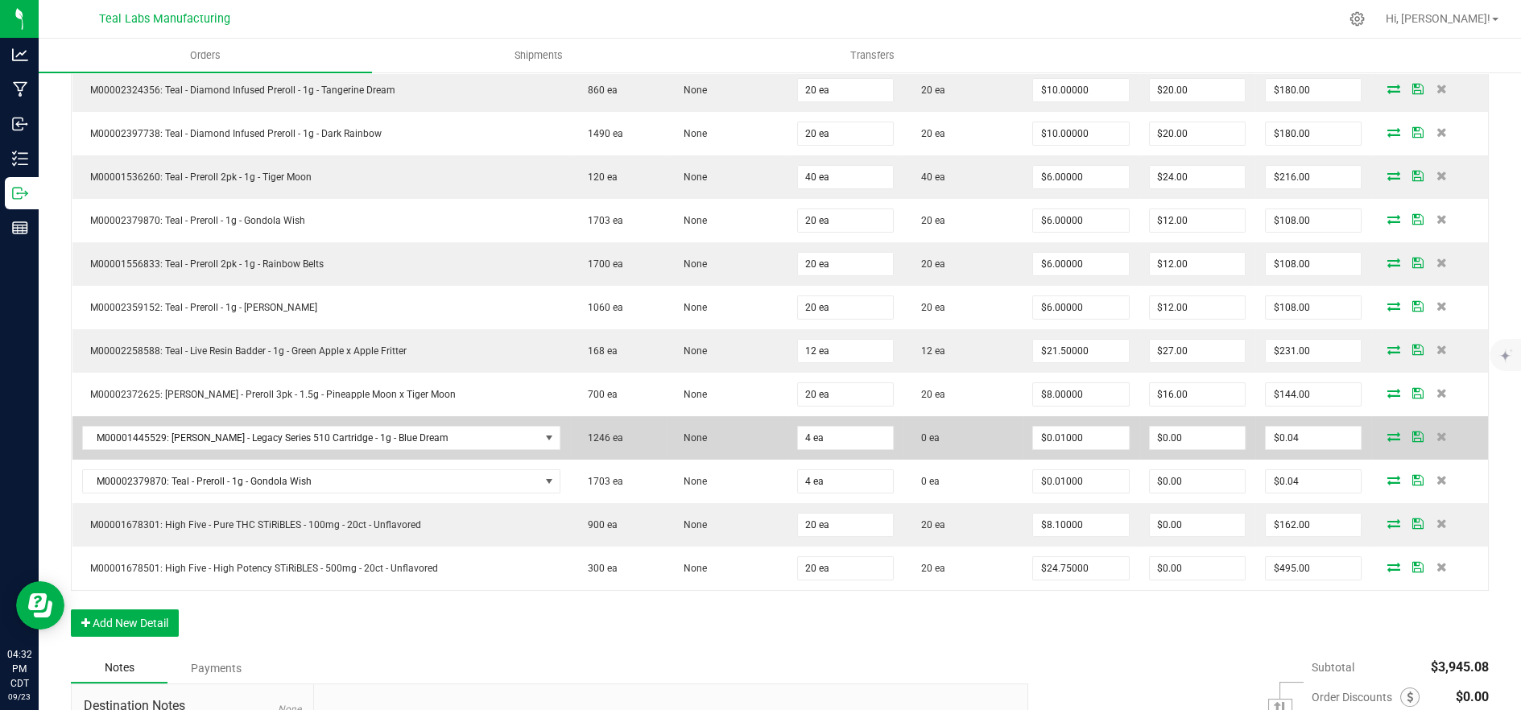
click at [1386, 431] on icon at bounding box center [1392, 436] width 13 height 10
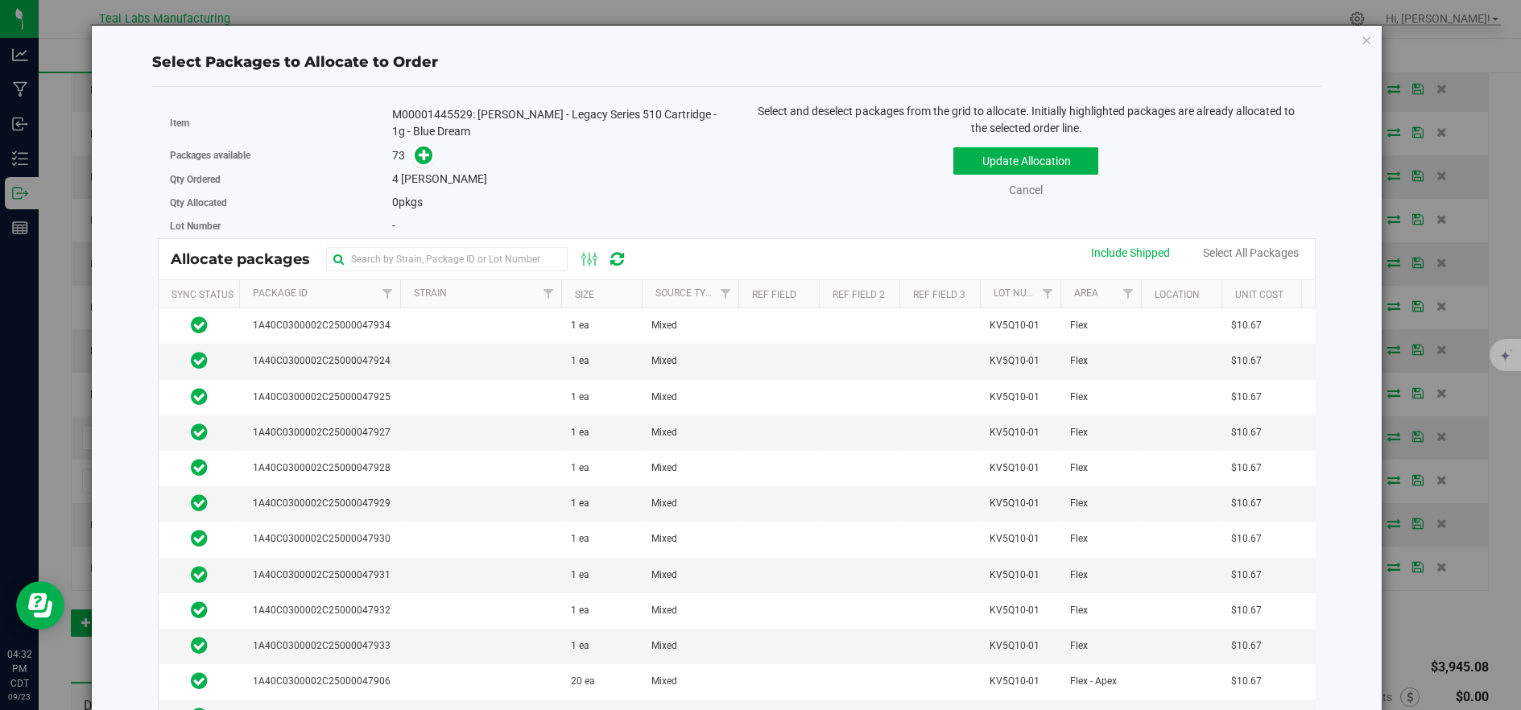
click at [605, 288] on th "Size" at bounding box center [601, 294] width 81 height 28
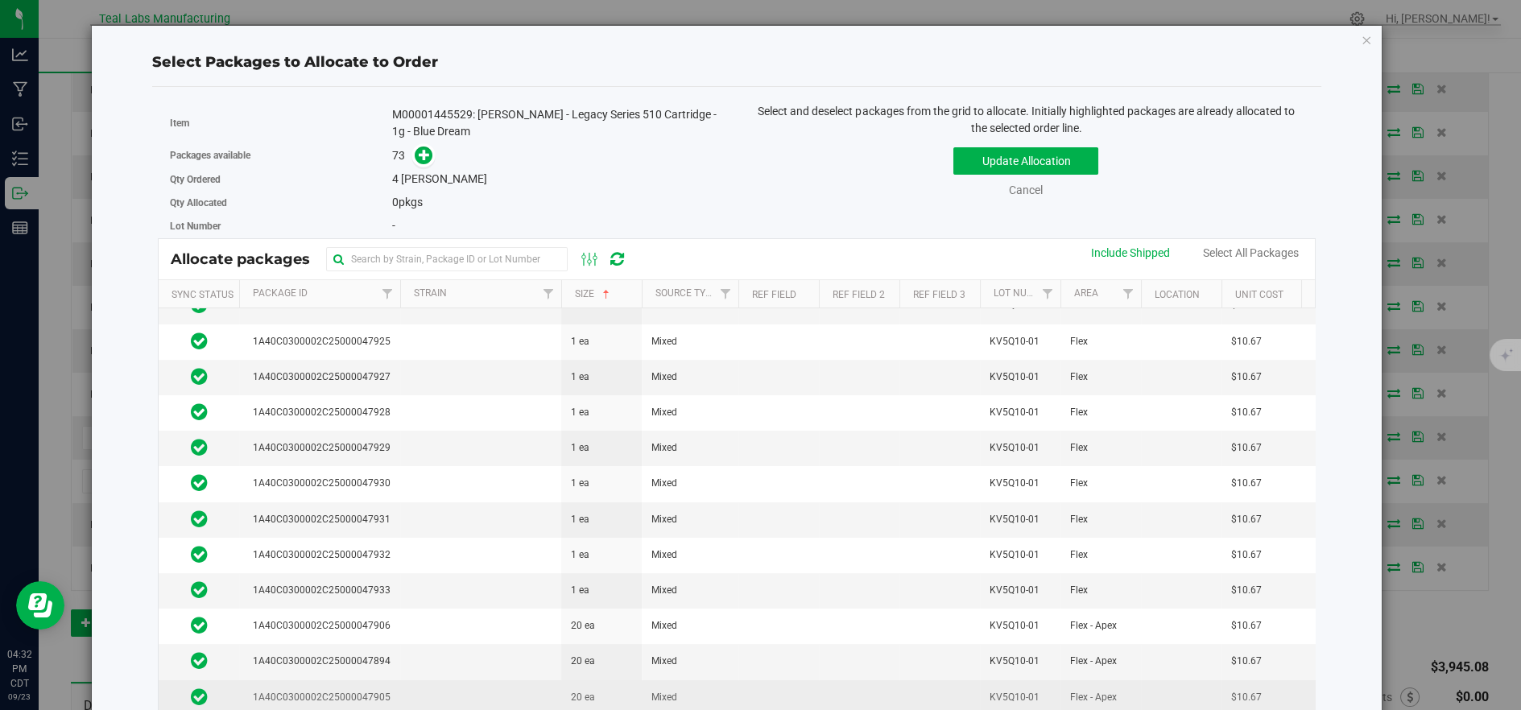
scroll to position [0, 0]
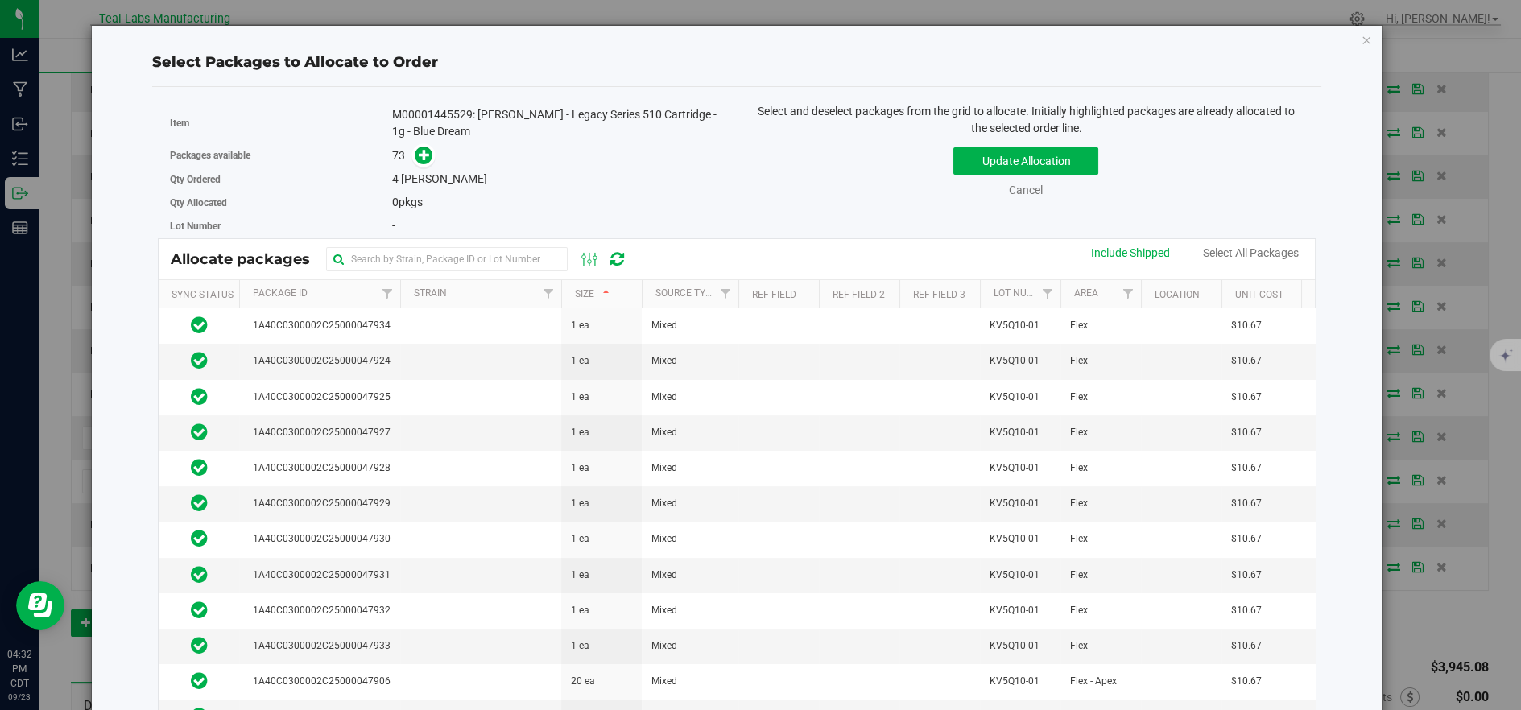
click at [353, 291] on th "Package Id" at bounding box center [319, 294] width 161 height 28
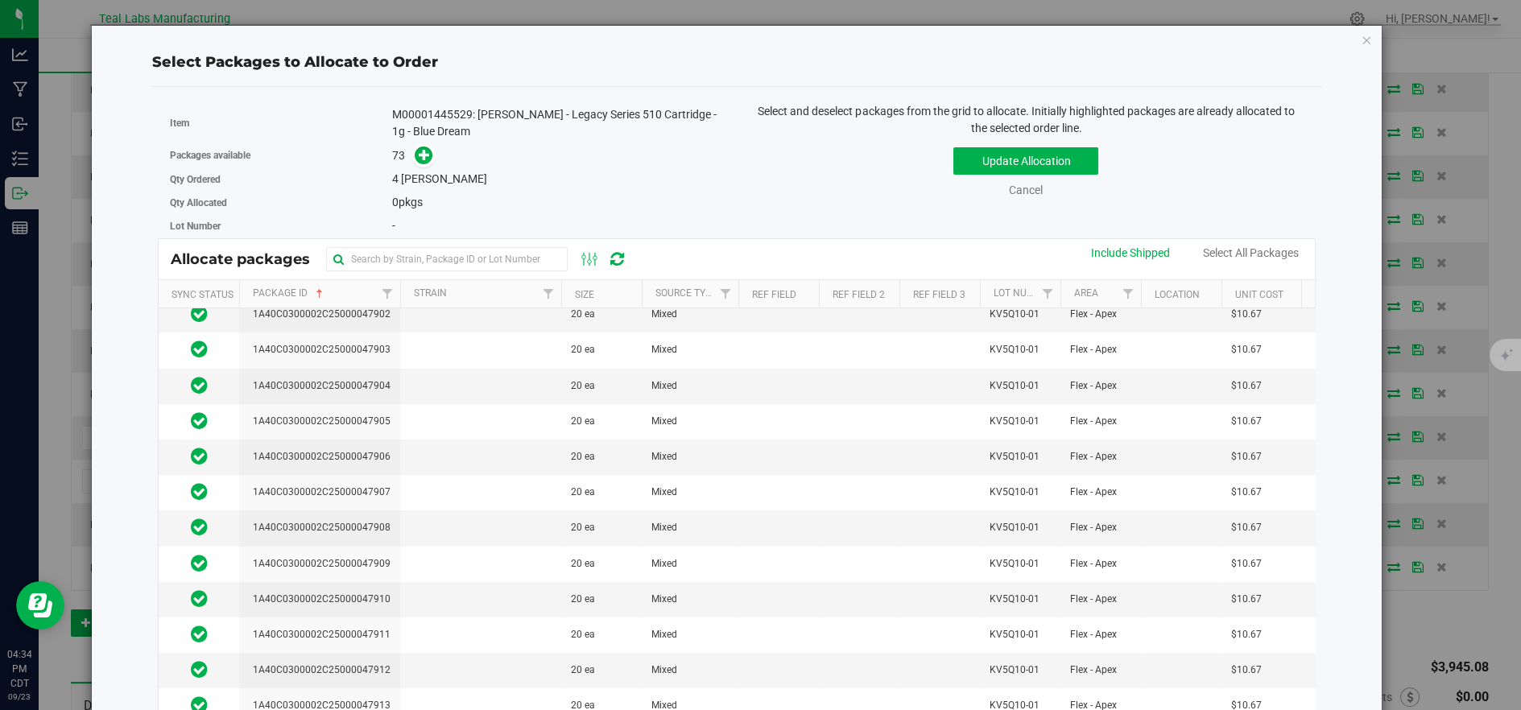
scroll to position [1245, 0]
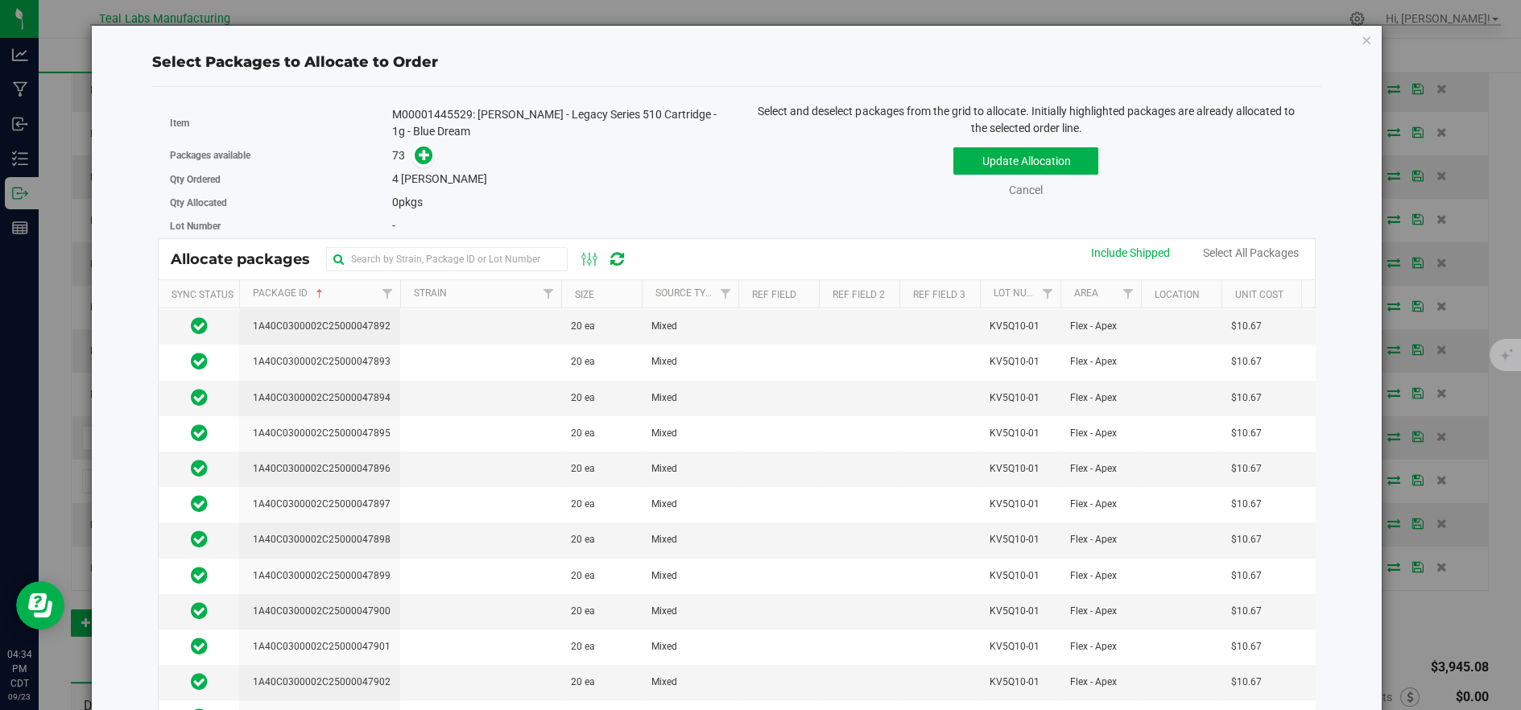
click at [596, 291] on th "Size" at bounding box center [601, 294] width 81 height 28
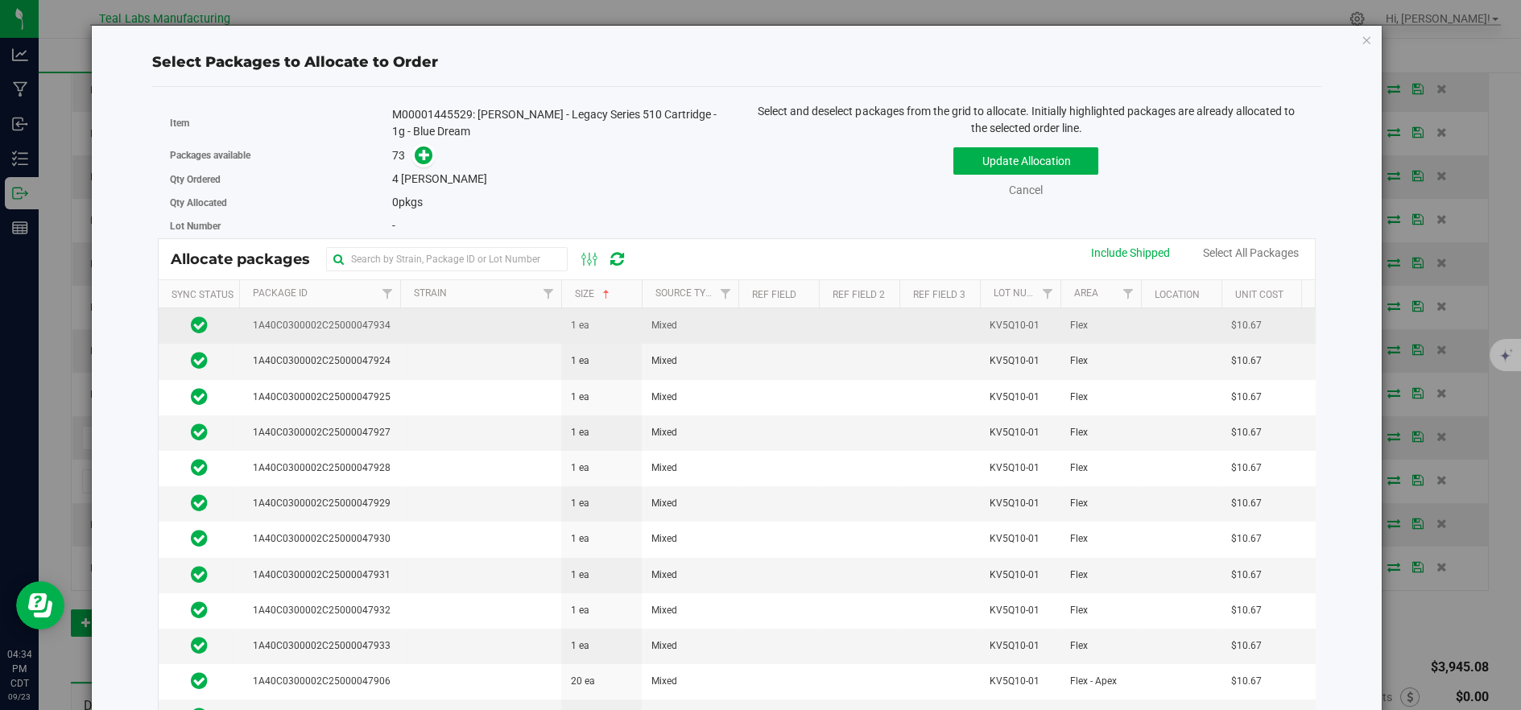
click at [445, 319] on td at bounding box center [480, 325] width 161 height 35
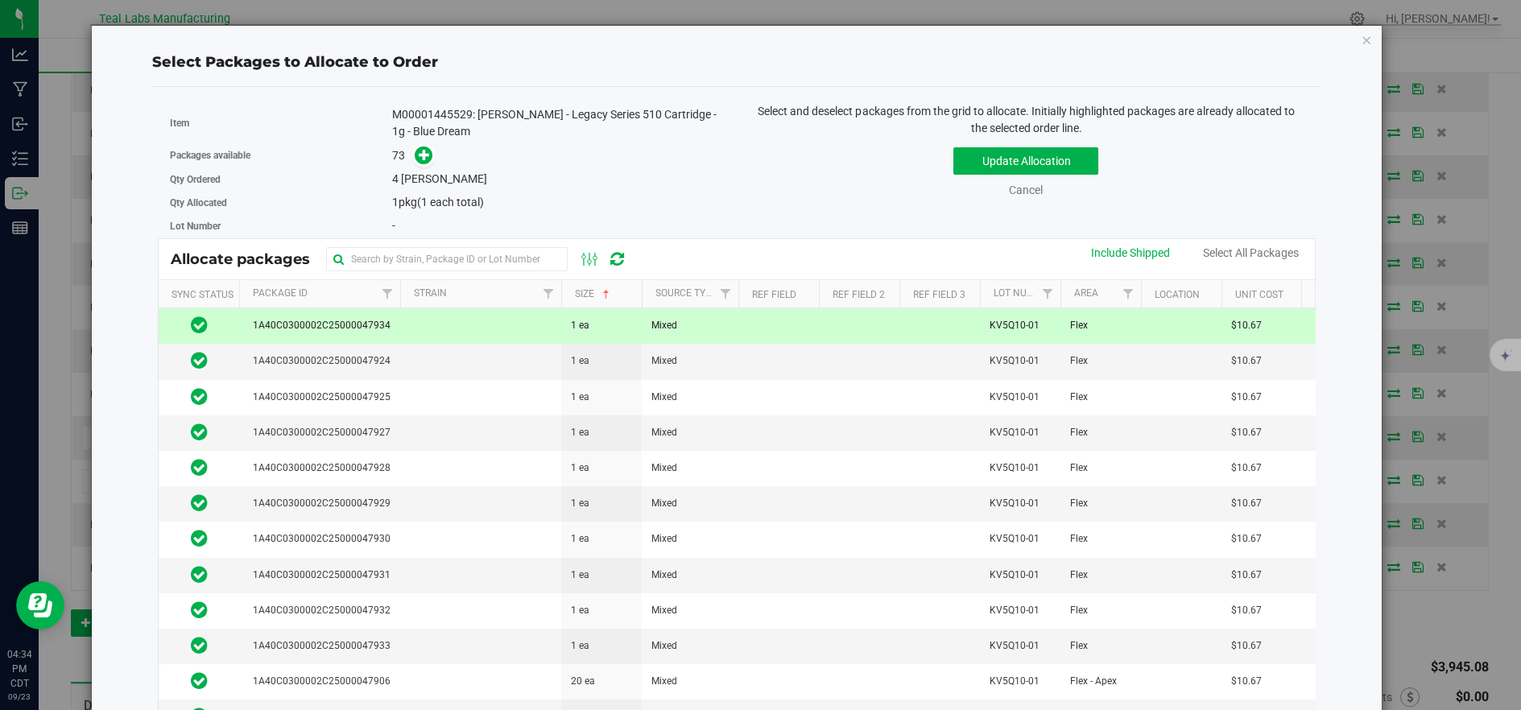
click at [446, 320] on td at bounding box center [480, 325] width 161 height 35
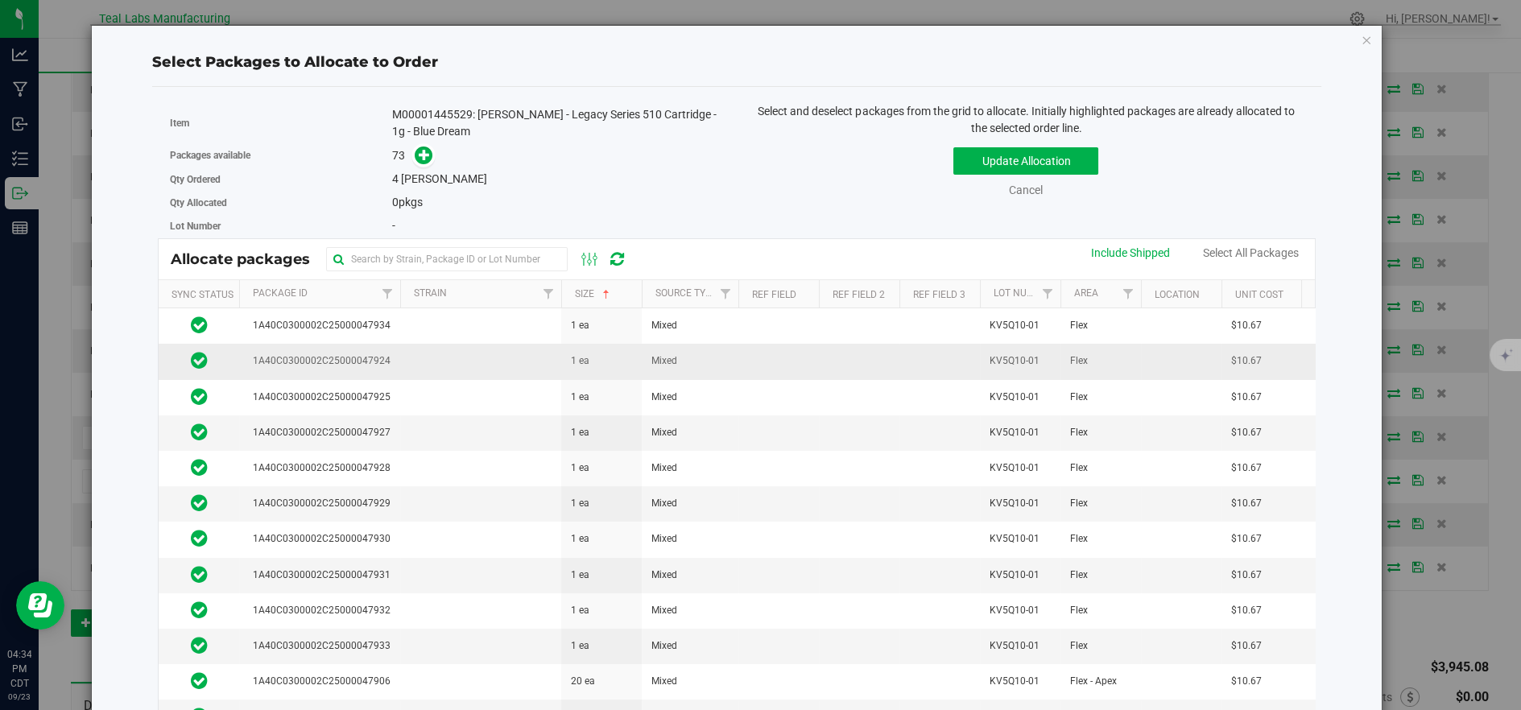
click at [444, 360] on td at bounding box center [480, 361] width 161 height 35
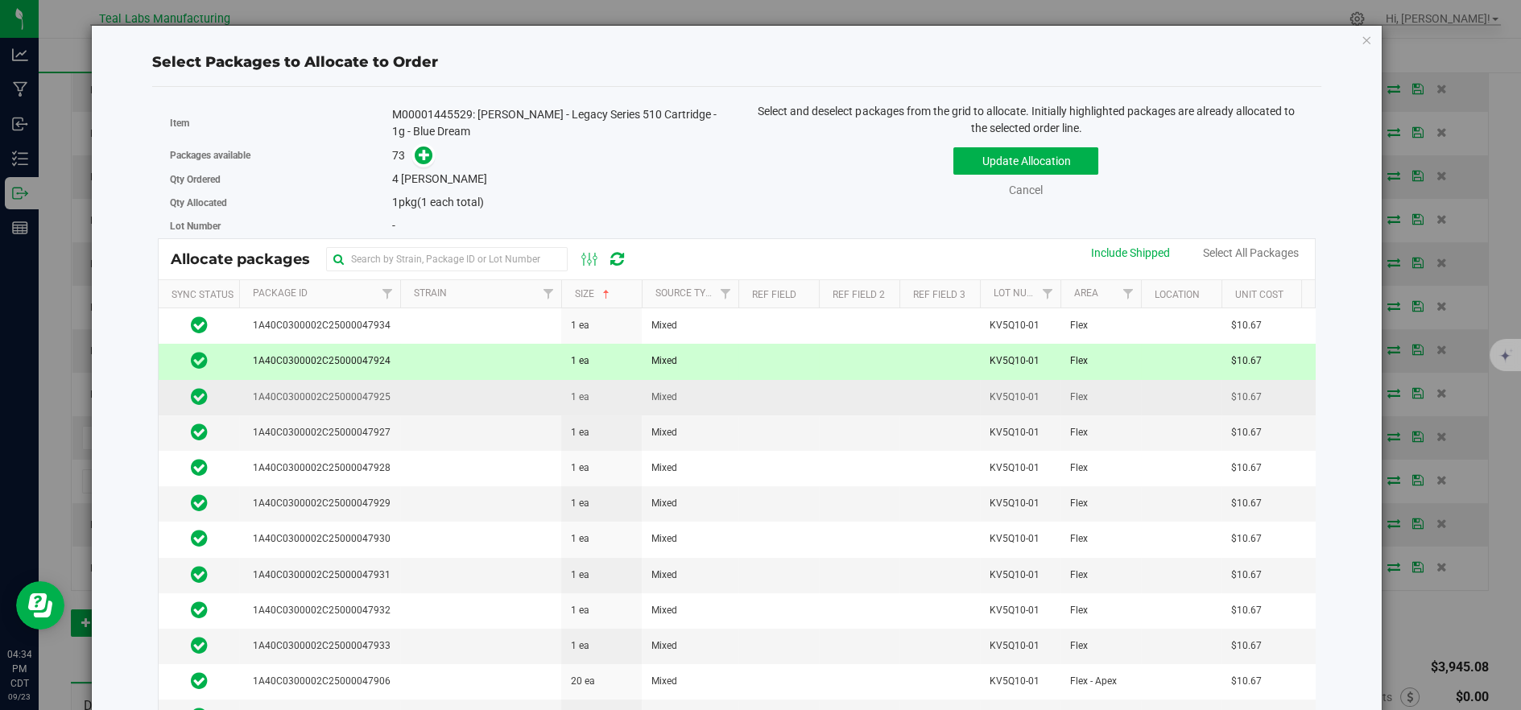
click at [456, 390] on td at bounding box center [480, 397] width 161 height 35
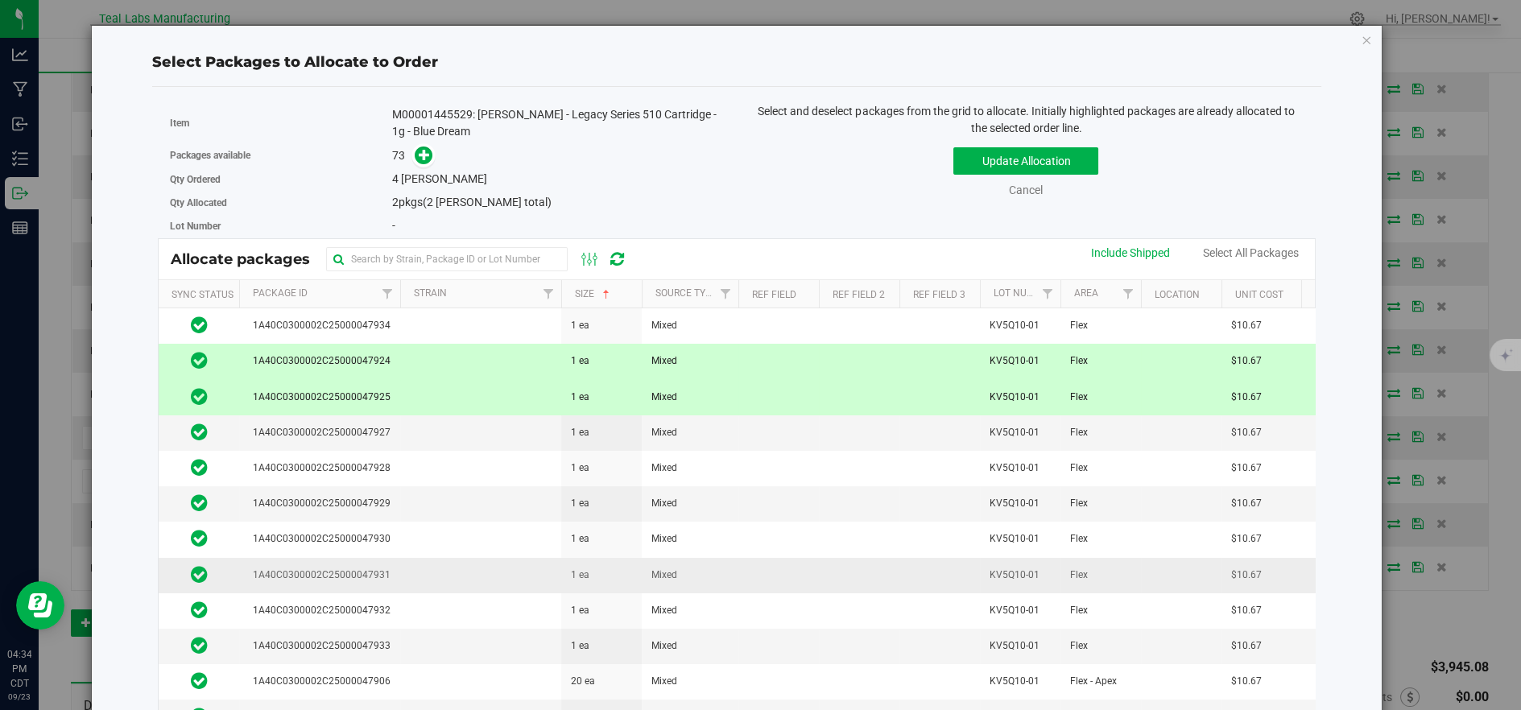
click at [449, 562] on td at bounding box center [480, 575] width 161 height 35
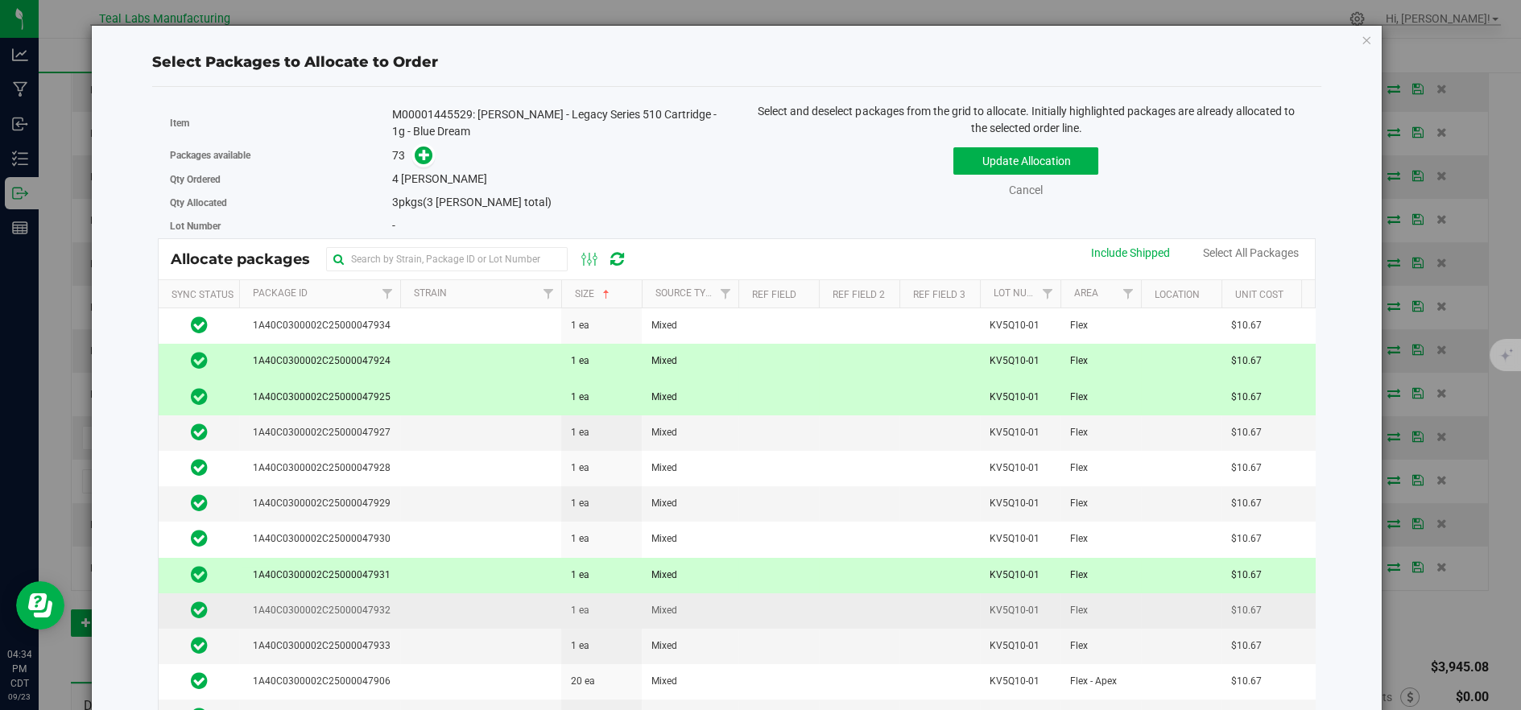
click at [468, 601] on td at bounding box center [480, 610] width 161 height 35
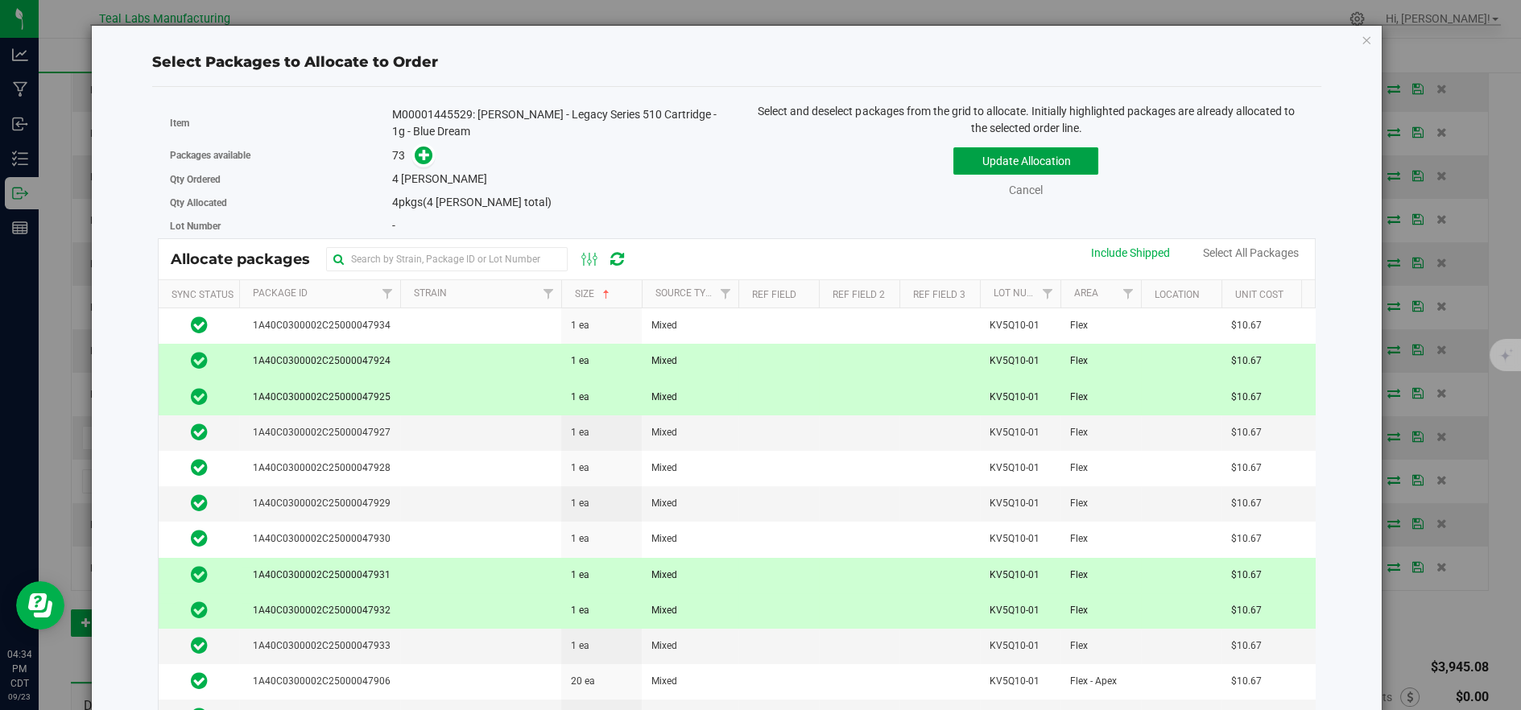
drag, startPoint x: 980, startPoint y: 167, endPoint x: 970, endPoint y: 184, distance: 19.5
click at [979, 169] on button "Update Allocation" at bounding box center [1025, 160] width 145 height 27
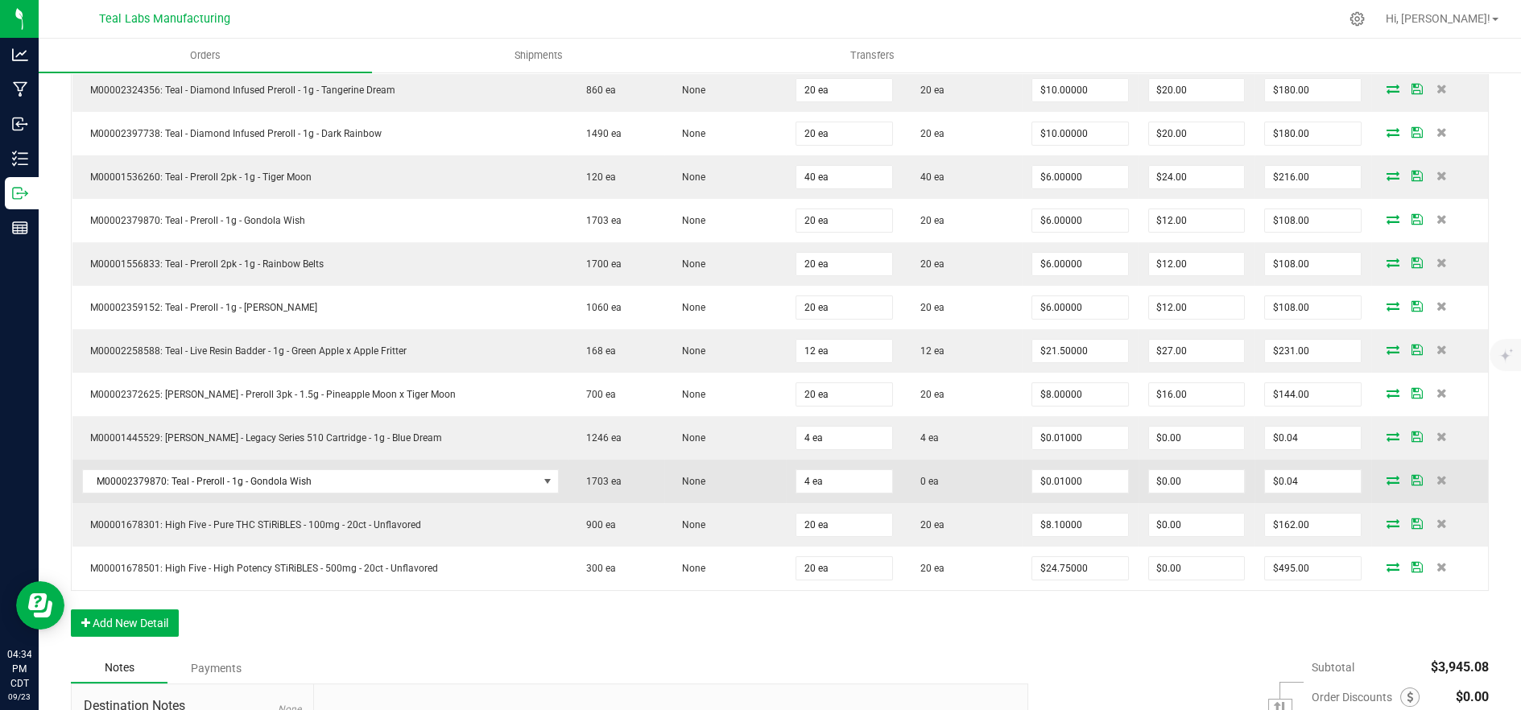
click at [1386, 477] on icon at bounding box center [1392, 480] width 13 height 10
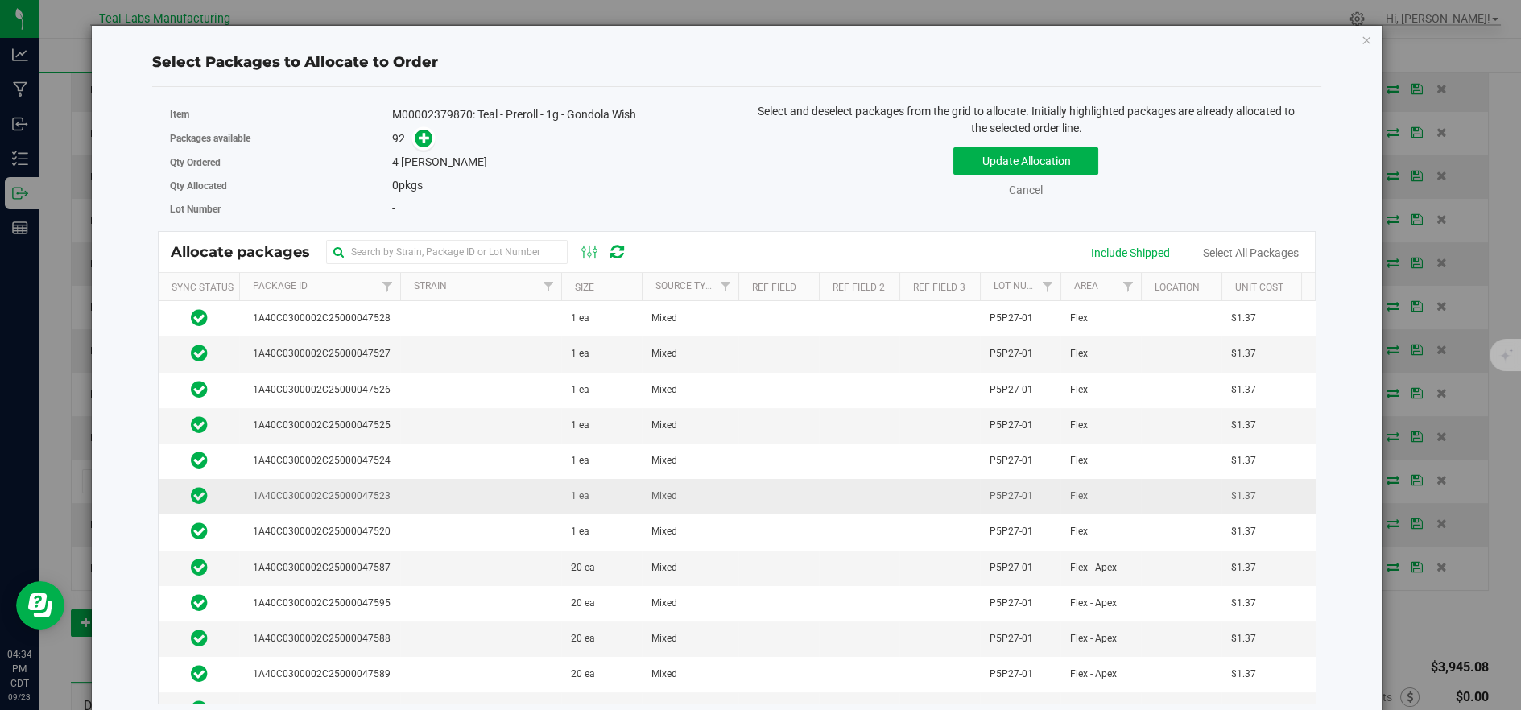
click at [446, 492] on td at bounding box center [480, 496] width 161 height 35
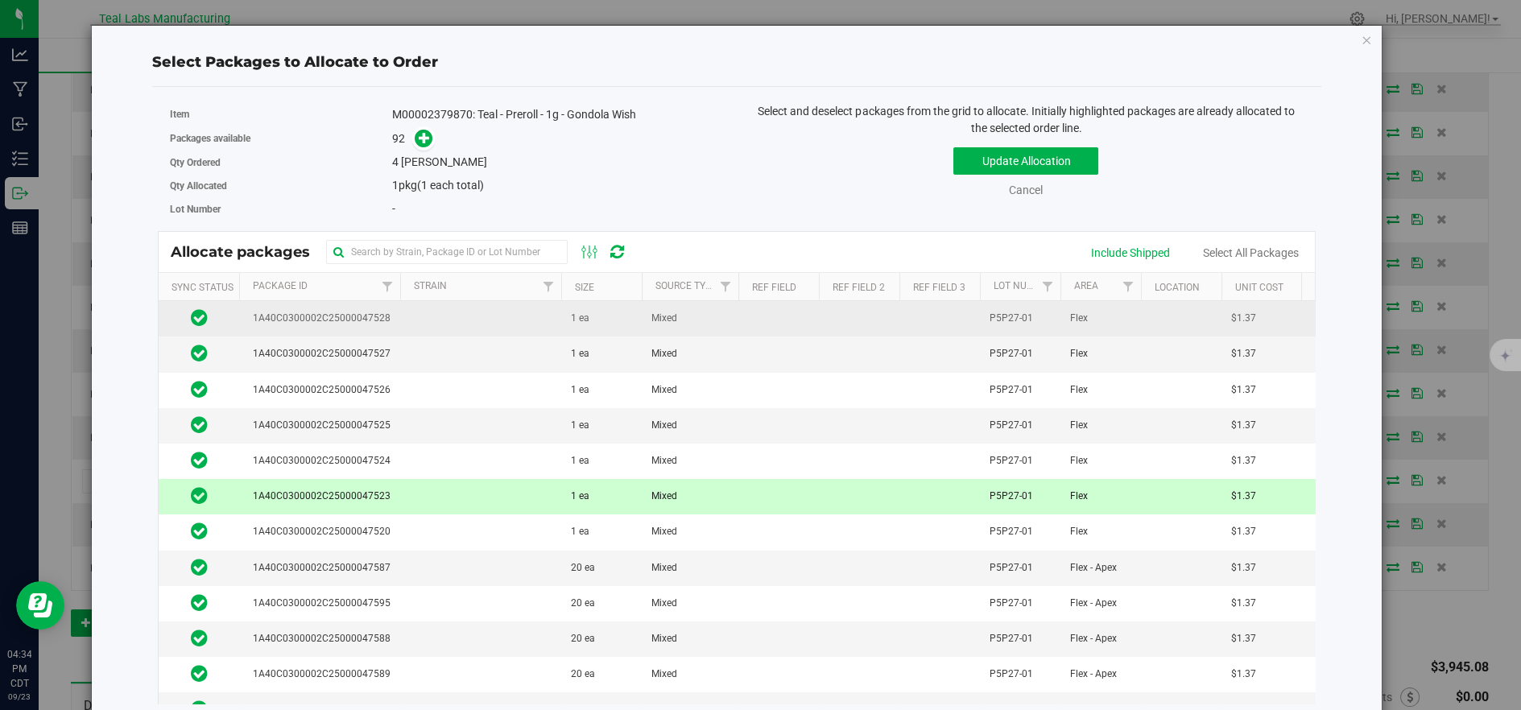
click at [439, 320] on td at bounding box center [480, 318] width 161 height 35
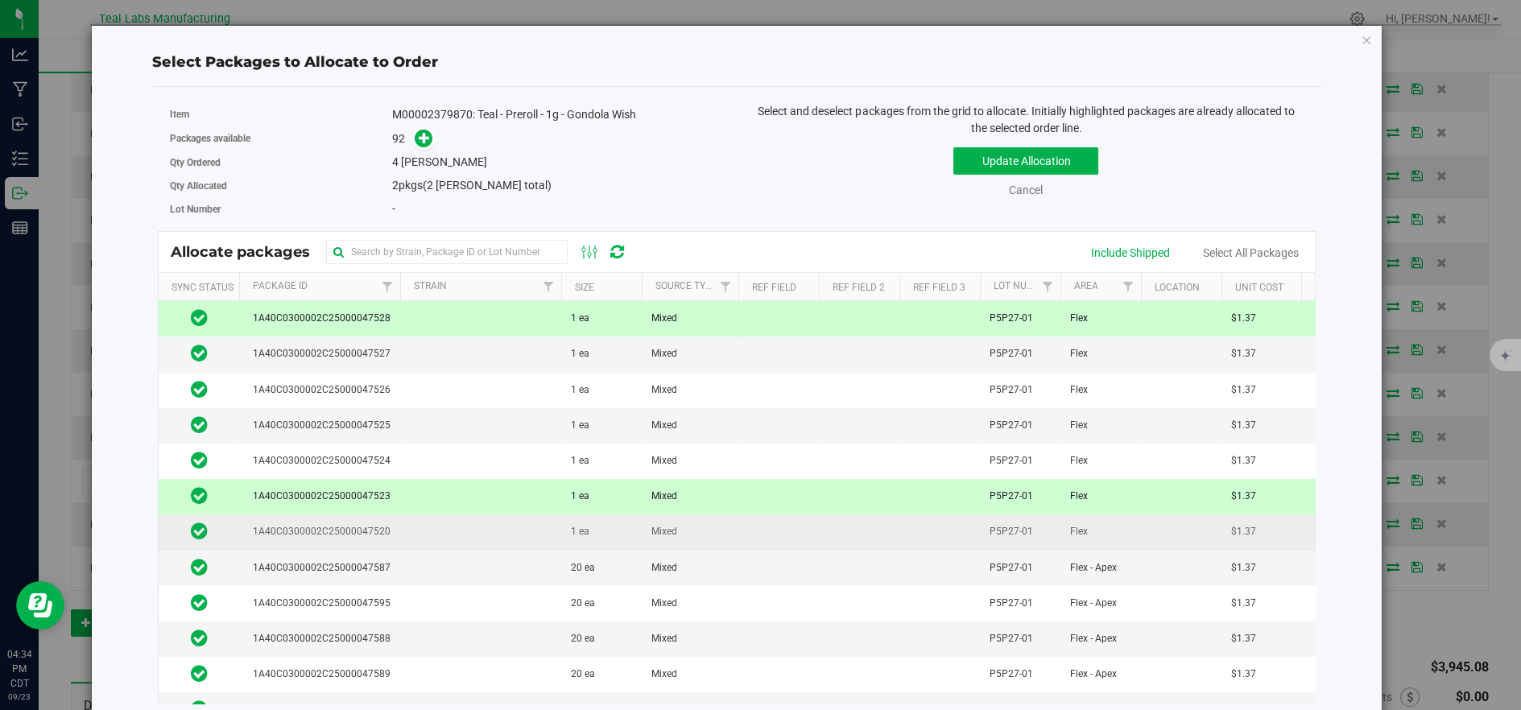
click at [444, 527] on td at bounding box center [480, 531] width 161 height 35
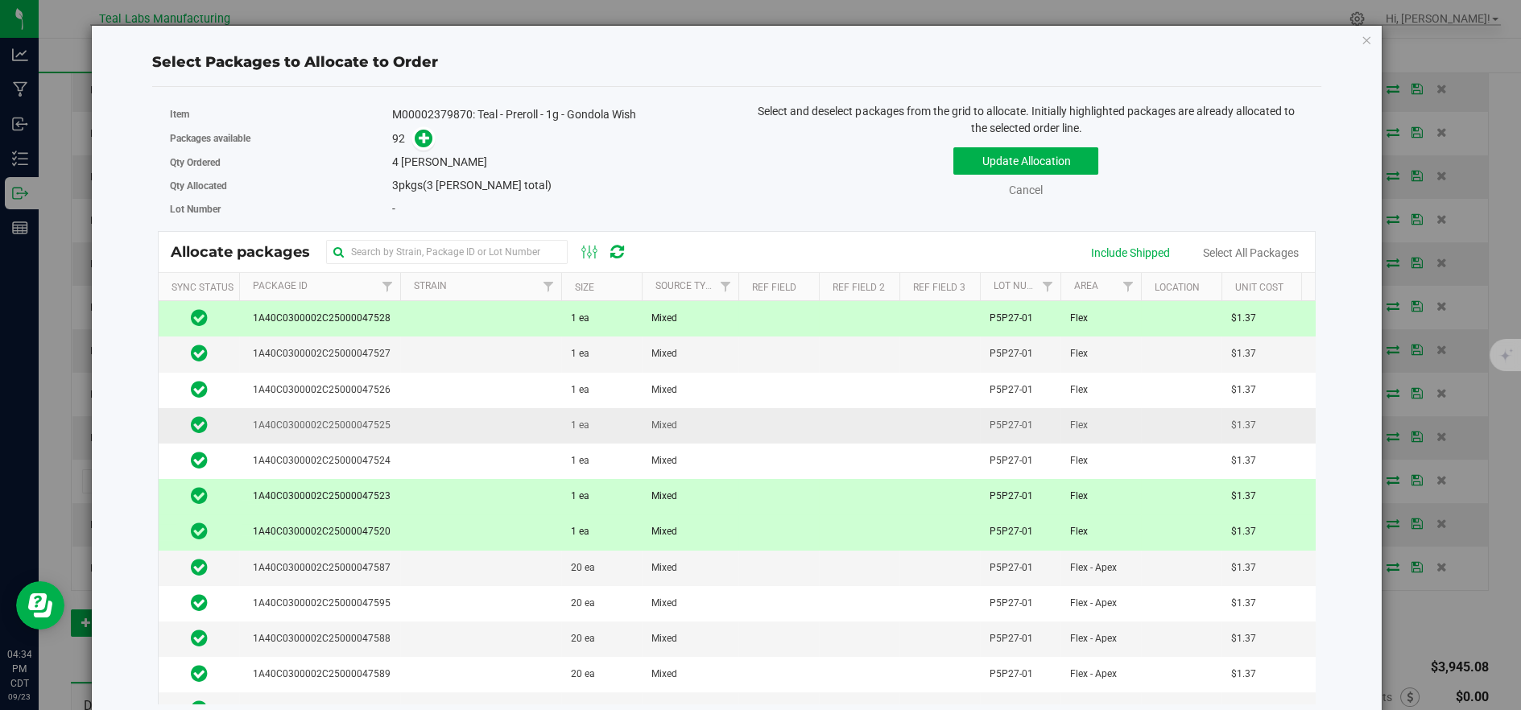
drag, startPoint x: 445, startPoint y: 423, endPoint x: 468, endPoint y: 405, distance: 29.2
click at [445, 423] on td at bounding box center [480, 425] width 161 height 35
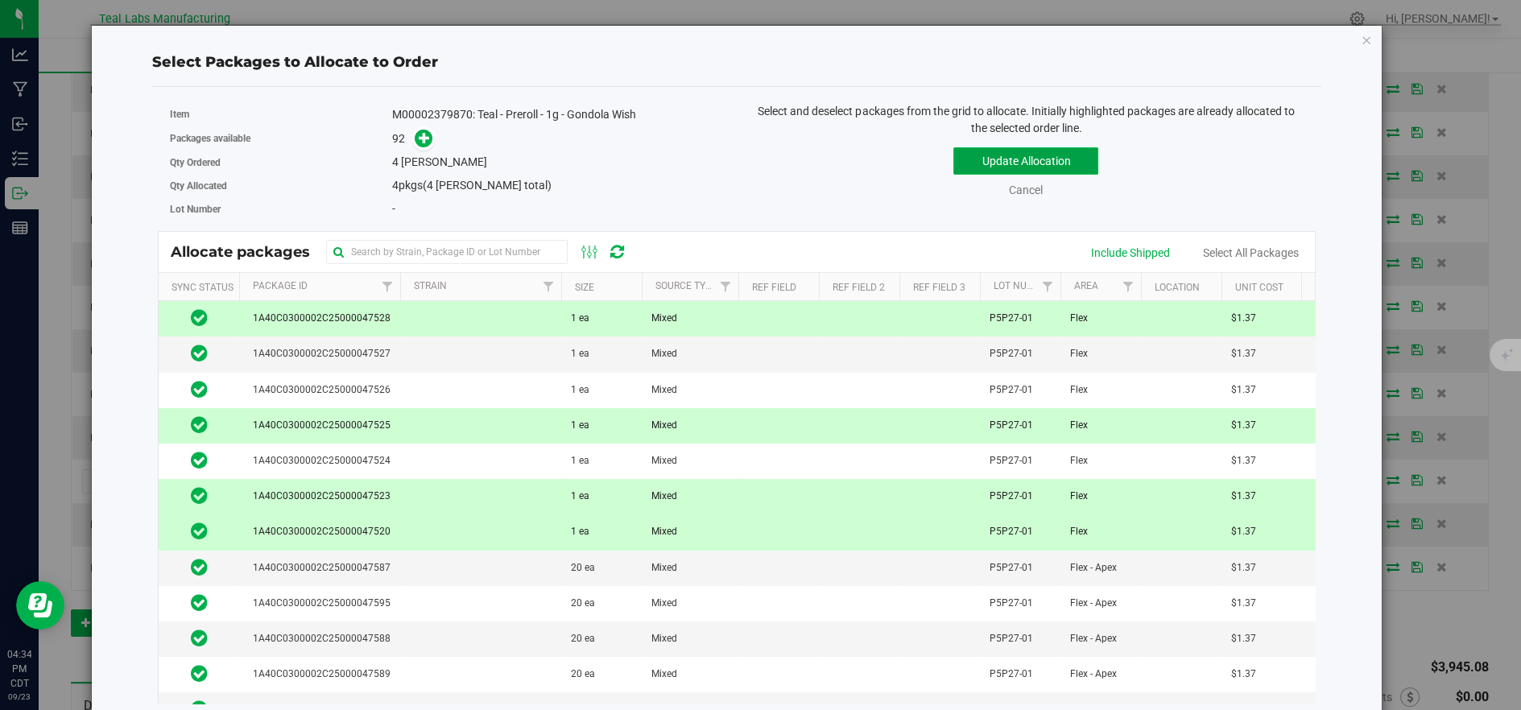
click at [970, 164] on button "Update Allocation" at bounding box center [1025, 160] width 145 height 27
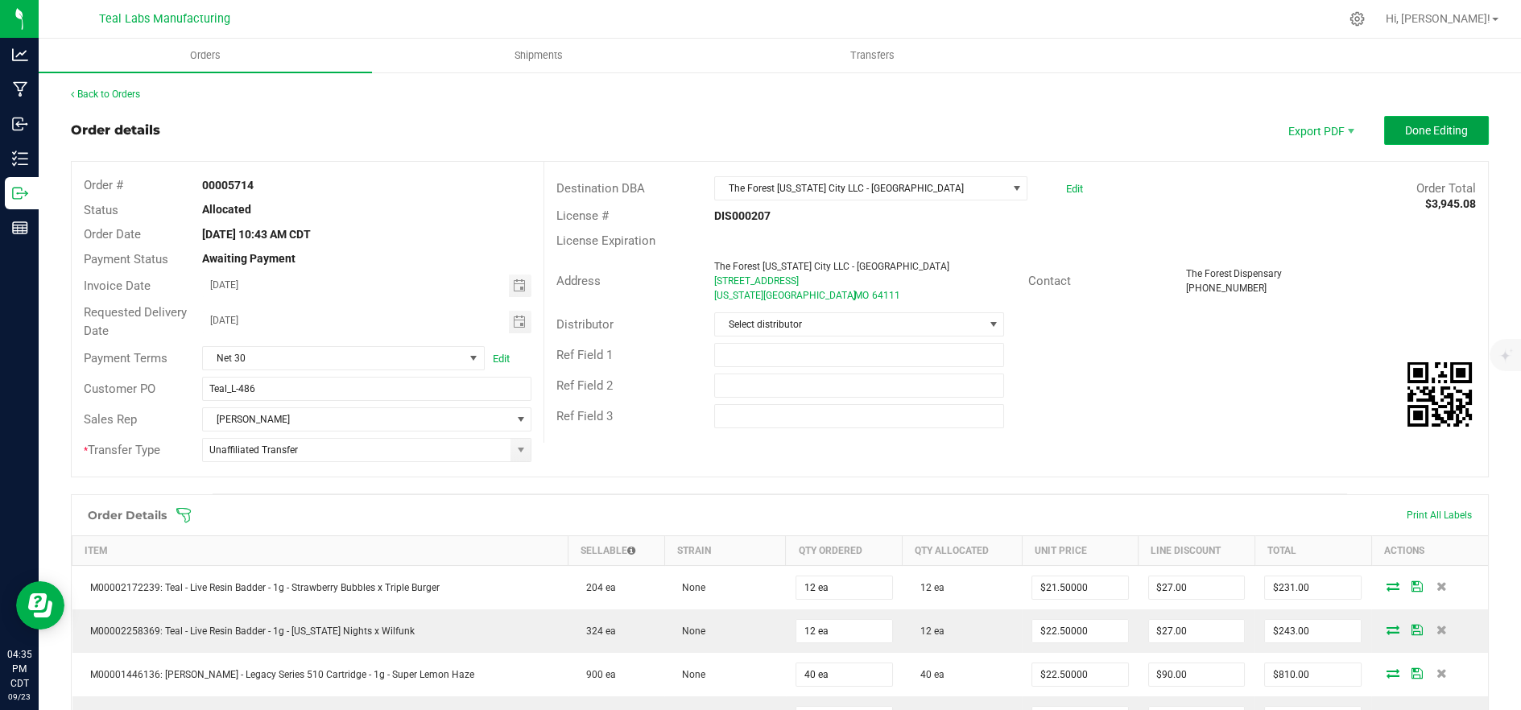
click at [1405, 126] on span "Done Editing" at bounding box center [1436, 130] width 63 height 13
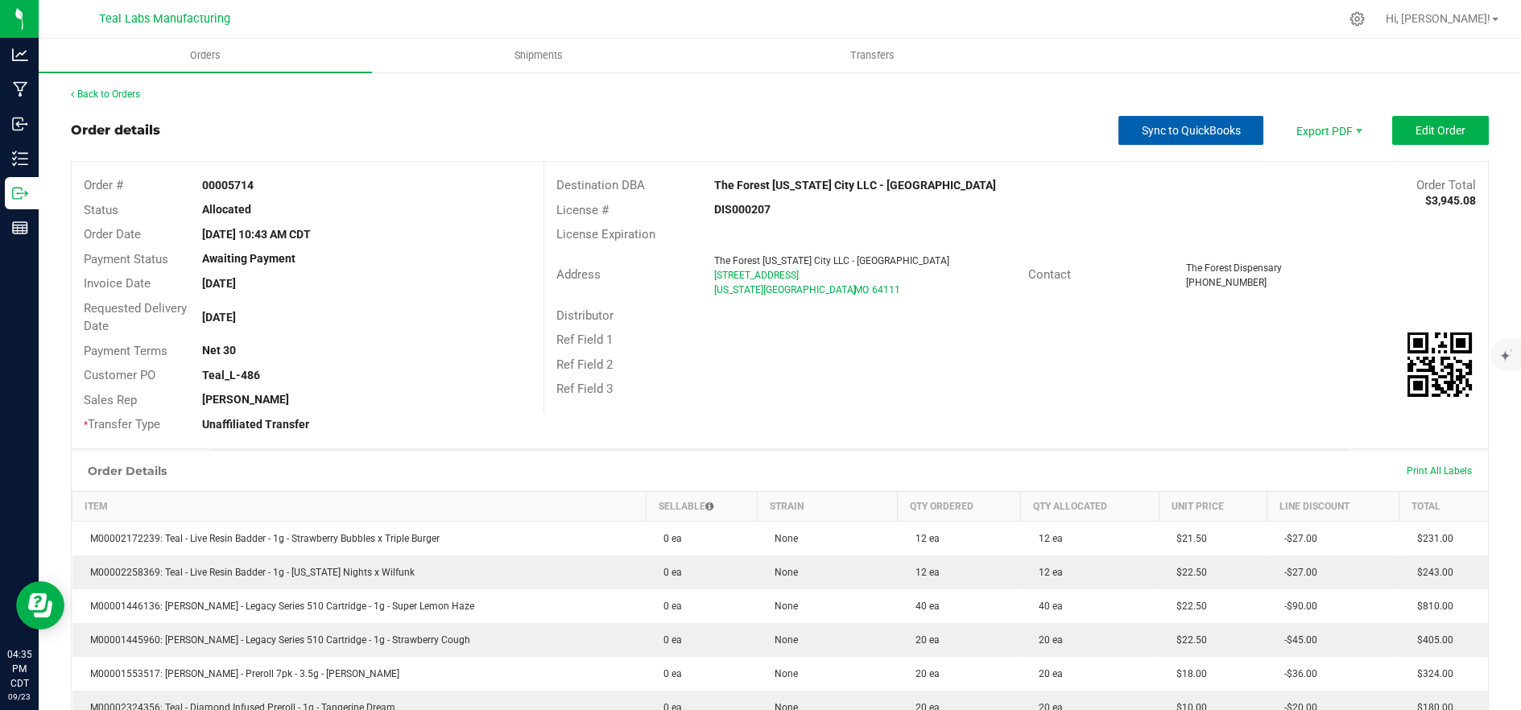
click at [1153, 135] on span "Sync to QuickBooks" at bounding box center [1191, 130] width 99 height 13
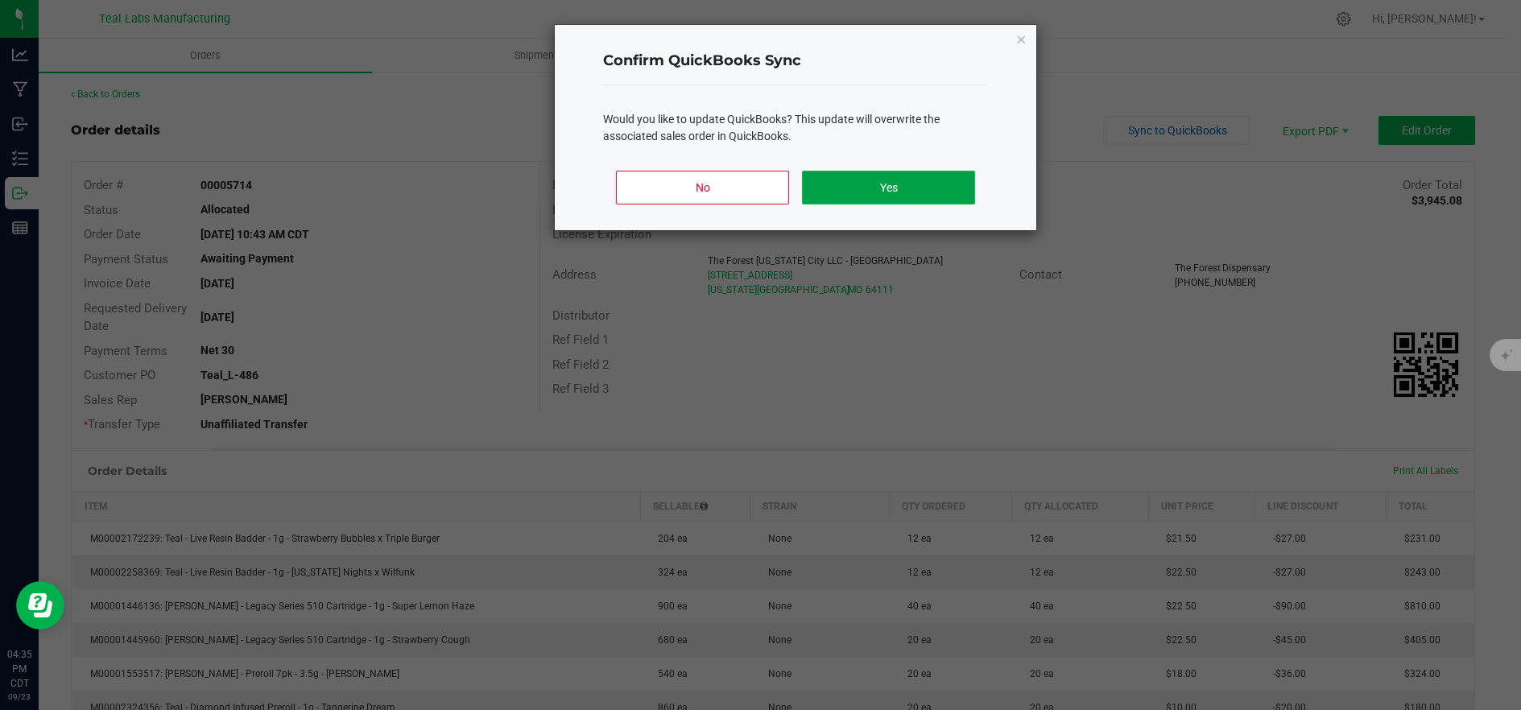
click at [869, 199] on button "Yes" at bounding box center [888, 188] width 173 height 34
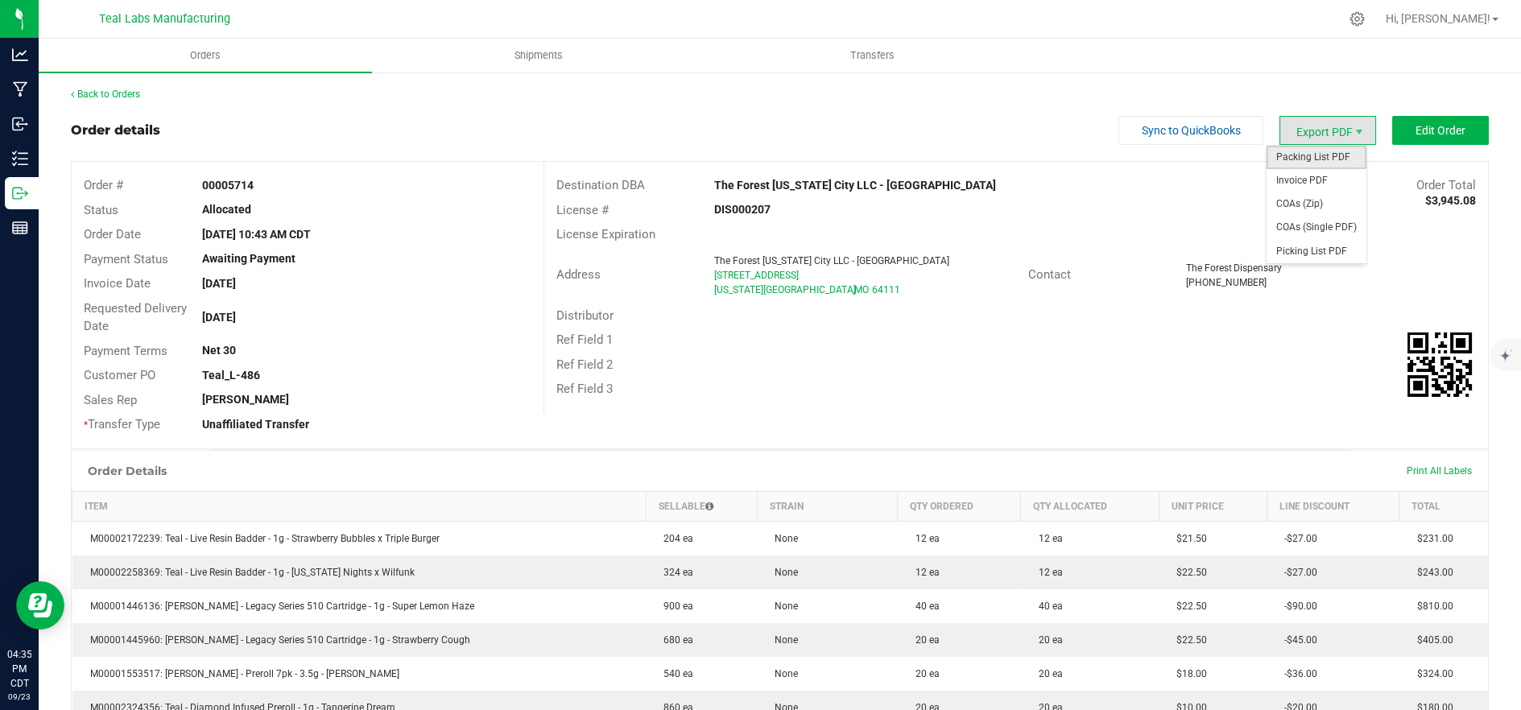
click at [1291, 150] on span "Packing List PDF" at bounding box center [1316, 157] width 100 height 23
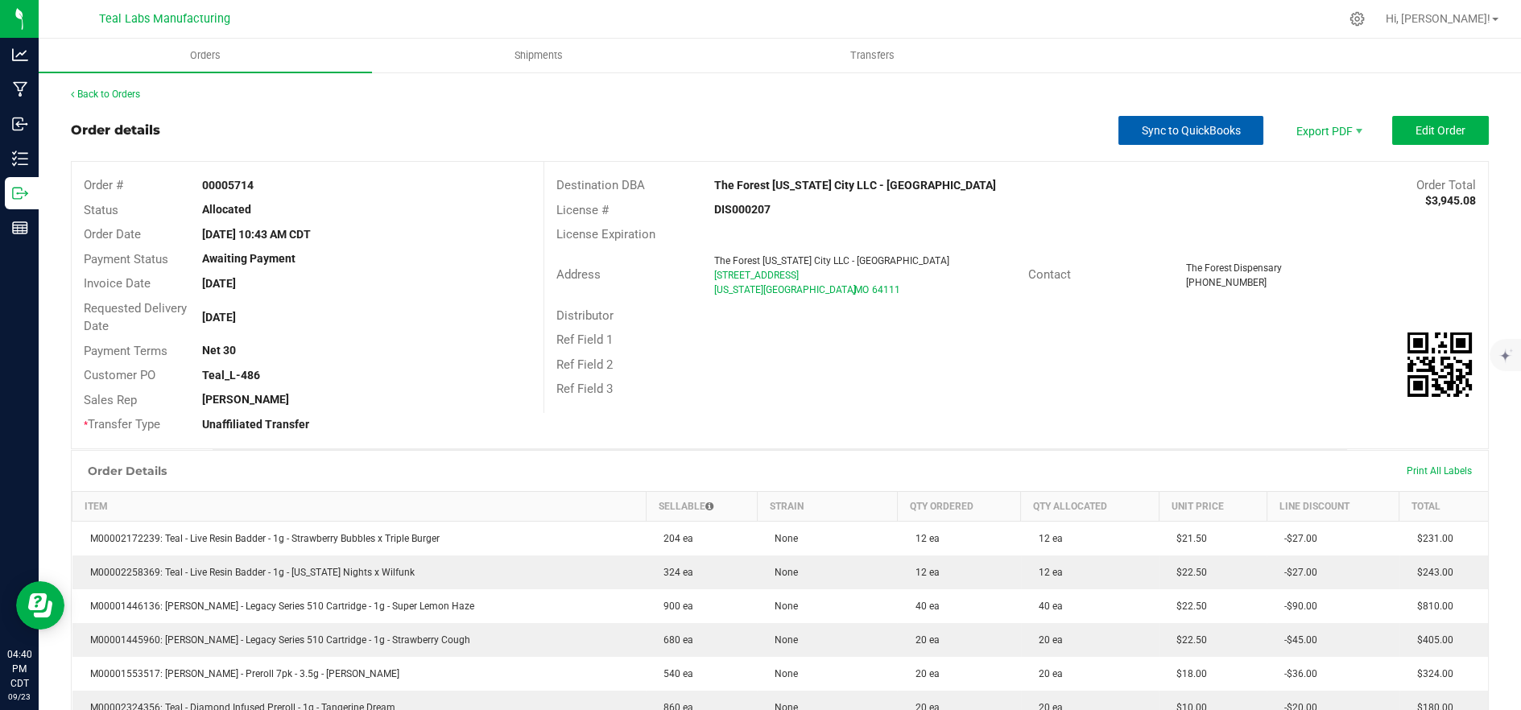
click at [1179, 139] on button "Sync to QuickBooks" at bounding box center [1190, 130] width 145 height 29
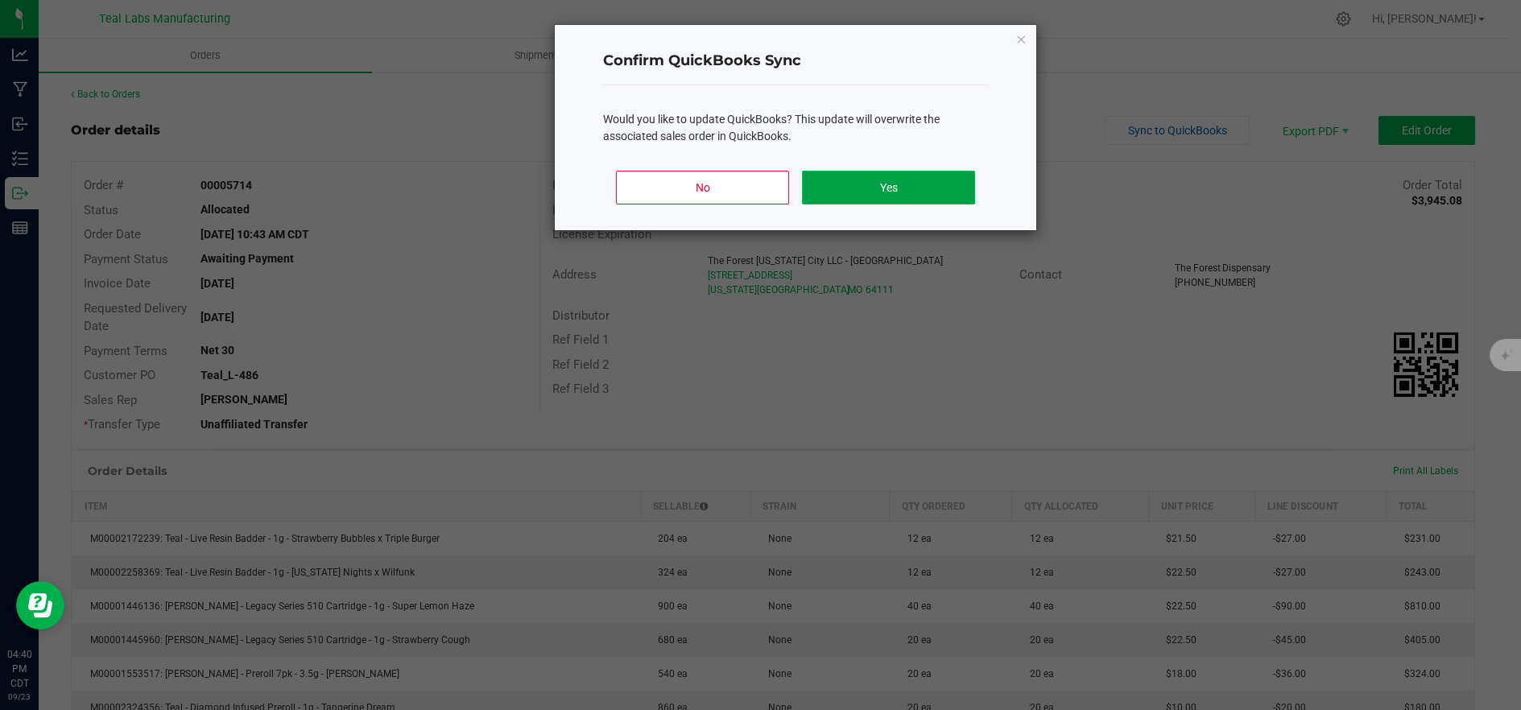
click at [906, 193] on button "Yes" at bounding box center [888, 188] width 173 height 34
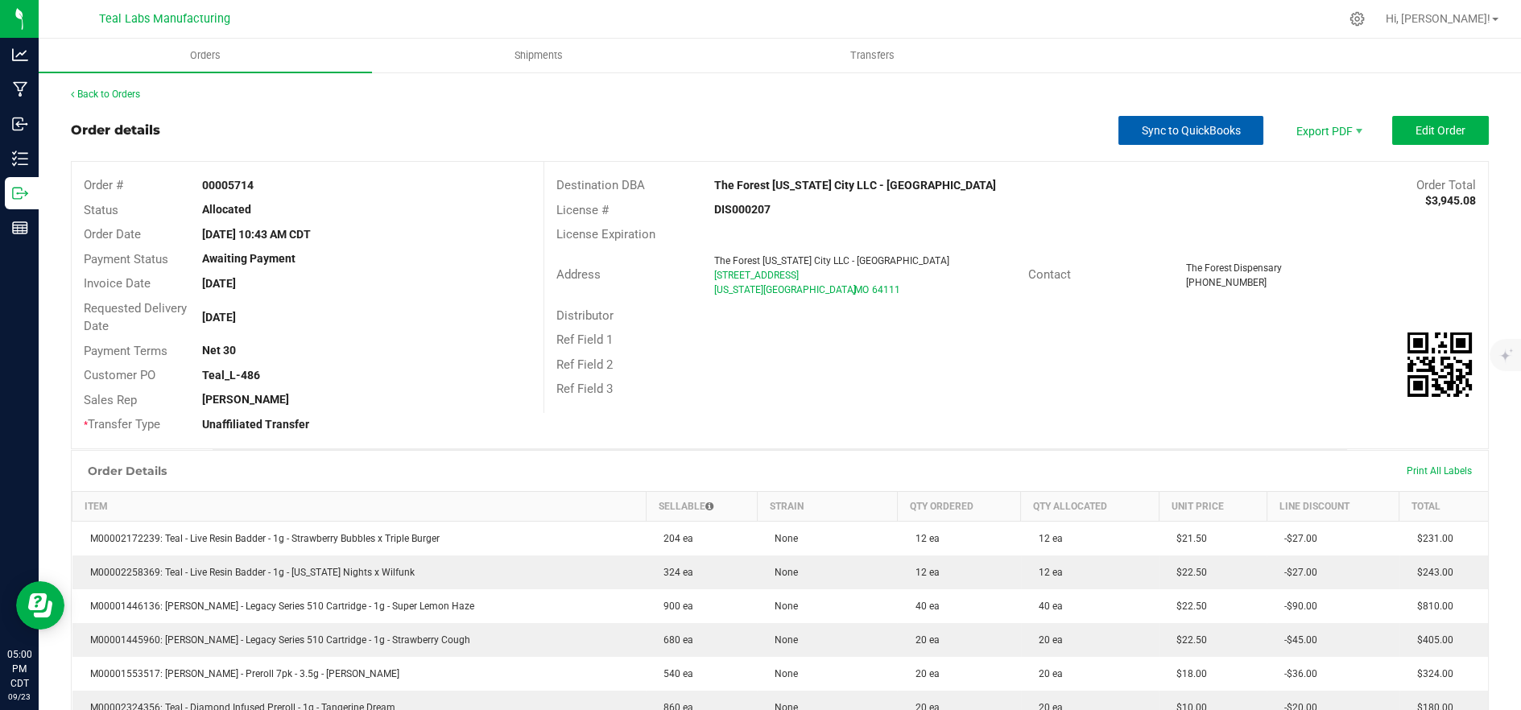
click at [1205, 134] on span "Sync to QuickBooks" at bounding box center [1191, 130] width 99 height 13
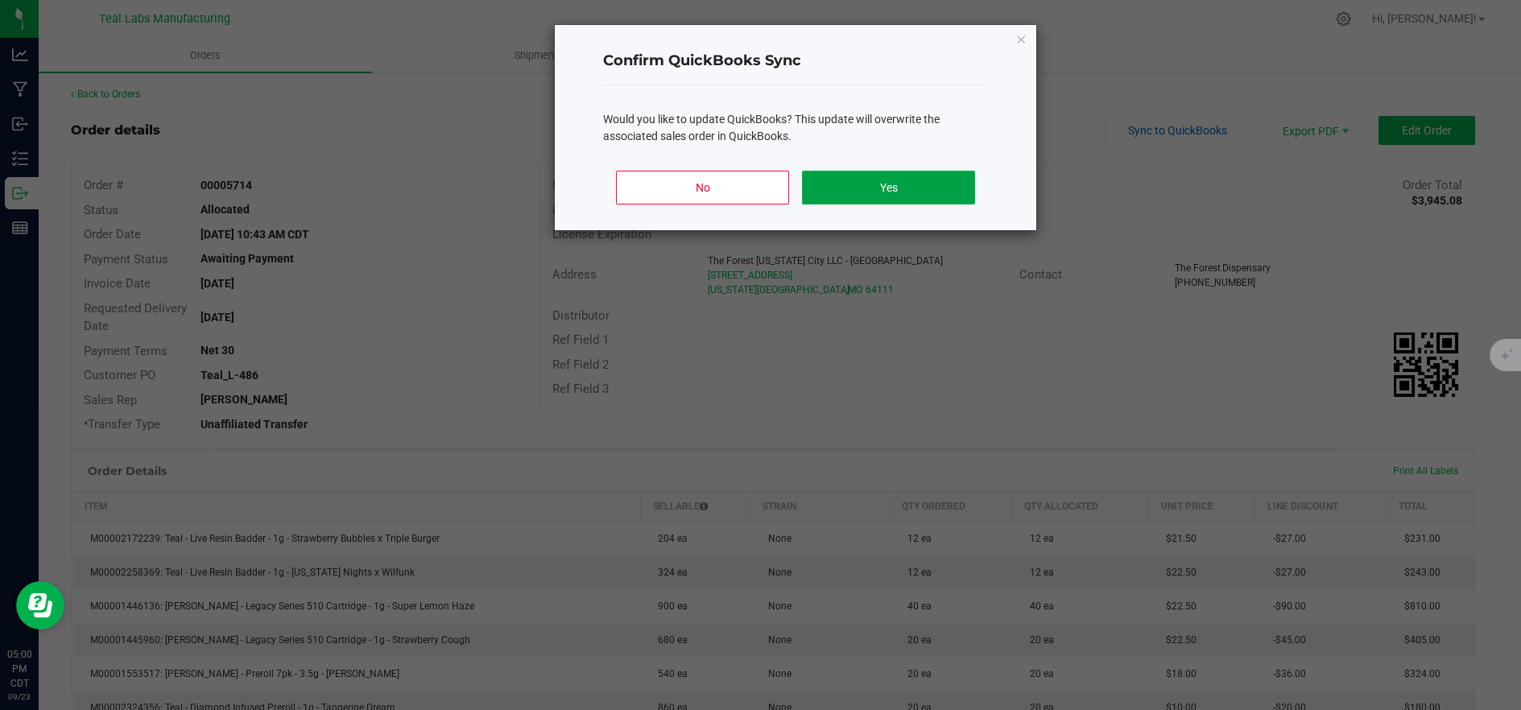
click at [955, 192] on button "Yes" at bounding box center [888, 188] width 173 height 34
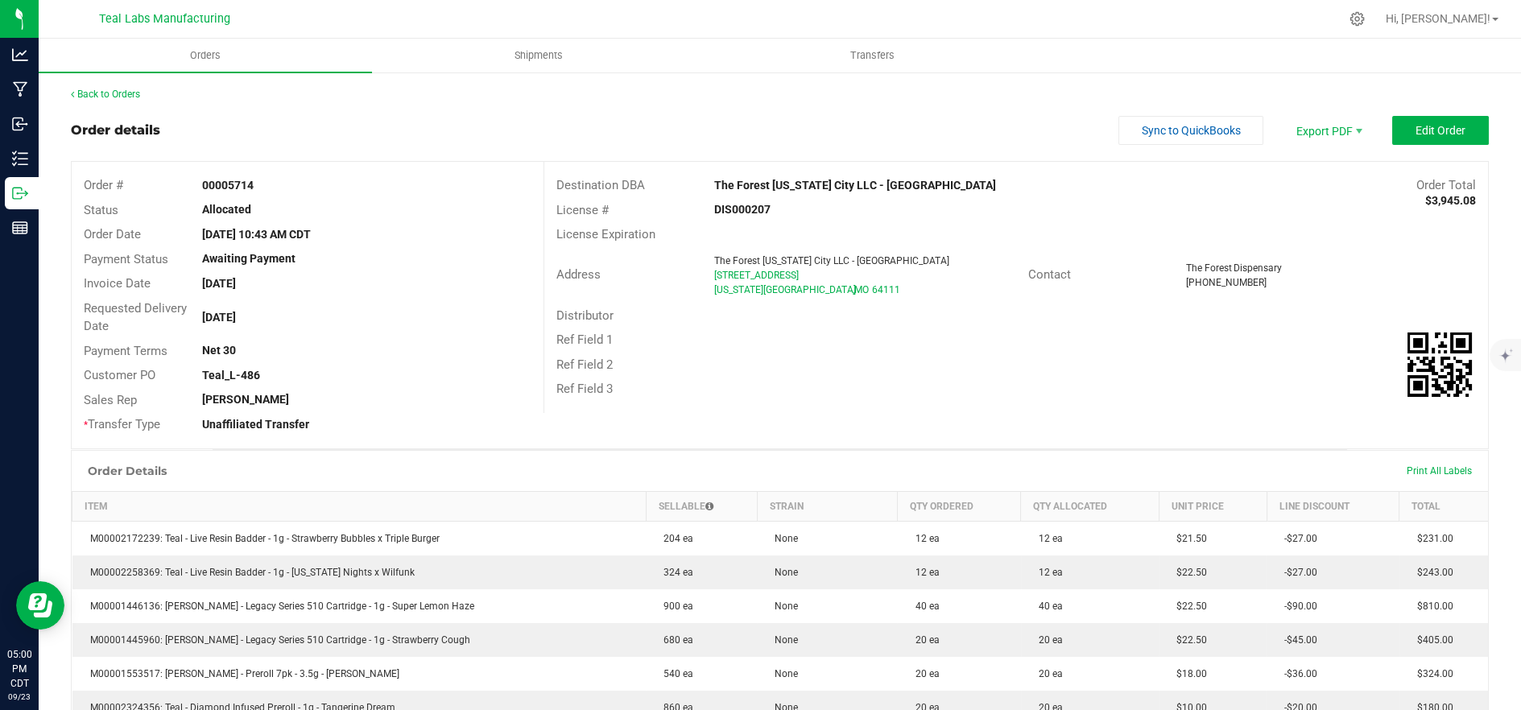
click at [42, 197] on div "Back to Orders Order details Sync to QuickBooks Export PDF Edit Order Order # 0…" at bounding box center [780, 724] width 1482 height 1307
click at [40, 200] on div "Back to Orders Order details Sync to QuickBooks Export PDF Edit Order Order # 0…" at bounding box center [780, 724] width 1482 height 1307
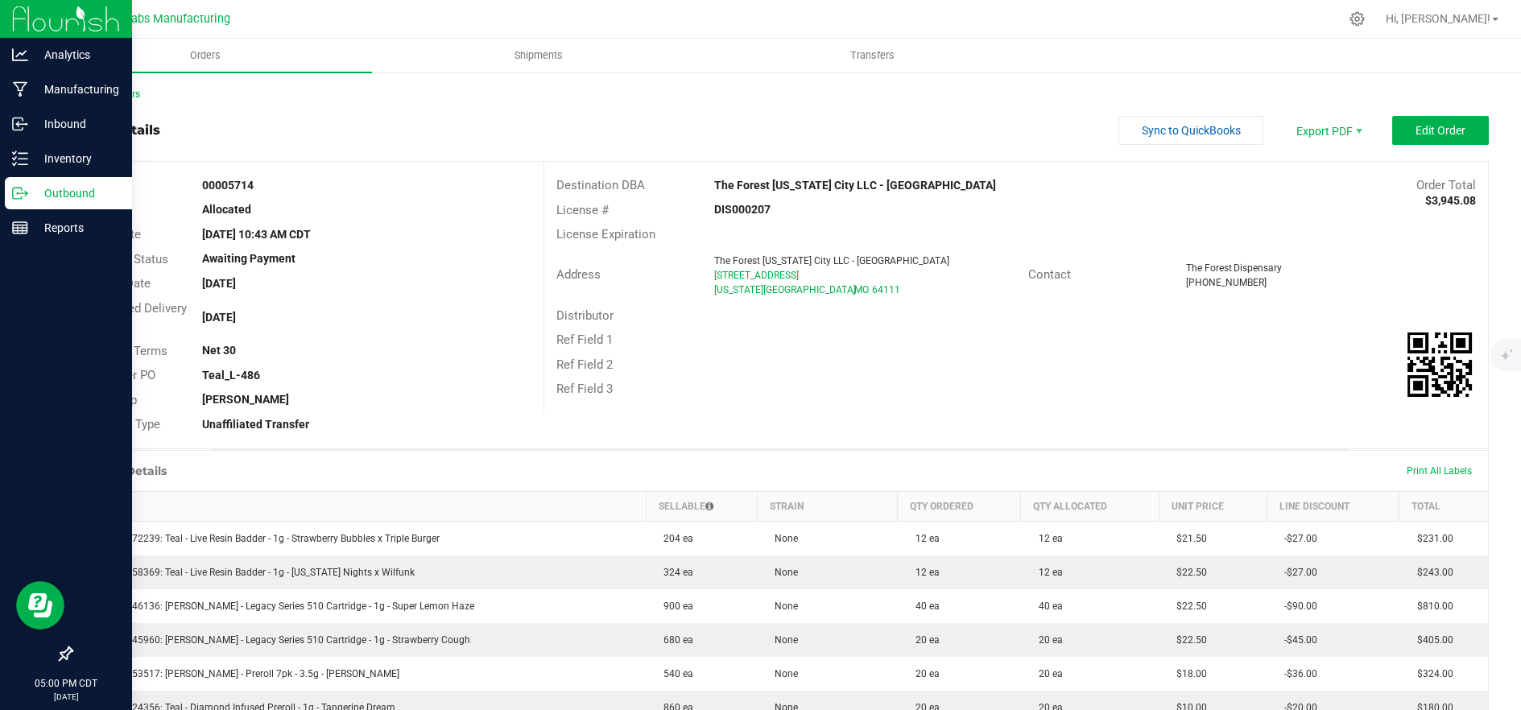
click at [33, 202] on p "Outbound" at bounding box center [76, 193] width 97 height 19
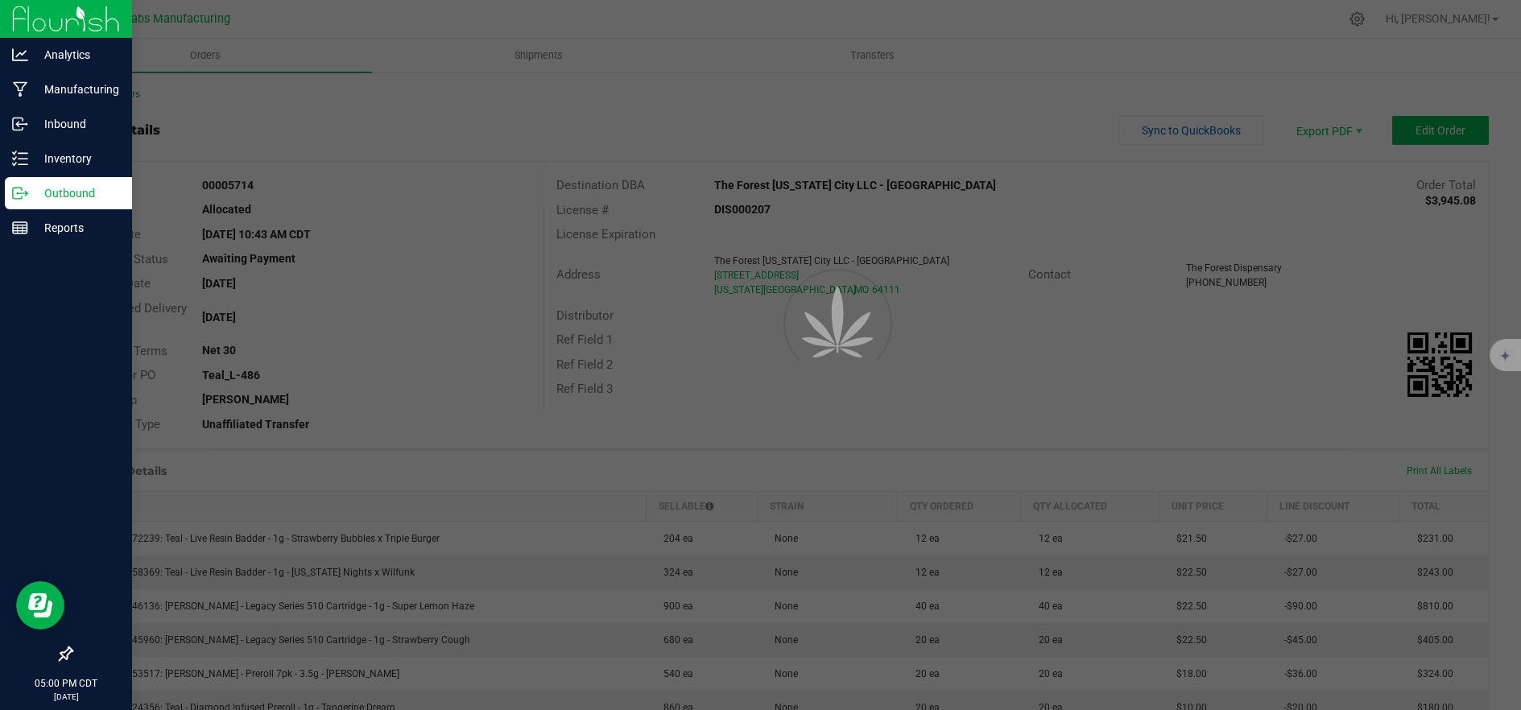
click at [33, 202] on p "Outbound" at bounding box center [76, 193] width 97 height 19
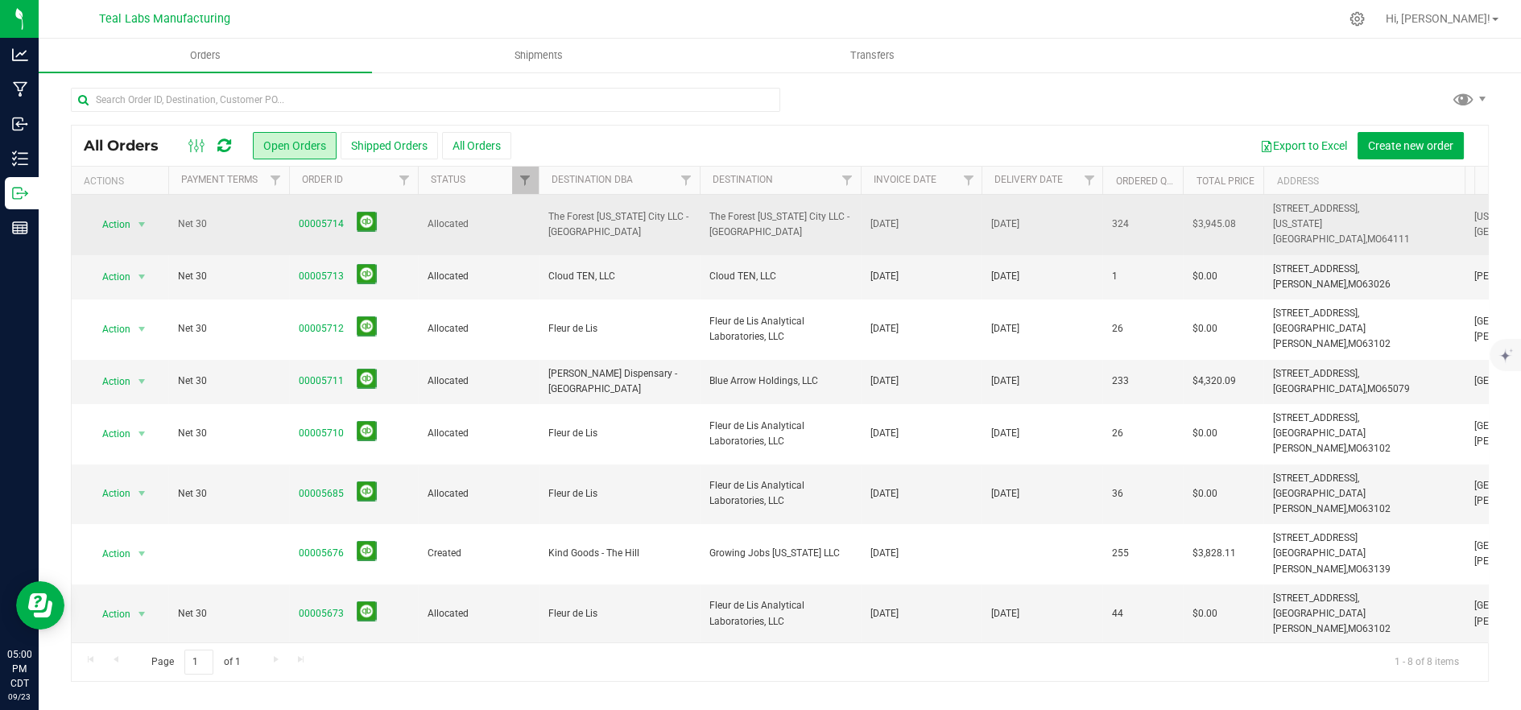
click at [503, 221] on span "Allocated" at bounding box center [477, 224] width 101 height 15
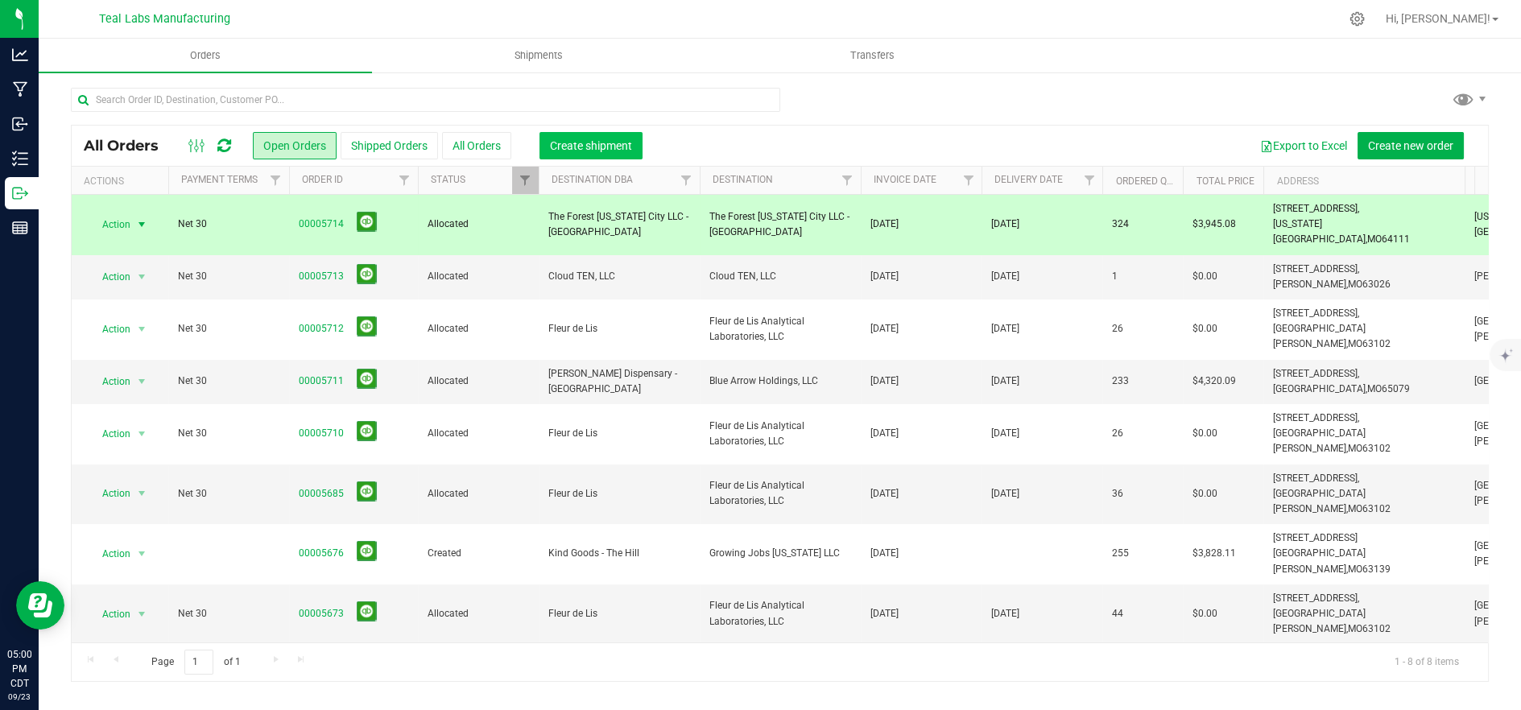
click at [577, 147] on span "Create shipment" at bounding box center [591, 145] width 82 height 13
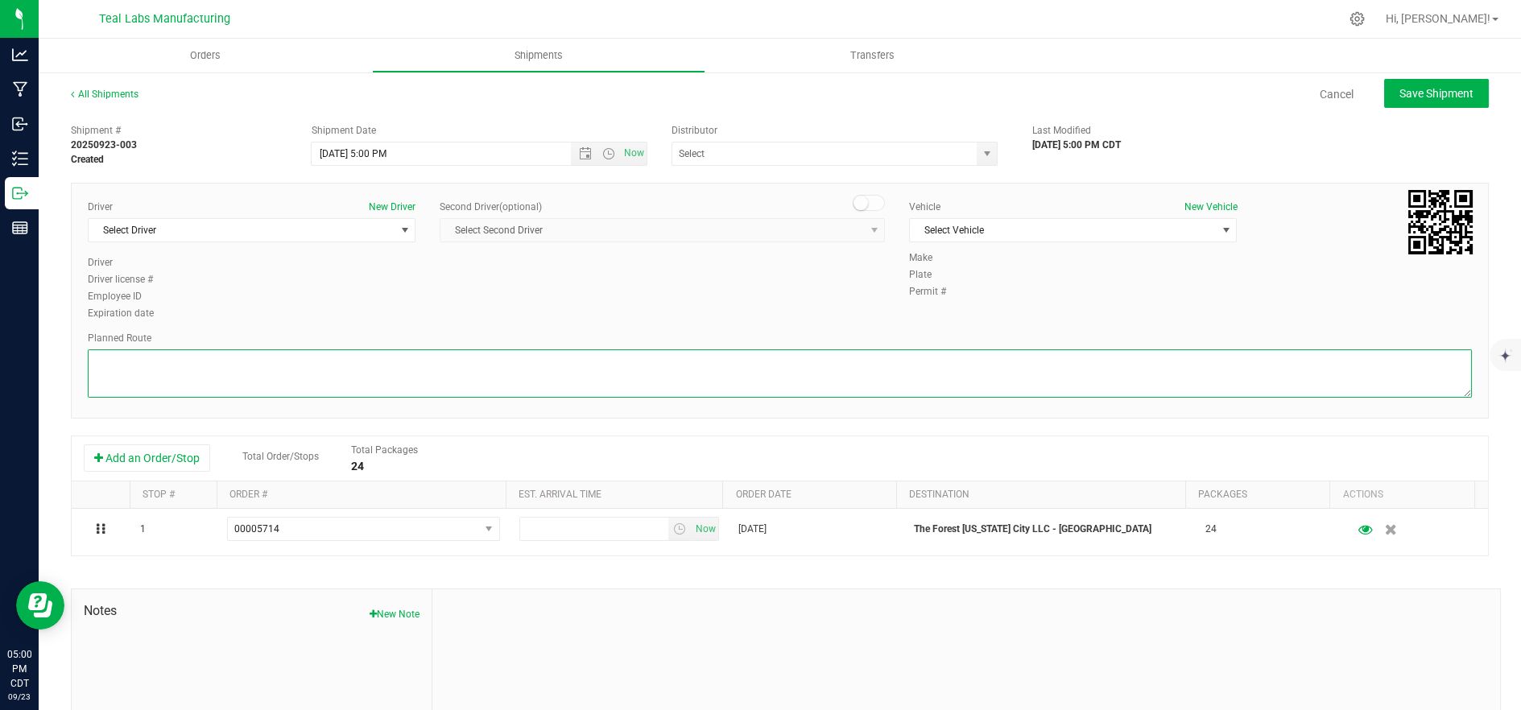
click at [357, 382] on textarea at bounding box center [780, 373] width 1384 height 48
paste textarea "Head northwest on Salt River Rd. Go for 0.4 mi. Then 0.4 miles Take left ramp o…"
click at [579, 150] on span "Open the date view" at bounding box center [585, 153] width 13 height 13
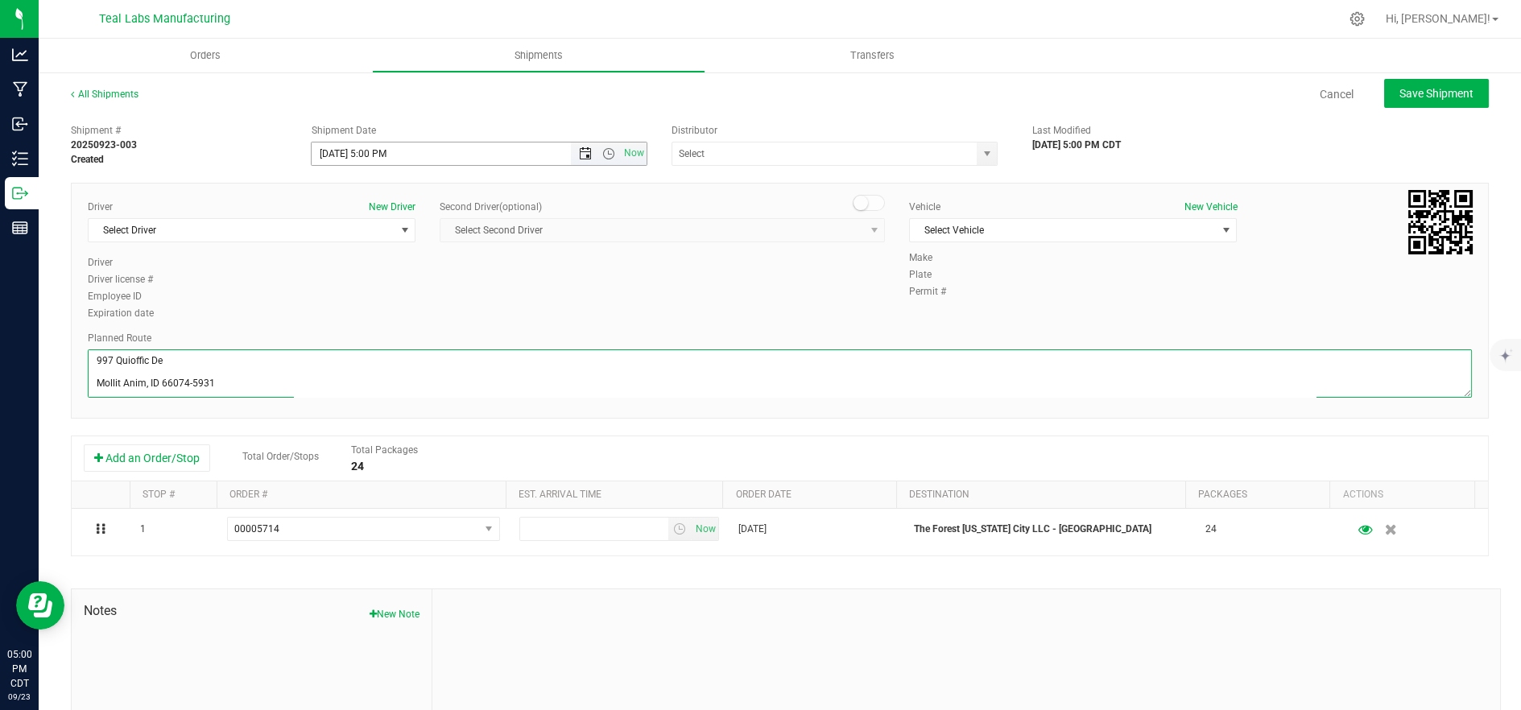
type textarea "Head northwest on Salt River Rd. Go for 0.4 mi. Then 0.4 miles Take left ramp o…"
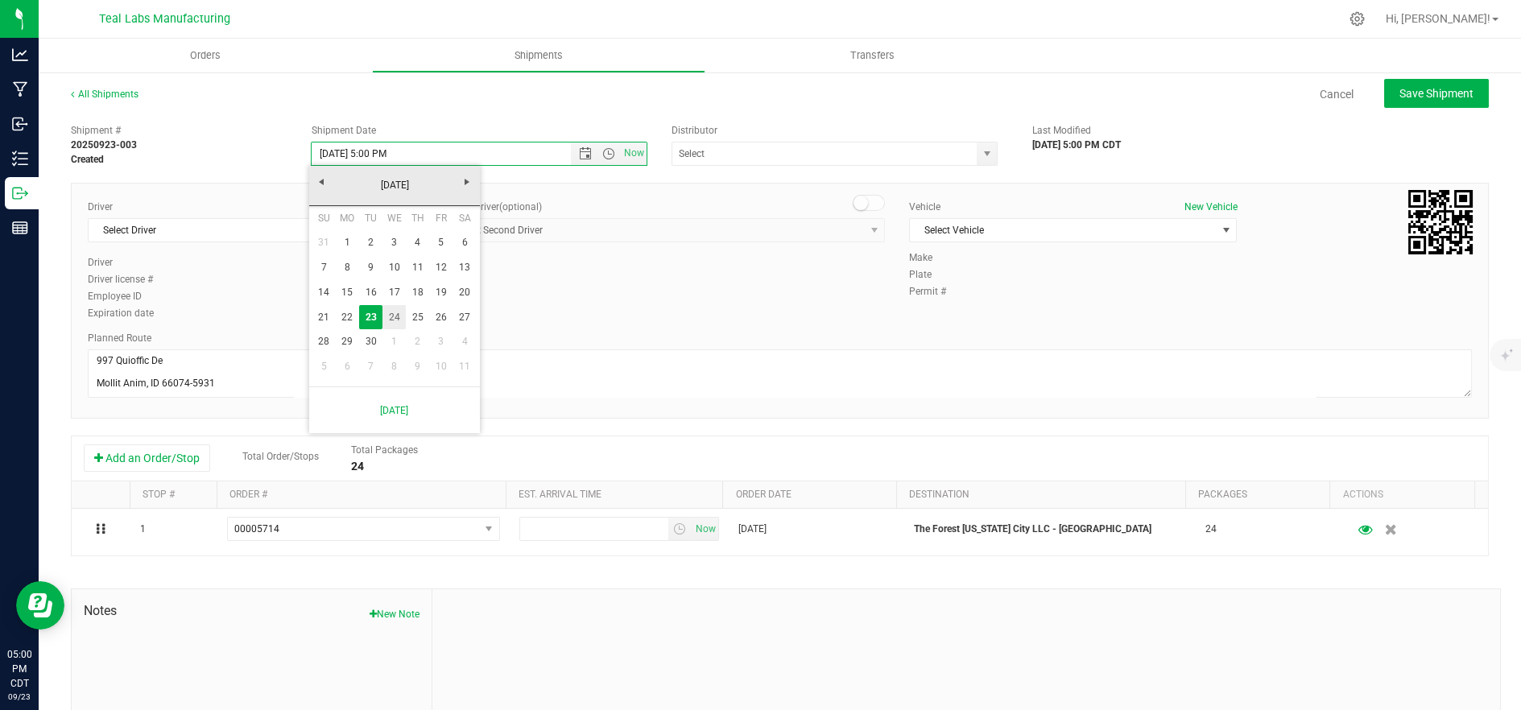
click at [393, 322] on link "24" at bounding box center [393, 317] width 23 height 25
click at [602, 142] on span "Now" at bounding box center [609, 153] width 76 height 23
click at [602, 155] on span "Open the time view" at bounding box center [608, 153] width 13 height 13
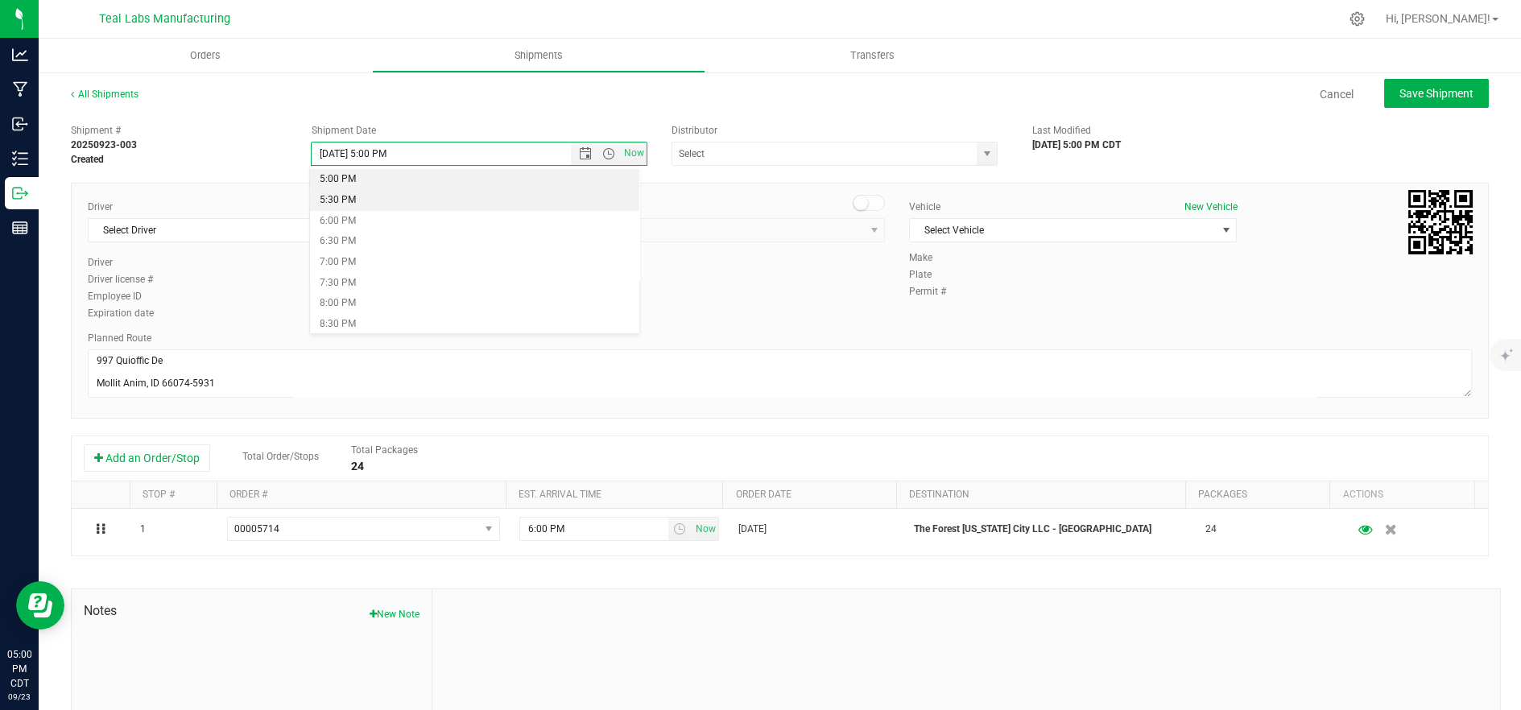
scroll to position [737, 0]
click at [421, 266] on li "8:00 PM" at bounding box center [475, 270] width 330 height 21
type input "9/24/2025 8:00 PM"
click at [262, 231] on span "Select Driver" at bounding box center [242, 230] width 306 height 23
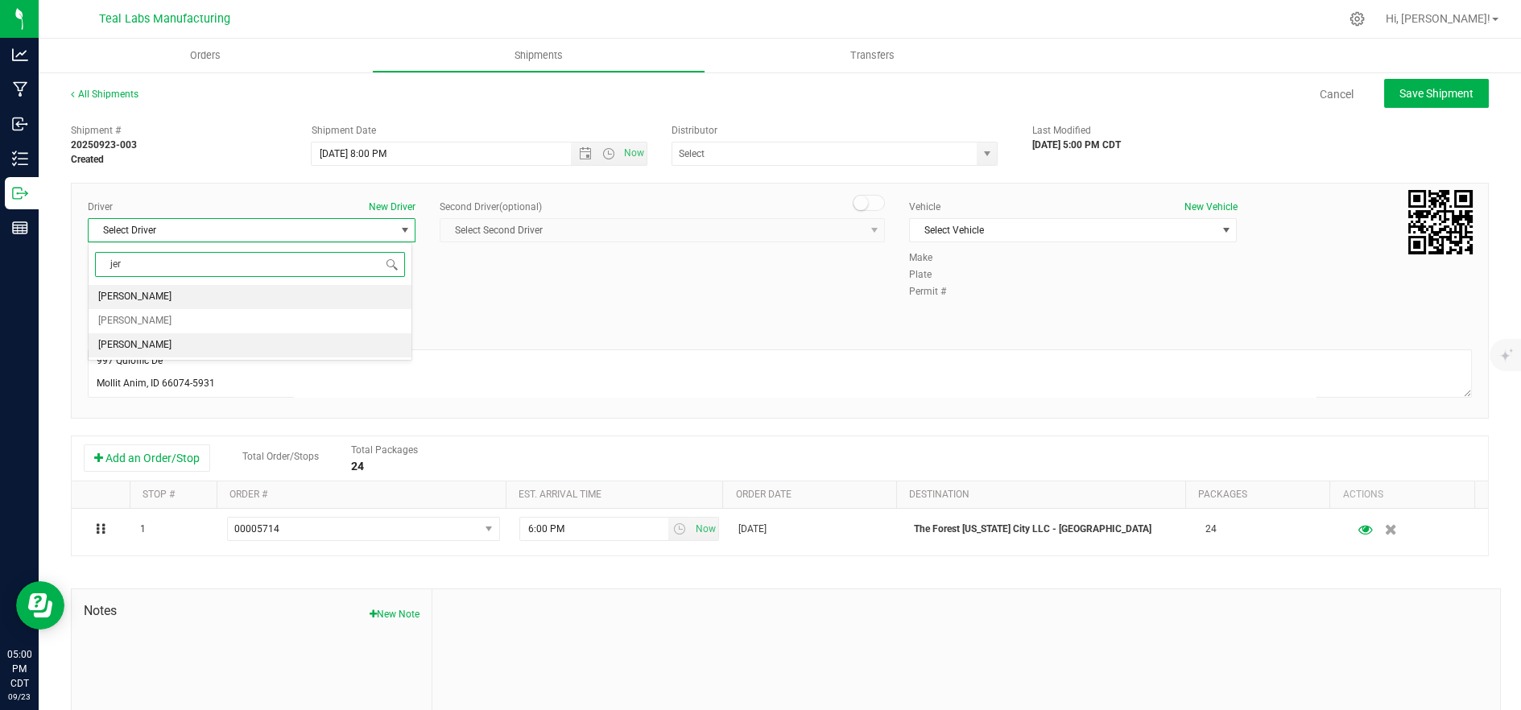
click at [216, 349] on li "Jeremiah Wesche" at bounding box center [250, 345] width 323 height 24
type input "jer"
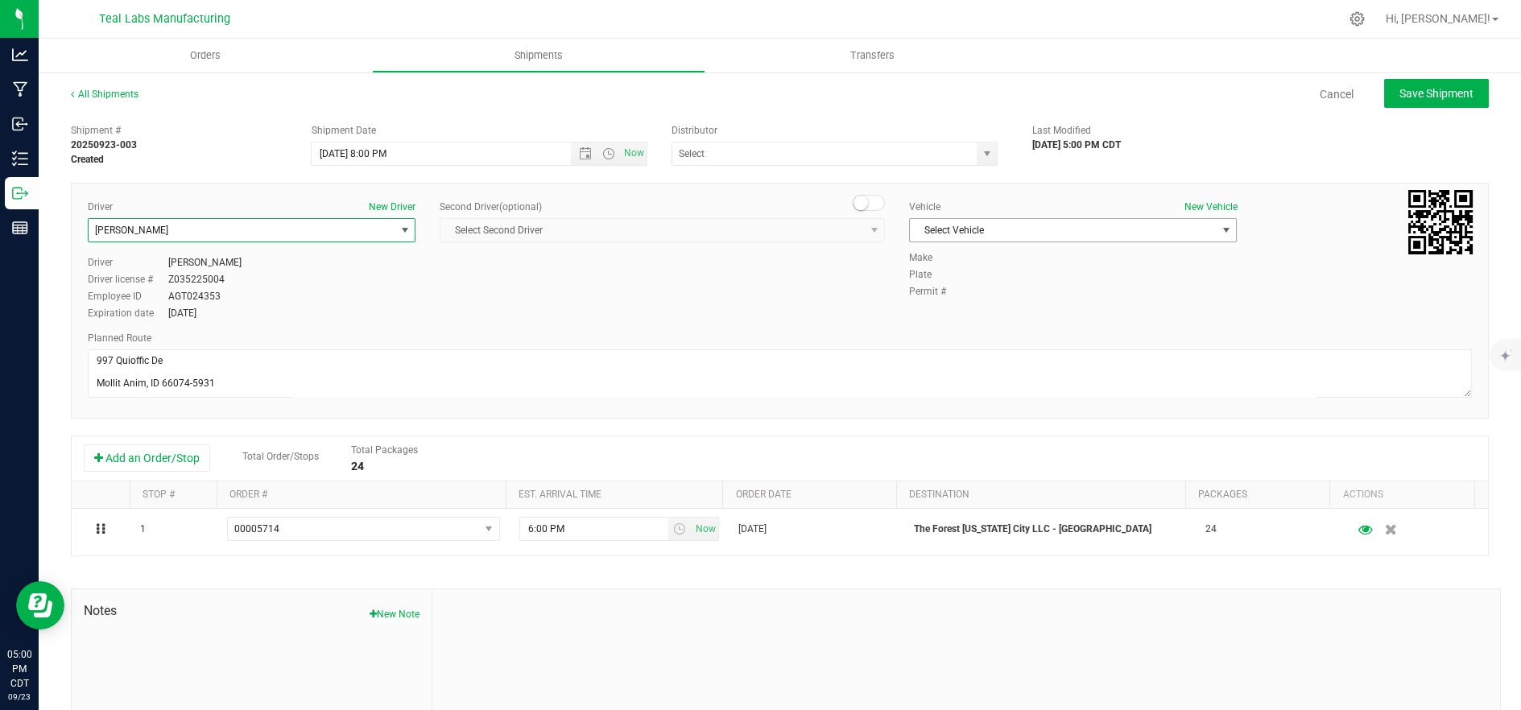
click at [1123, 225] on span "Select Vehicle" at bounding box center [1063, 230] width 306 height 23
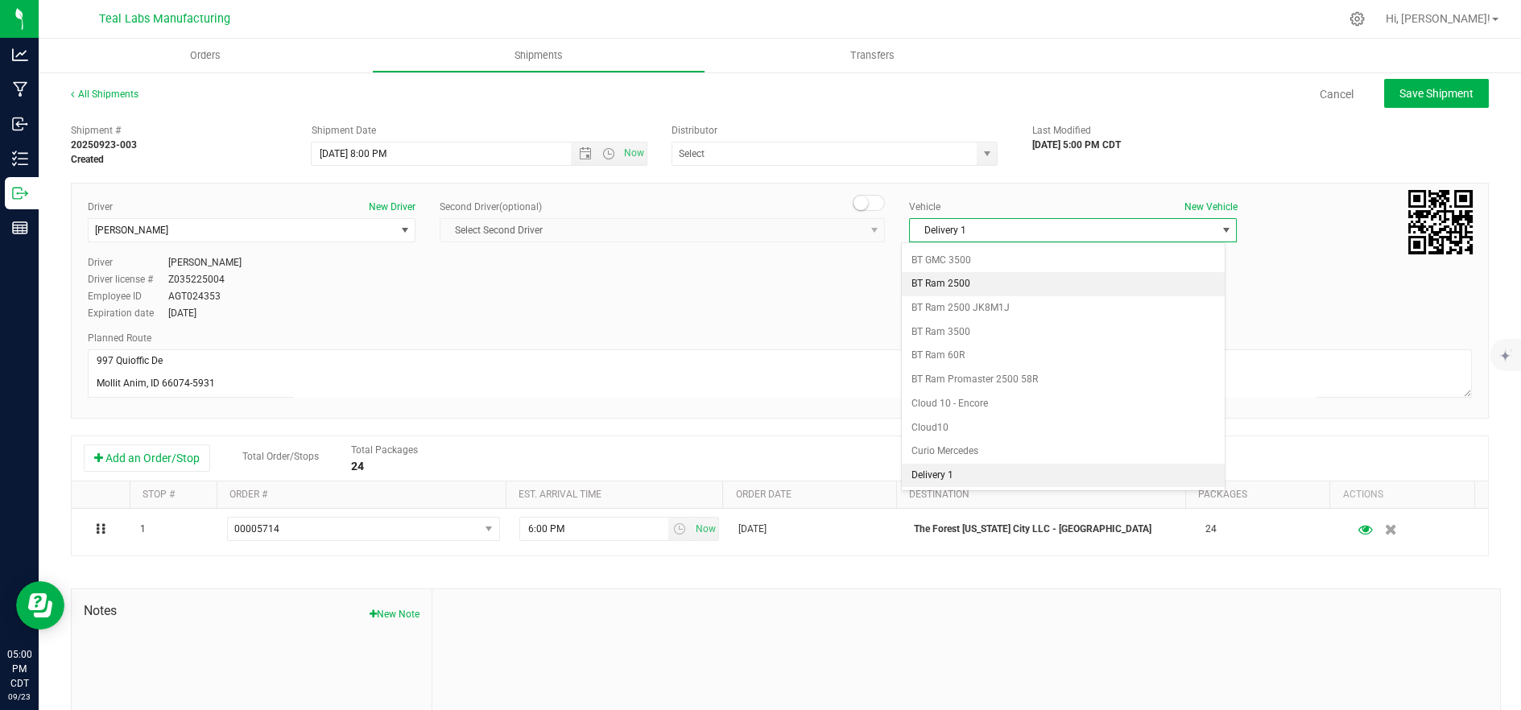
scroll to position [427, 0]
click at [984, 483] on li "Delivery 2" at bounding box center [1063, 477] width 323 height 24
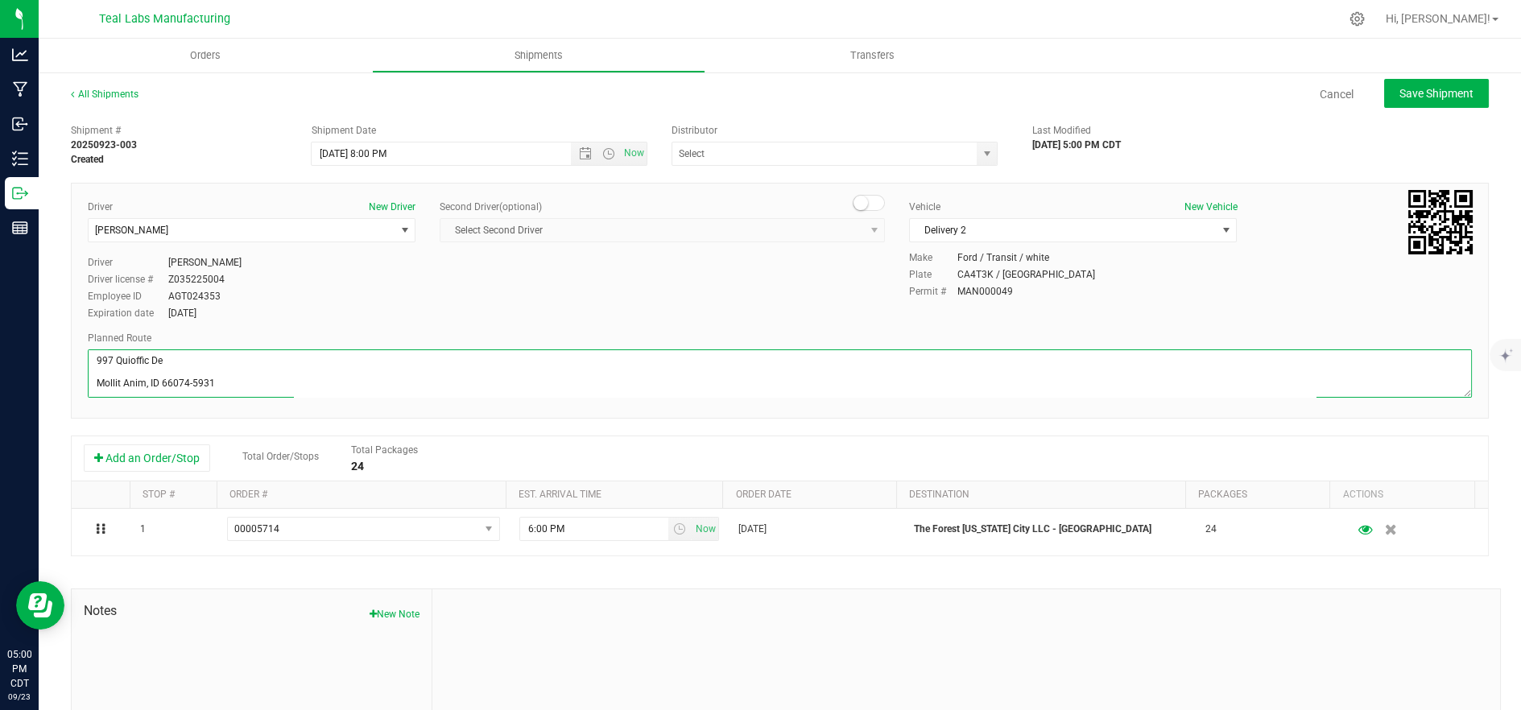
click at [729, 381] on textarea at bounding box center [780, 373] width 1384 height 48
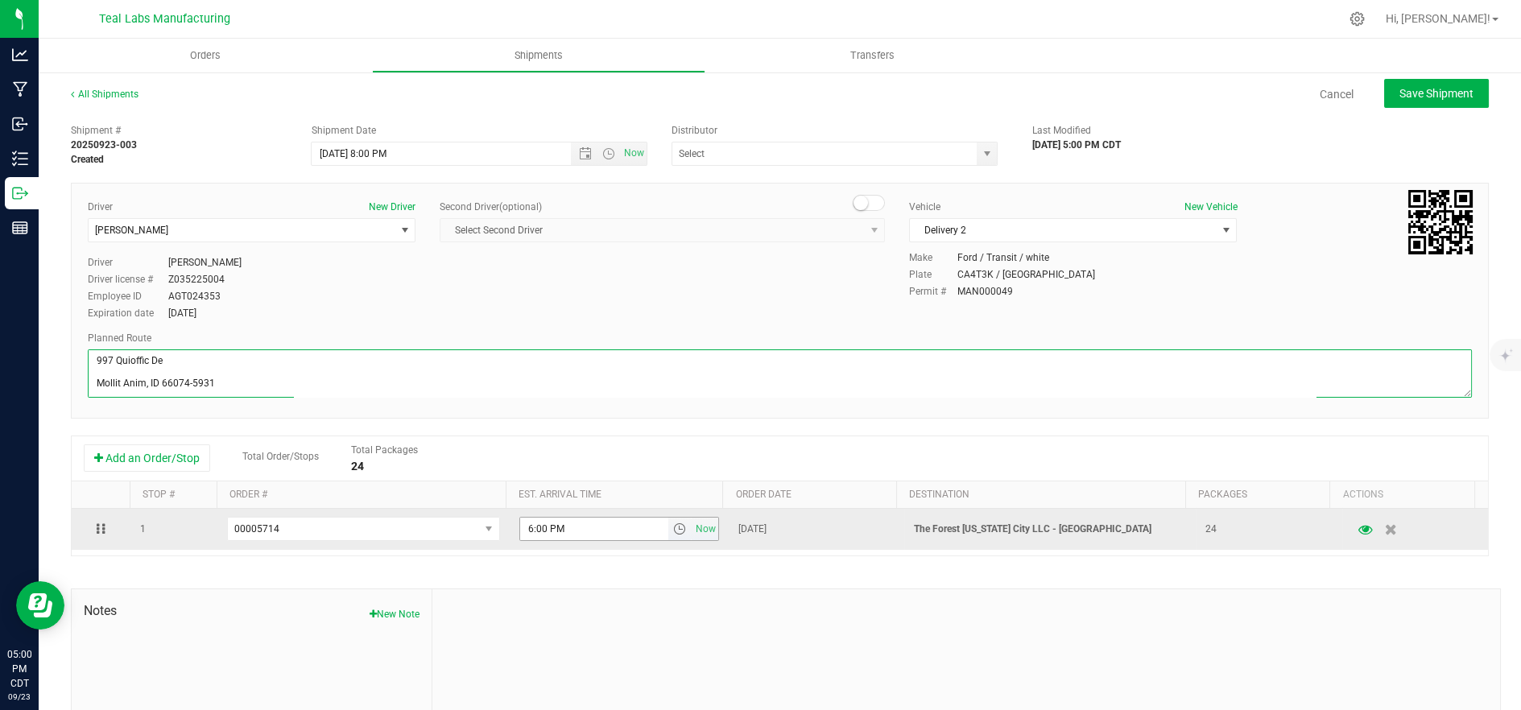
click at [673, 528] on span "select" at bounding box center [679, 528] width 13 height 13
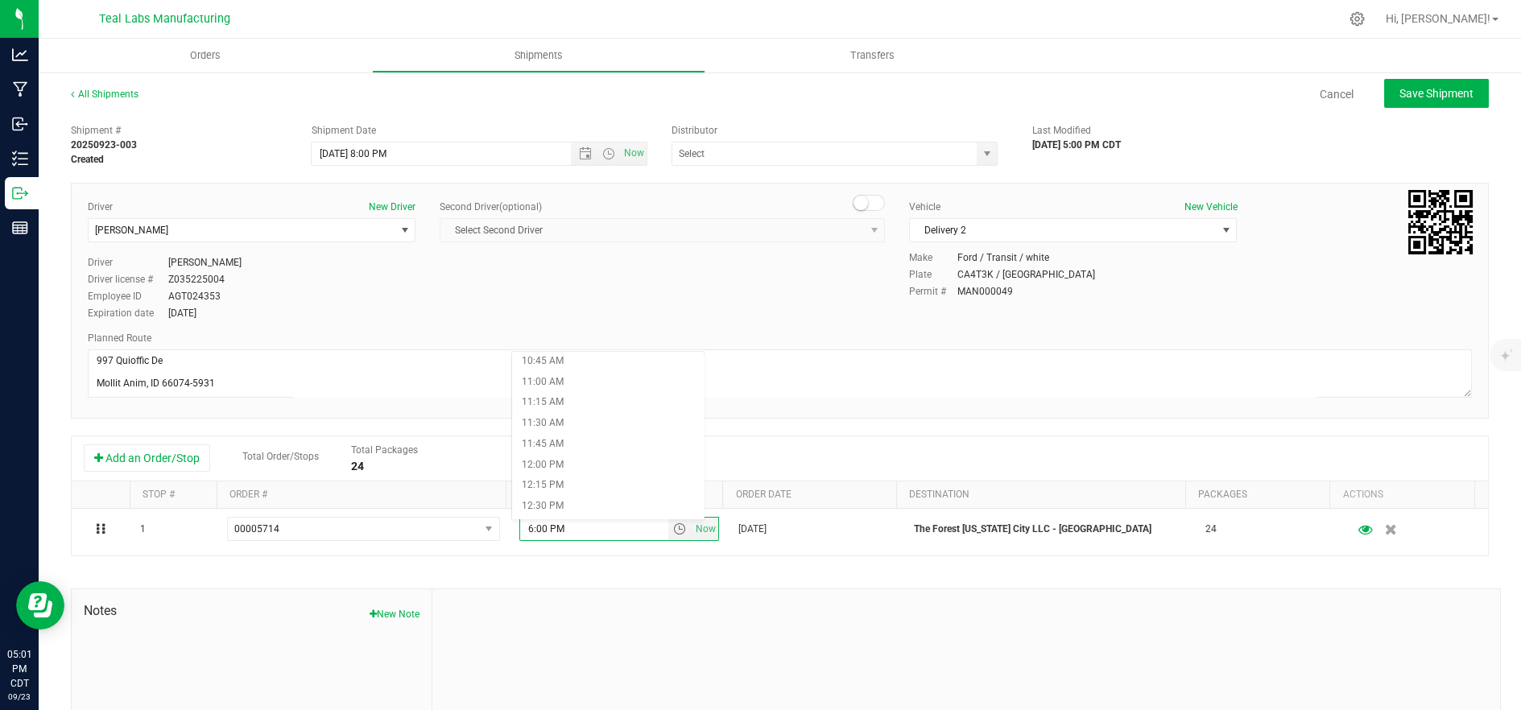
scroll to position [894, 0]
click at [588, 423] on li "11:30 AM" at bounding box center [608, 422] width 192 height 21
click at [1446, 101] on button "Save Shipment" at bounding box center [1436, 93] width 105 height 29
type input "9/25/2025 1:00 AM"
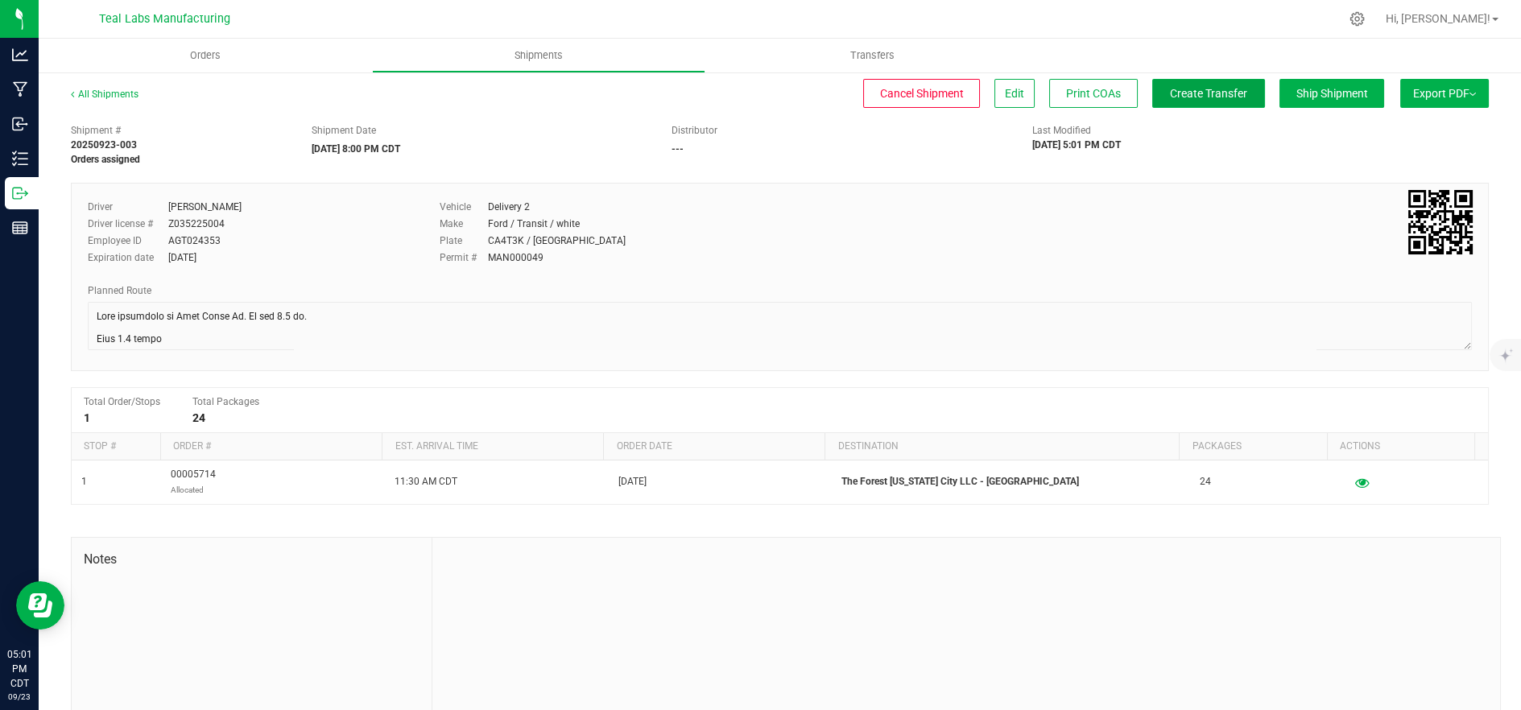
click at [1224, 98] on span "Create Transfer" at bounding box center [1208, 93] width 77 height 13
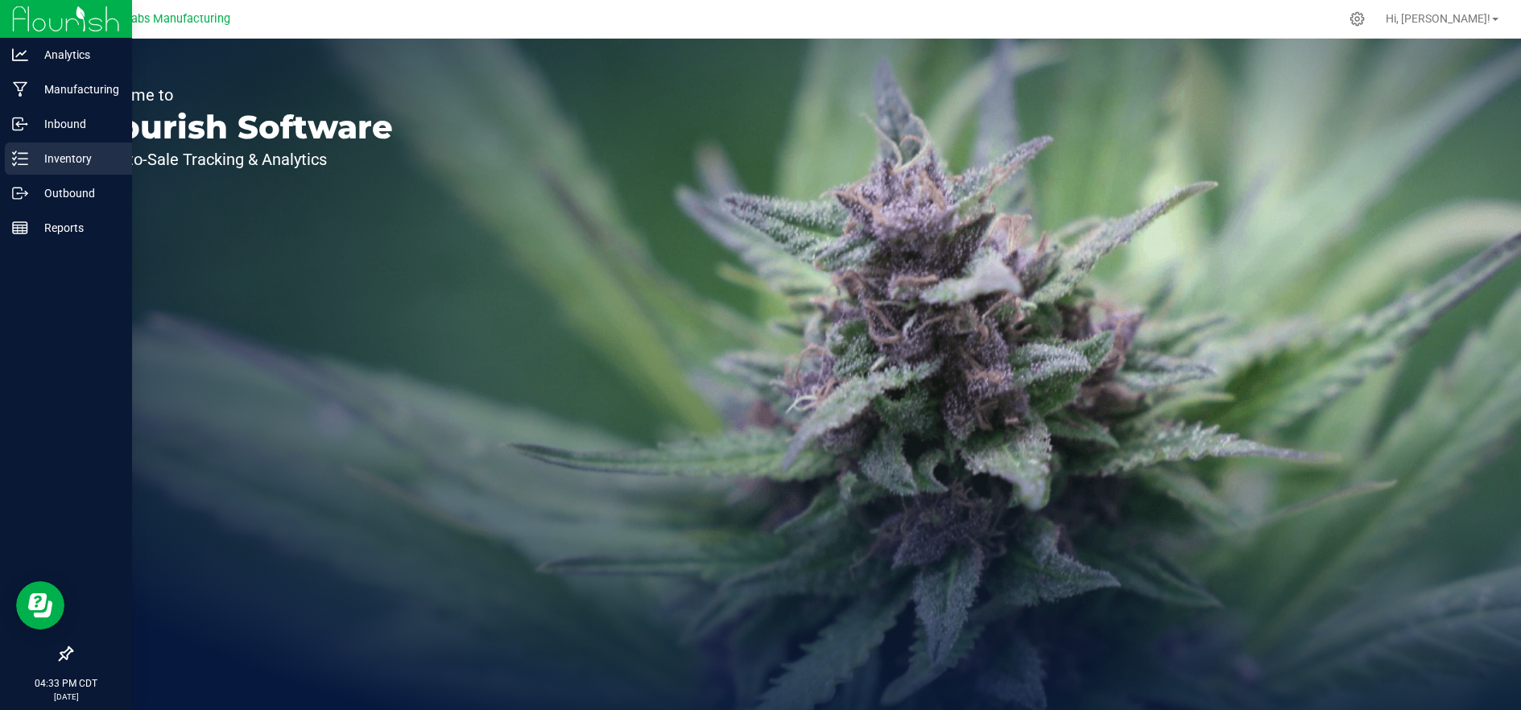
click at [30, 161] on p "Inventory" at bounding box center [76, 158] width 97 height 19
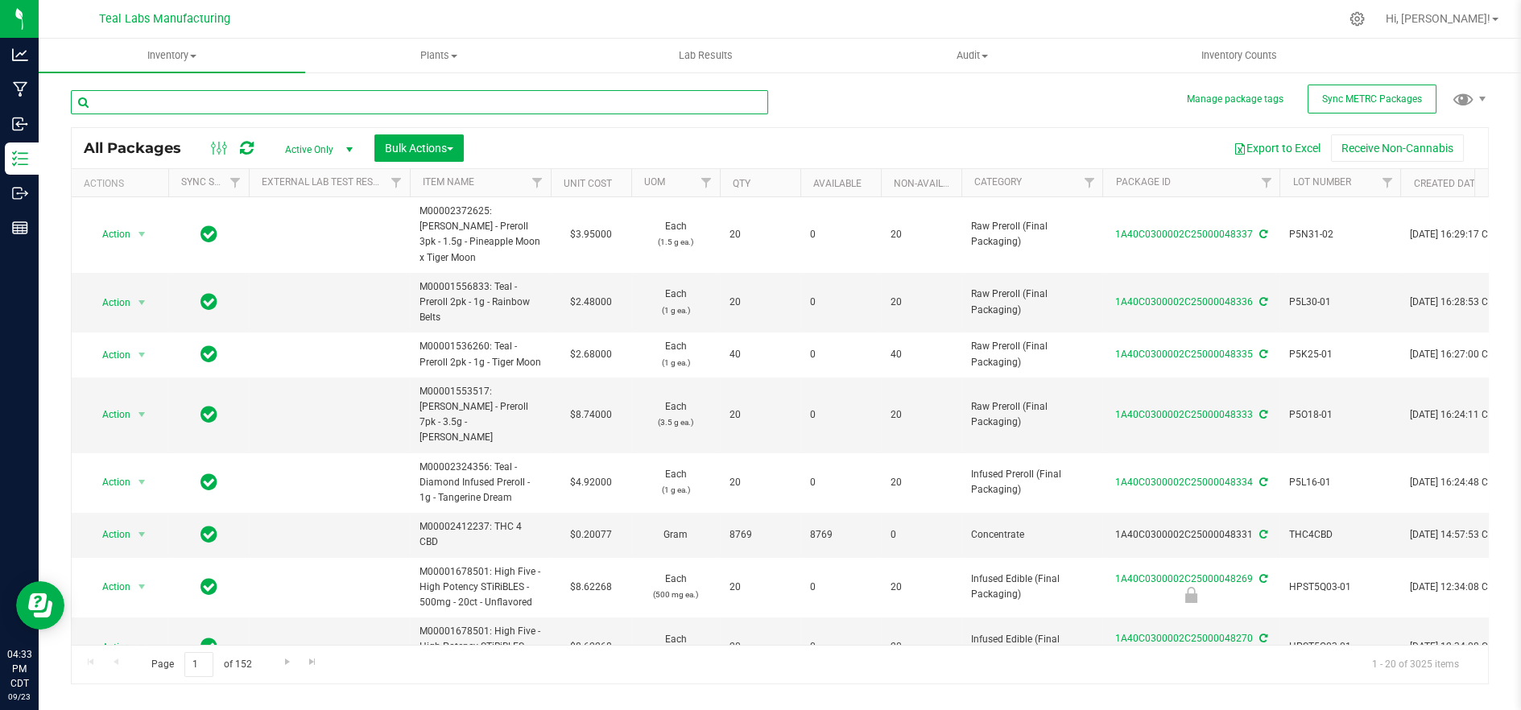
click at [467, 105] on input "text" at bounding box center [419, 102] width 697 height 24
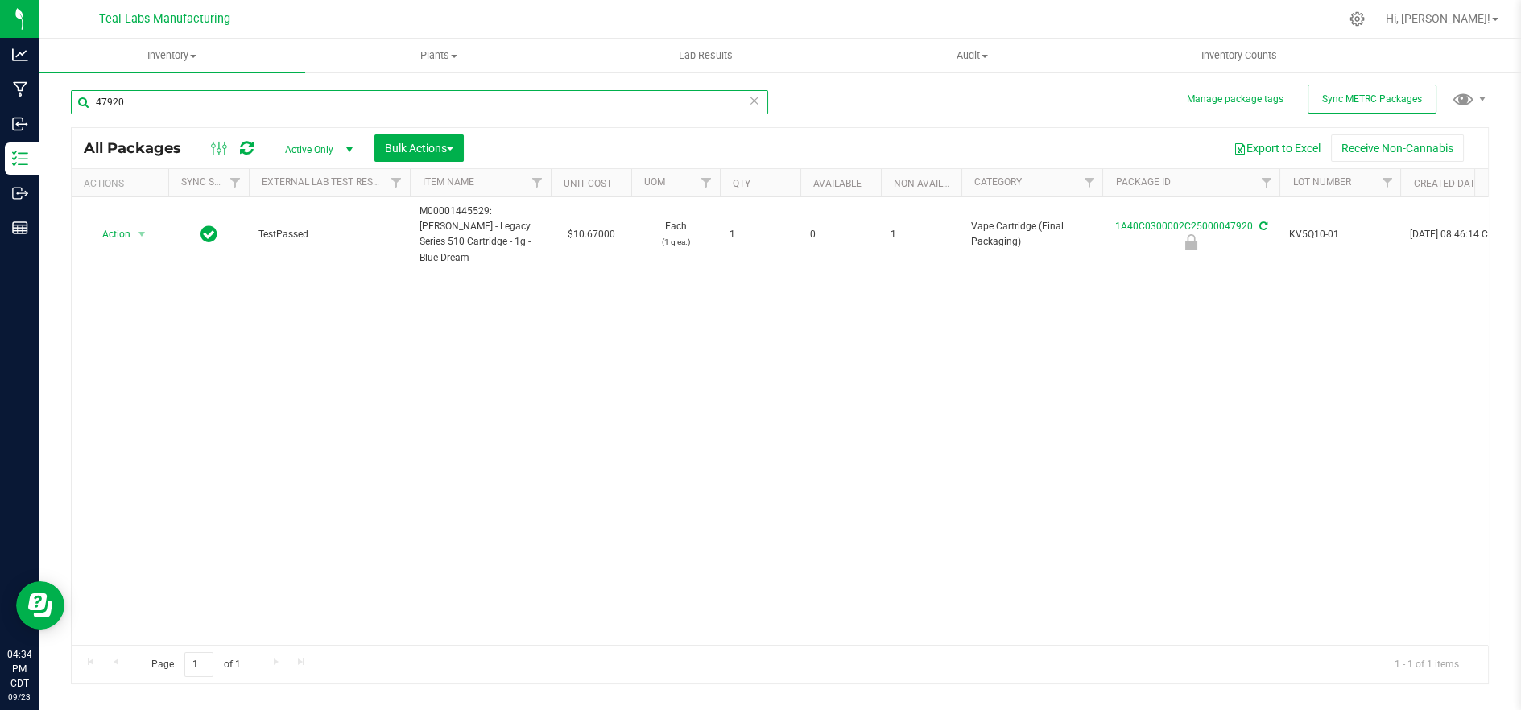
type input "47920"
